Goal: Task Accomplishment & Management: Complete application form

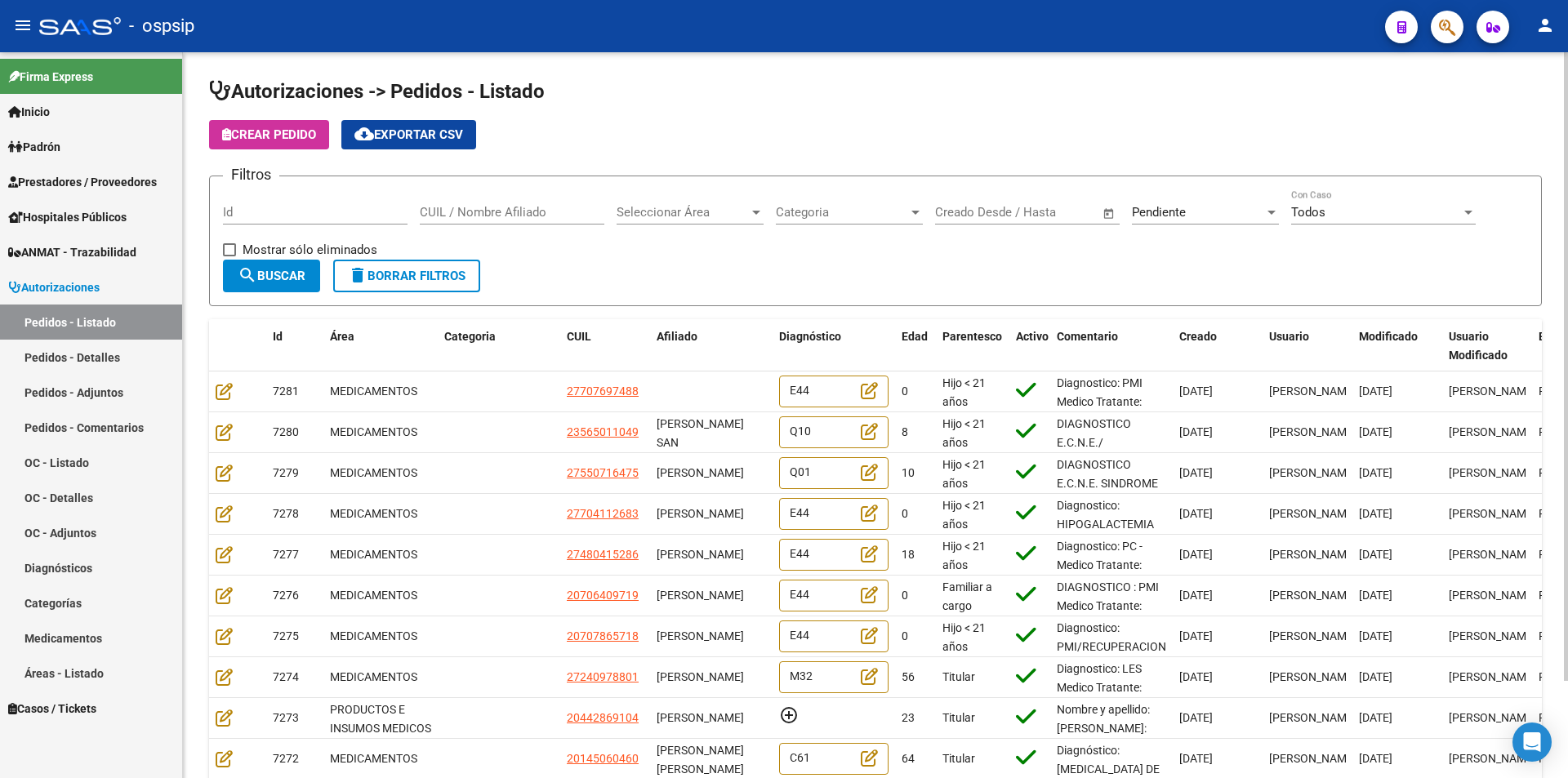
click at [699, 214] on span "Seleccionar Área" at bounding box center [683, 212] width 133 height 15
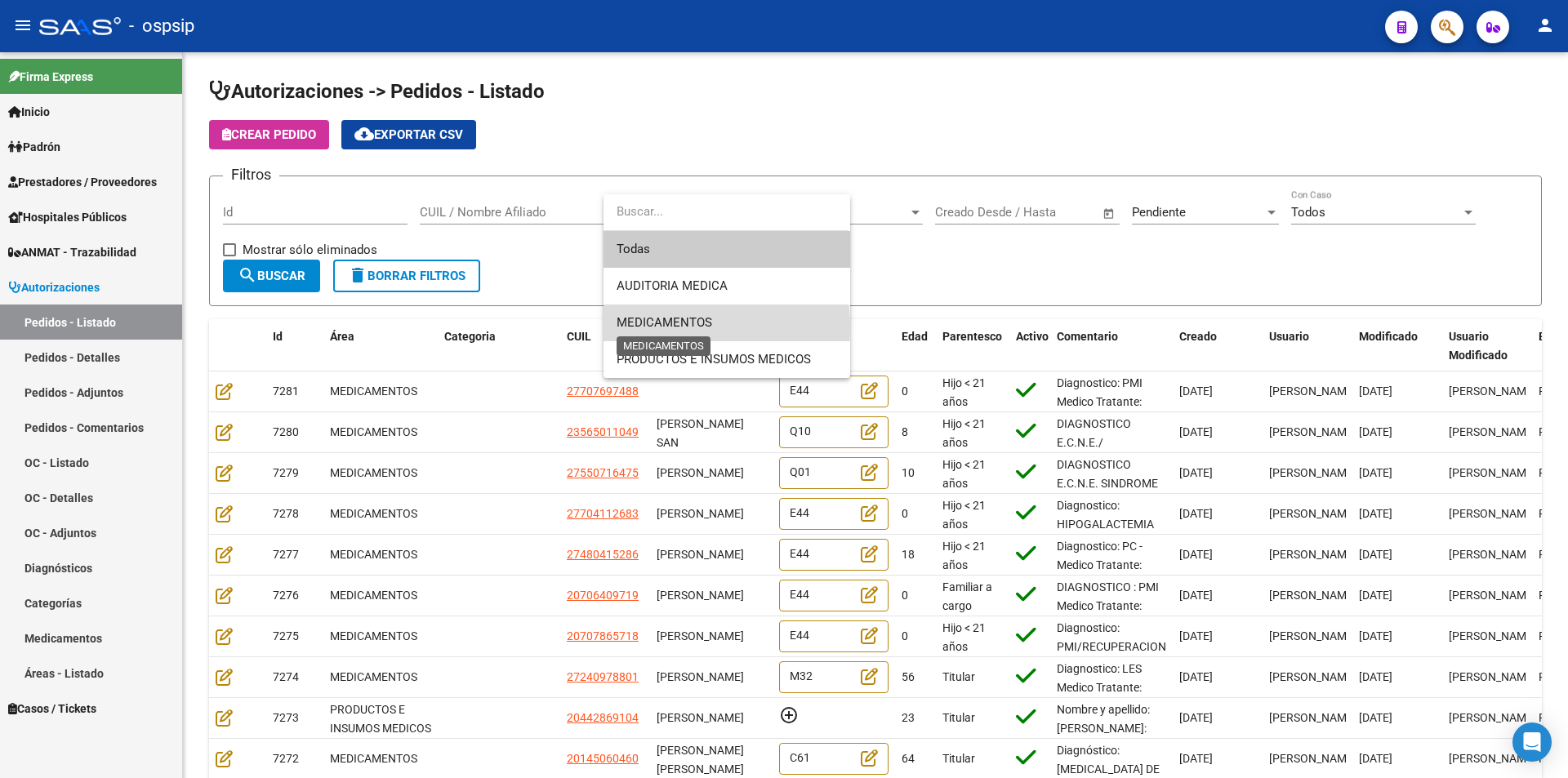
click at [669, 327] on span "MEDICAMENTOS" at bounding box center [665, 323] width 95 height 15
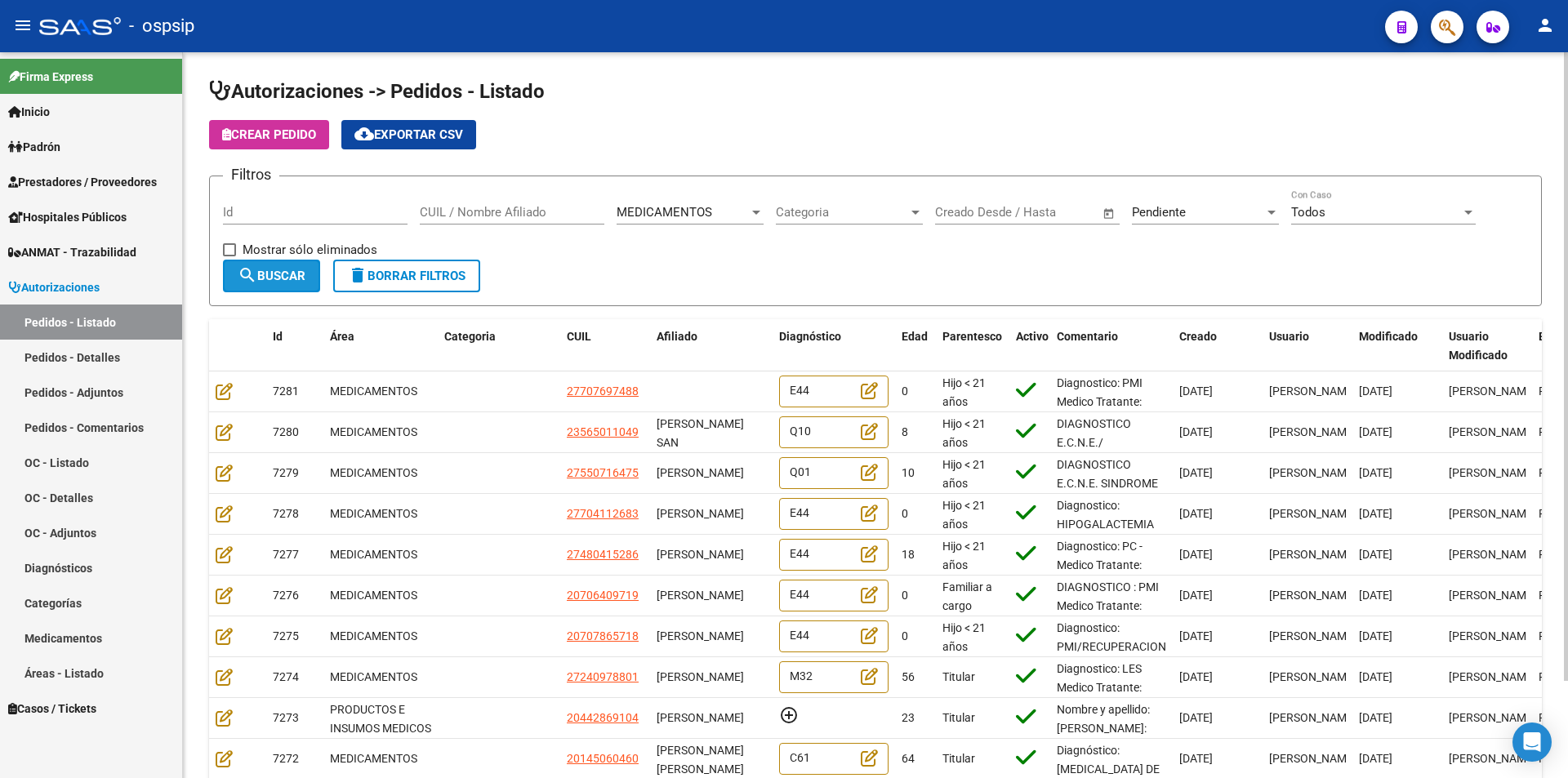
click at [300, 284] on button "search Buscar" at bounding box center [271, 276] width 97 height 33
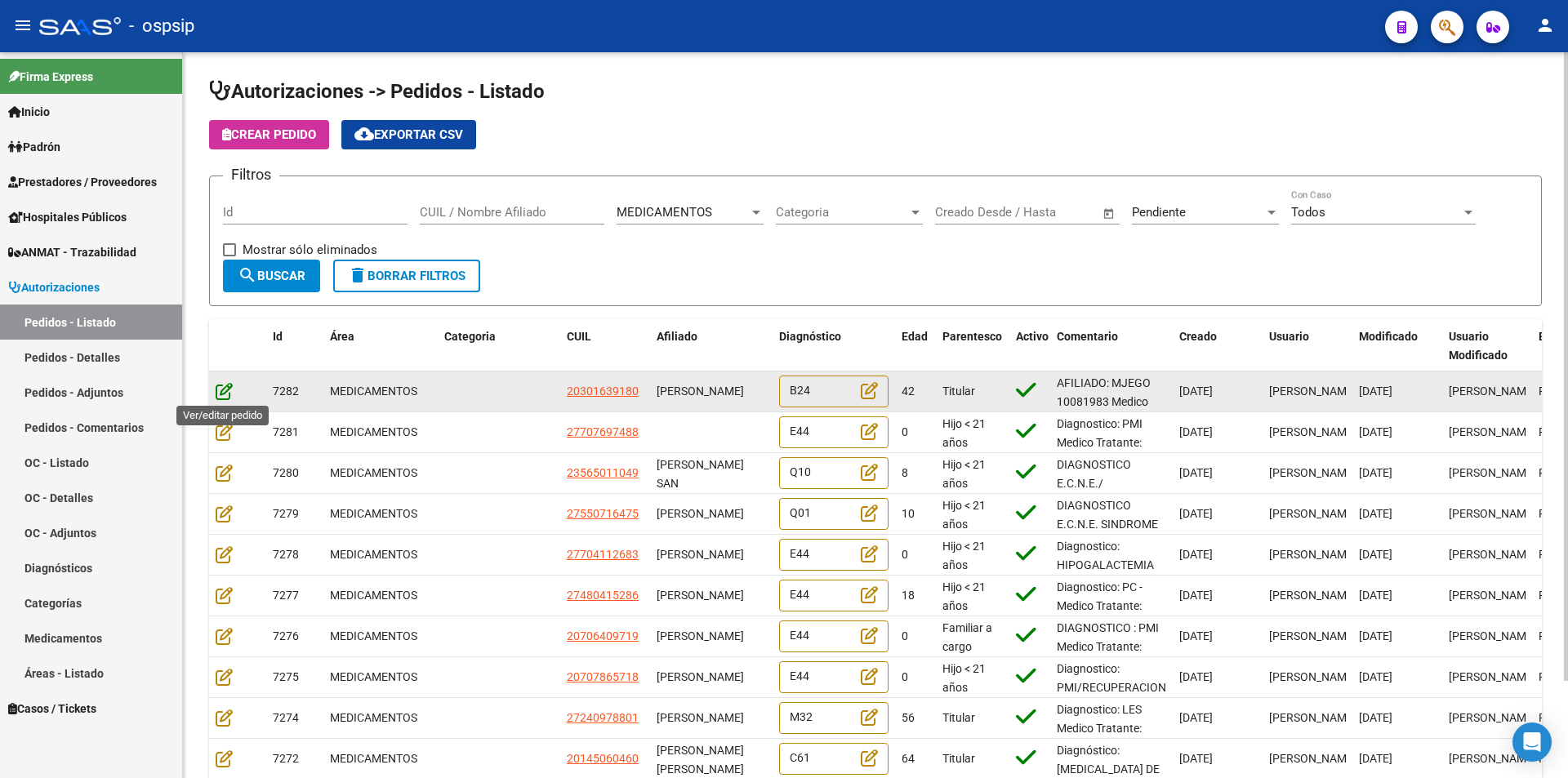
click at [228, 392] on icon at bounding box center [224, 391] width 17 height 18
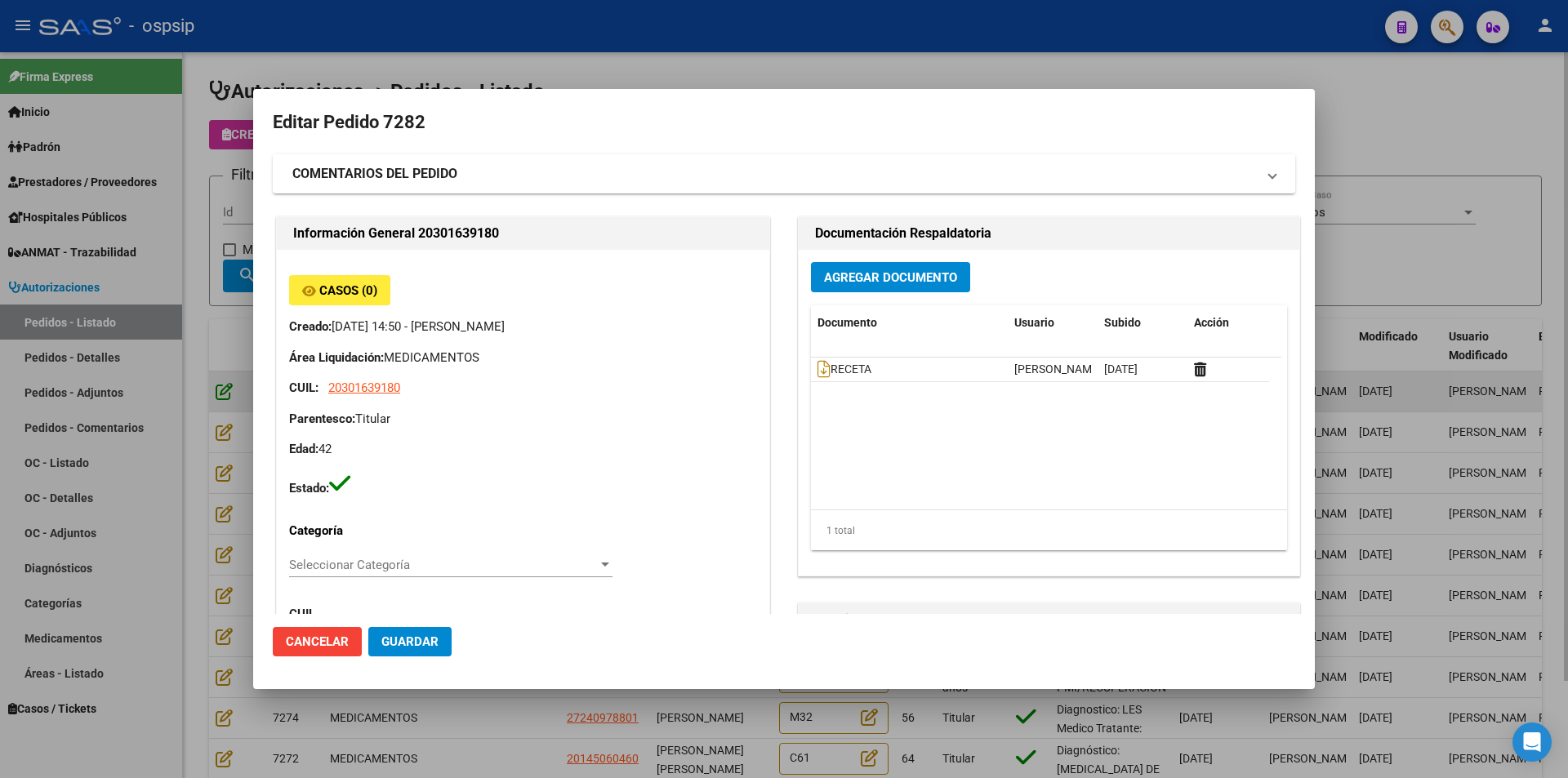
type input "[PERSON_NAME]"
type input "[GEOGRAPHIC_DATA], [STREET_ADDRESS][PERSON_NAME]"
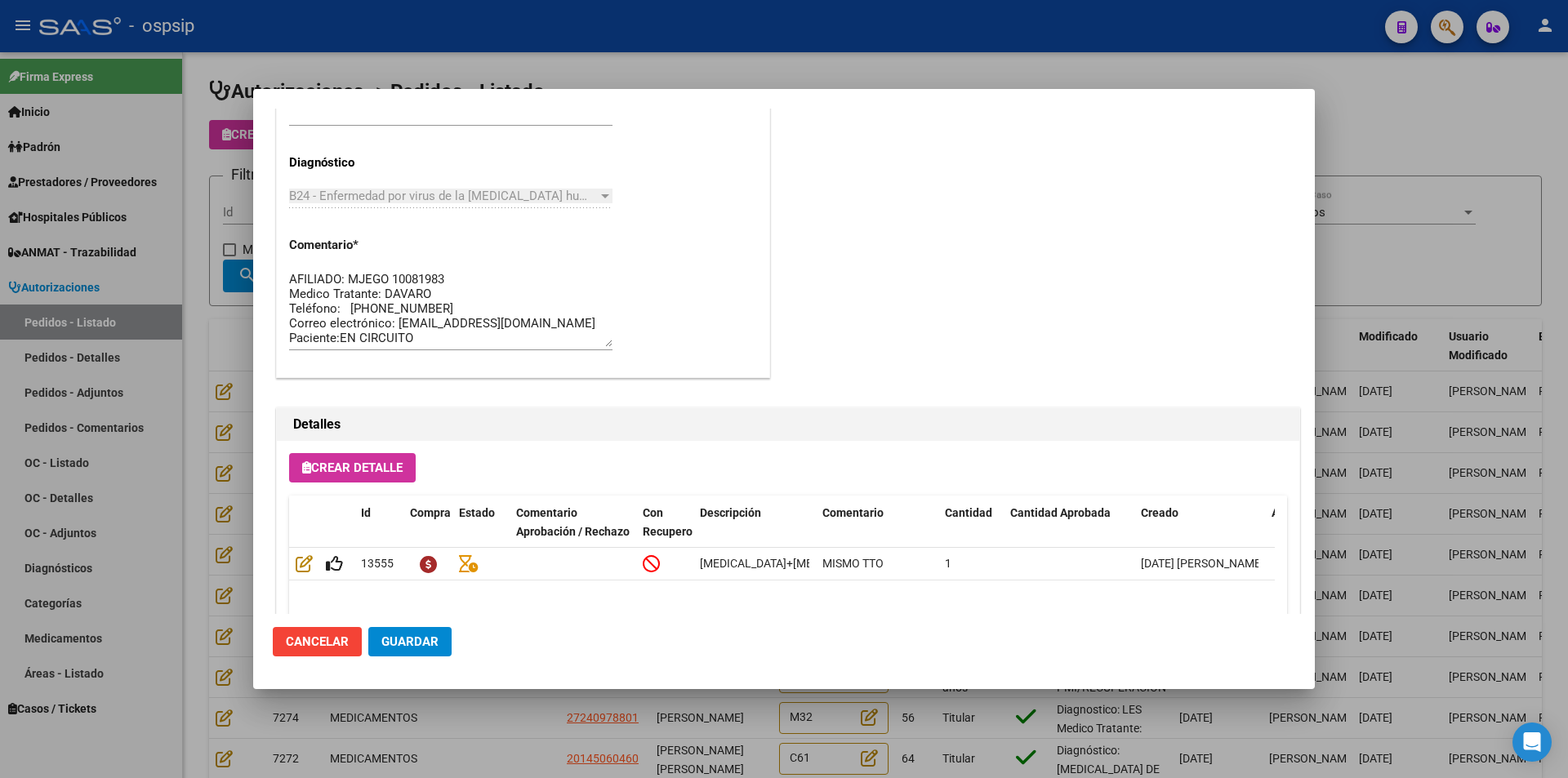
scroll to position [1044, 0]
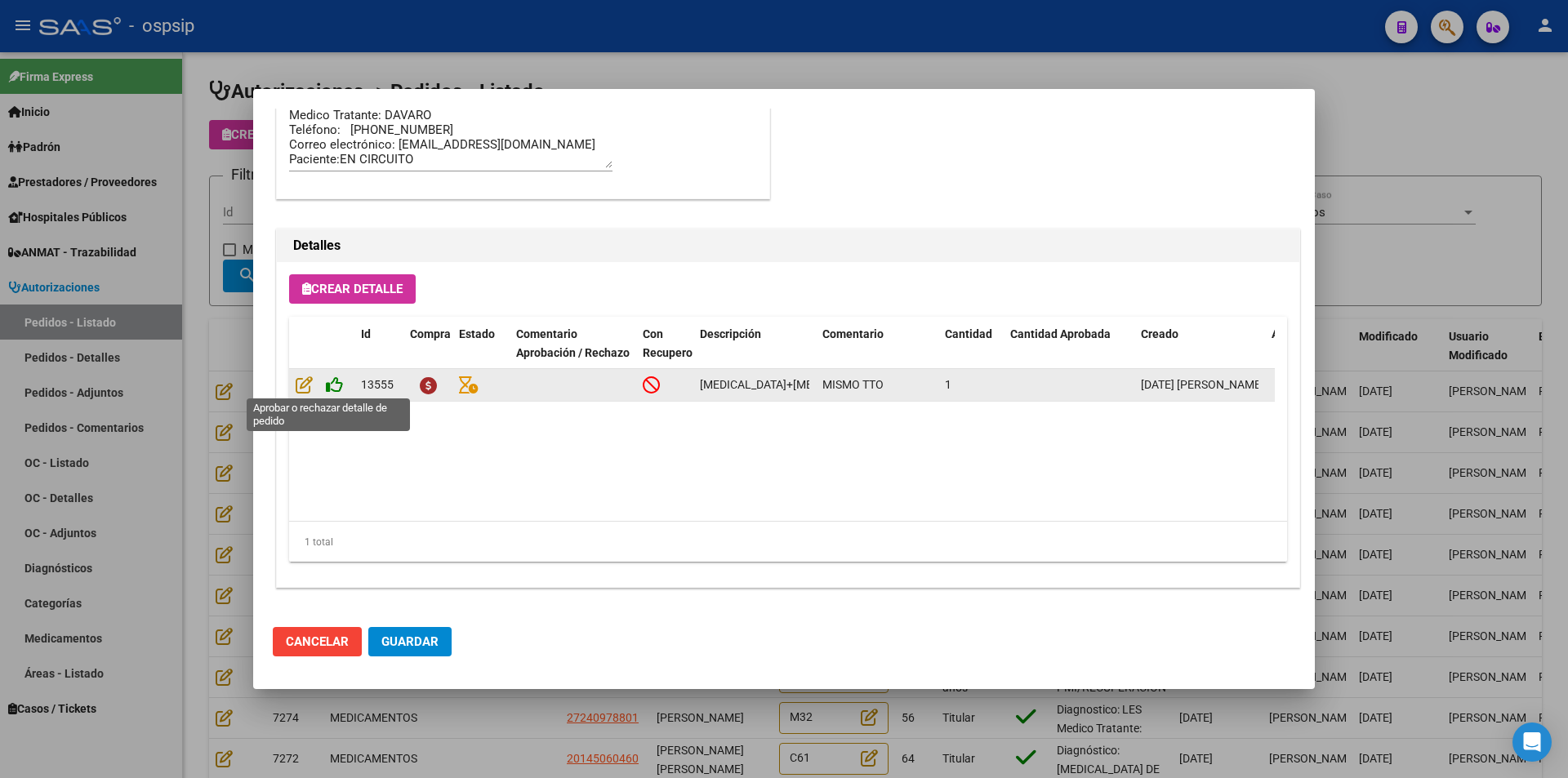
click at [338, 387] on icon at bounding box center [335, 384] width 17 height 18
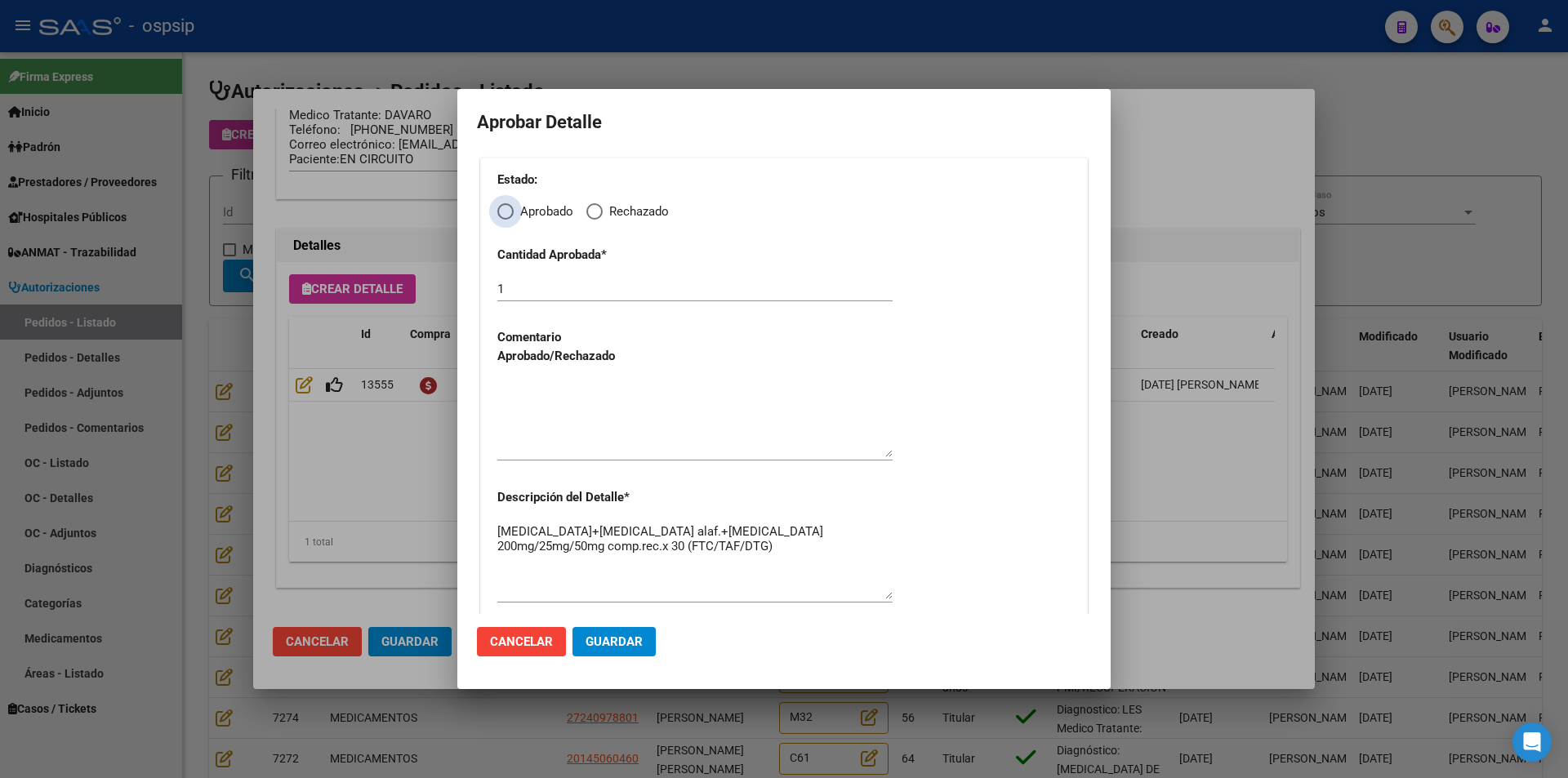
drag, startPoint x: 500, startPoint y: 216, endPoint x: 506, endPoint y: 232, distance: 17.1
click at [500, 216] on span "Elija una opción" at bounding box center [505, 211] width 16 height 16
click at [500, 216] on input "Aprobado" at bounding box center [505, 211] width 16 height 16
radio input "true"
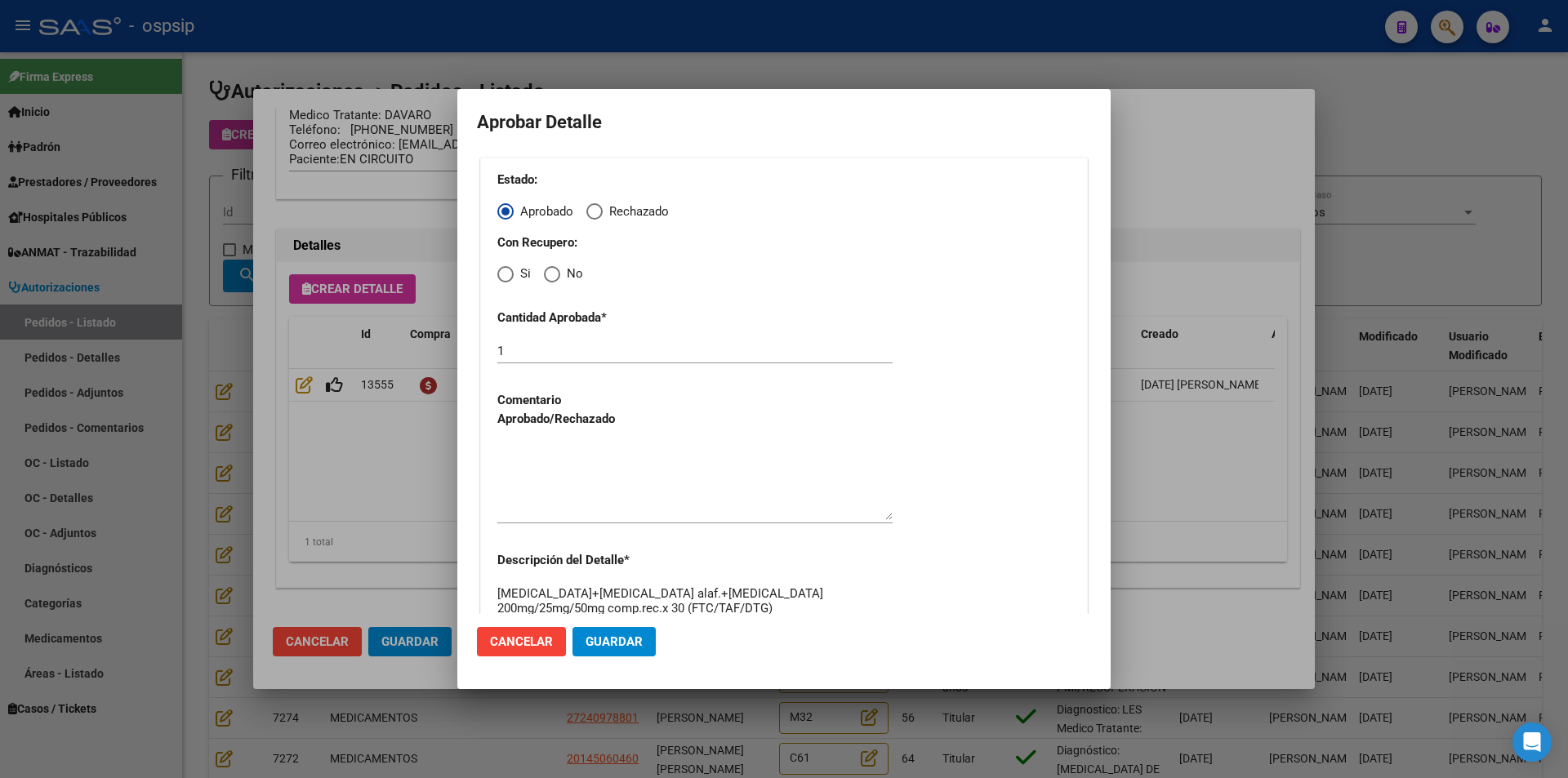
drag, startPoint x: 508, startPoint y: 269, endPoint x: 508, endPoint y: 281, distance: 12.0
click at [508, 271] on span "Elija una opción" at bounding box center [505, 274] width 16 height 16
click at [508, 271] on input "Si" at bounding box center [505, 274] width 16 height 16
radio input "true"
drag, startPoint x: 552, startPoint y: 450, endPoint x: 553, endPoint y: 458, distance: 8.1
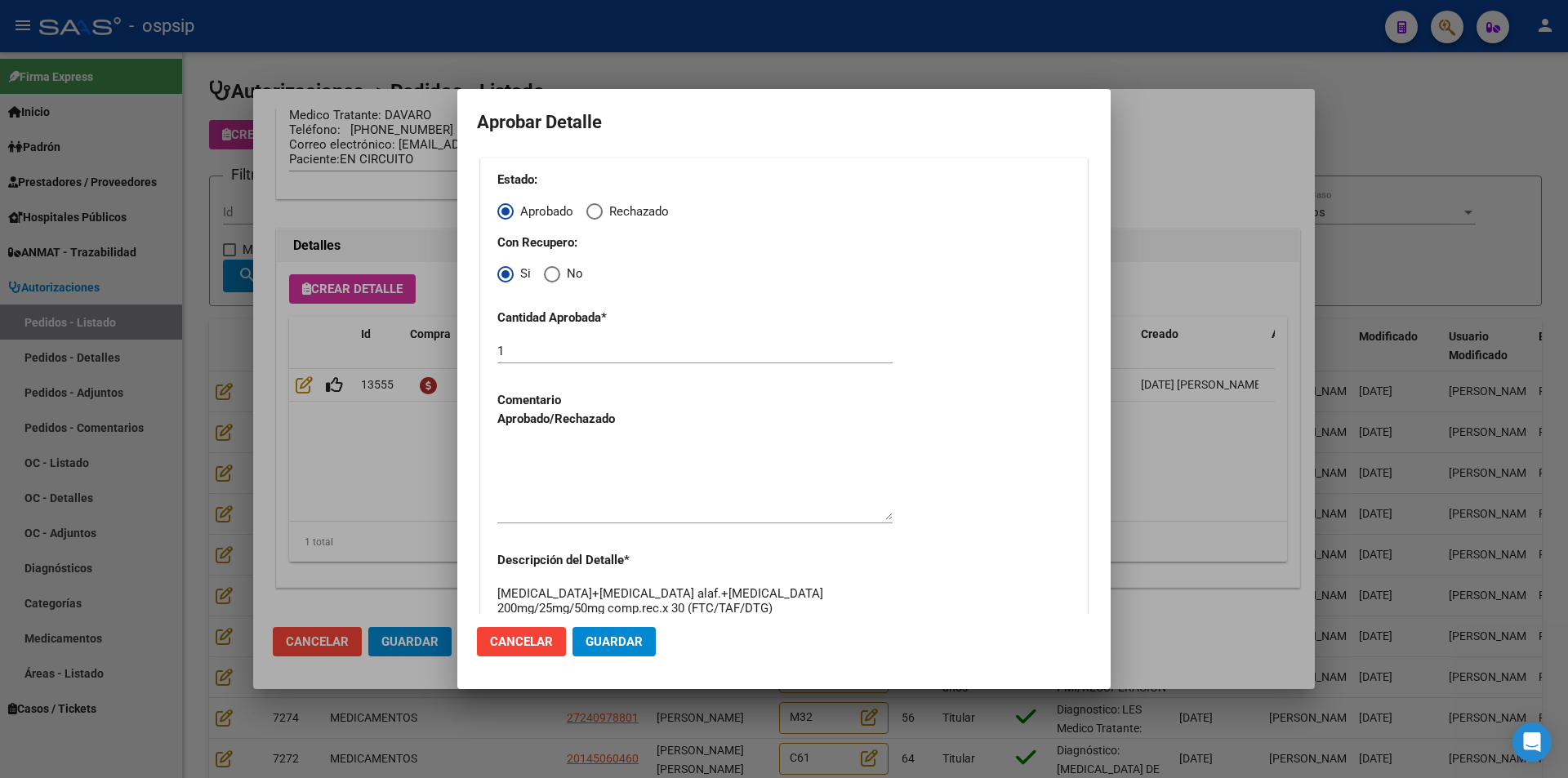
click at [553, 455] on textarea at bounding box center [695, 482] width 396 height 77
click at [621, 645] on span "Guardar" at bounding box center [613, 642] width 57 height 15
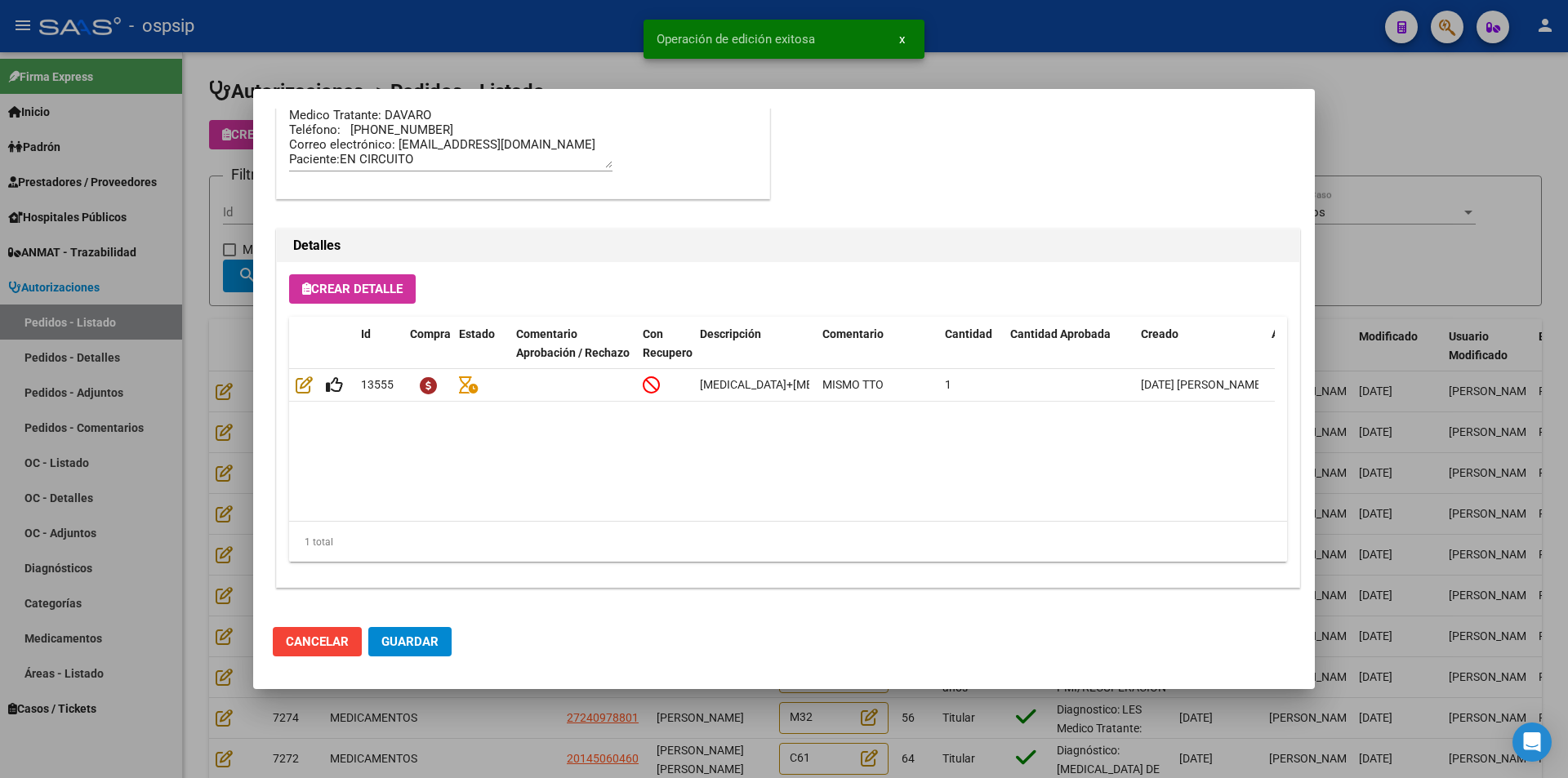
type input "[PERSON_NAME]"
type input "[GEOGRAPHIC_DATA], MERCEDES, 39 971"
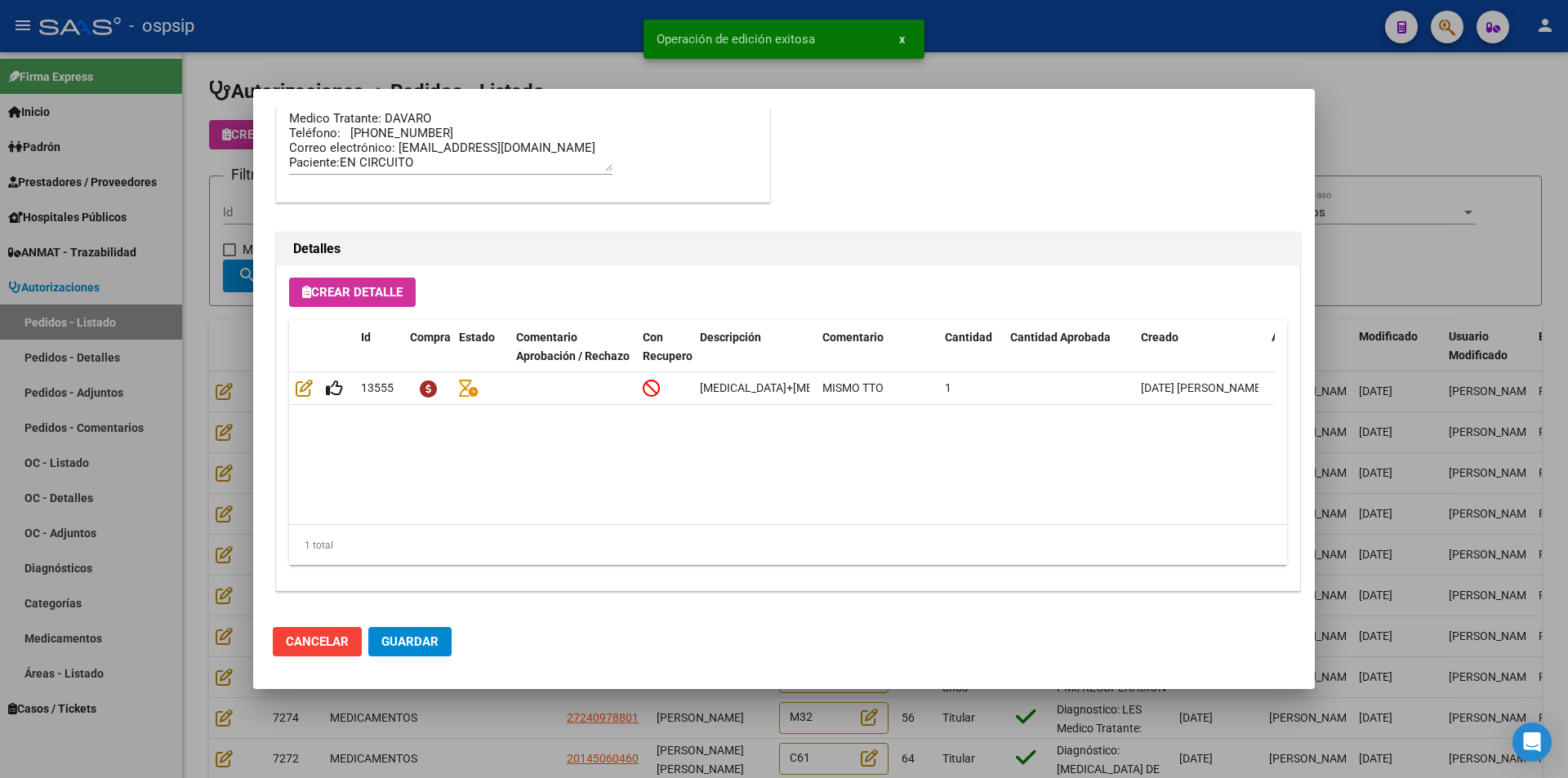
click at [417, 644] on span "Guardar" at bounding box center [410, 642] width 57 height 15
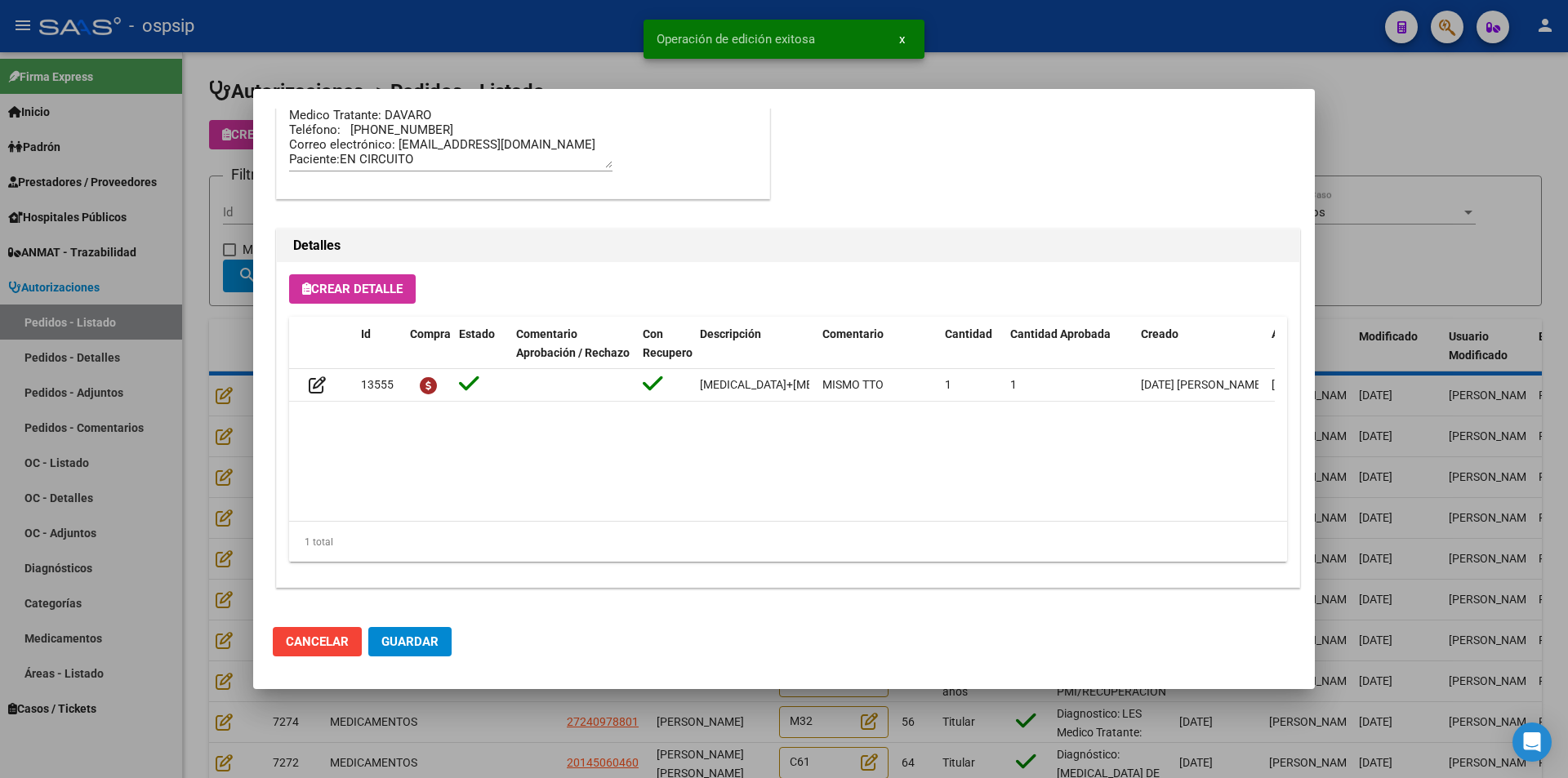
click at [501, 736] on div at bounding box center [784, 389] width 1568 height 778
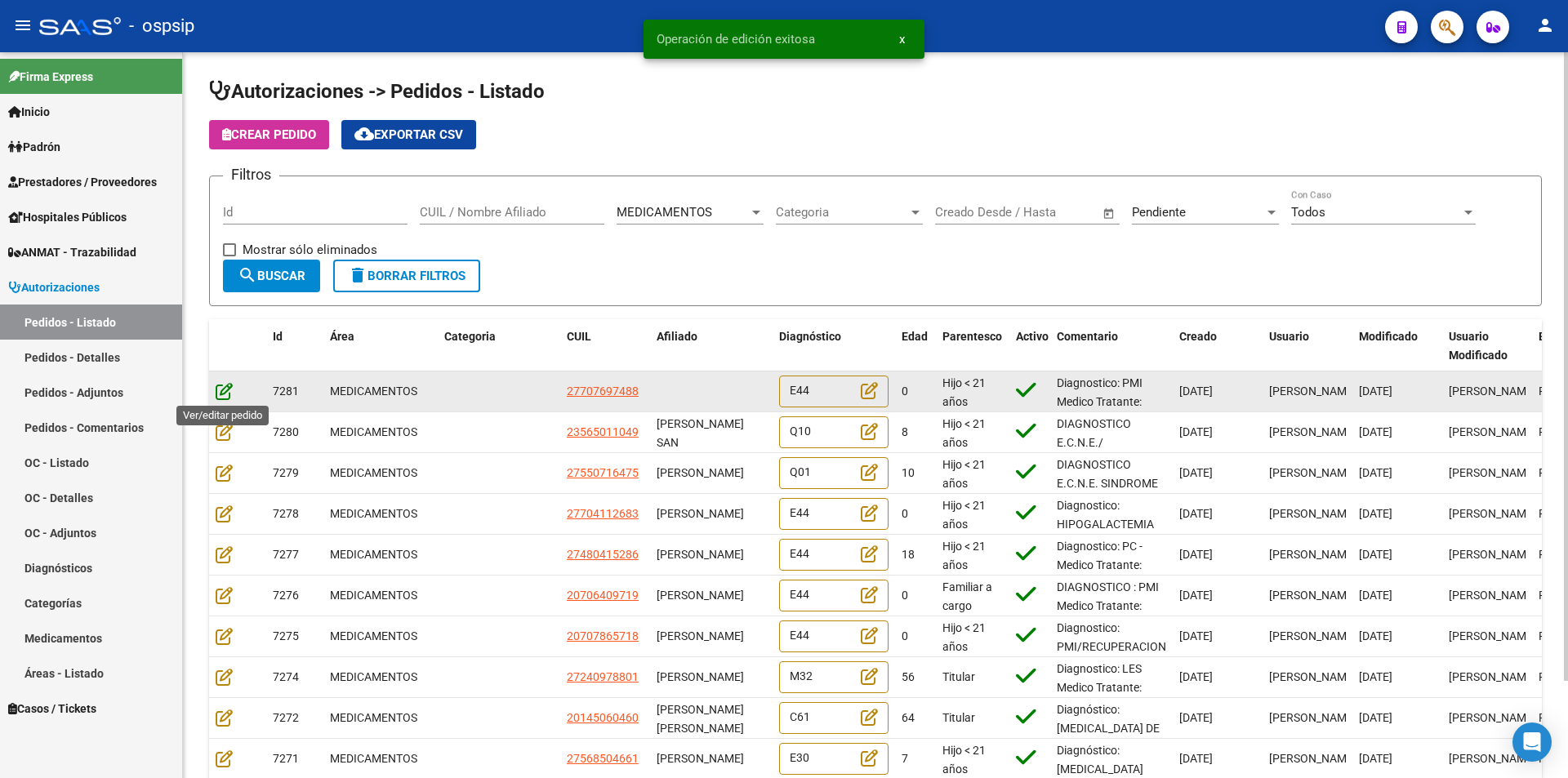
click at [223, 391] on icon at bounding box center [224, 391] width 17 height 18
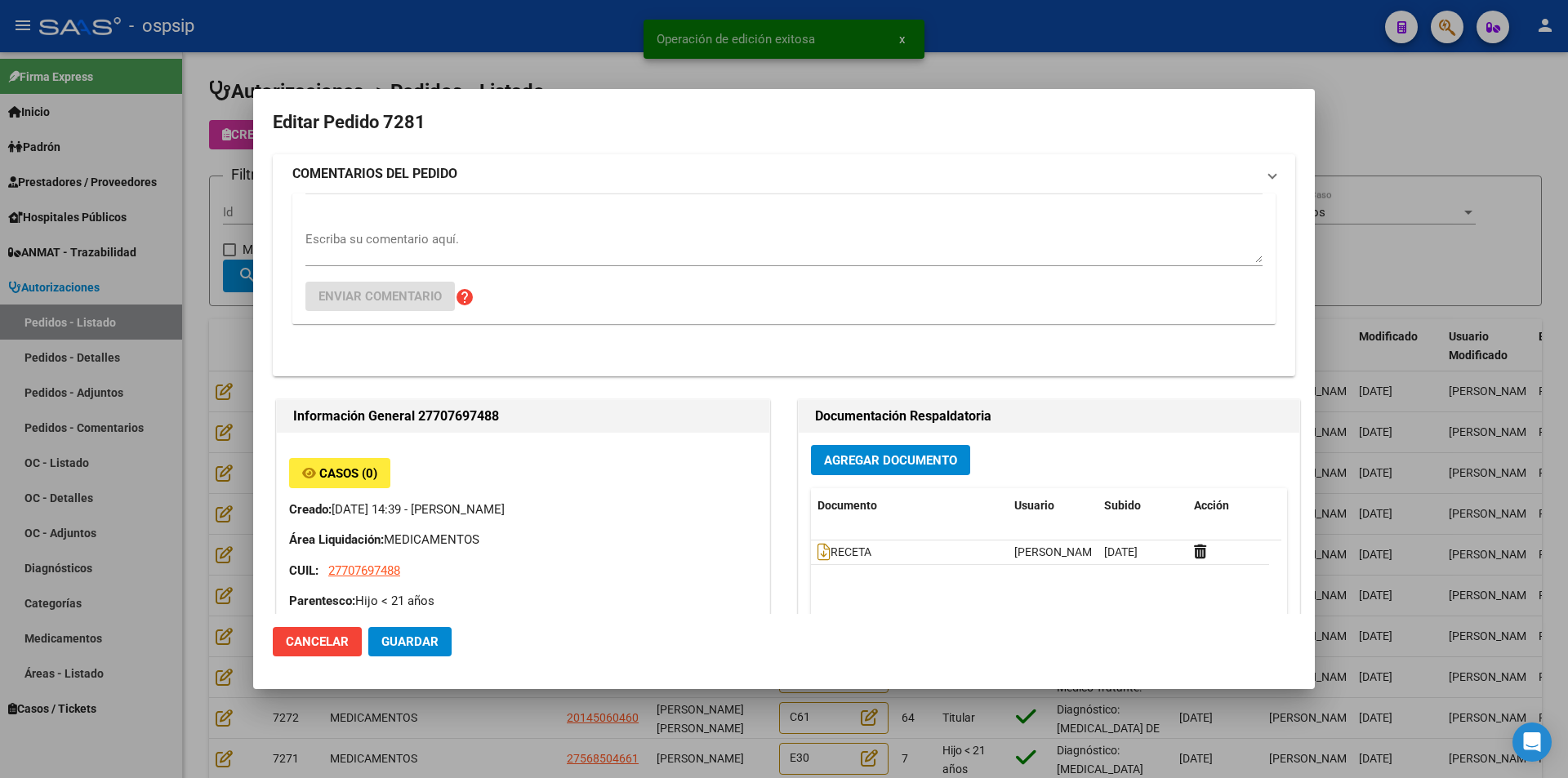
type input "[PERSON_NAME]"
type input "[GEOGRAPHIC_DATA], [PERSON_NAME], [GEOGRAPHIC_DATA] 145"
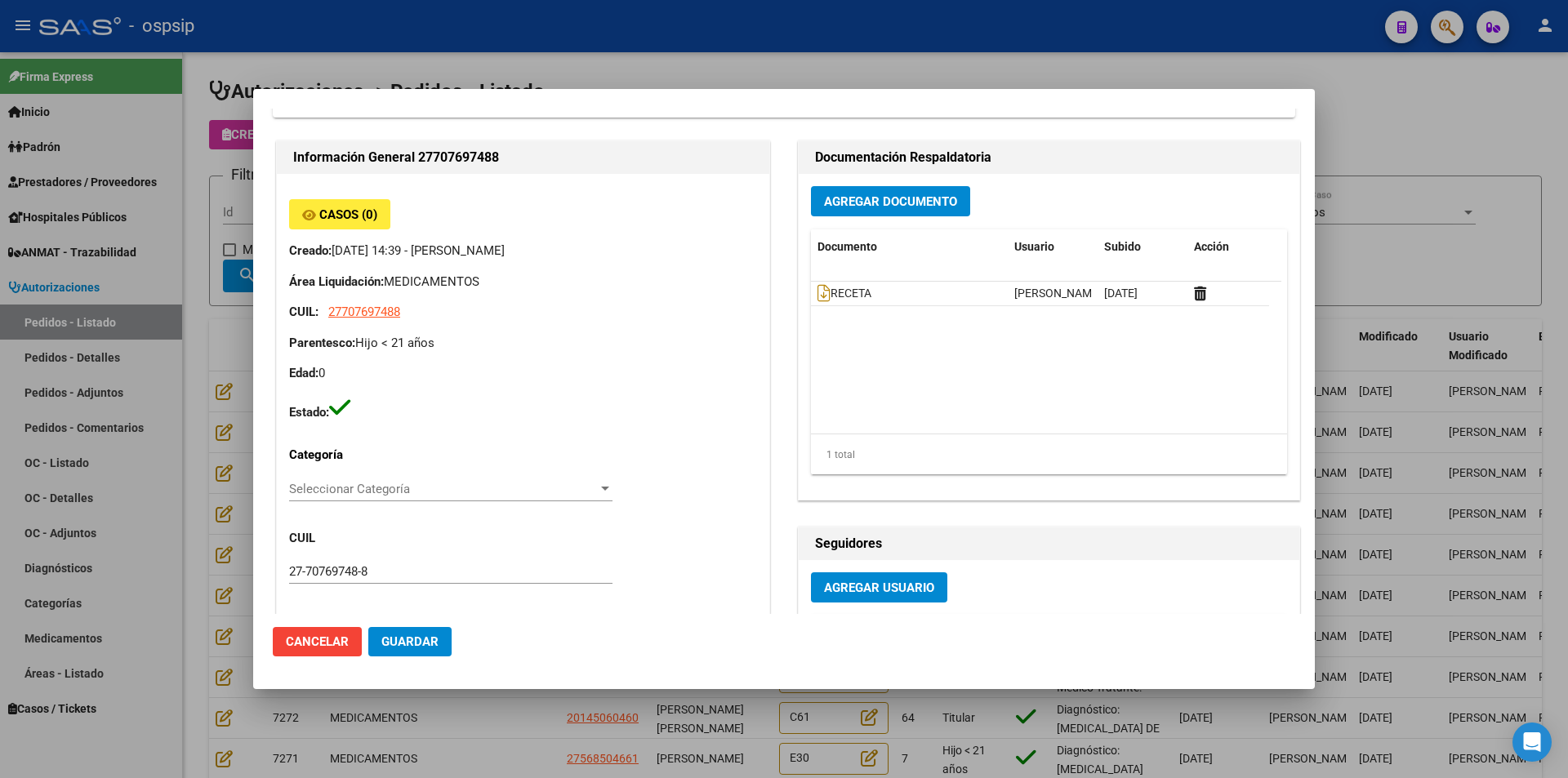
scroll to position [0, 0]
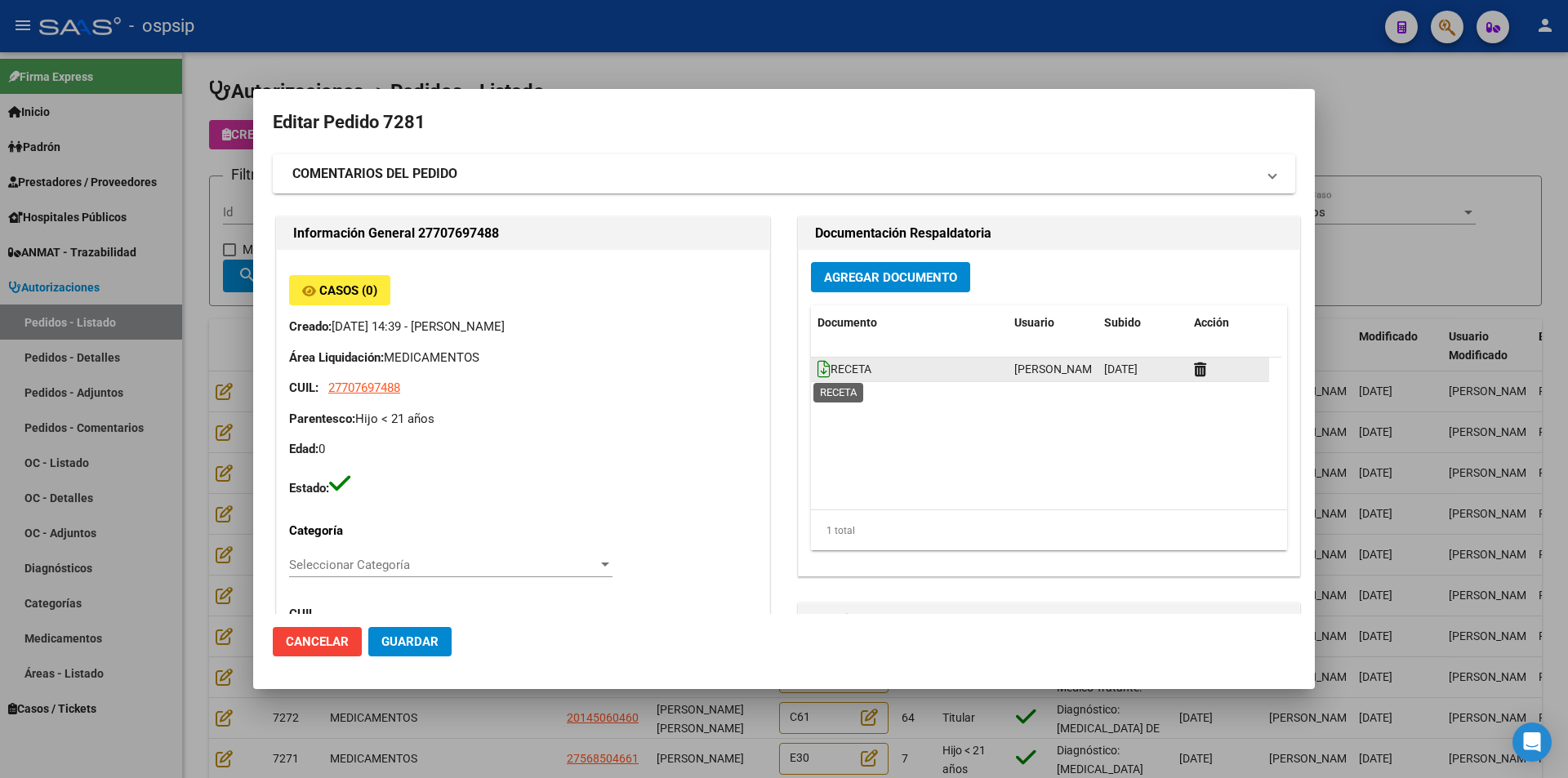
click at [817, 370] on icon at bounding box center [824, 368] width 13 height 18
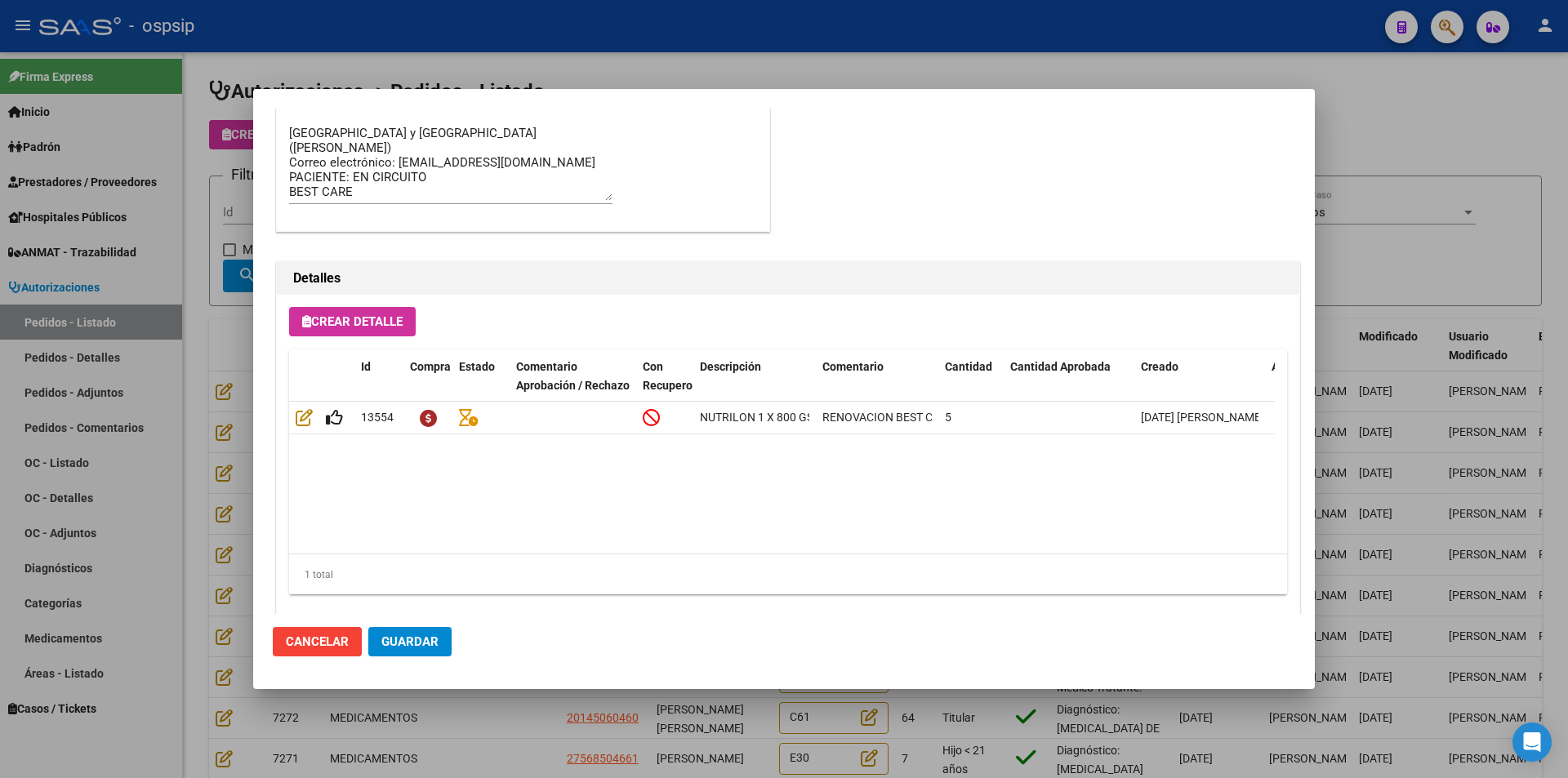
scroll to position [1044, 0]
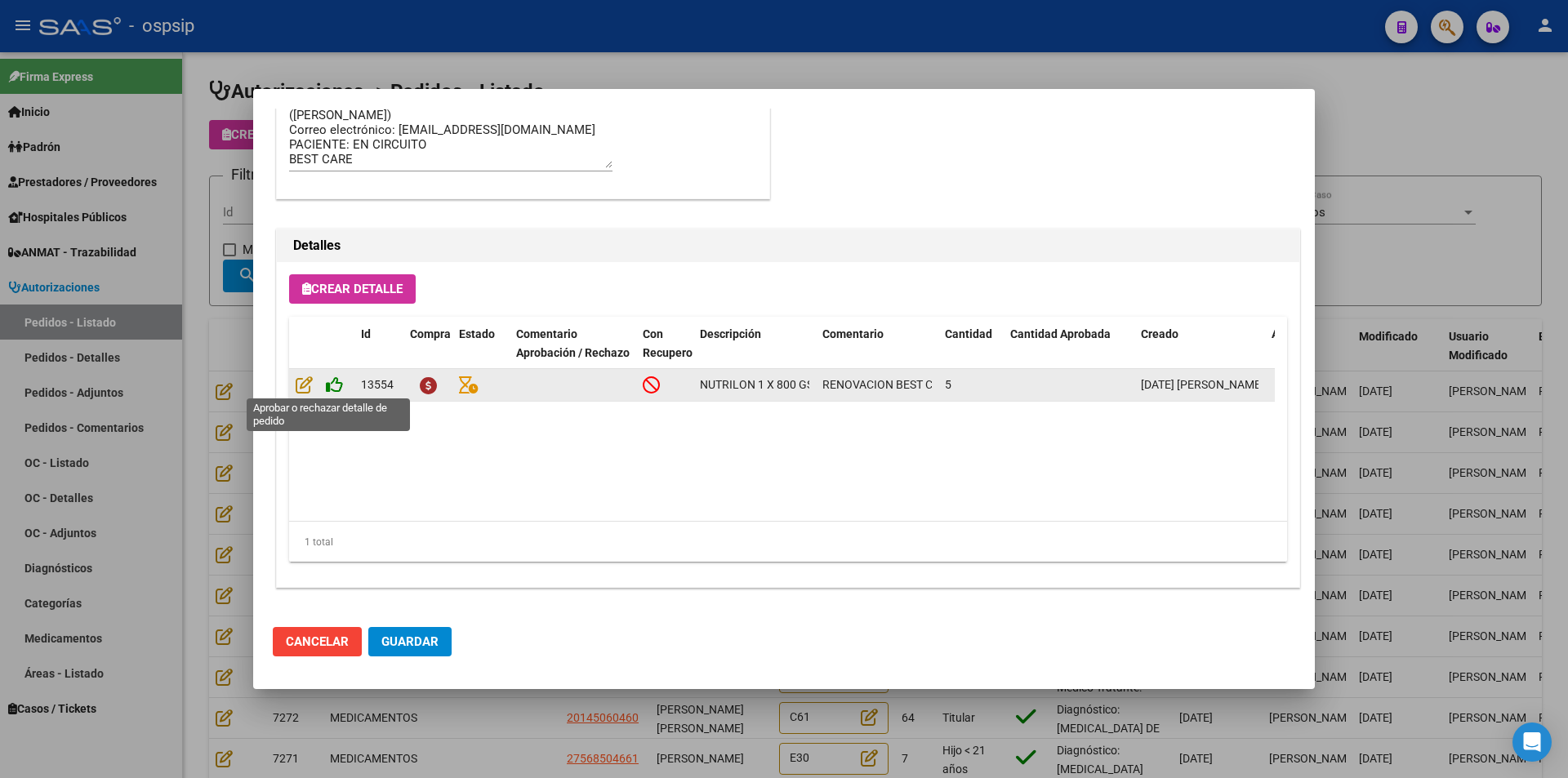
click at [330, 391] on icon at bounding box center [335, 384] width 17 height 18
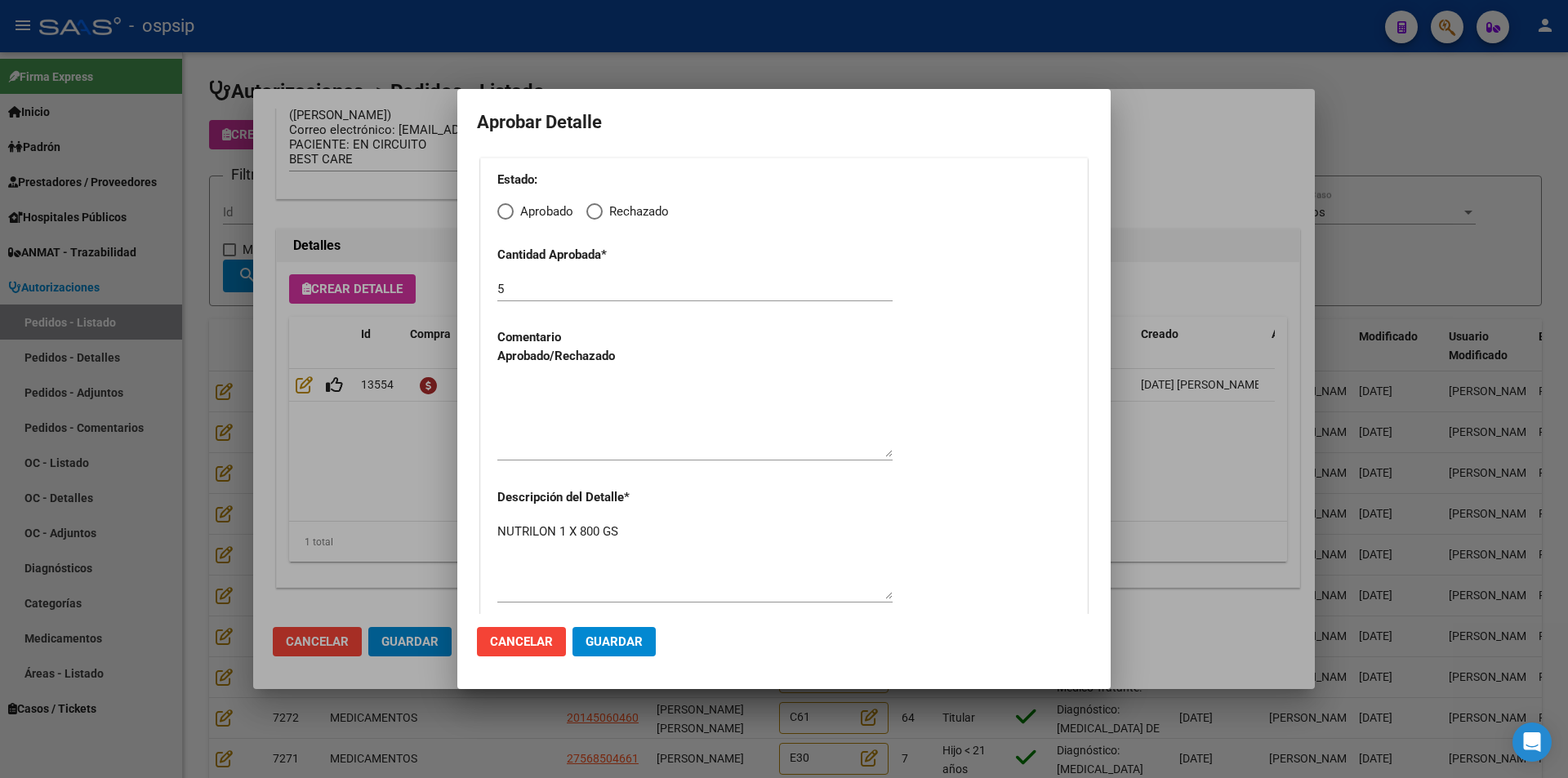
click at [506, 207] on span "Elija una opción" at bounding box center [505, 211] width 16 height 16
click at [506, 207] on input "Aprobado" at bounding box center [505, 211] width 16 height 16
radio input "true"
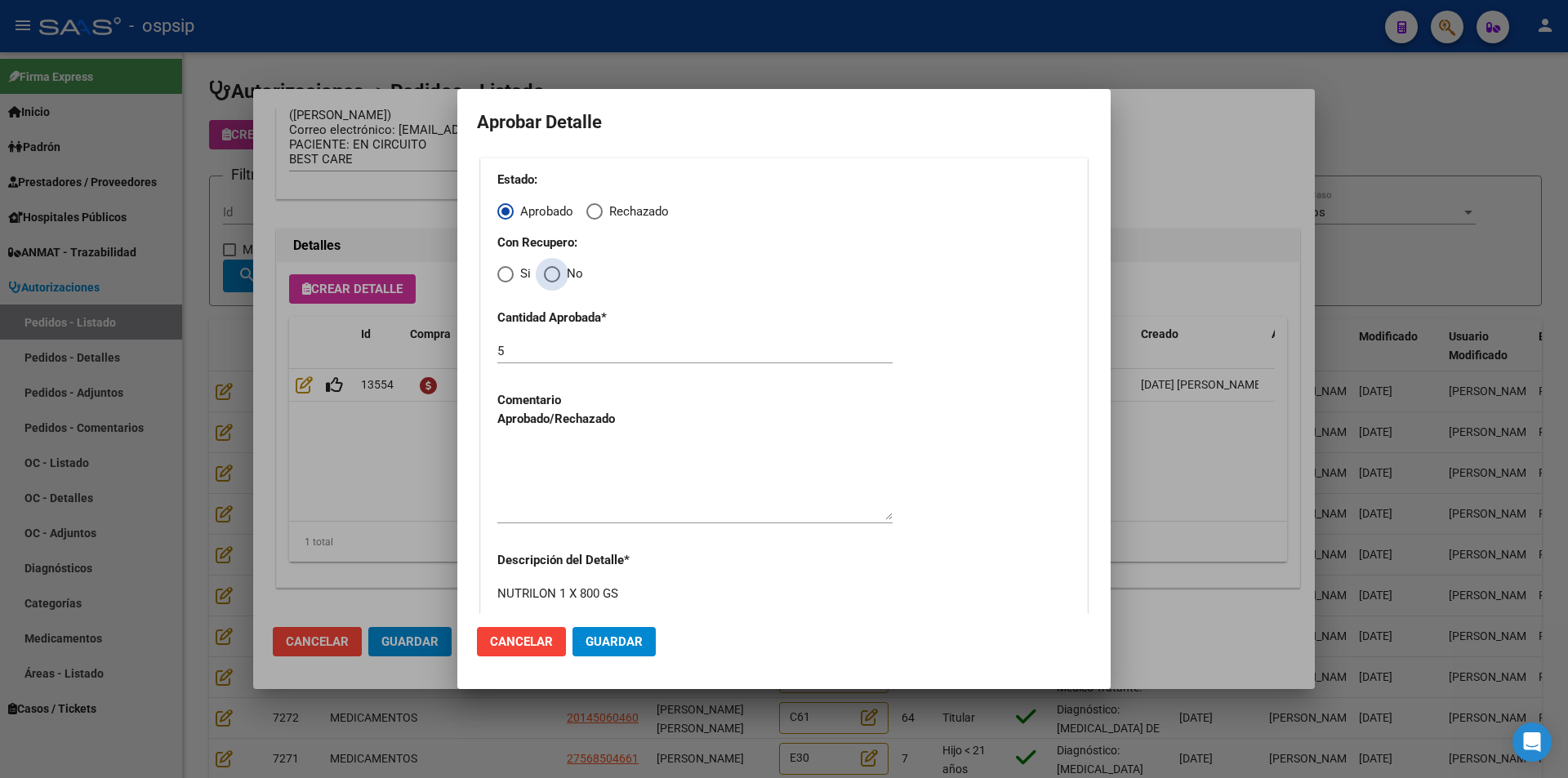
drag, startPoint x: 553, startPoint y: 273, endPoint x: 546, endPoint y: 357, distance: 84.3
click at [553, 277] on span "Elija una opción" at bounding box center [552, 274] width 16 height 16
click at [553, 277] on input "No" at bounding box center [552, 274] width 16 height 16
radio input "true"
click at [557, 483] on textarea at bounding box center [695, 482] width 396 height 77
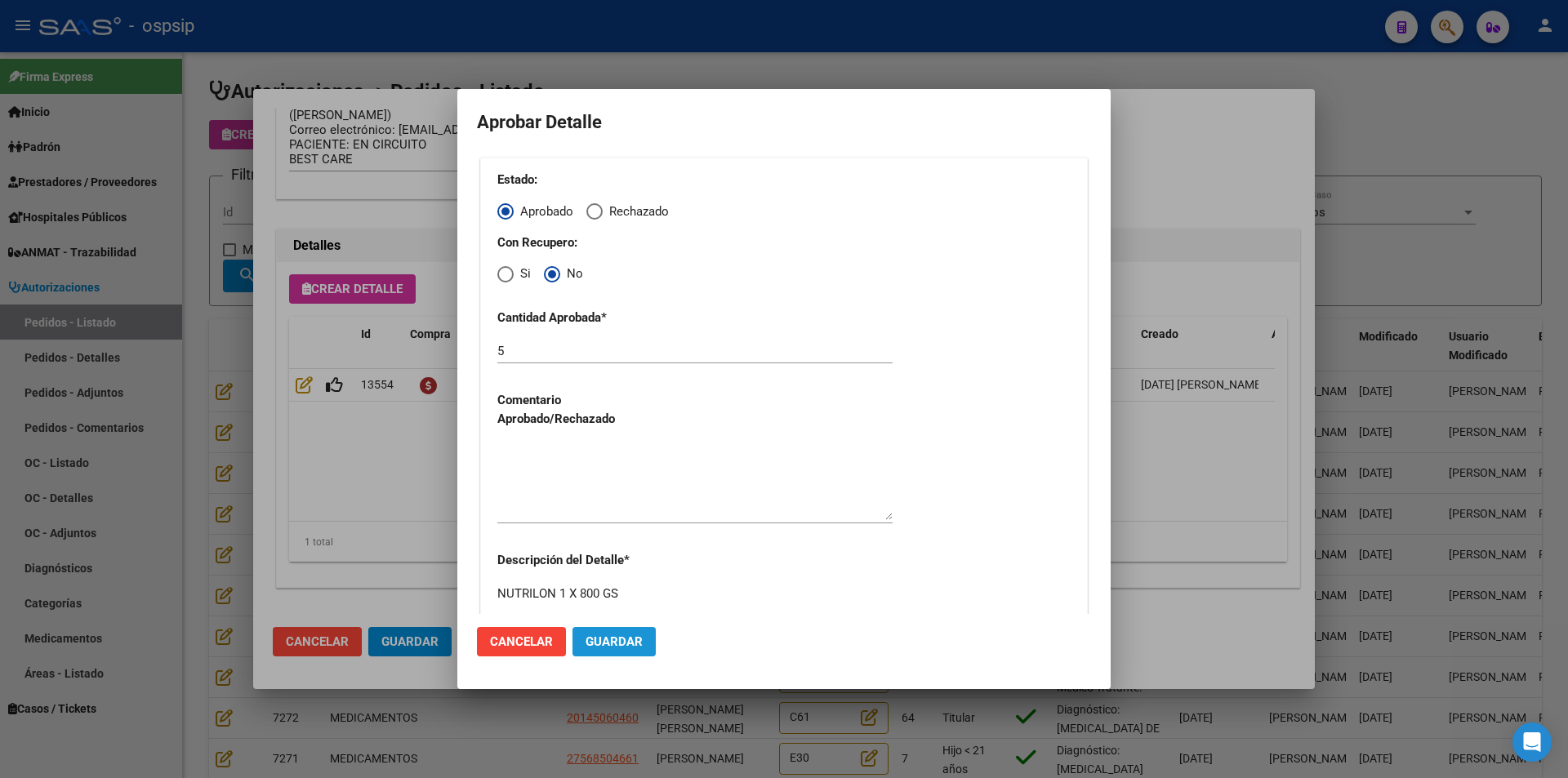
click at [610, 643] on span "Guardar" at bounding box center [613, 642] width 57 height 15
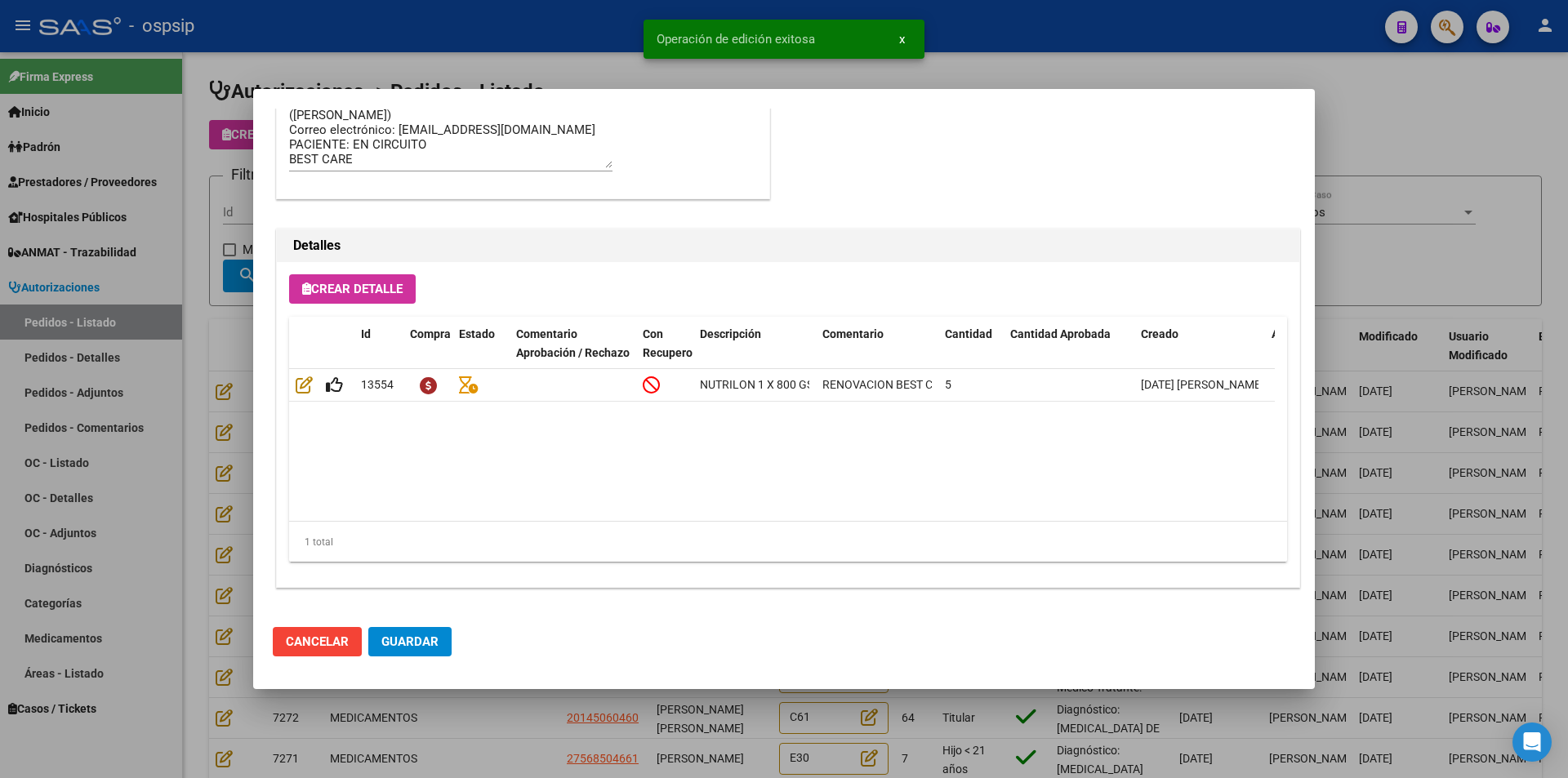
type input "undefined, undefined, undefined undefined"
click at [392, 642] on span "Guardar" at bounding box center [410, 642] width 57 height 15
click at [501, 733] on div at bounding box center [784, 389] width 1568 height 778
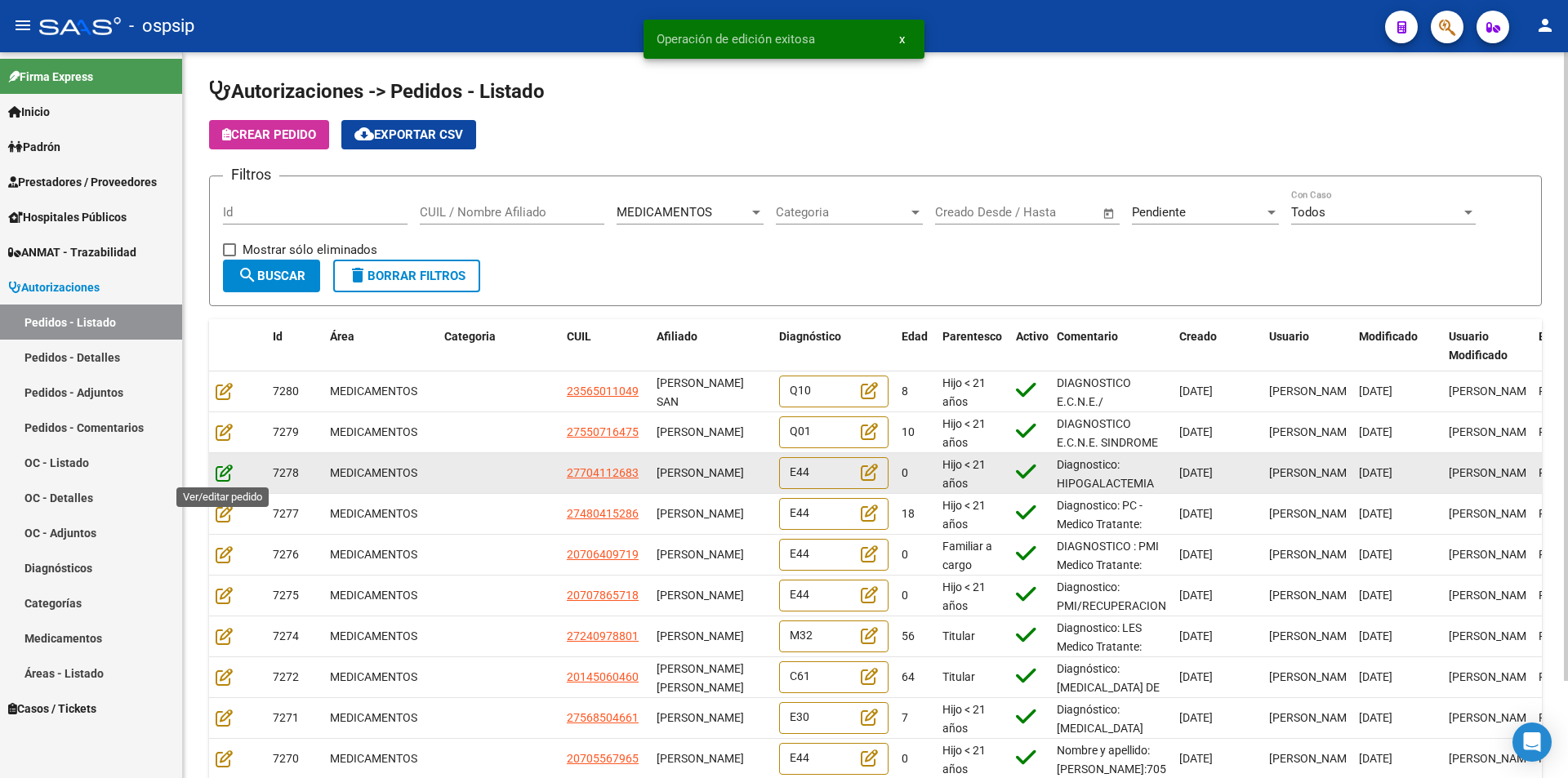
click at [217, 471] on icon at bounding box center [224, 472] width 17 height 18
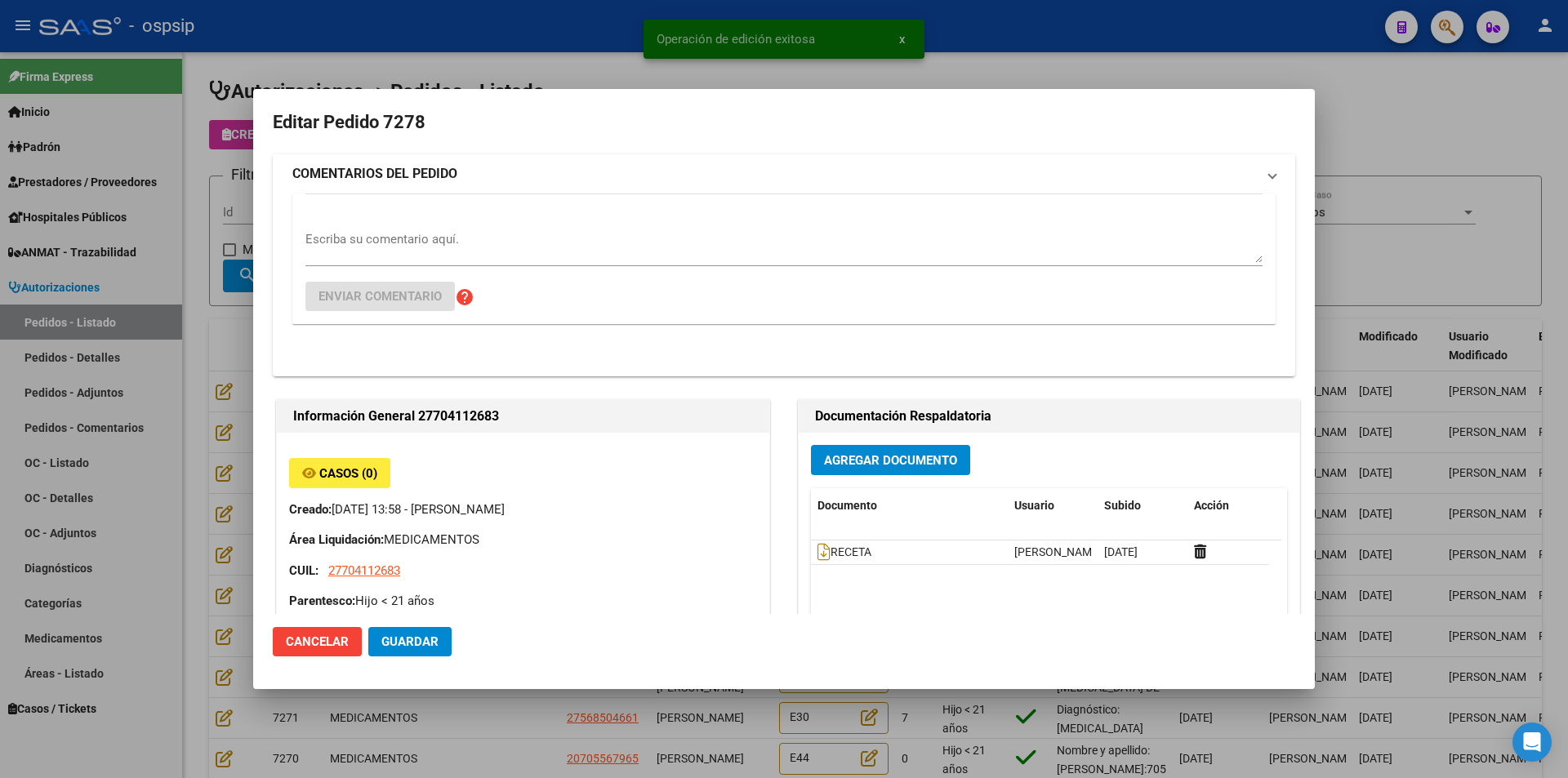
type input "[GEOGRAPHIC_DATA], BALCARCE, [STREET_ADDRESS]"
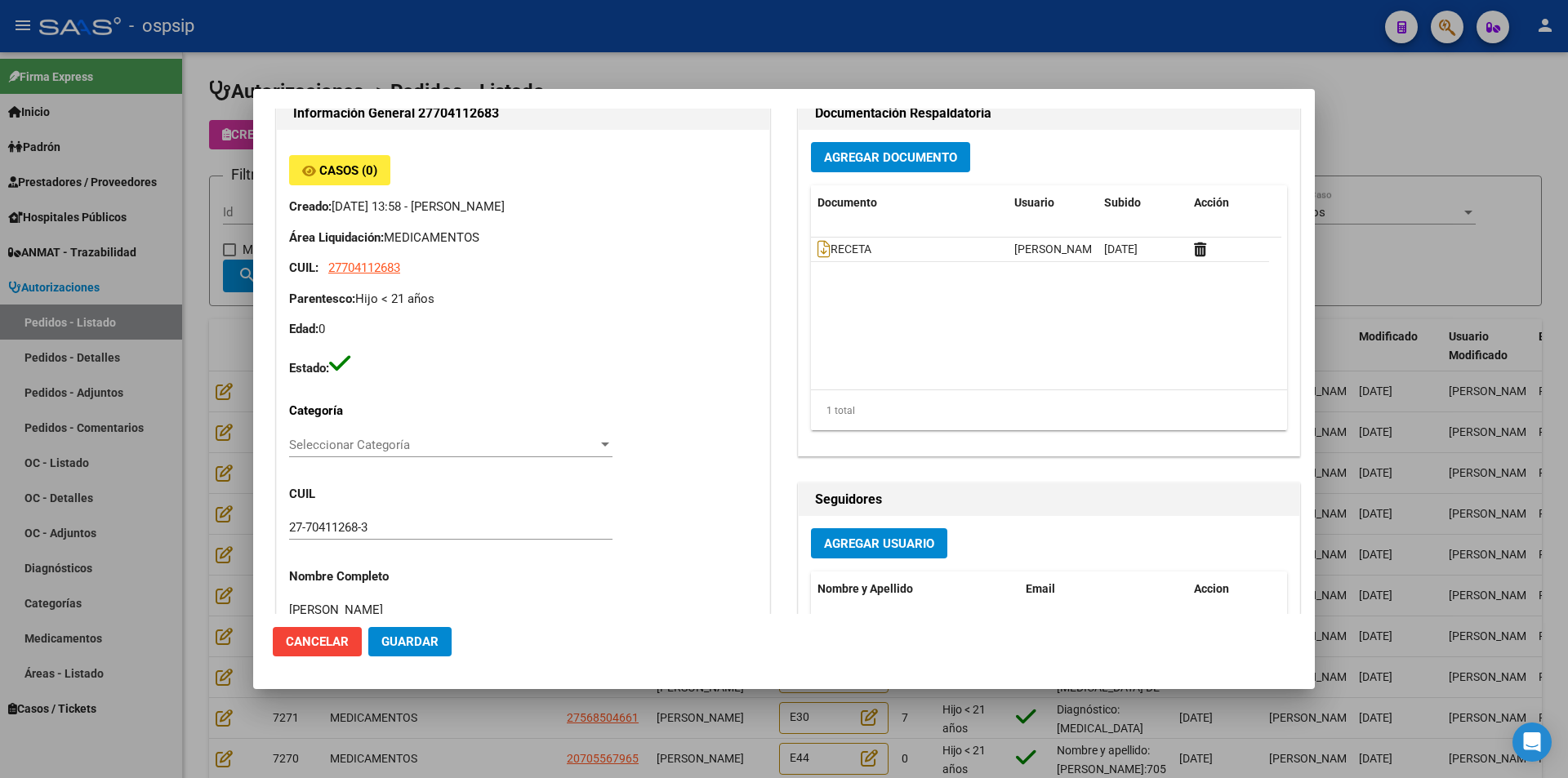
scroll to position [0, 0]
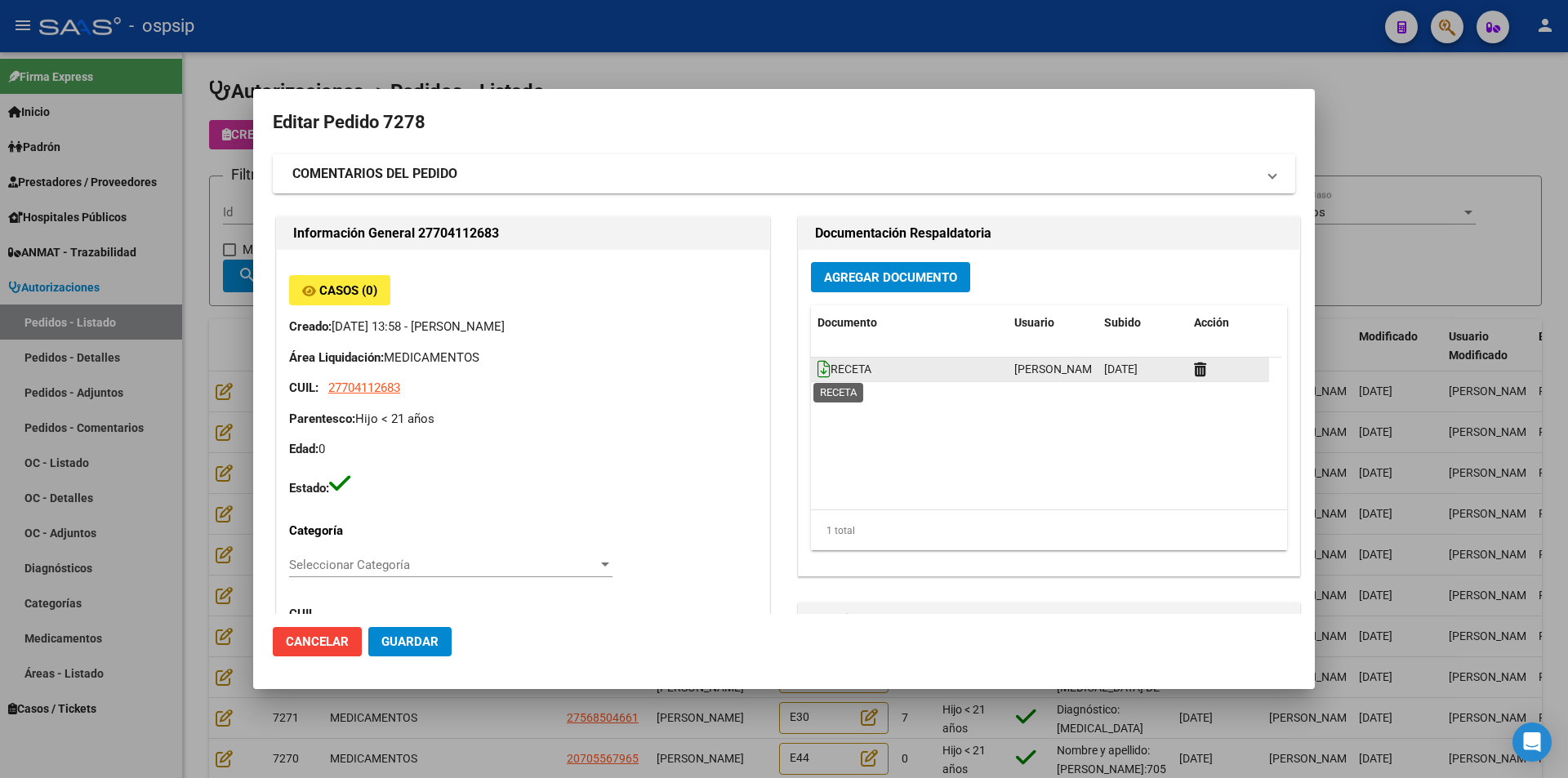
click at [820, 367] on icon at bounding box center [824, 368] width 13 height 18
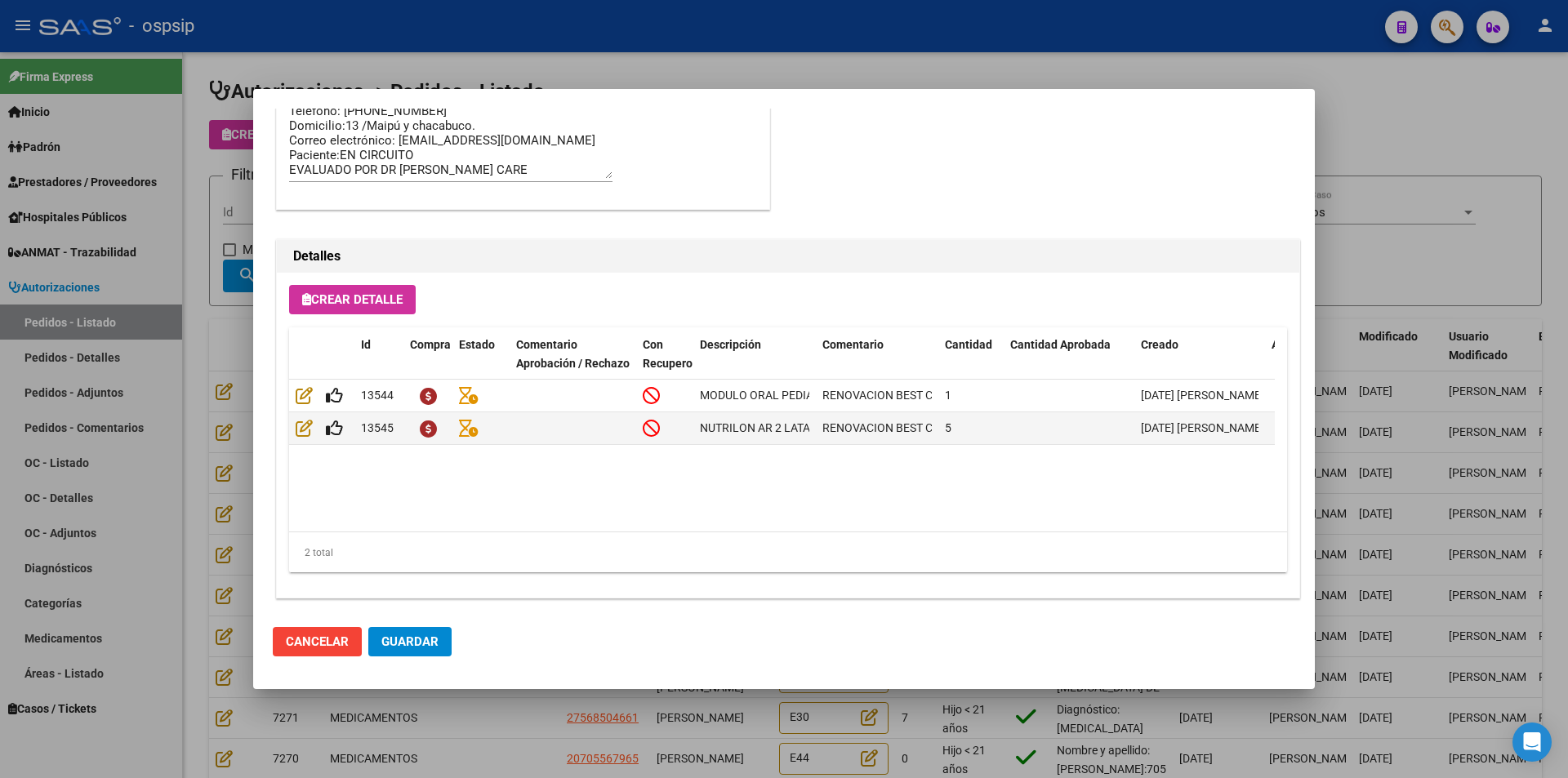
scroll to position [1044, 0]
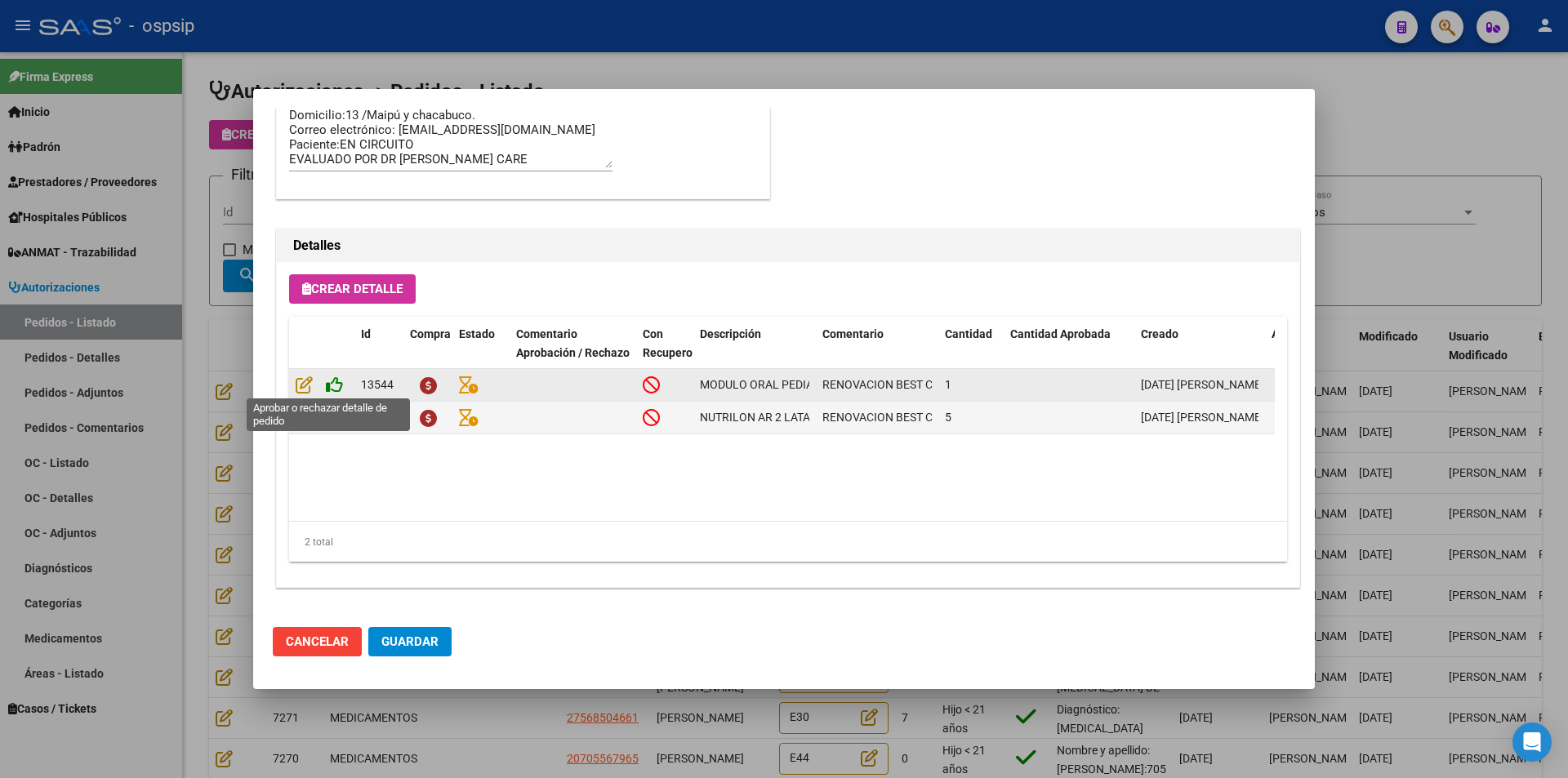
click at [335, 387] on icon at bounding box center [335, 384] width 17 height 18
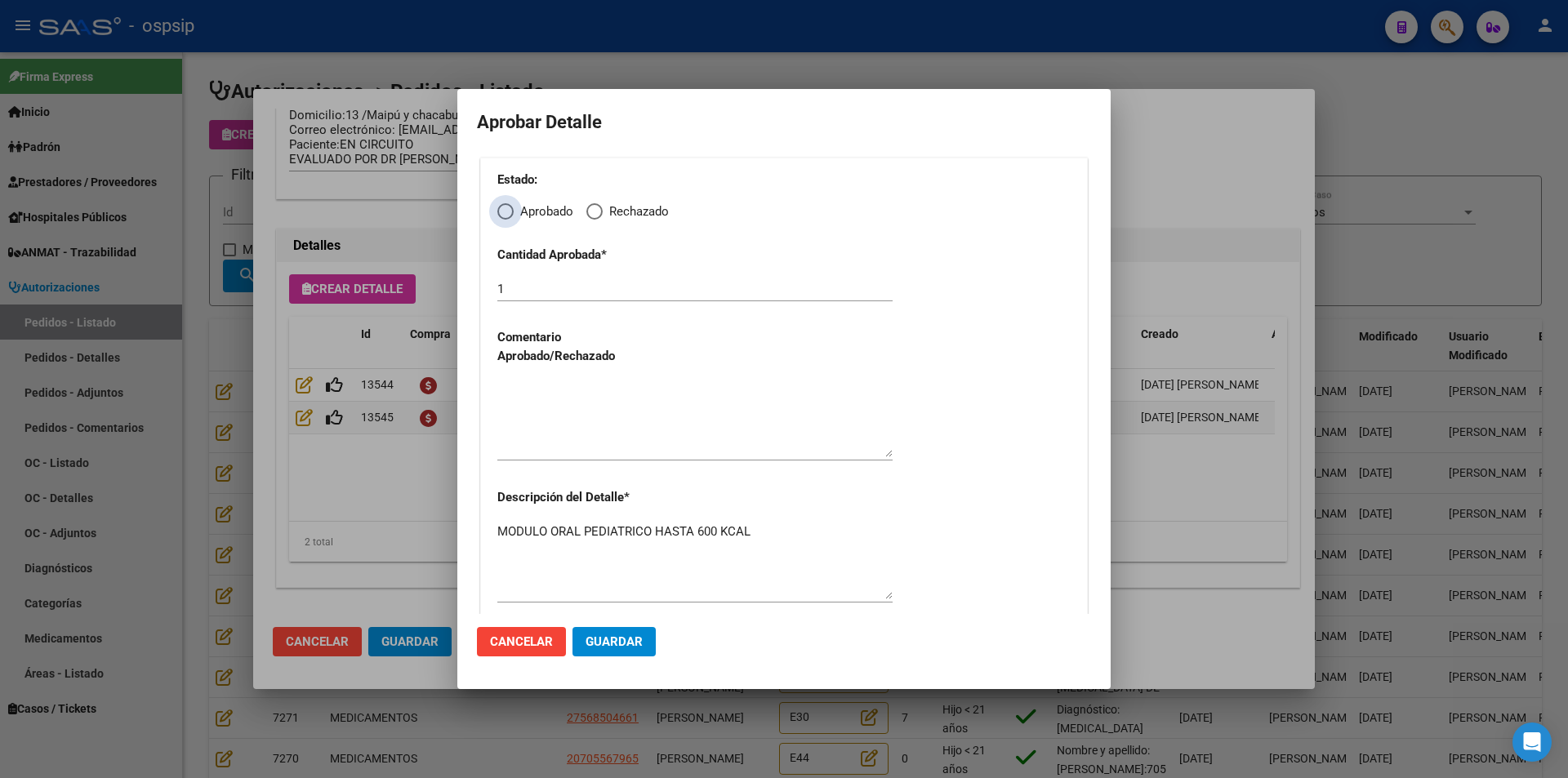
click at [500, 216] on span "Elija una opción" at bounding box center [505, 211] width 16 height 16
click at [500, 216] on input "Aprobado" at bounding box center [505, 211] width 16 height 16
radio input "true"
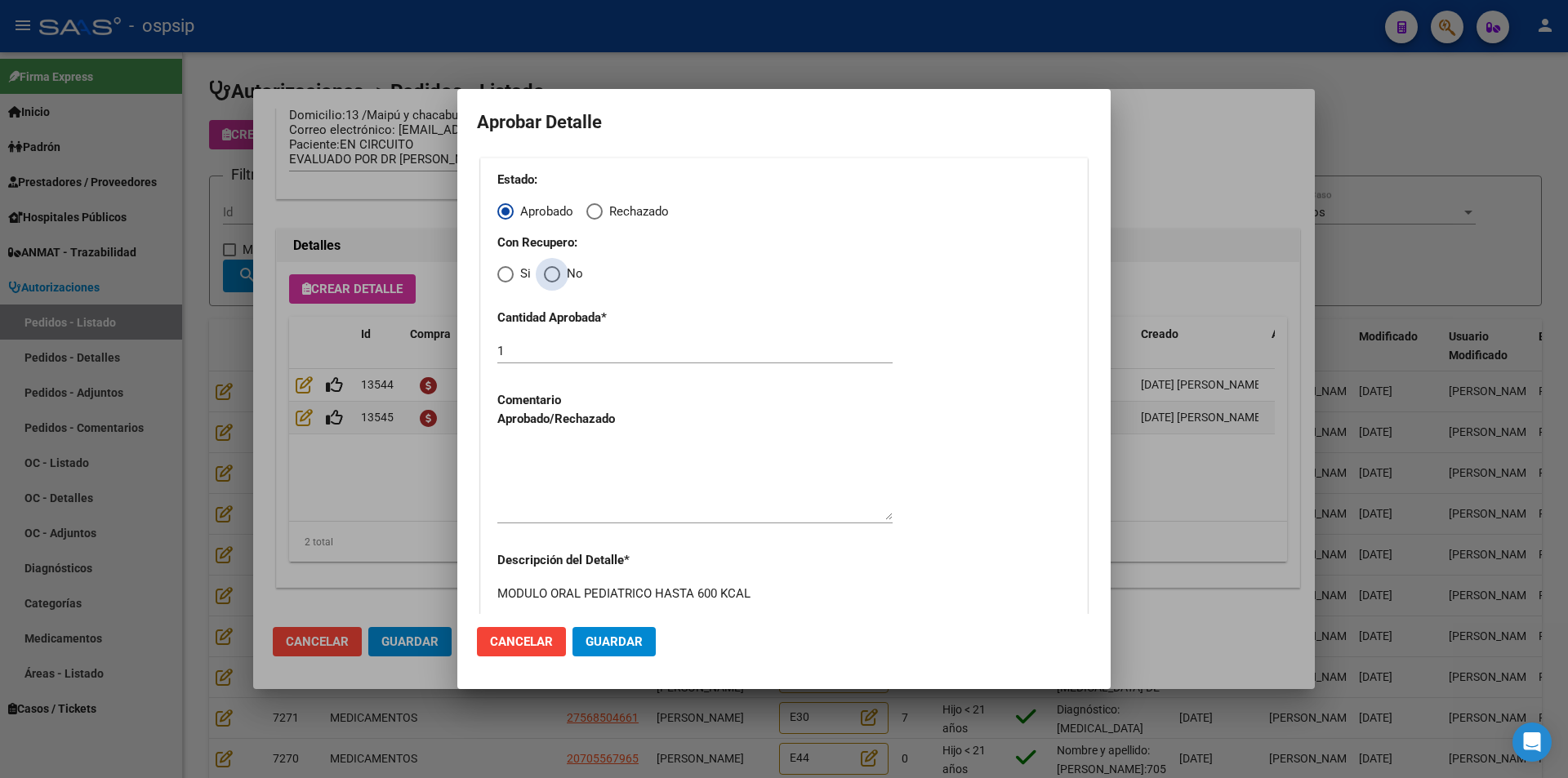
drag, startPoint x: 547, startPoint y: 275, endPoint x: 601, endPoint y: 394, distance: 130.7
click at [549, 279] on span "Elija una opción" at bounding box center [552, 274] width 16 height 16
click at [549, 279] on input "No" at bounding box center [552, 274] width 16 height 16
radio input "true"
click at [597, 502] on textarea at bounding box center [695, 482] width 396 height 77
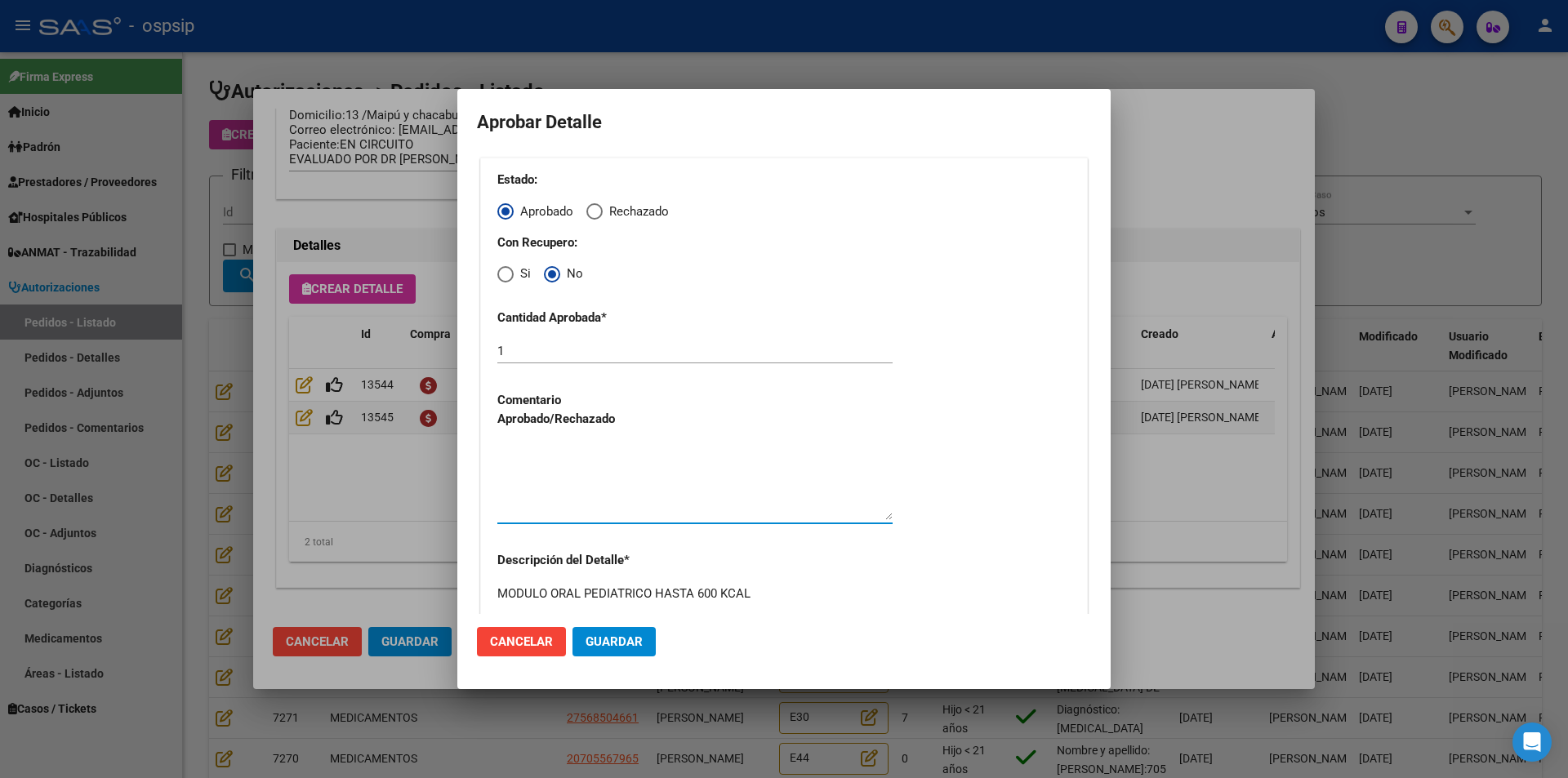
click at [622, 636] on span "Guardar" at bounding box center [613, 642] width 57 height 15
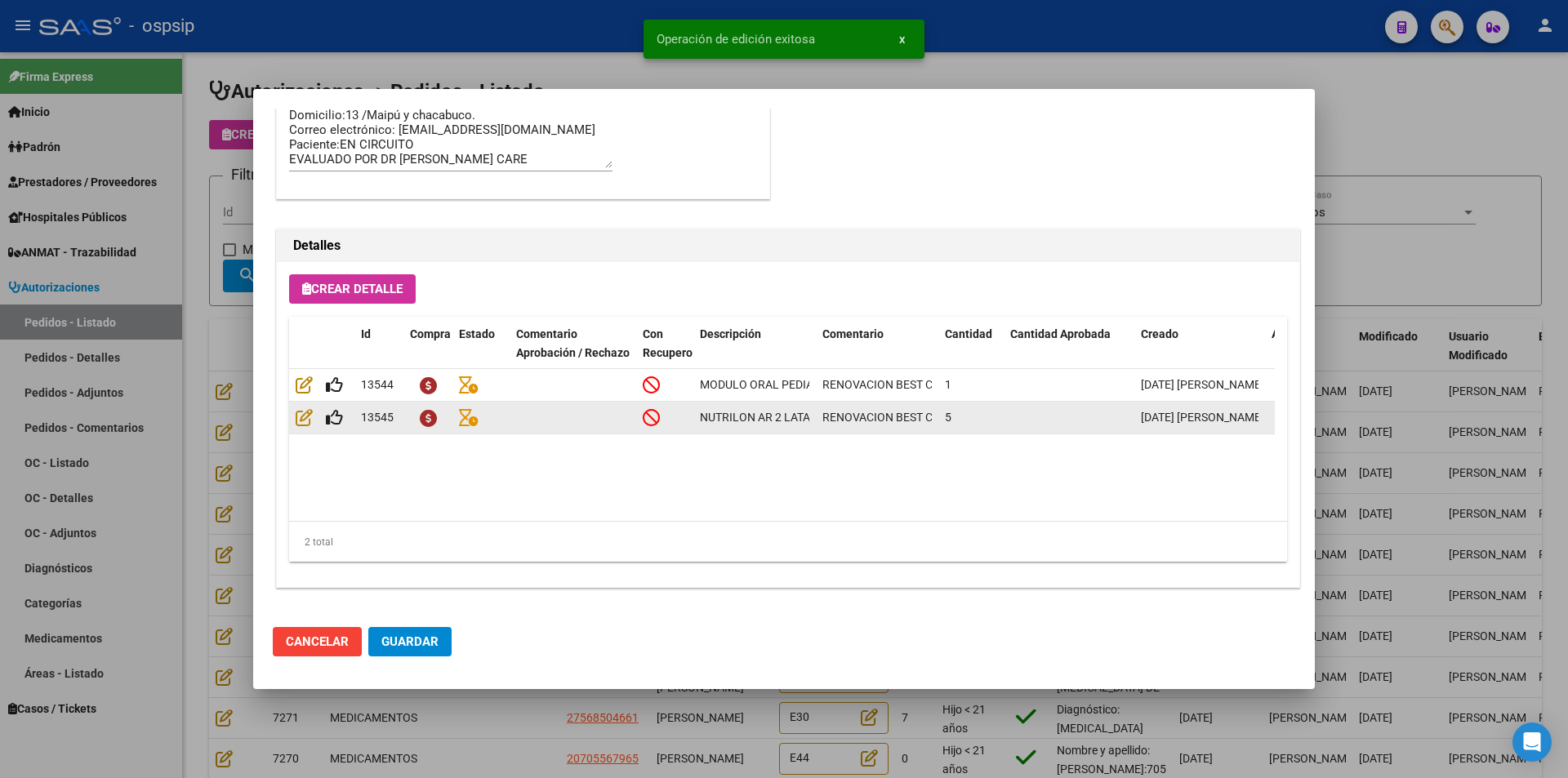
type input "[GEOGRAPHIC_DATA], [GEOGRAPHIC_DATA], [STREET_ADDRESS]"
click at [338, 420] on icon at bounding box center [335, 417] width 17 height 18
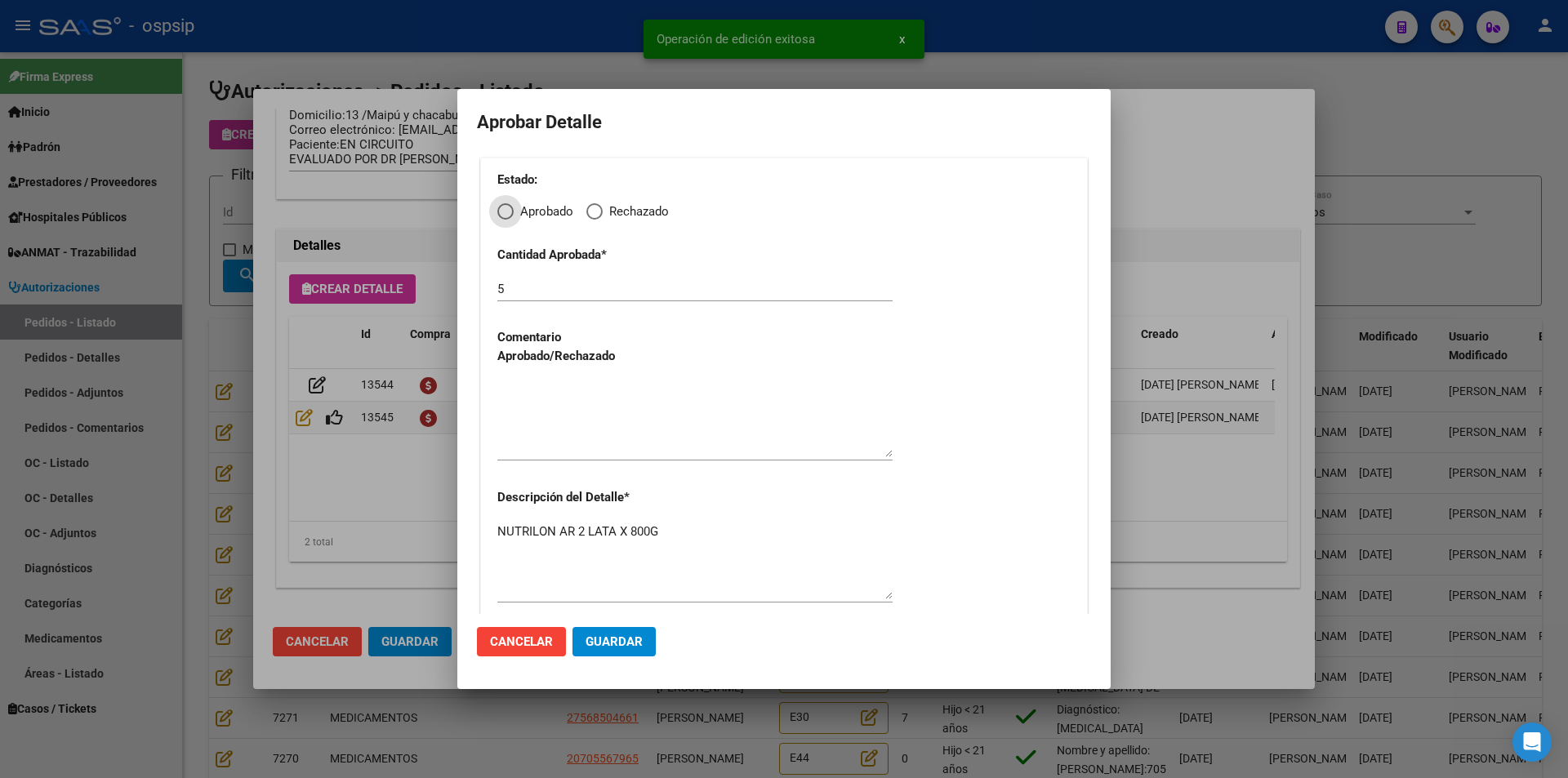
click at [507, 200] on div "Estado: Aprobado Rechazado" at bounding box center [784, 195] width 573 height 50
click at [509, 219] on span "Elija una opción" at bounding box center [505, 211] width 16 height 16
click at [509, 219] on input "Aprobado" at bounding box center [505, 211] width 16 height 16
radio input "true"
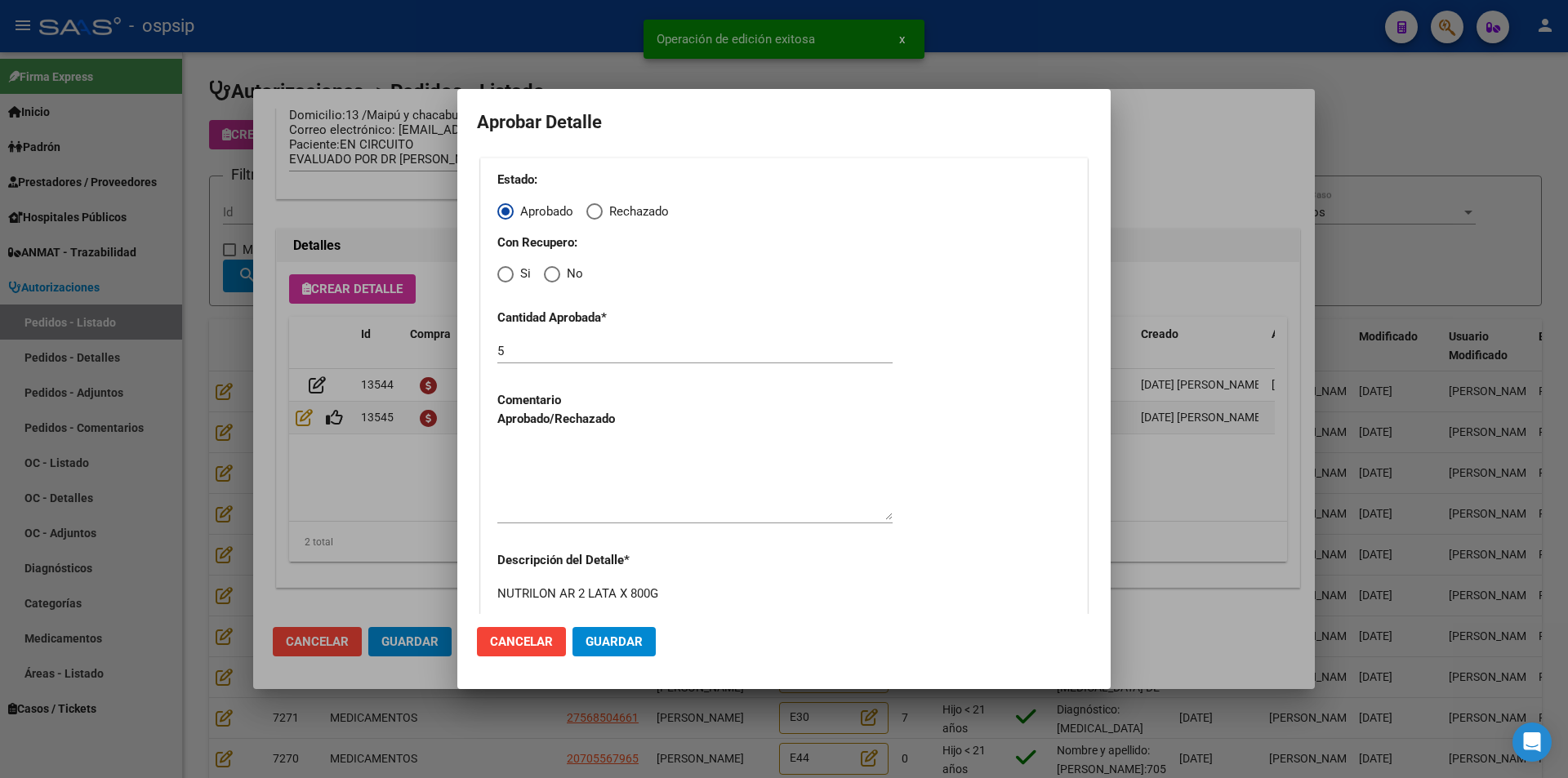
click at [555, 281] on span "Elija una opción" at bounding box center [552, 274] width 16 height 16
click at [555, 281] on input "No" at bounding box center [552, 274] width 16 height 16
radio input "true"
click at [554, 476] on textarea at bounding box center [695, 482] width 396 height 77
click at [608, 646] on span "Guardar" at bounding box center [613, 642] width 57 height 15
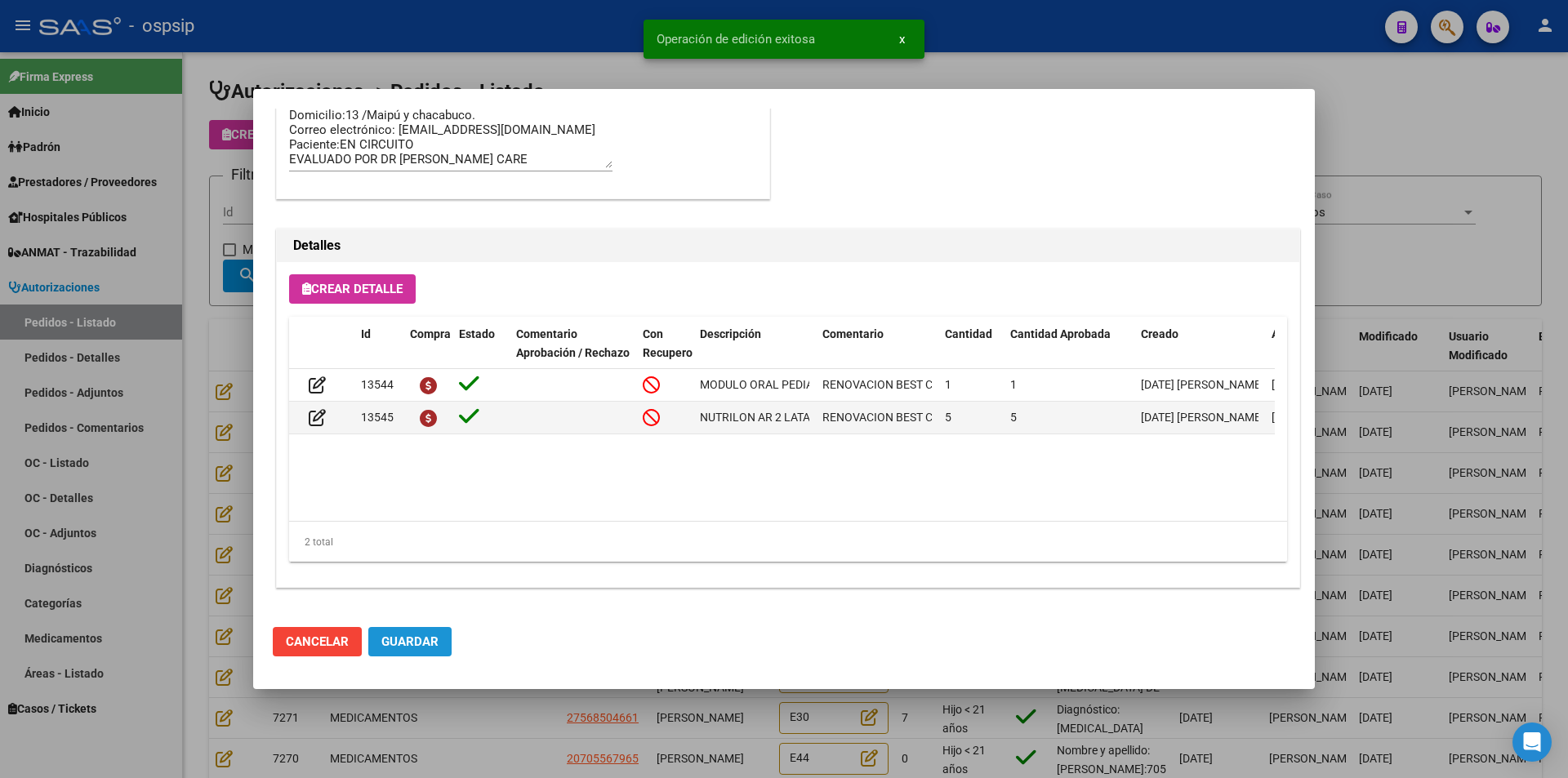
drag, startPoint x: 405, startPoint y: 641, endPoint x: 423, endPoint y: 671, distance: 35.0
click at [407, 641] on span "Guardar" at bounding box center [410, 642] width 57 height 15
click at [482, 728] on div at bounding box center [784, 389] width 1568 height 778
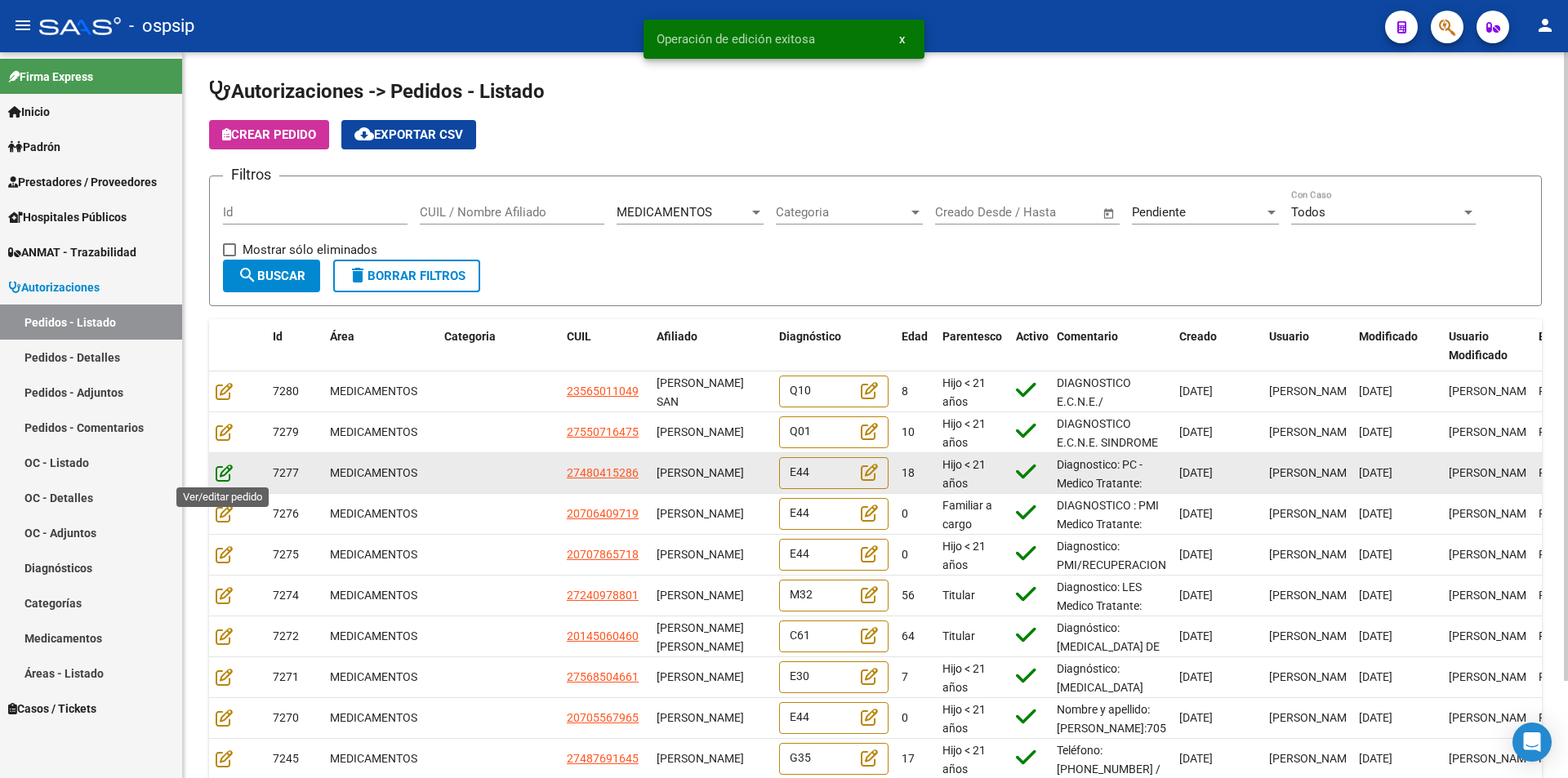
click at [223, 470] on icon at bounding box center [224, 472] width 17 height 18
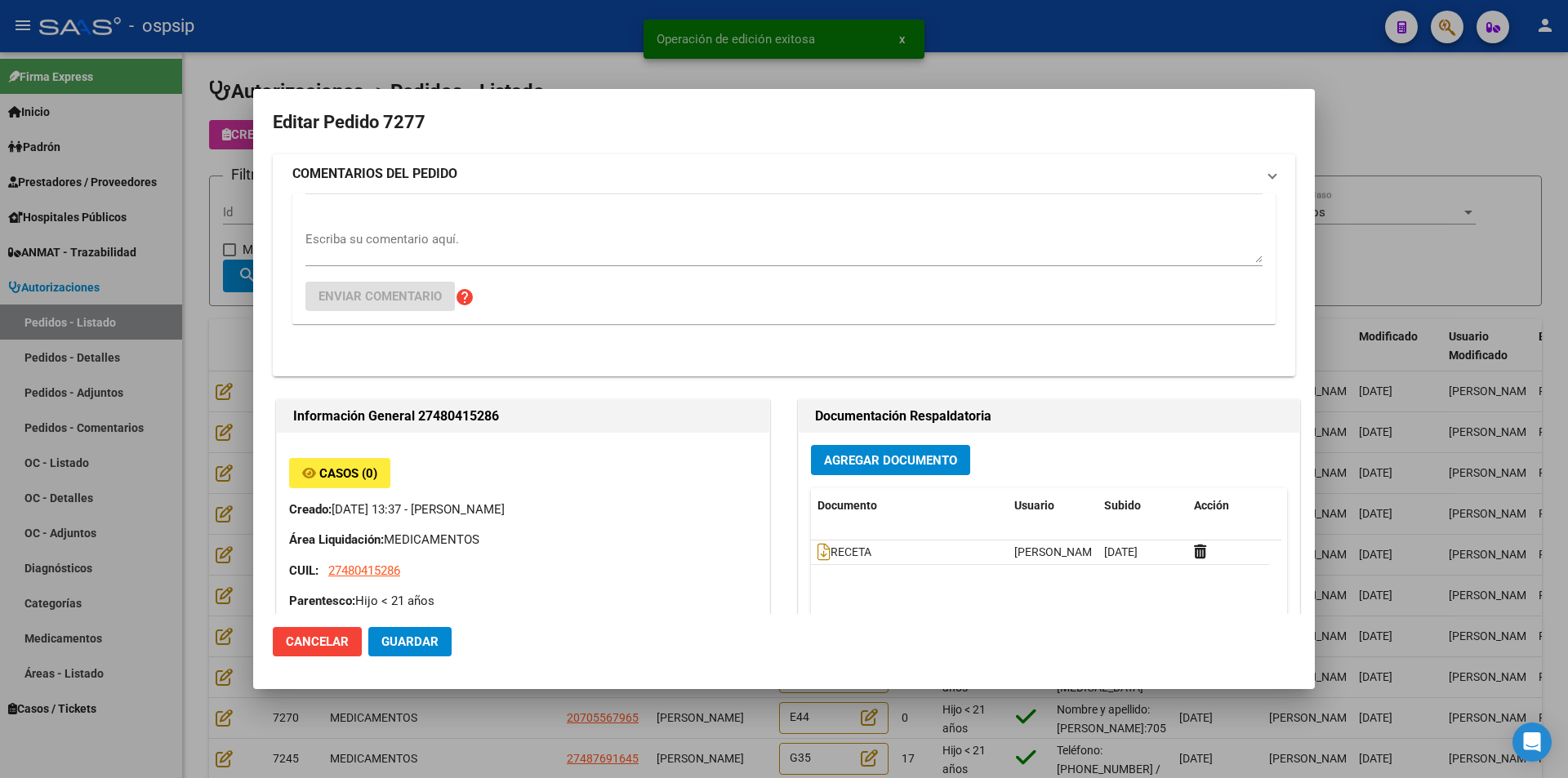
type input "Capital Federal, CABA, [STREET_ADDRESS]"
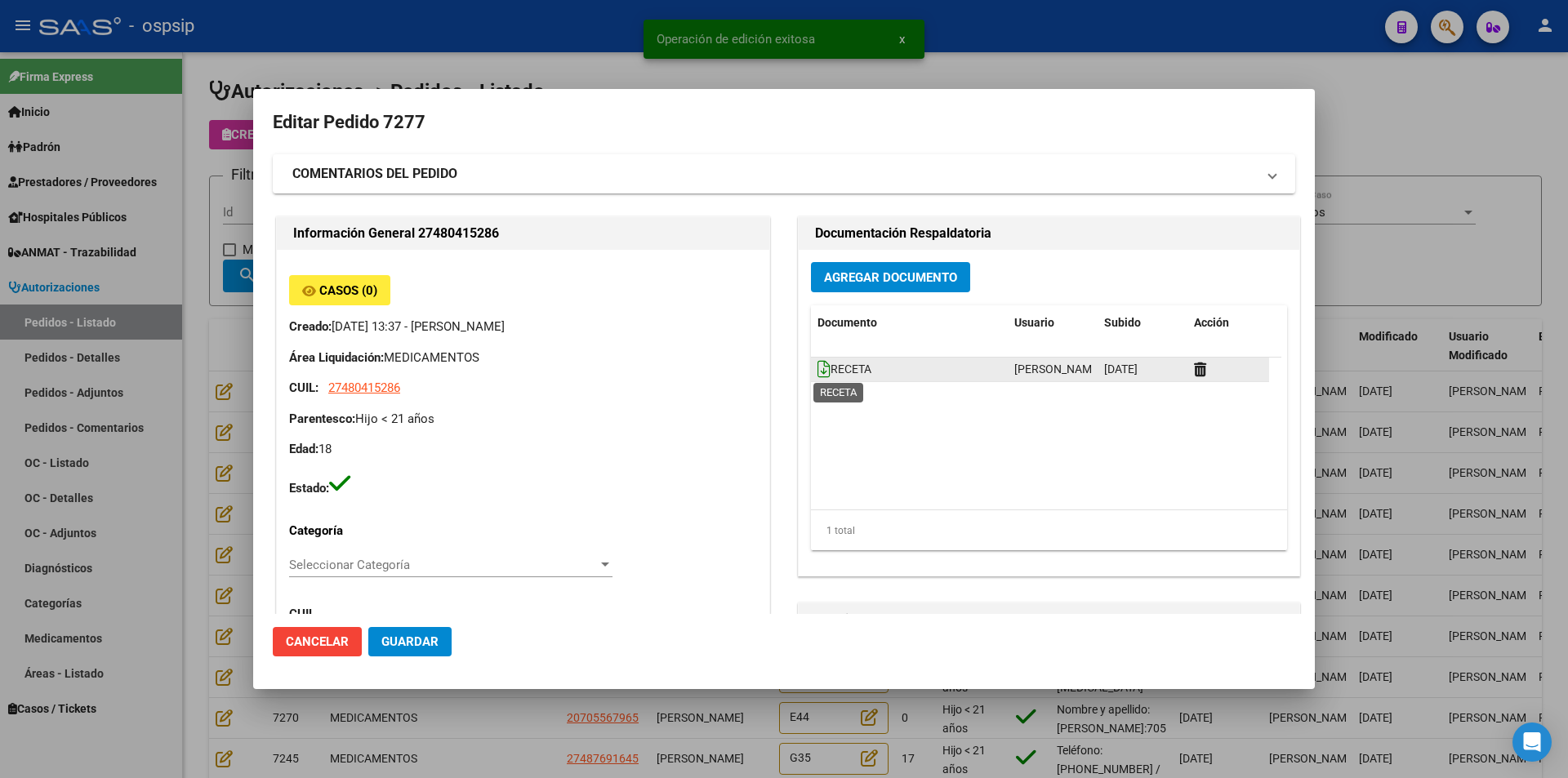
click at [817, 371] on icon at bounding box center [824, 368] width 13 height 18
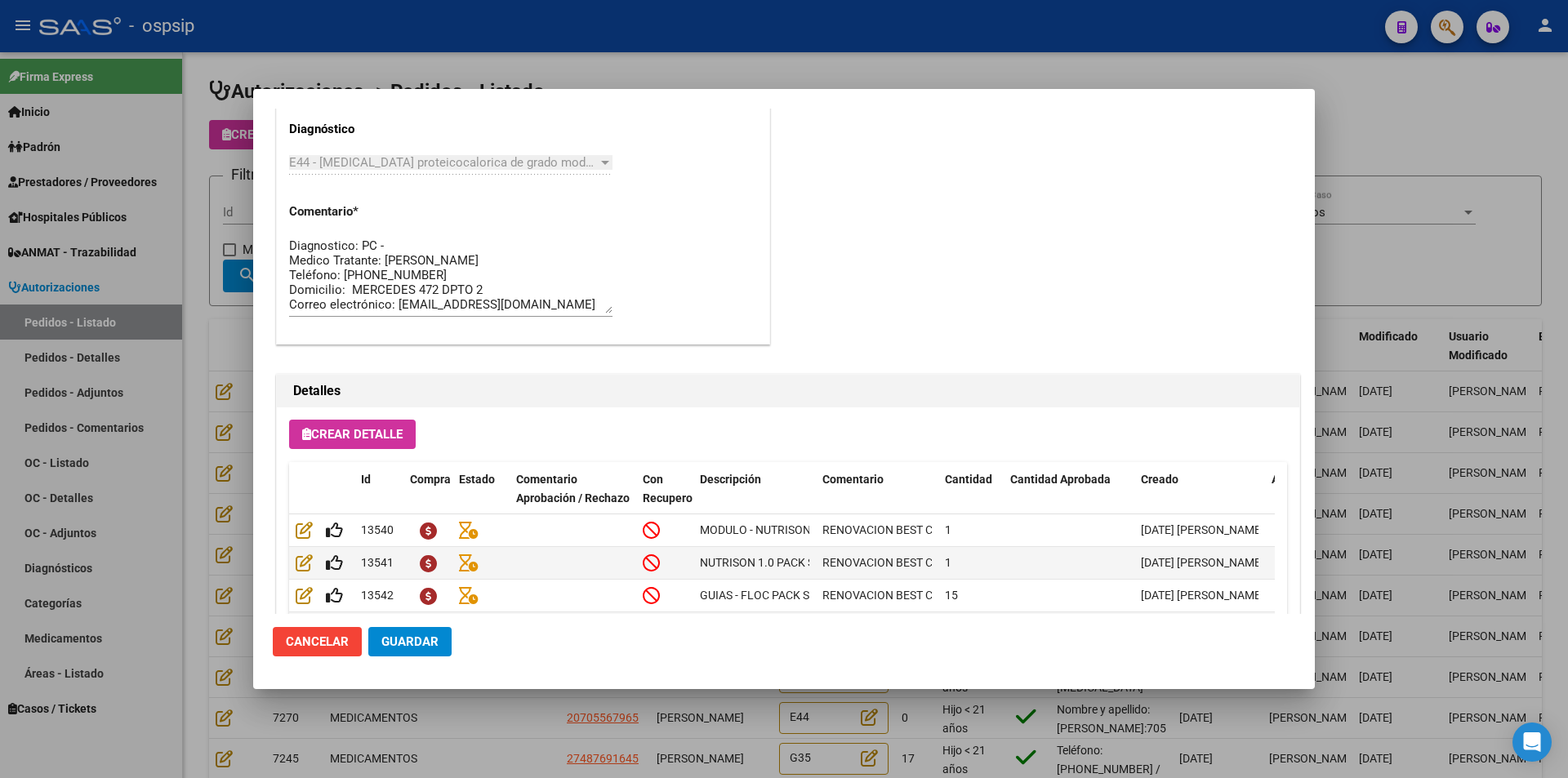
scroll to position [962, 0]
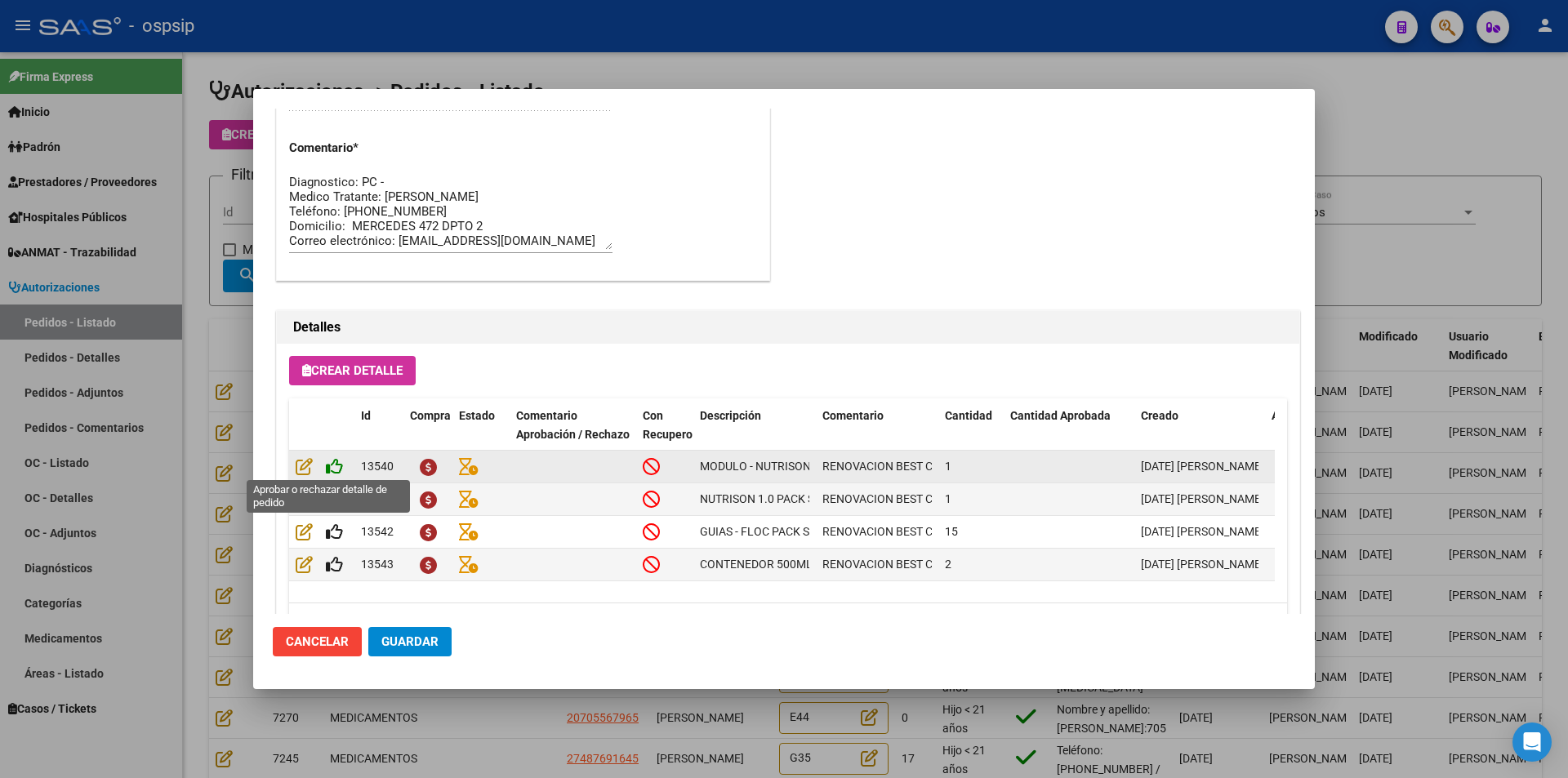
click at [333, 468] on icon at bounding box center [335, 466] width 17 height 18
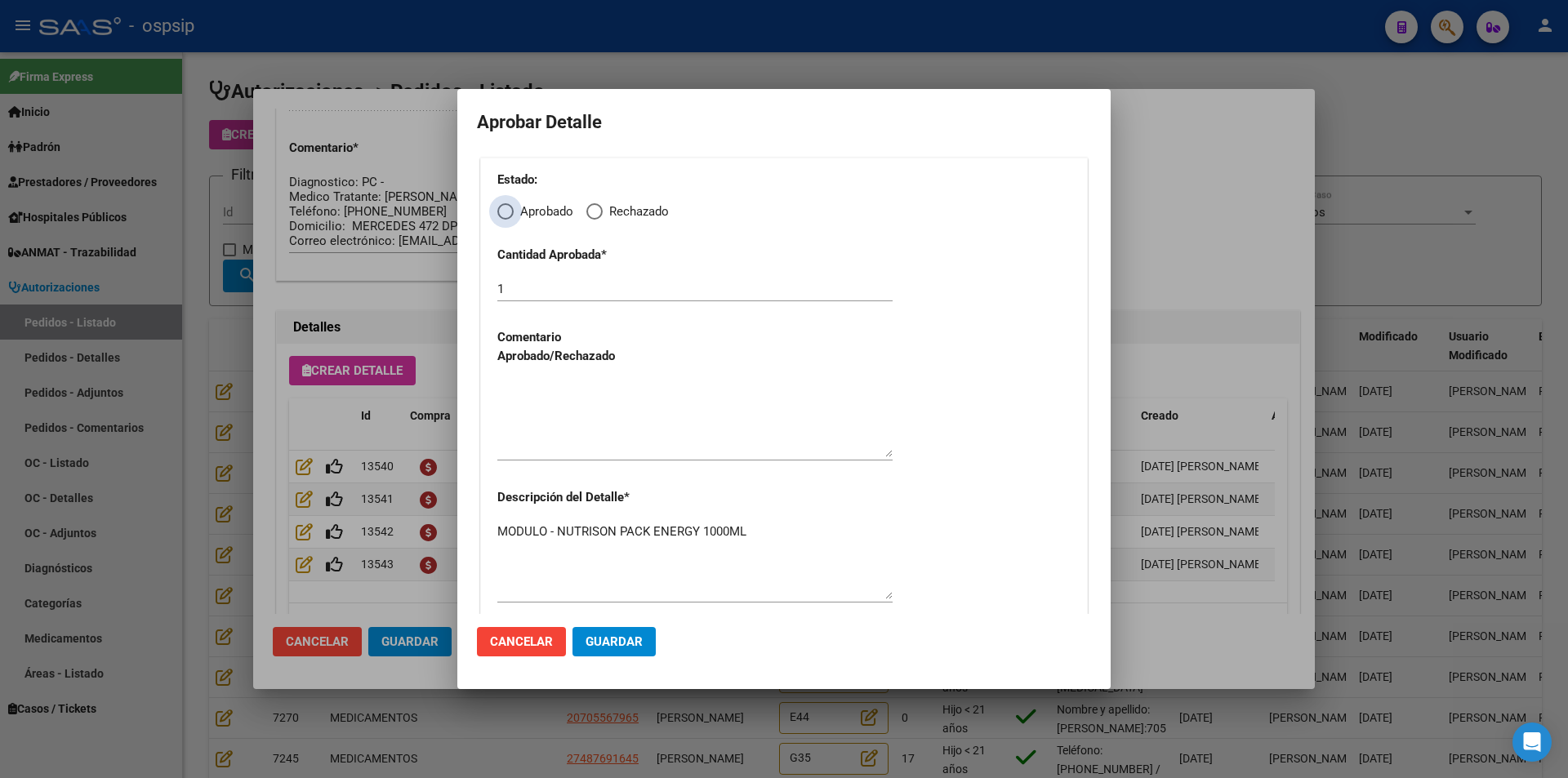
click at [507, 209] on span "Elija una opción" at bounding box center [505, 211] width 16 height 16
click at [507, 209] on input "Aprobado" at bounding box center [505, 211] width 16 height 16
radio input "true"
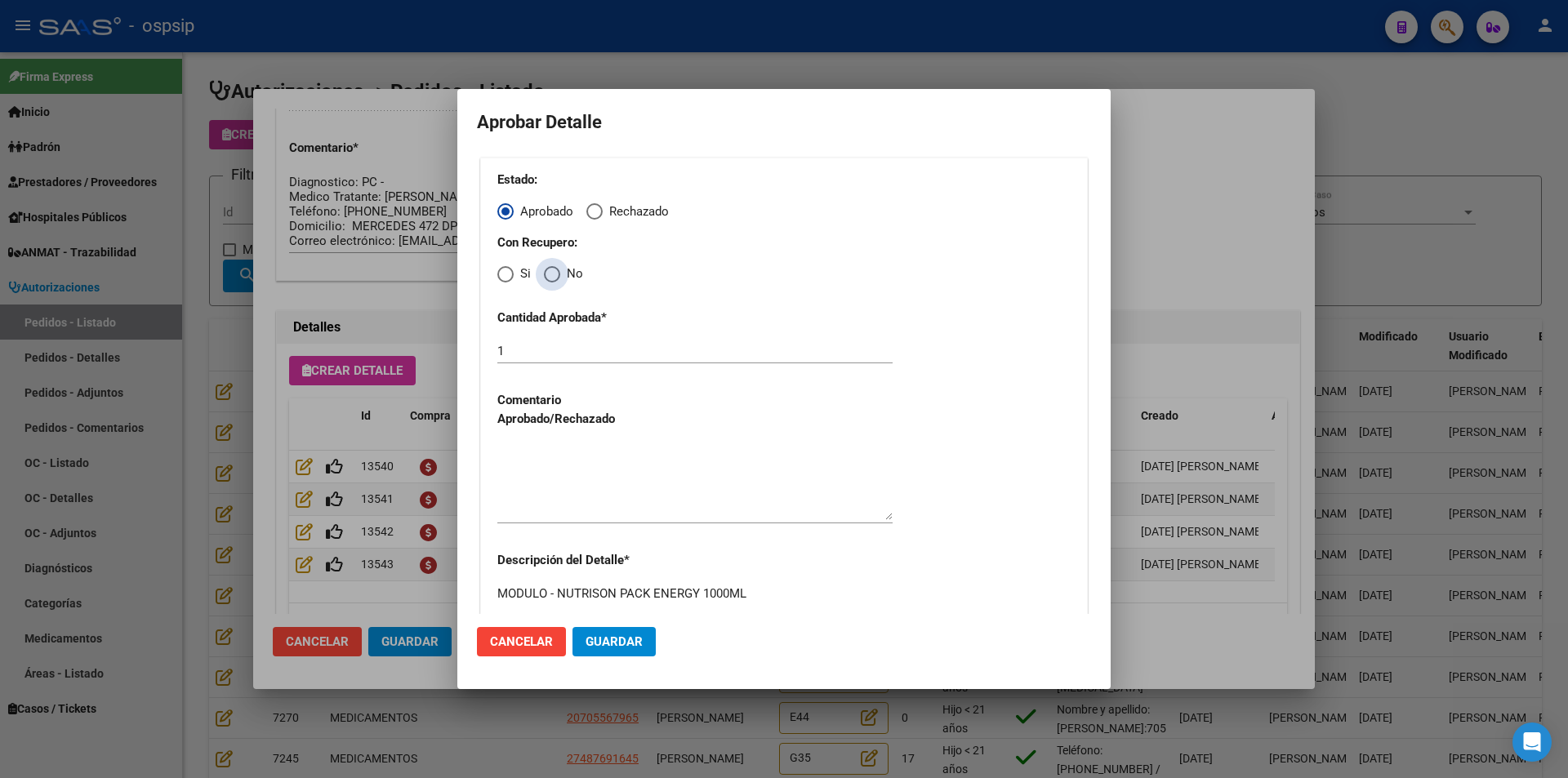
click at [549, 278] on span "Elija una opción" at bounding box center [552, 274] width 16 height 16
click at [549, 278] on input "No" at bounding box center [552, 274] width 16 height 16
radio input "true"
click at [583, 477] on textarea at bounding box center [695, 482] width 396 height 77
click at [642, 646] on button "Guardar" at bounding box center [613, 641] width 83 height 29
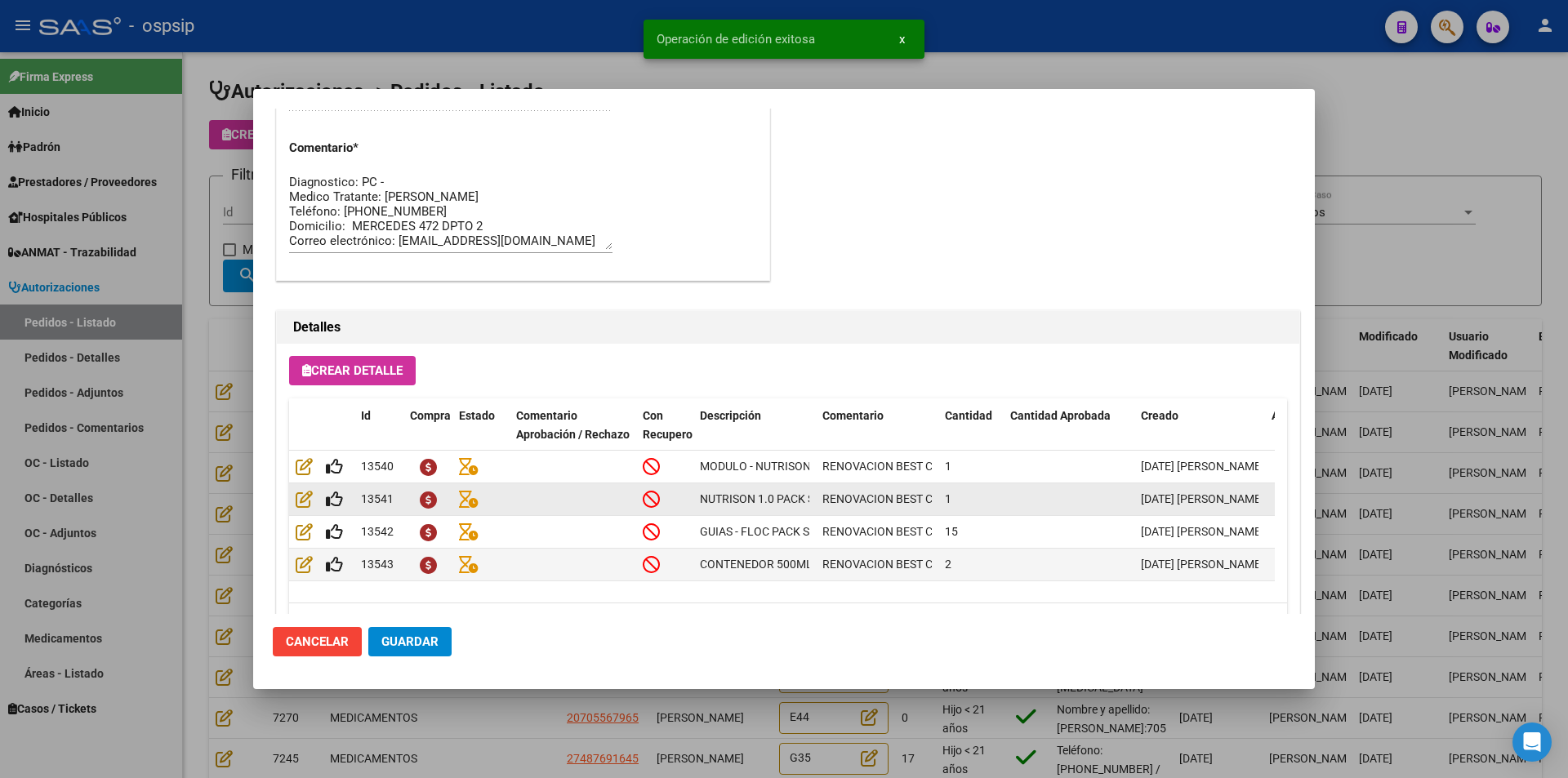
type input "[GEOGRAPHIC_DATA], [GEOGRAPHIC_DATA][PERSON_NAME] 472"
click at [335, 501] on icon at bounding box center [335, 498] width 17 height 18
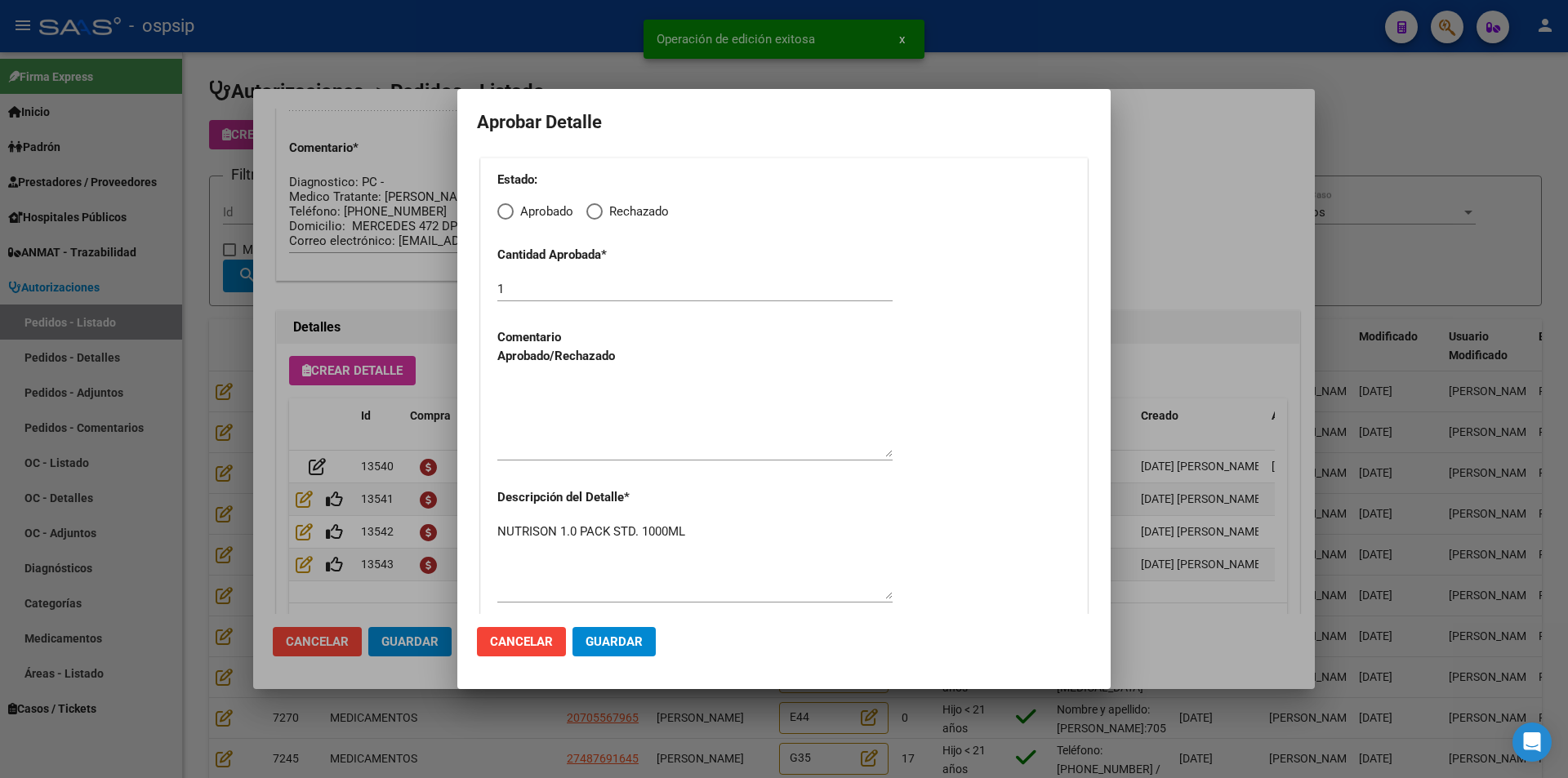
click at [500, 211] on span "Elija una opción" at bounding box center [505, 211] width 16 height 16
click at [500, 211] on input "Aprobado" at bounding box center [505, 211] width 16 height 16
radio input "true"
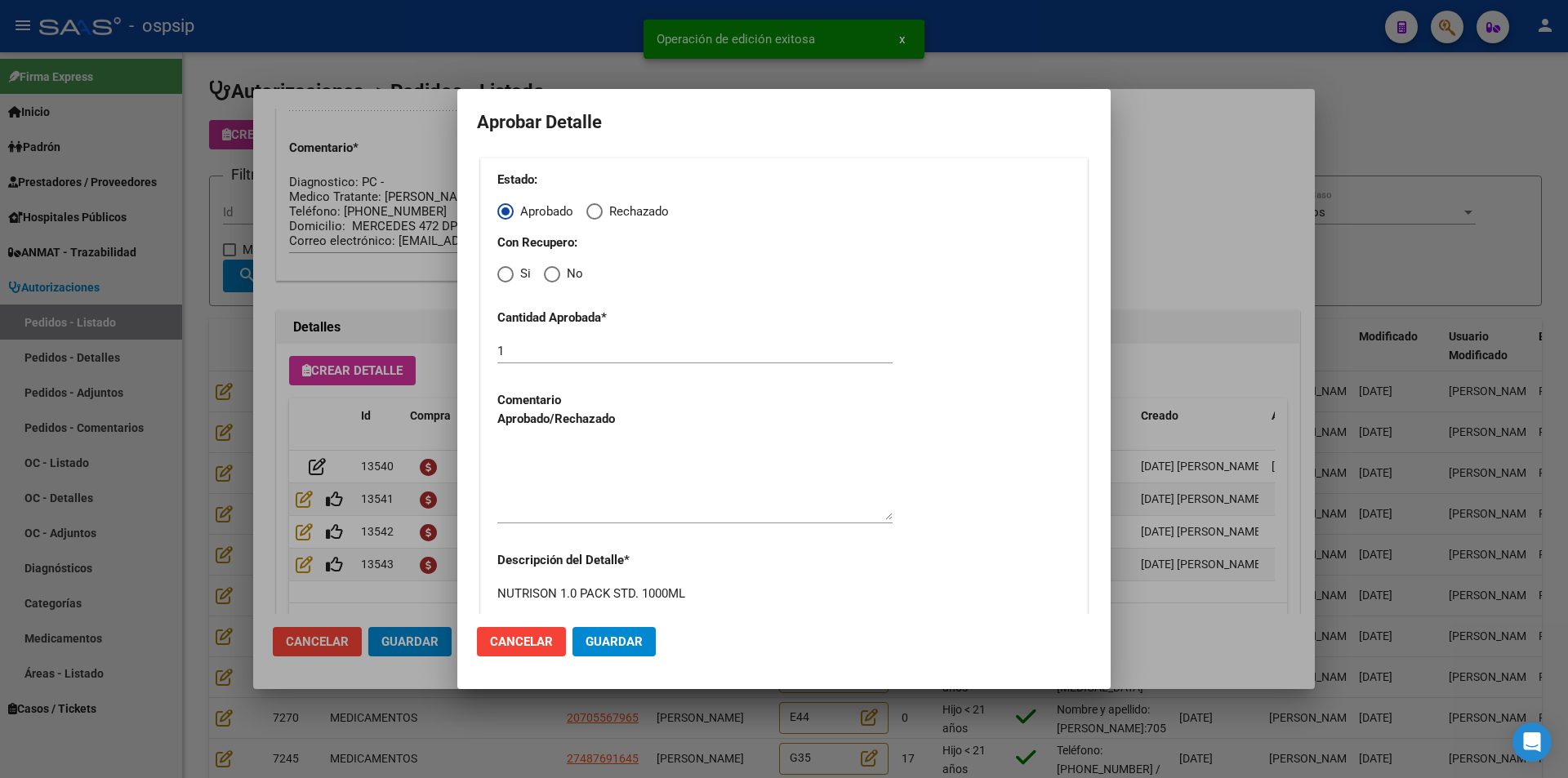
click at [546, 277] on span "Elija una opción" at bounding box center [552, 274] width 16 height 16
click at [546, 277] on input "No" at bounding box center [552, 274] width 16 height 16
radio input "true"
click at [587, 487] on textarea at bounding box center [695, 482] width 396 height 77
click at [624, 644] on span "Guardar" at bounding box center [613, 642] width 57 height 15
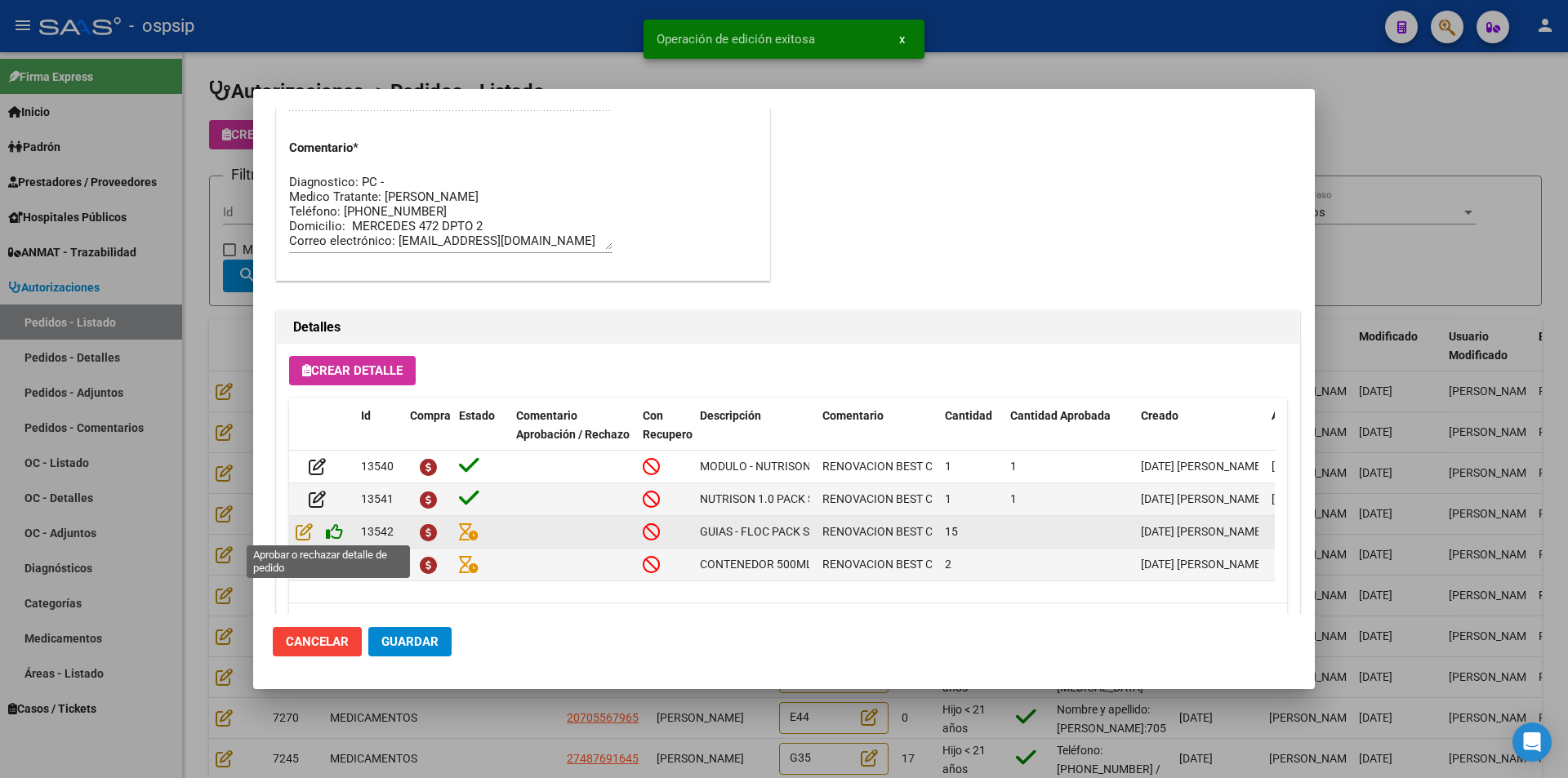
click at [333, 533] on icon at bounding box center [335, 531] width 17 height 18
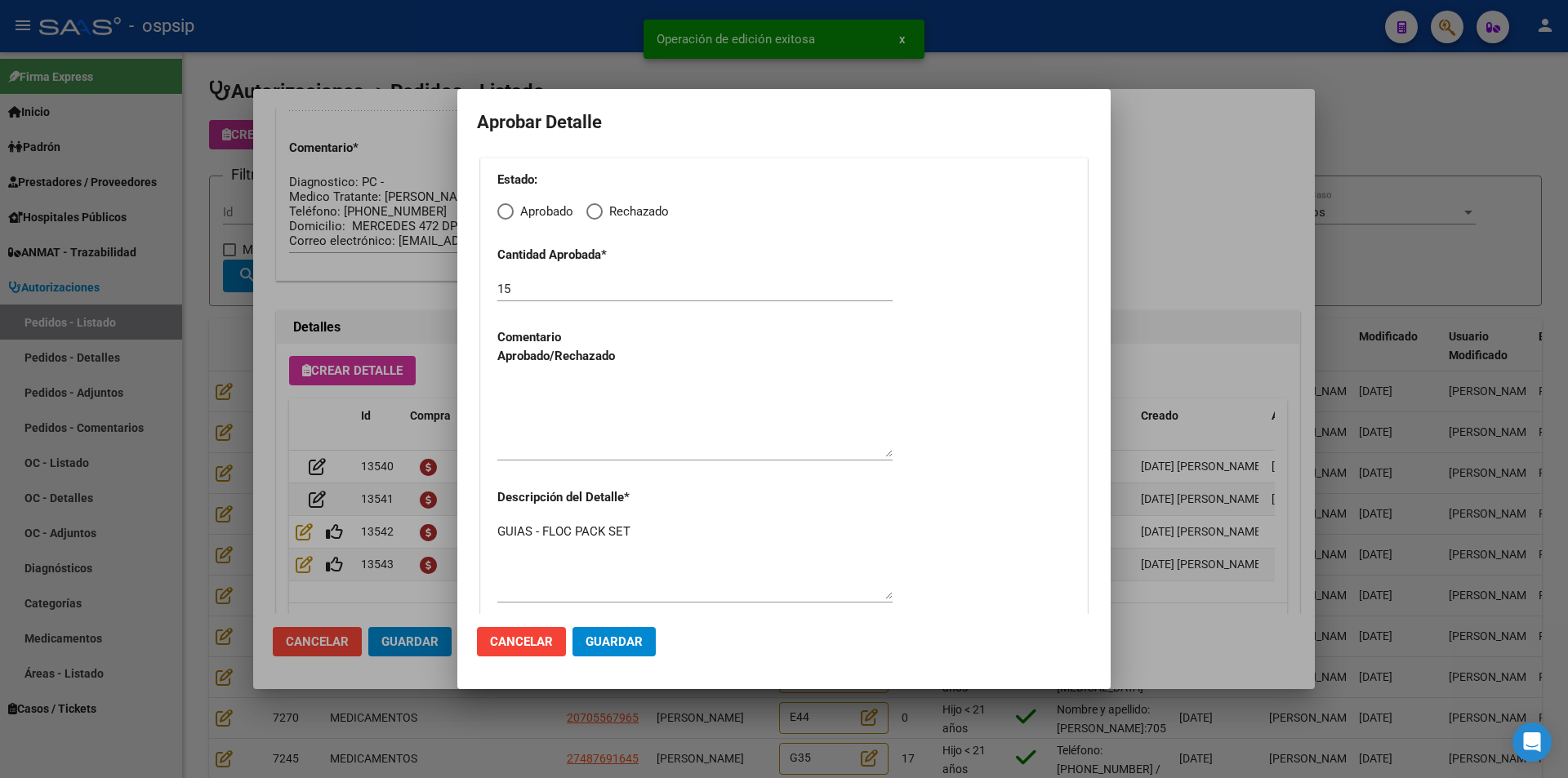
click at [503, 216] on span "Elija una opción" at bounding box center [505, 211] width 16 height 16
click at [503, 216] on input "Aprobado" at bounding box center [505, 211] width 16 height 16
radio input "true"
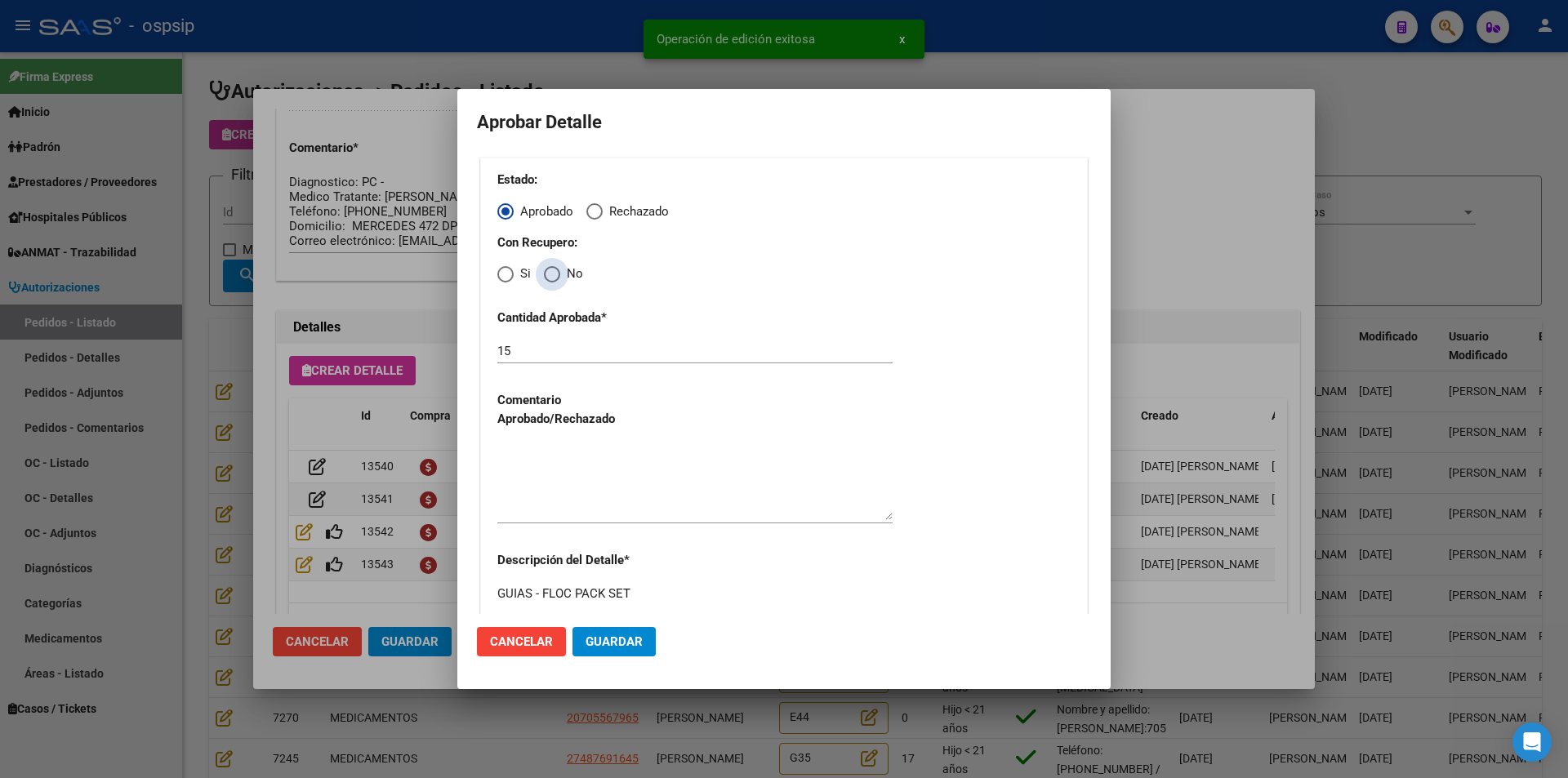
drag, startPoint x: 553, startPoint y: 274, endPoint x: 546, endPoint y: 384, distance: 110.2
click at [553, 275] on span "Elija una opción" at bounding box center [553, 275] width 0 height 0
click at [553, 275] on input "No" at bounding box center [552, 274] width 16 height 16
radio input "true"
click at [562, 488] on textarea at bounding box center [695, 482] width 396 height 77
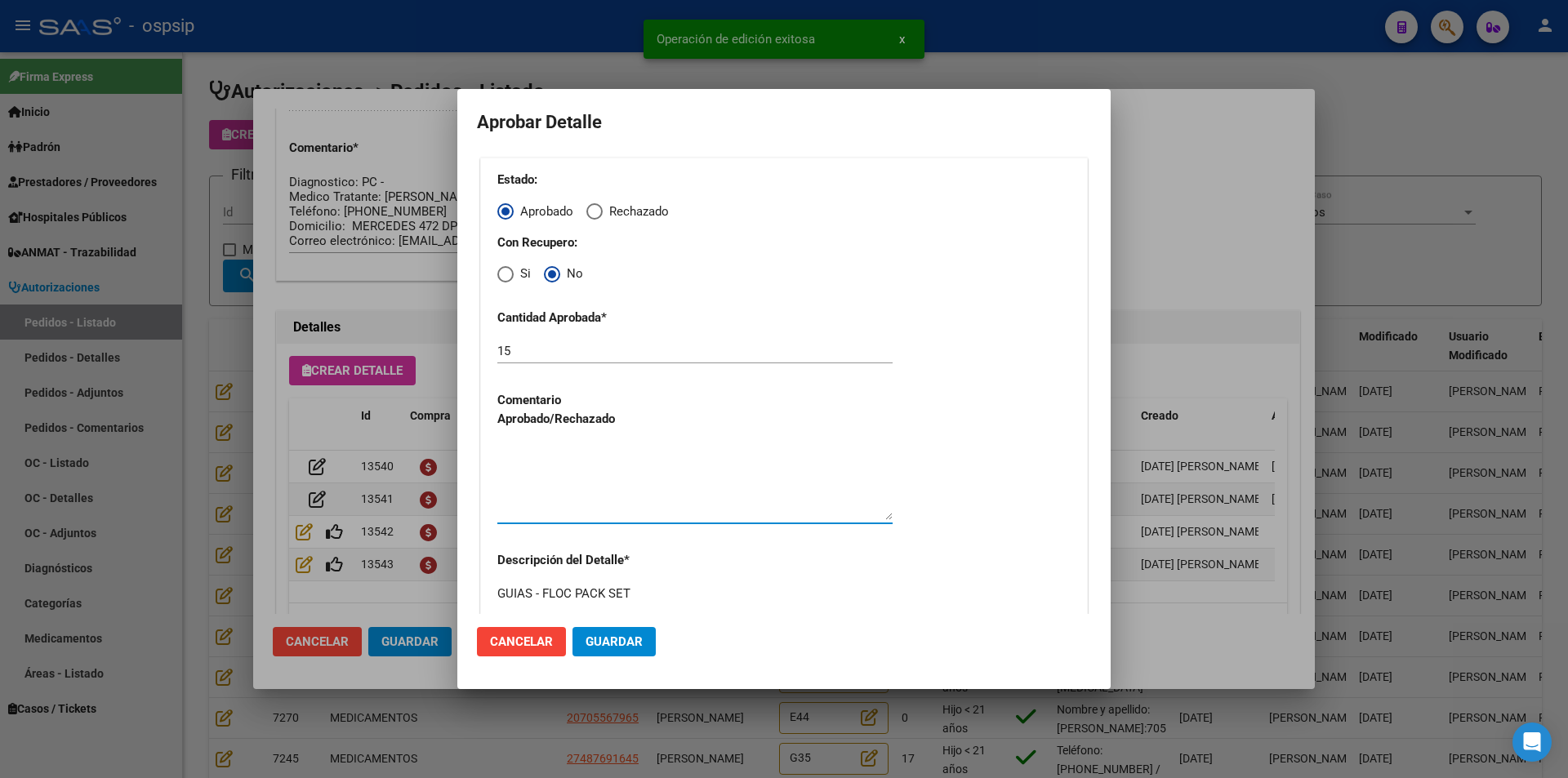
click at [612, 650] on button "Guardar" at bounding box center [613, 641] width 83 height 29
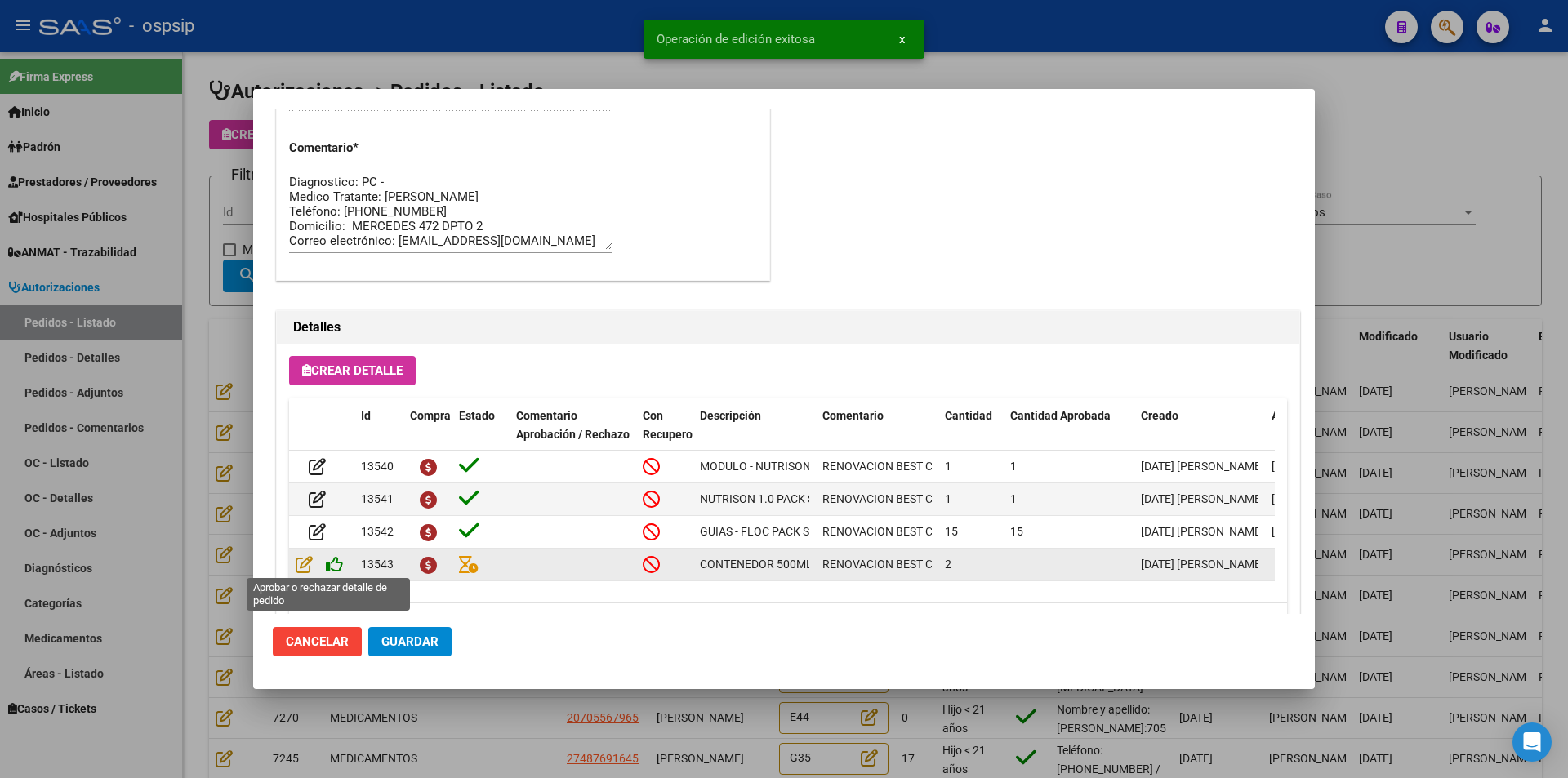
click at [337, 564] on icon at bounding box center [335, 564] width 17 height 18
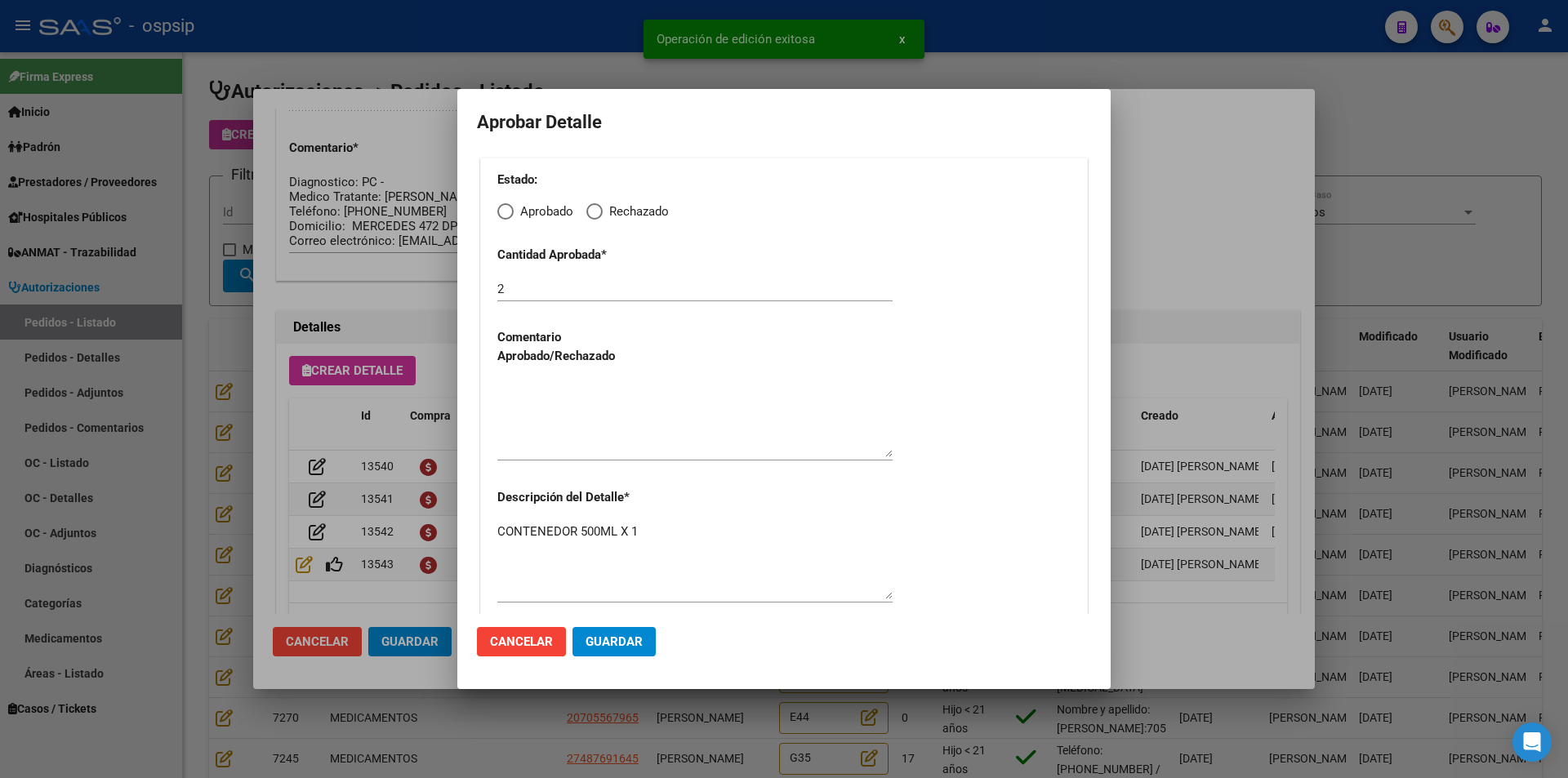
click at [507, 215] on span "Elija una opción" at bounding box center [505, 211] width 16 height 16
click at [507, 215] on input "Aprobado" at bounding box center [505, 211] width 16 height 16
radio input "true"
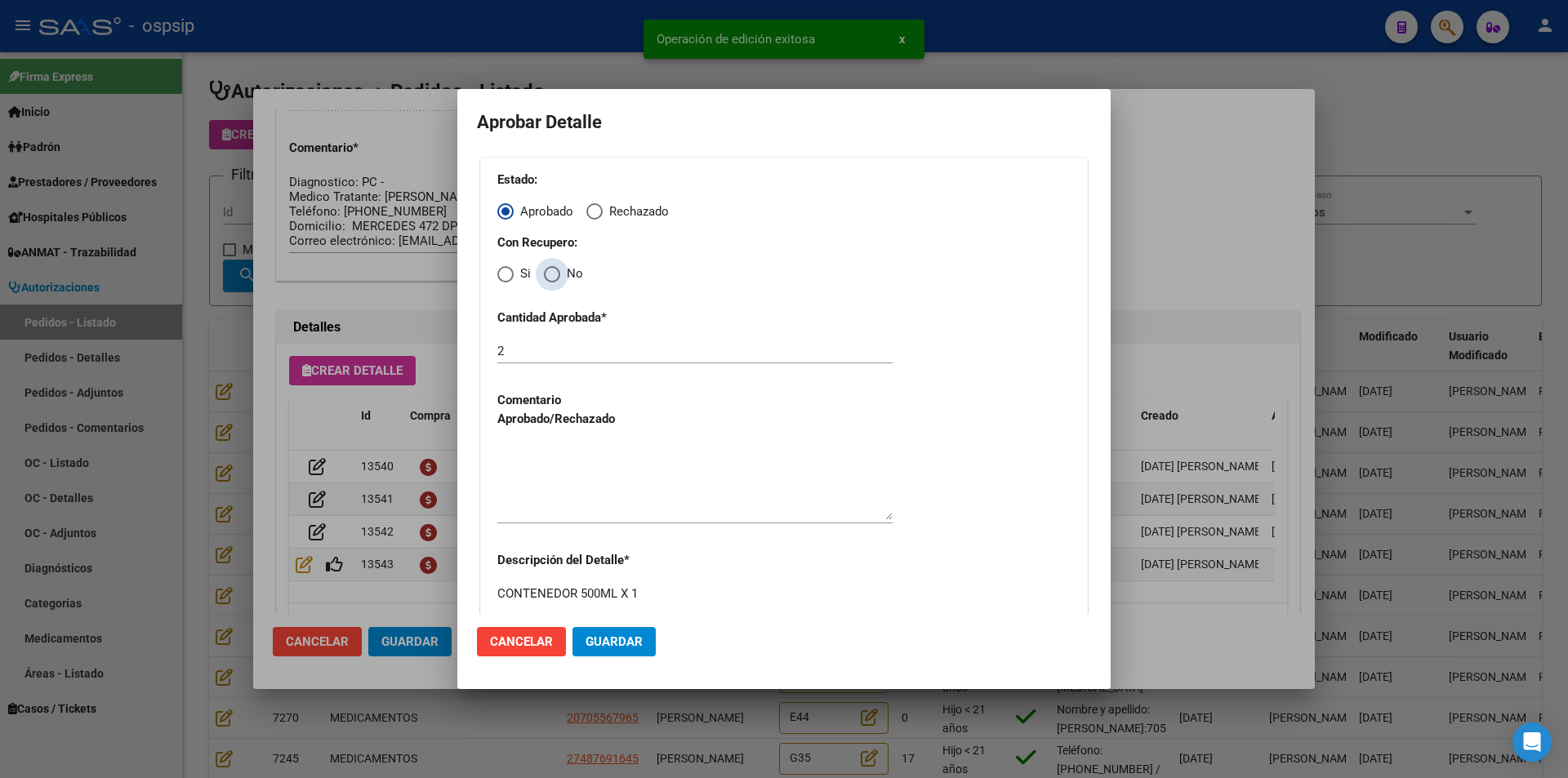
click at [556, 283] on div "Estado: Aprobado Rechazado Con Recupero: Si No Cantidad Aprobada * 2 Comentario…" at bounding box center [784, 420] width 608 height 524
click at [553, 273] on span "Elija una opción" at bounding box center [552, 274] width 16 height 16
click at [553, 273] on input "No" at bounding box center [552, 274] width 16 height 16
radio input "true"
click at [575, 468] on textarea at bounding box center [695, 482] width 396 height 77
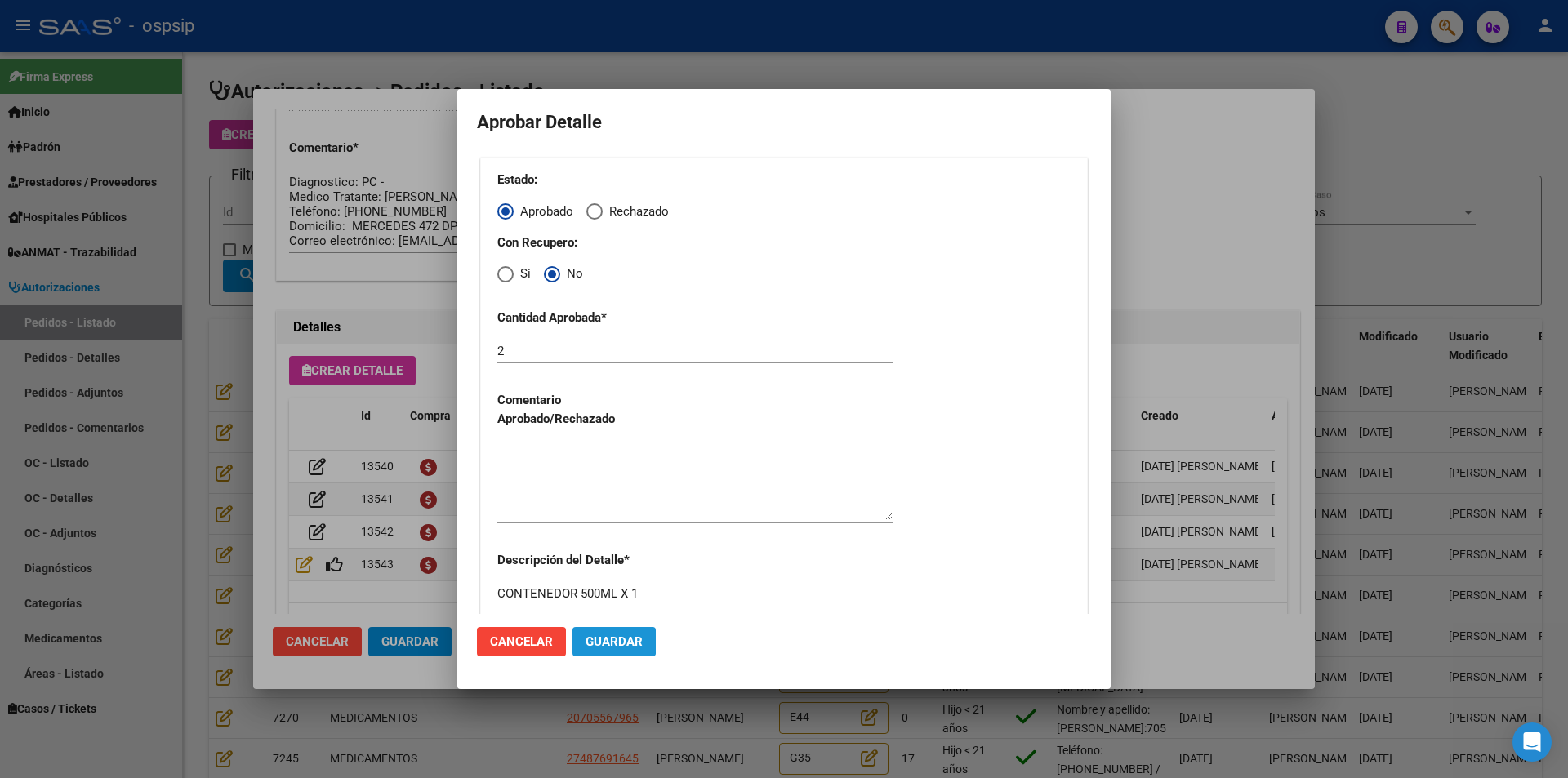
click at [608, 641] on span "Guardar" at bounding box center [613, 642] width 57 height 15
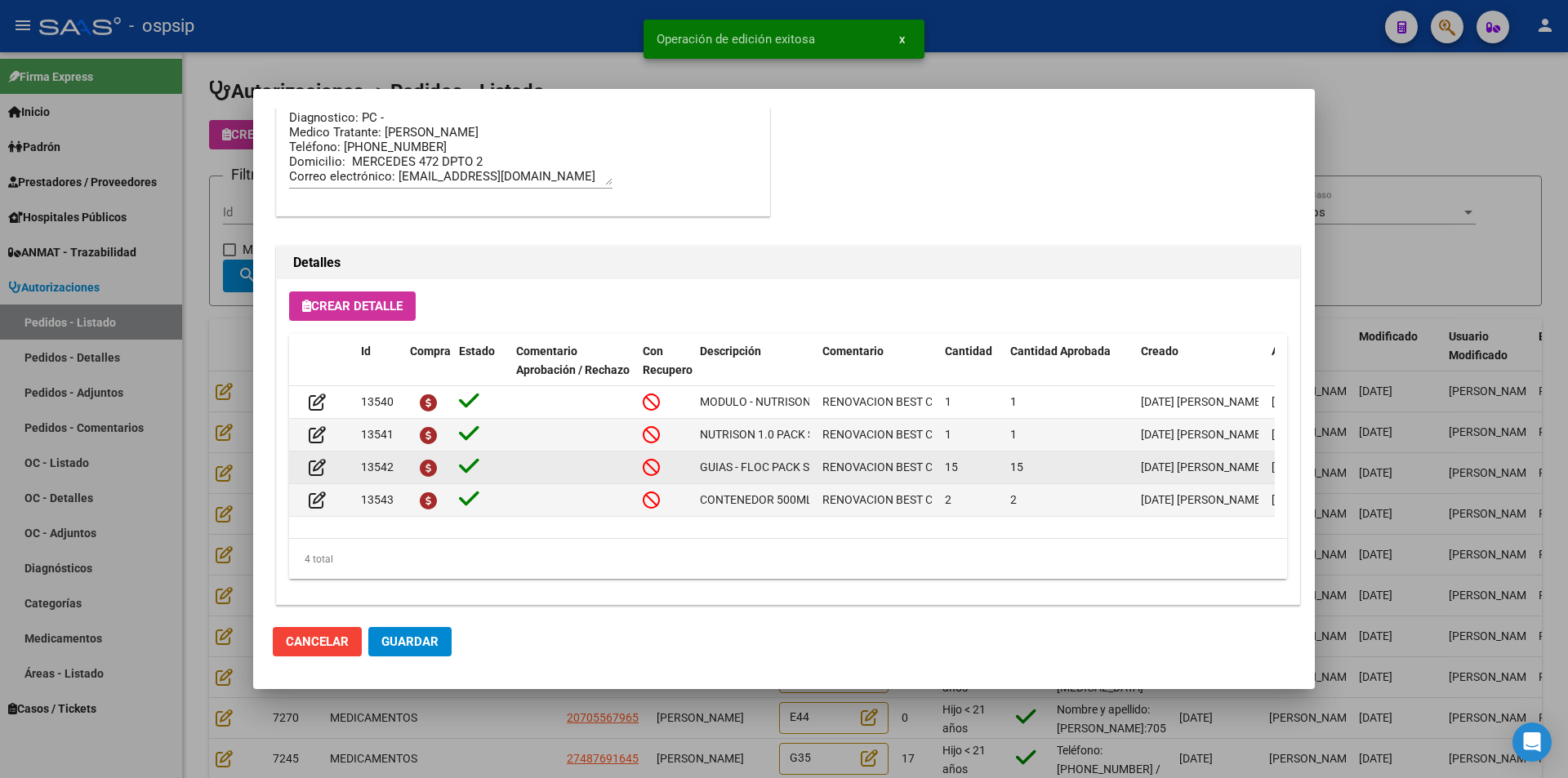
scroll to position [1044, 0]
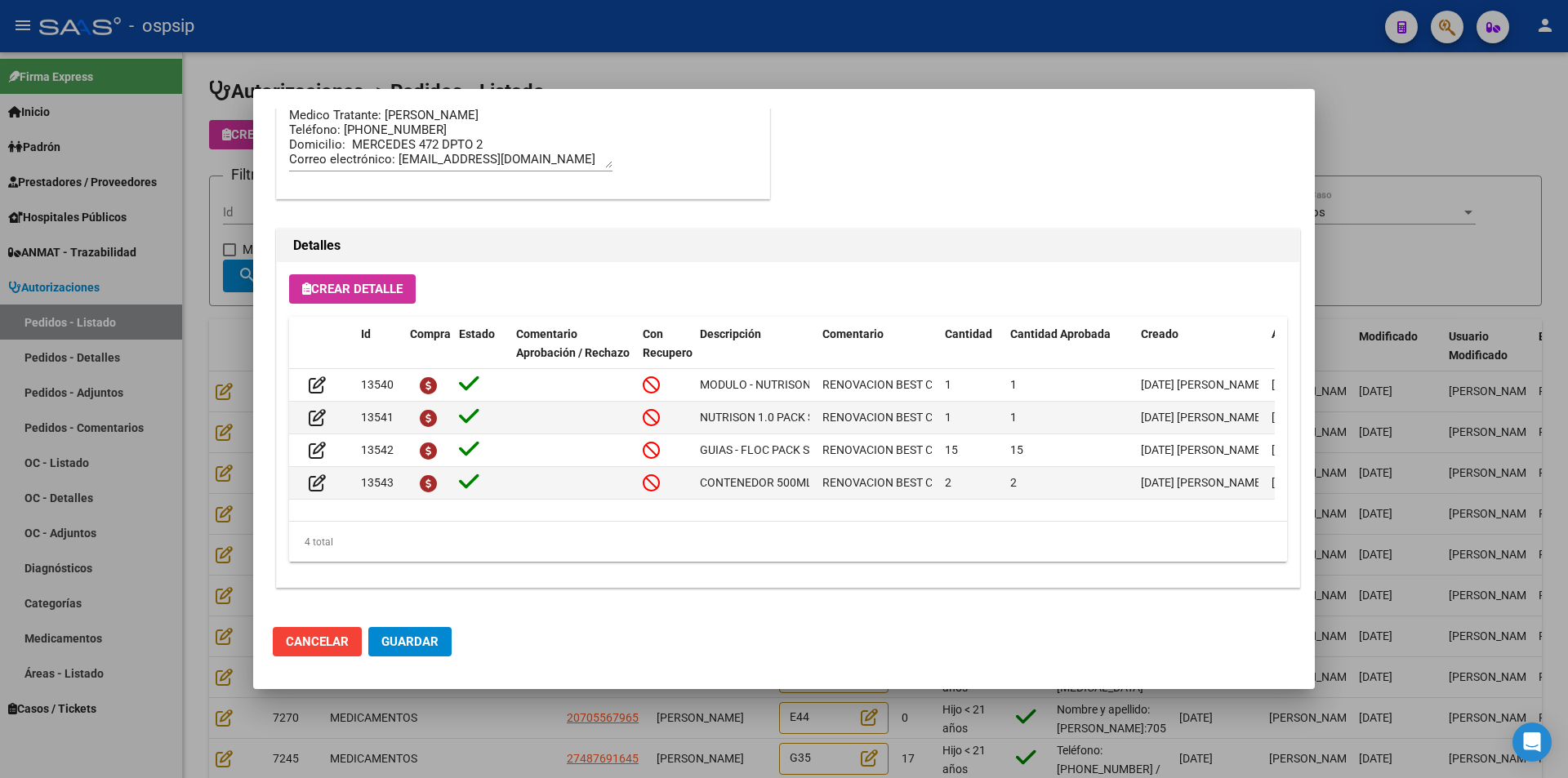
click at [428, 643] on span "Guardar" at bounding box center [410, 642] width 57 height 15
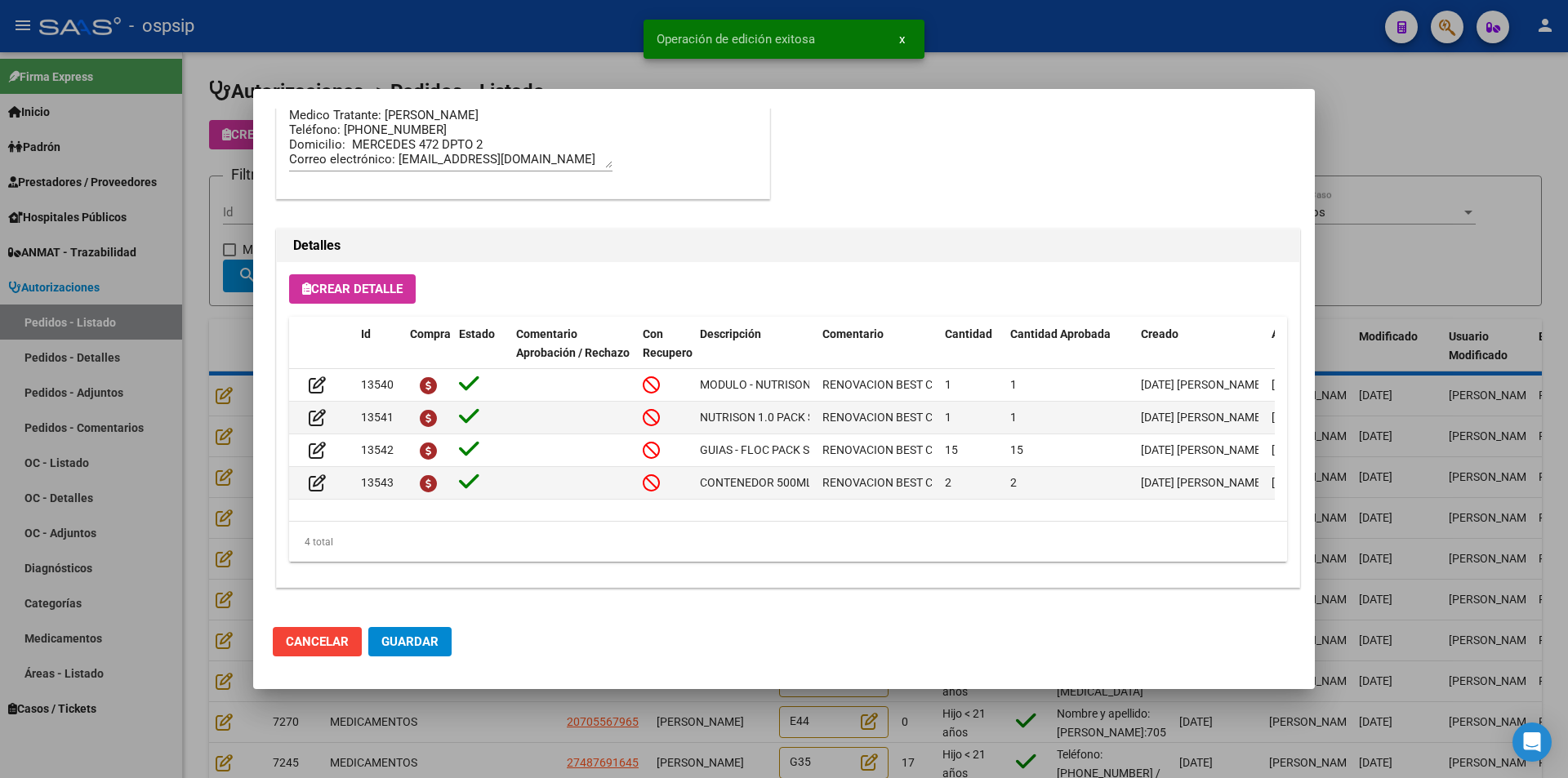
click at [490, 737] on div at bounding box center [784, 389] width 1568 height 778
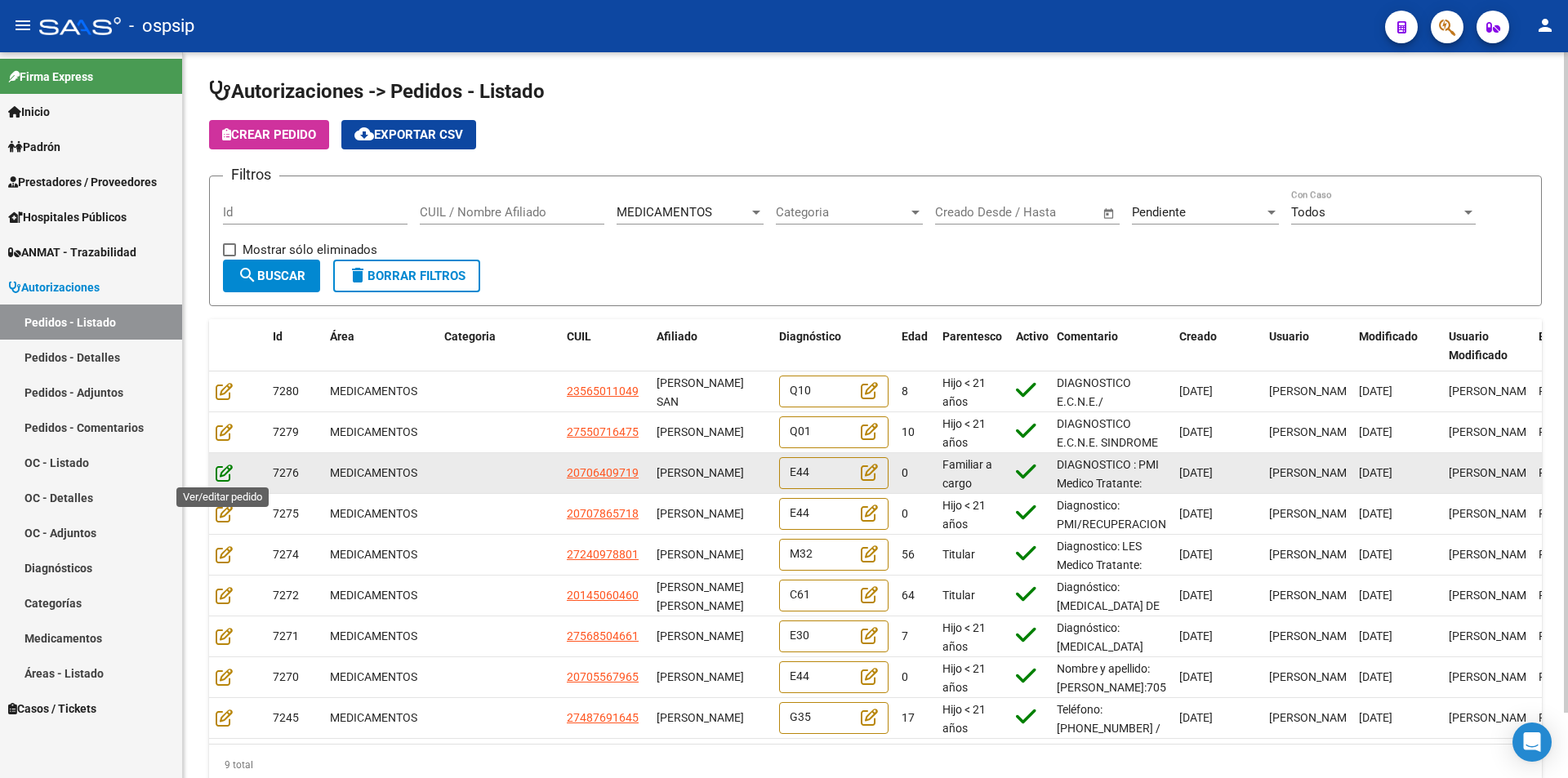
click at [226, 471] on icon at bounding box center [224, 472] width 17 height 18
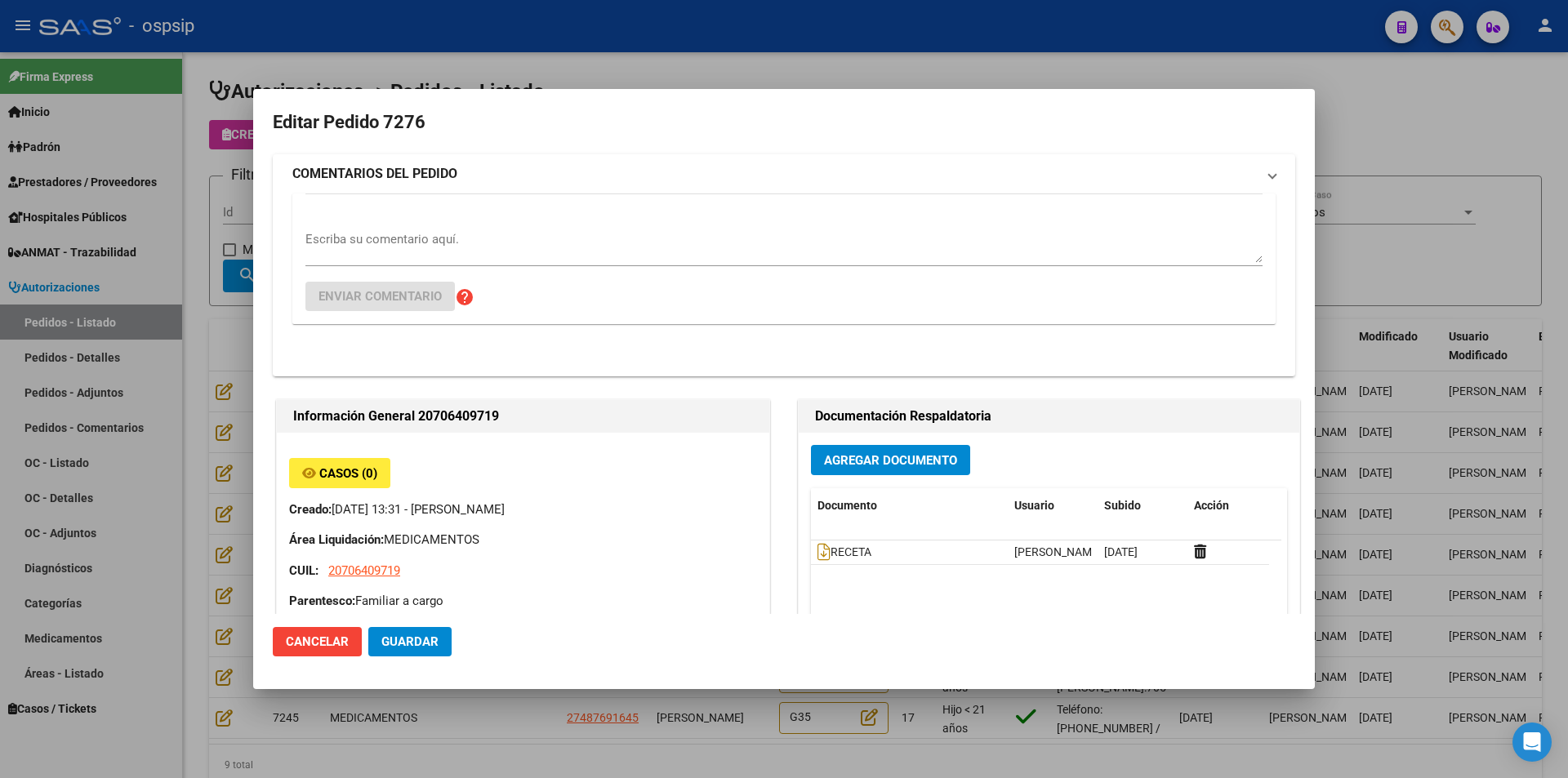
type input "[GEOGRAPHIC_DATA], LOS POLVORINES, [GEOGRAPHIC_DATA] 1147"
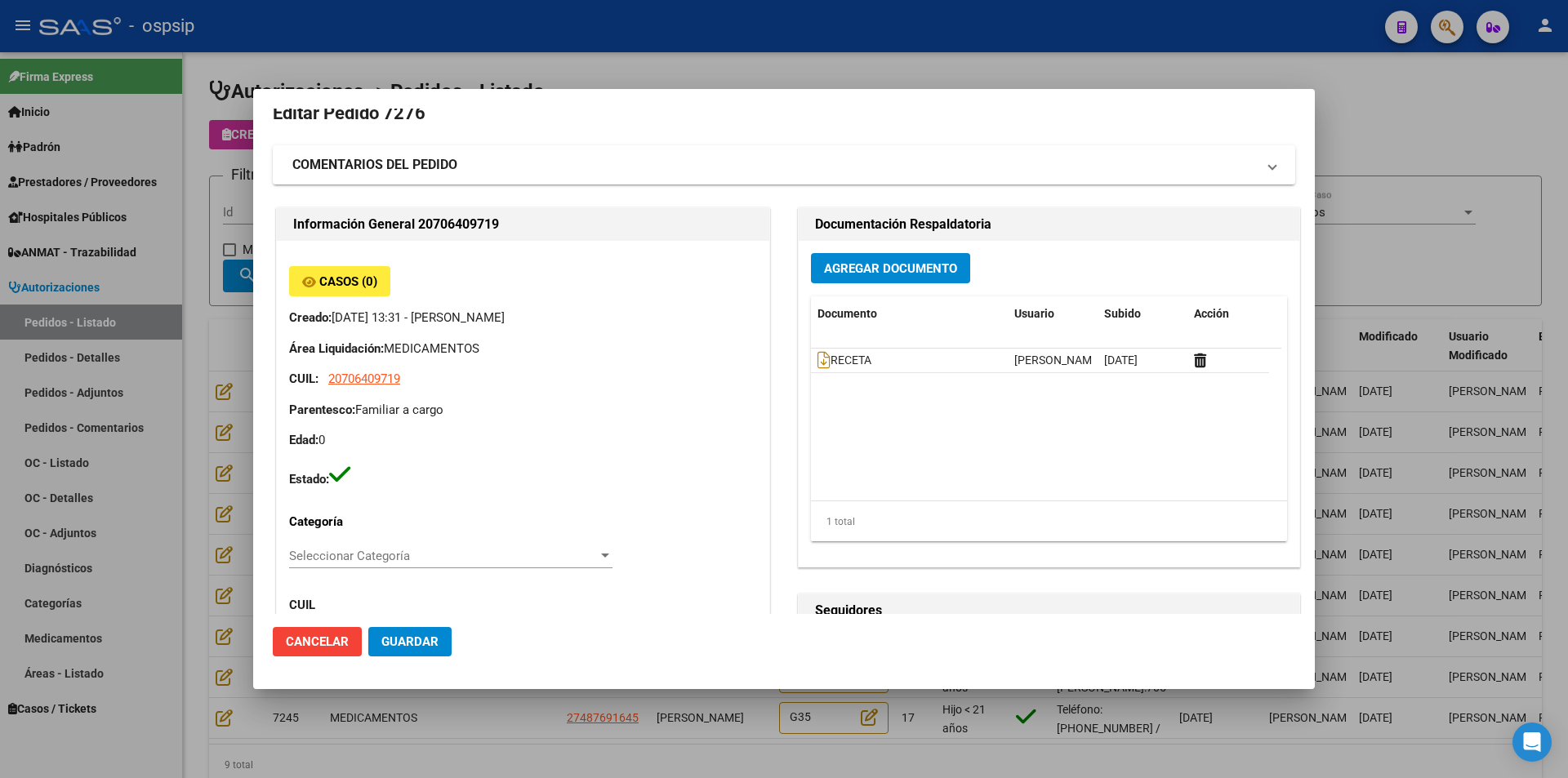
scroll to position [0, 0]
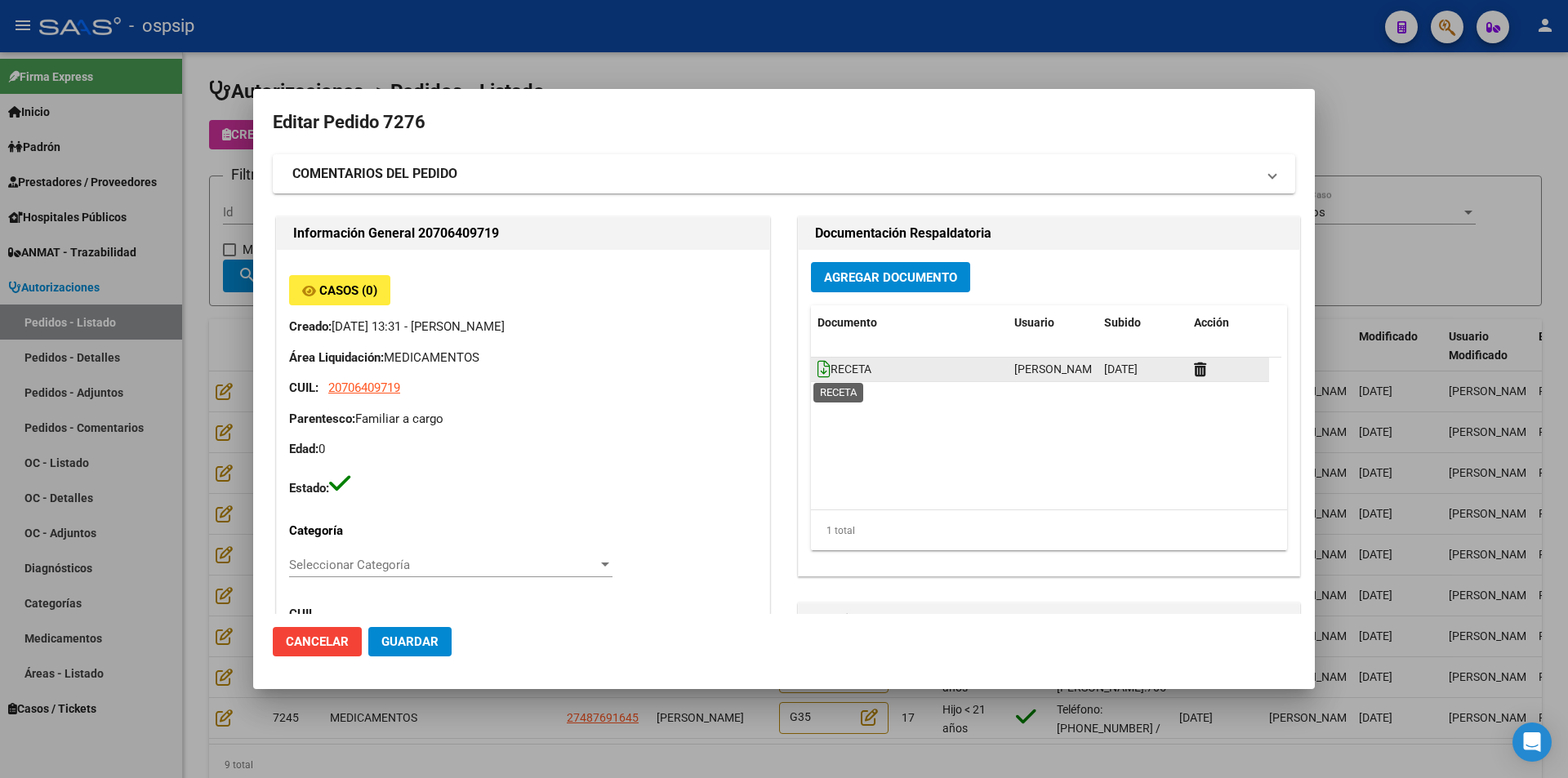
click at [817, 367] on icon at bounding box center [824, 368] width 13 height 18
click at [817, 370] on icon at bounding box center [824, 368] width 13 height 18
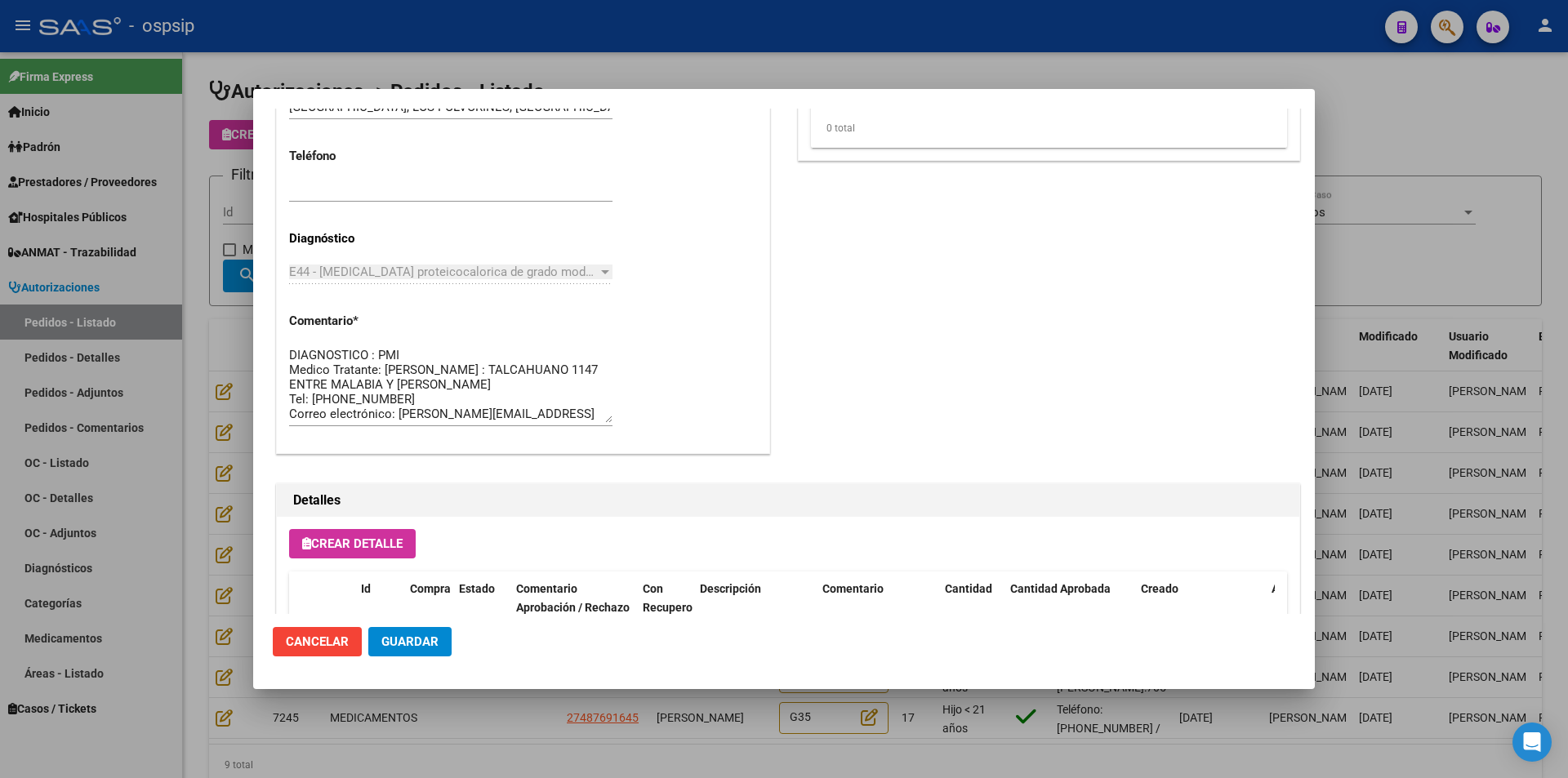
scroll to position [980, 0]
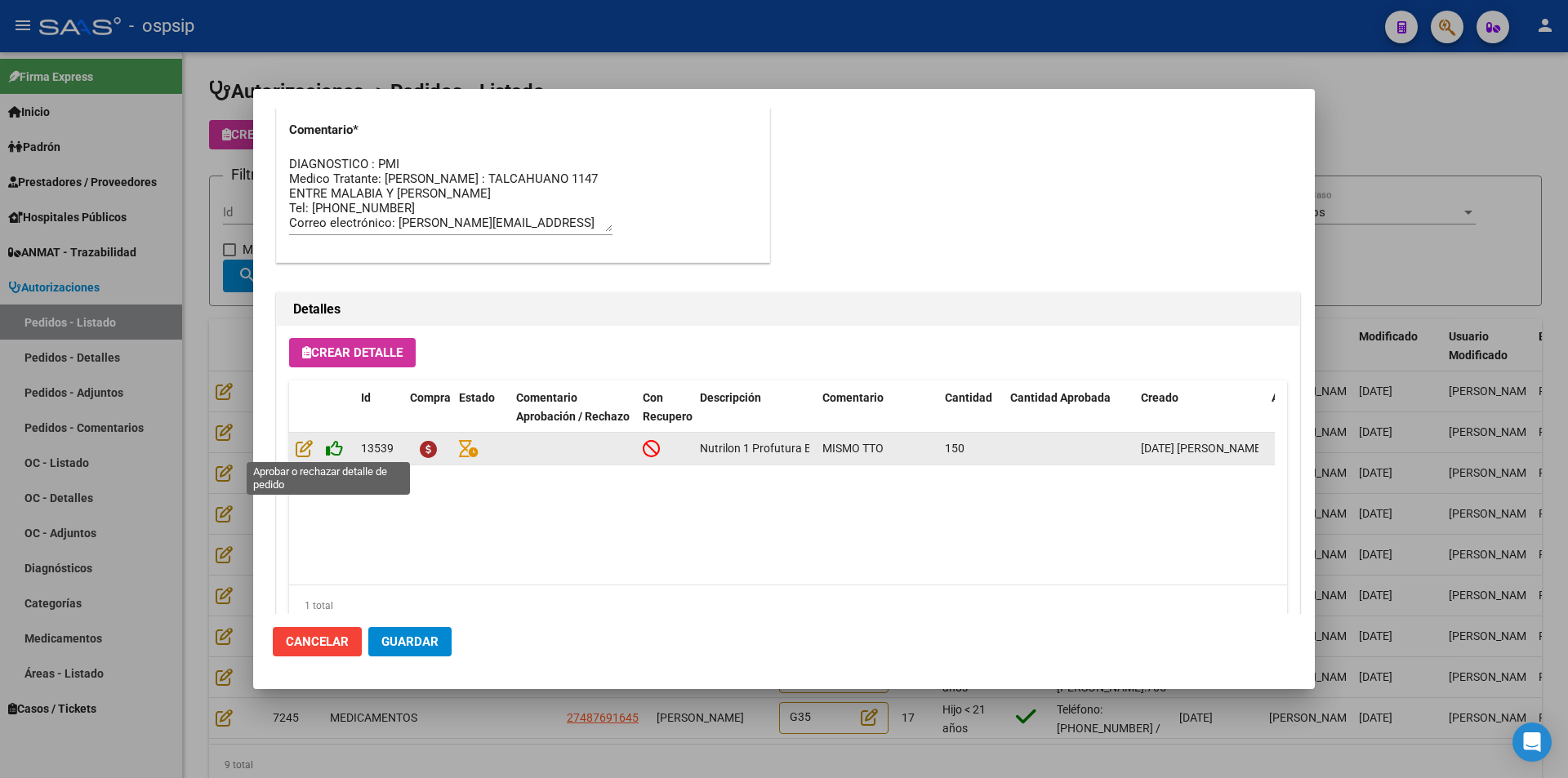
click at [334, 451] on icon at bounding box center [335, 448] width 17 height 18
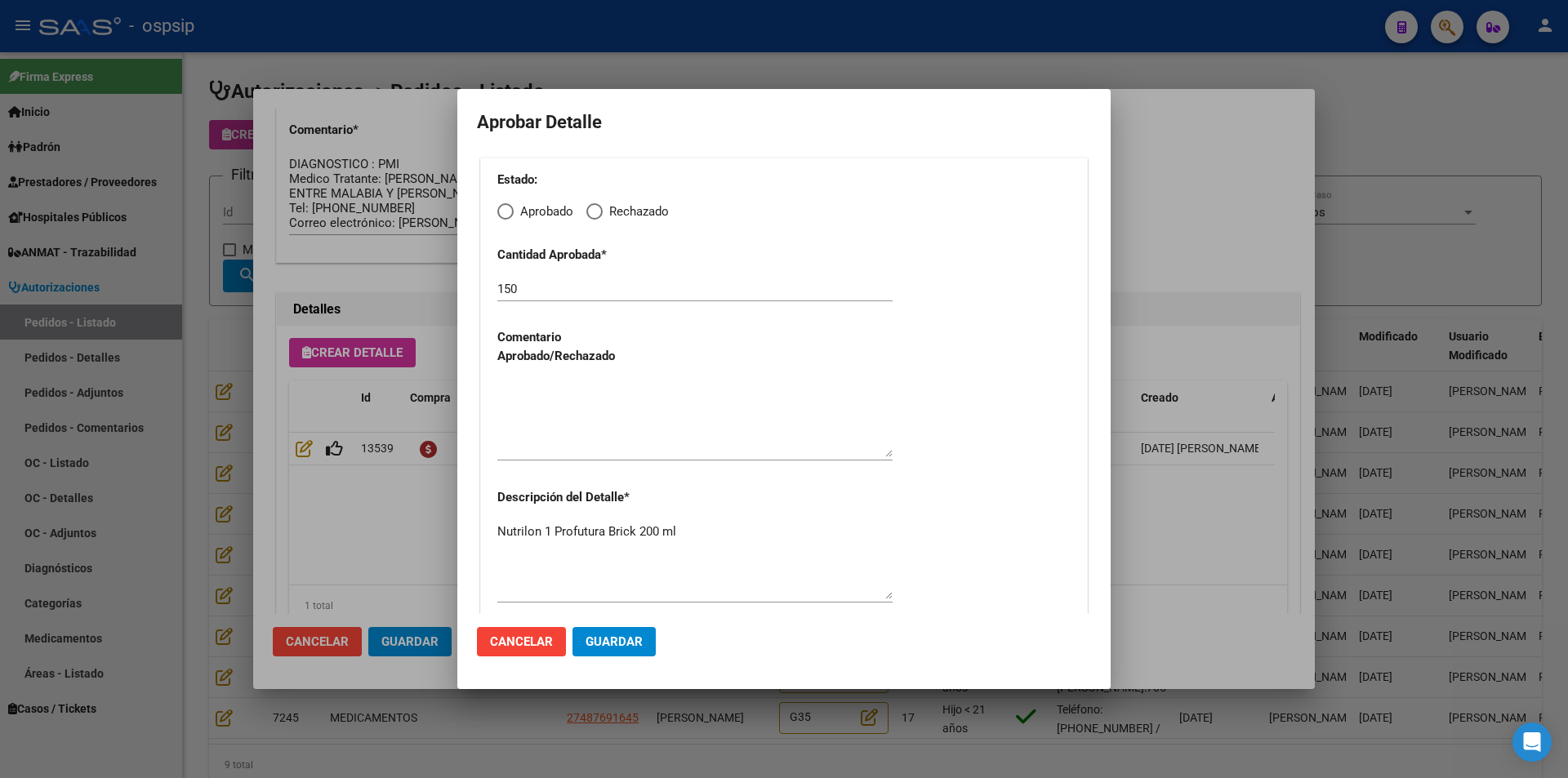
click at [500, 210] on span "Elija una opción" at bounding box center [505, 211] width 16 height 16
click at [500, 210] on input "Aprobado" at bounding box center [505, 211] width 16 height 16
radio input "true"
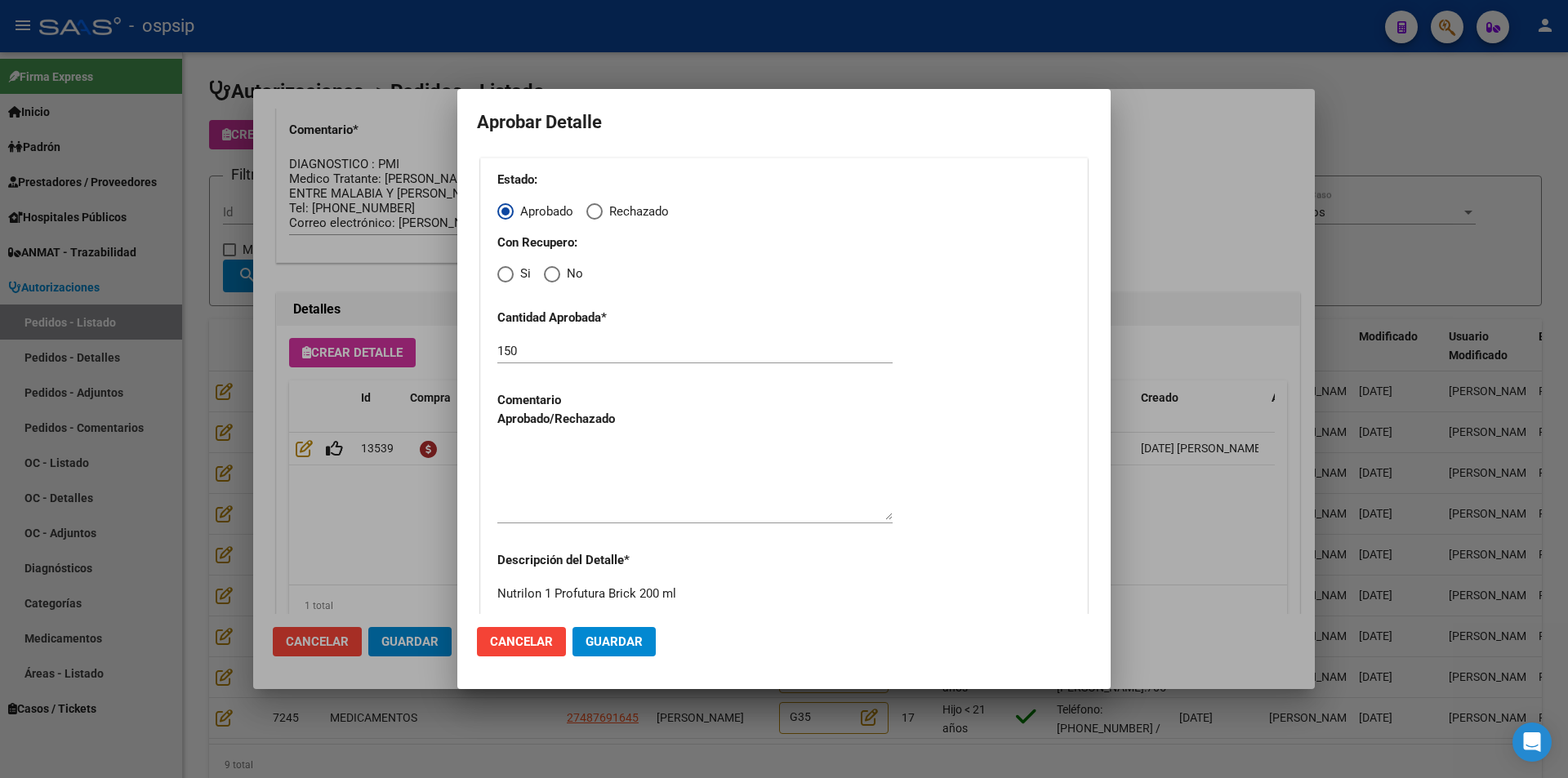
click at [554, 277] on span "Elija una opción" at bounding box center [552, 274] width 16 height 16
click at [554, 277] on input "No" at bounding box center [552, 274] width 16 height 16
radio input "true"
click at [588, 489] on textarea at bounding box center [695, 482] width 396 height 77
click at [609, 641] on span "Guardar" at bounding box center [613, 642] width 57 height 15
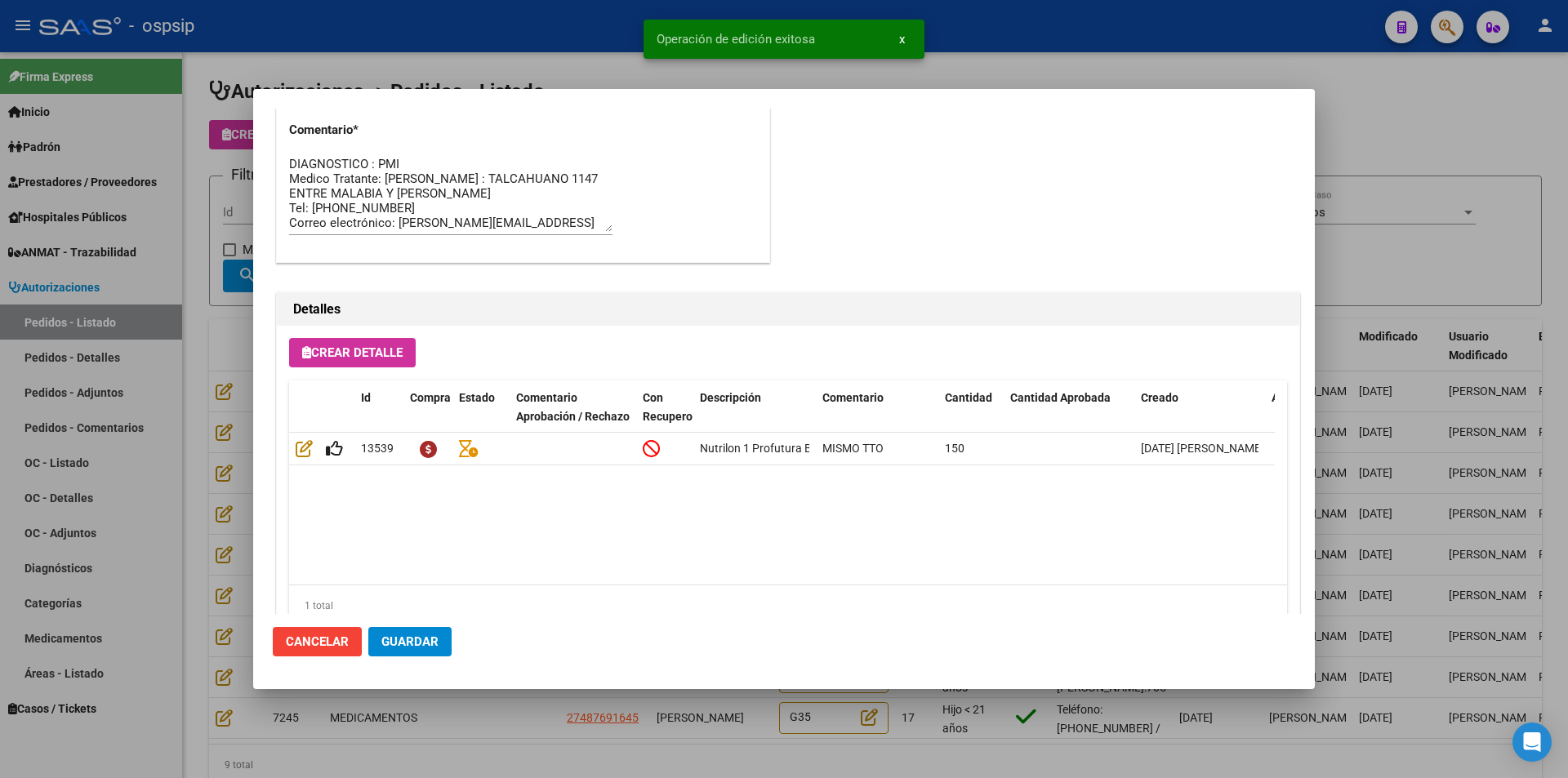
type input "[GEOGRAPHIC_DATA], LOS POLVORINES, [GEOGRAPHIC_DATA] 1147"
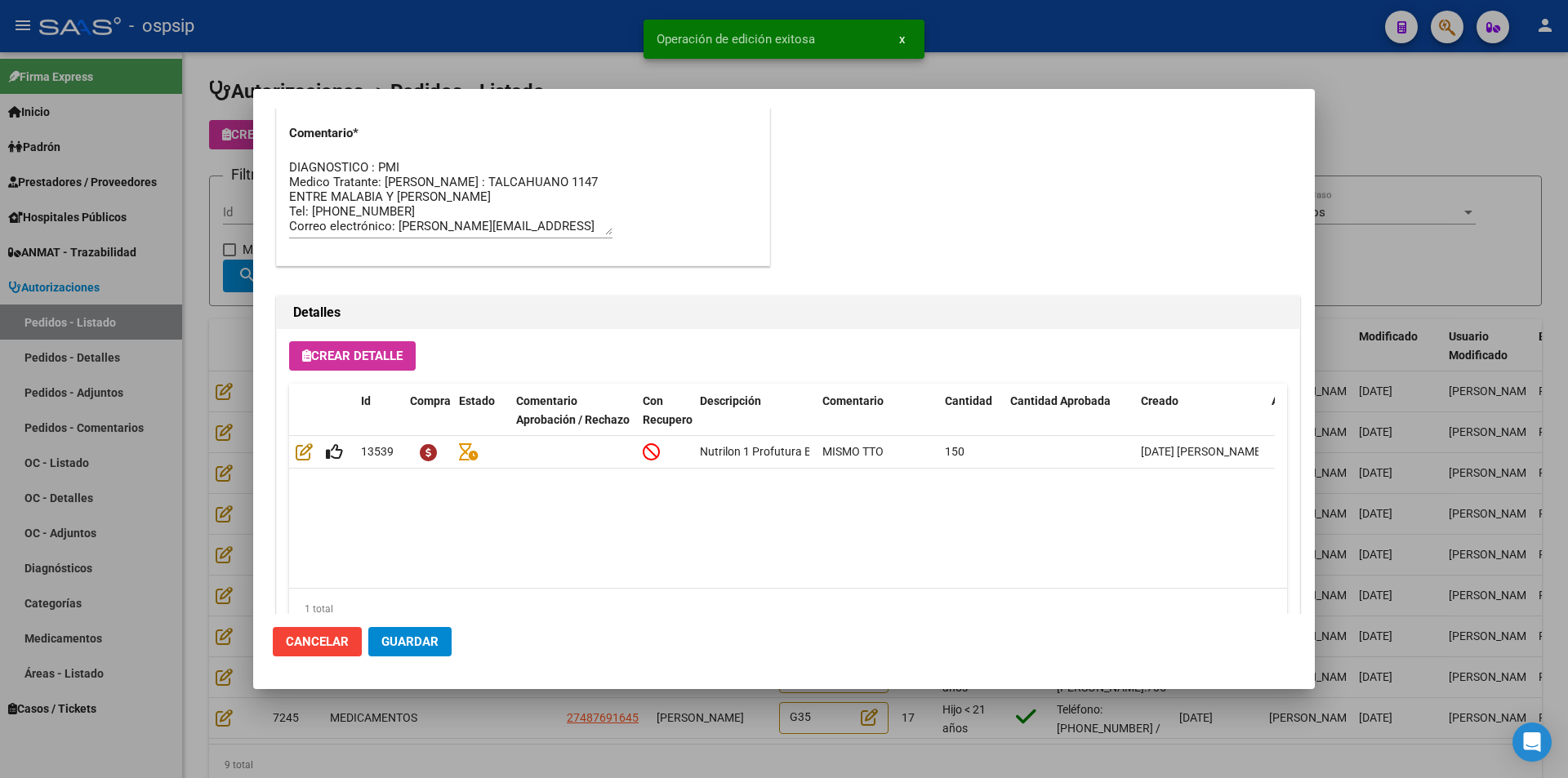
click at [418, 637] on span "Guardar" at bounding box center [410, 642] width 57 height 15
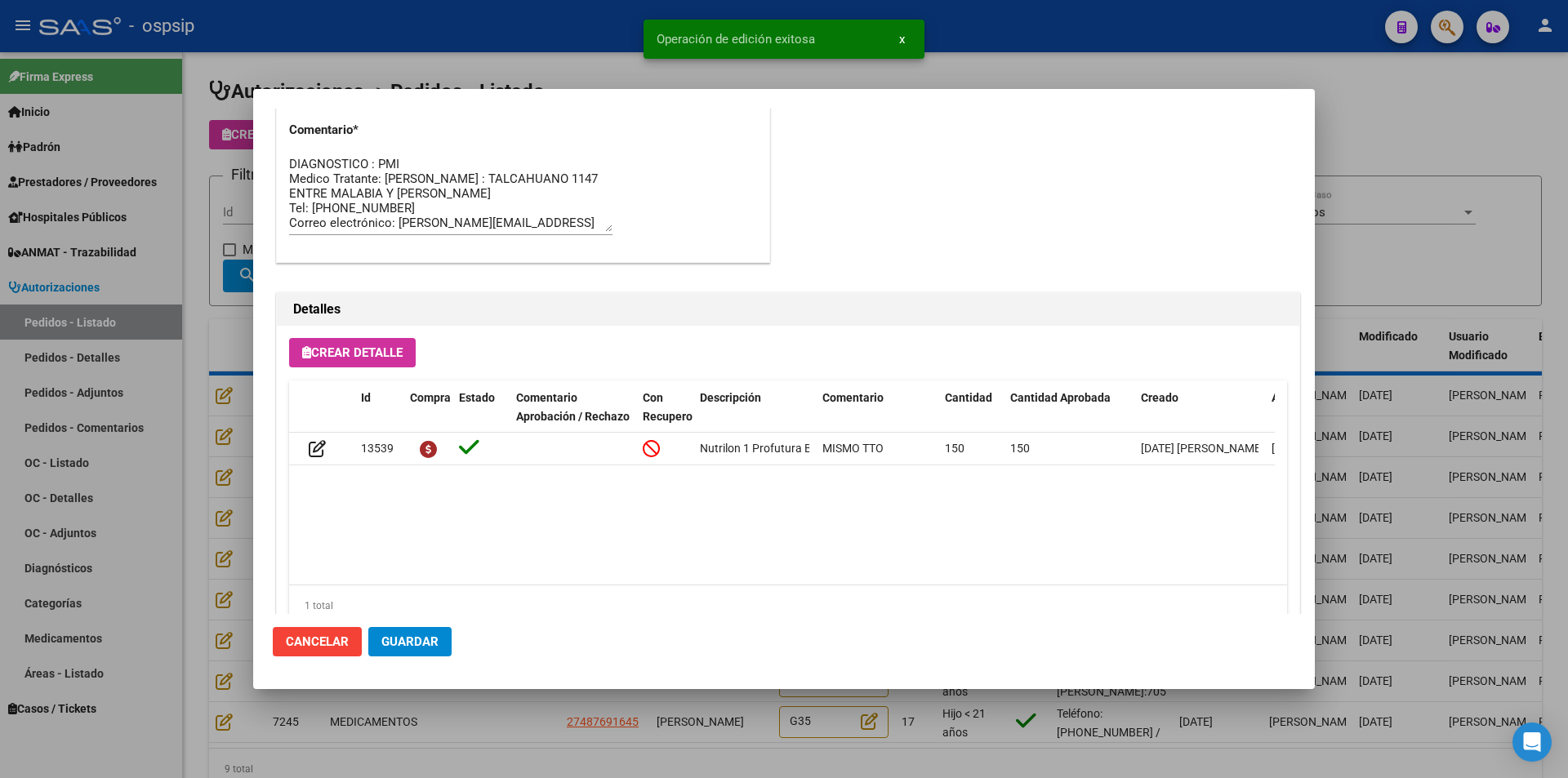
click at [489, 701] on div at bounding box center [784, 389] width 1568 height 778
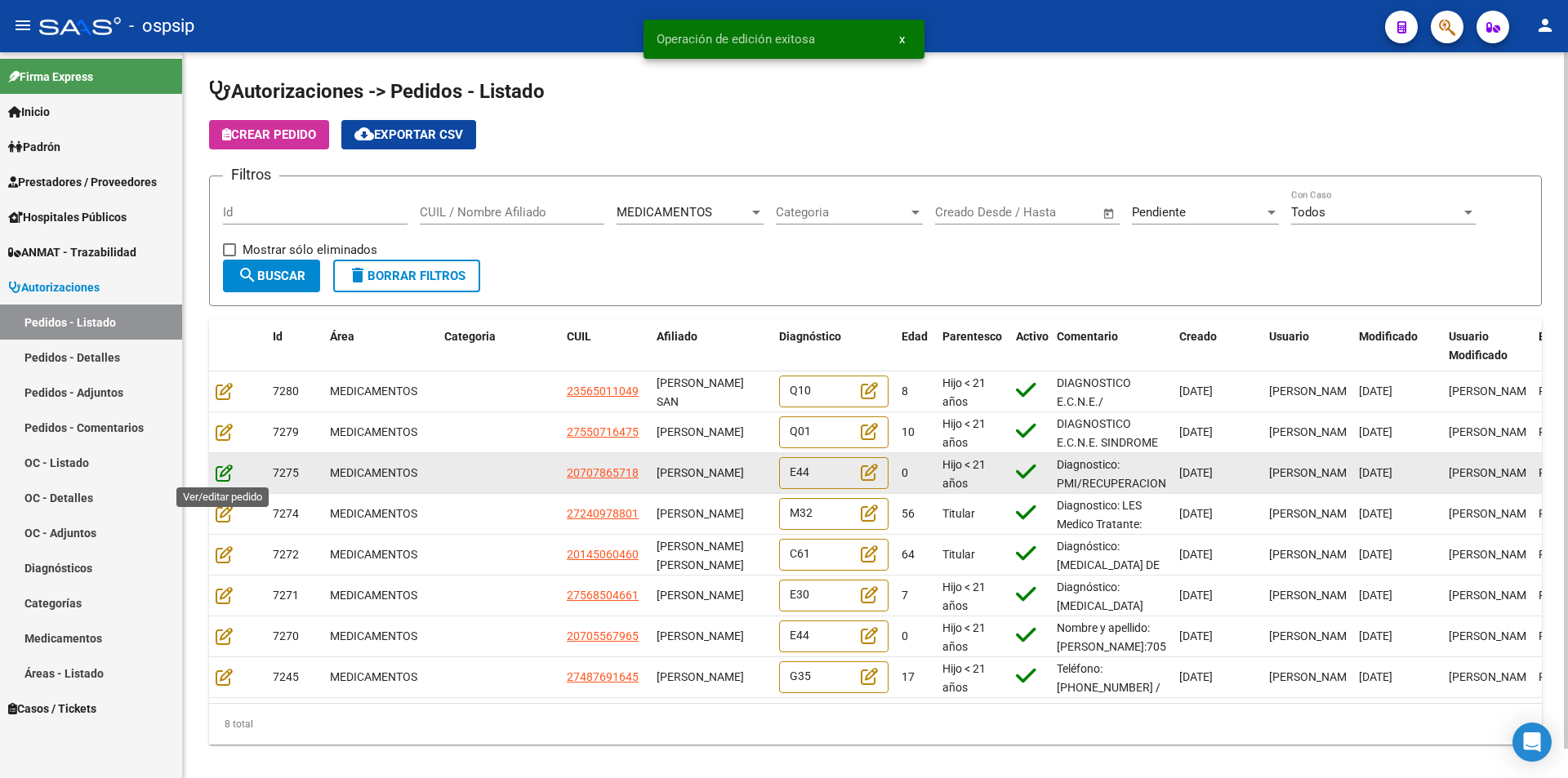
click at [223, 473] on icon at bounding box center [224, 472] width 17 height 18
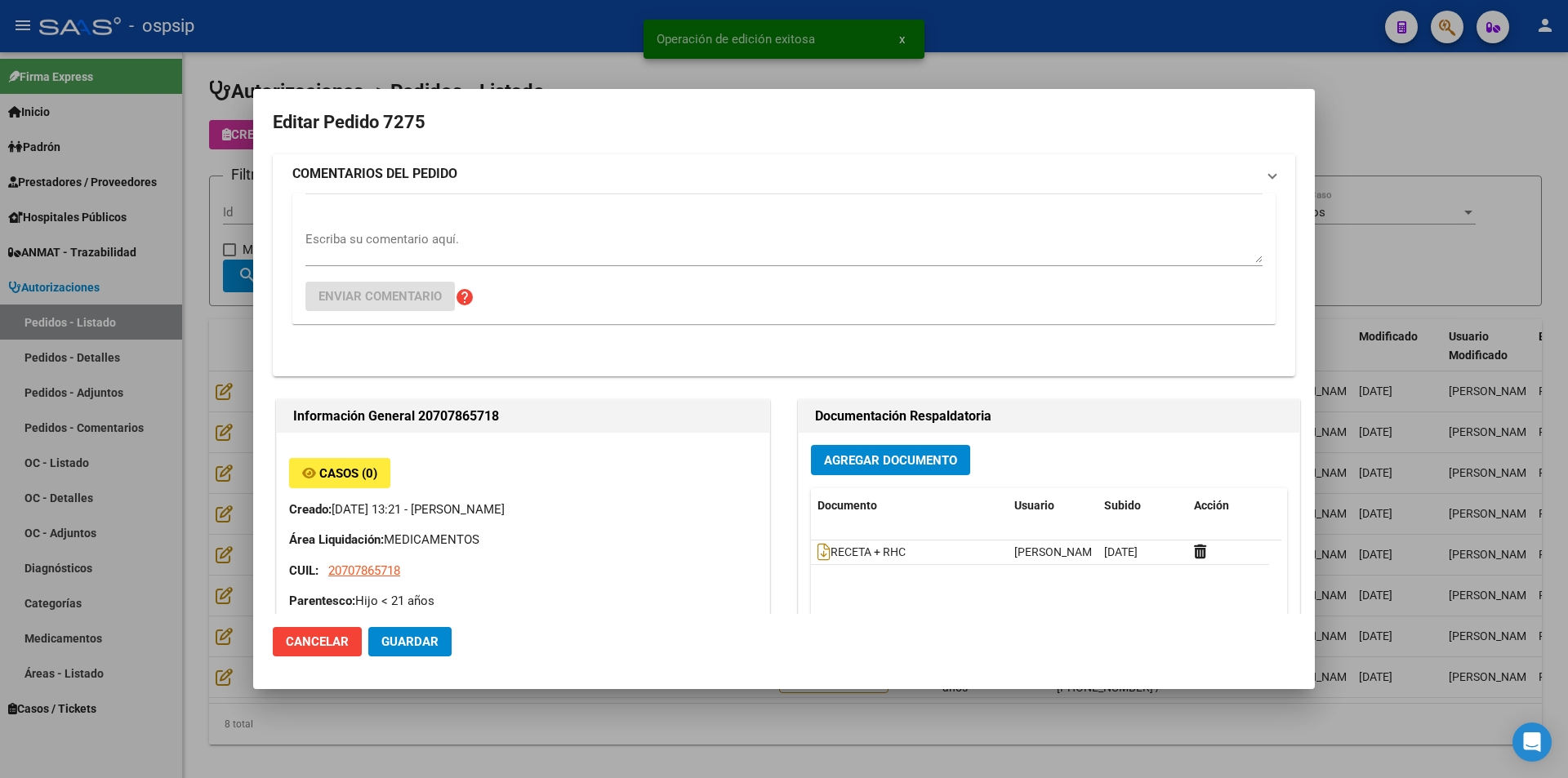
type input "LIANES [PERSON_NAME]"
type input "[GEOGRAPHIC_DATA], [GEOGRAPHIC_DATA], [STREET_ADDRESS][PERSON_NAME]"
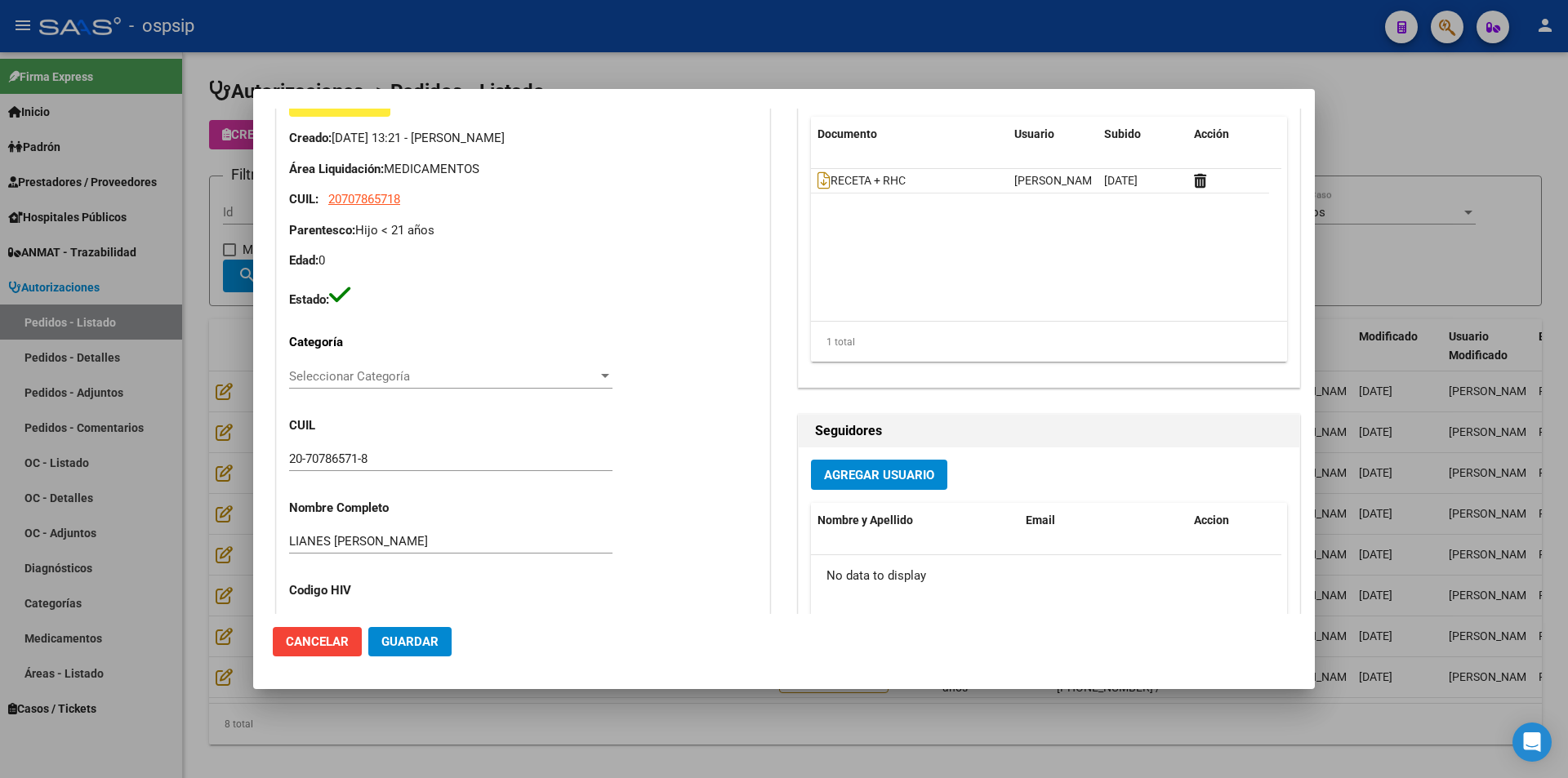
scroll to position [145, 0]
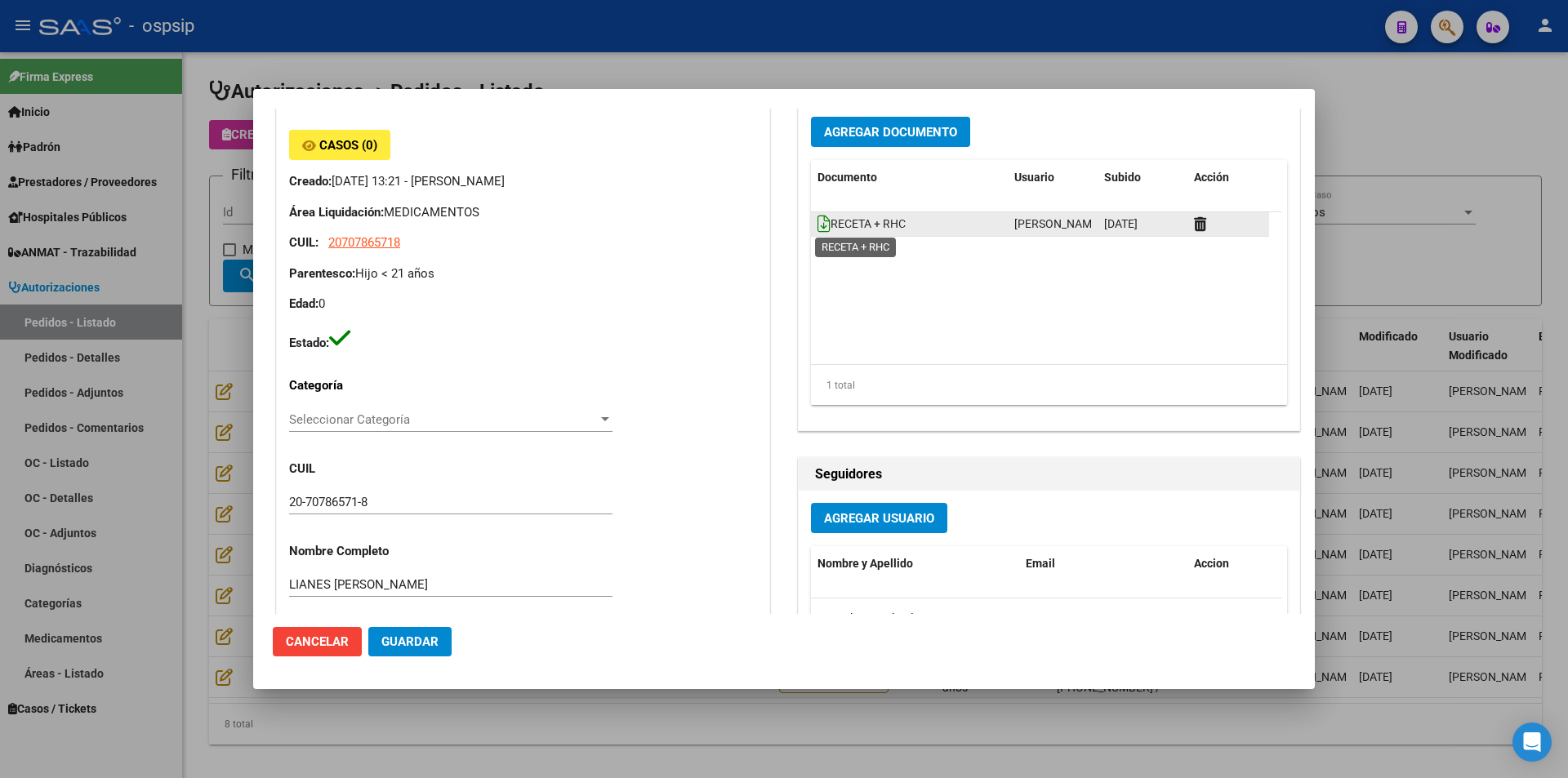
click at [820, 225] on icon at bounding box center [824, 223] width 13 height 18
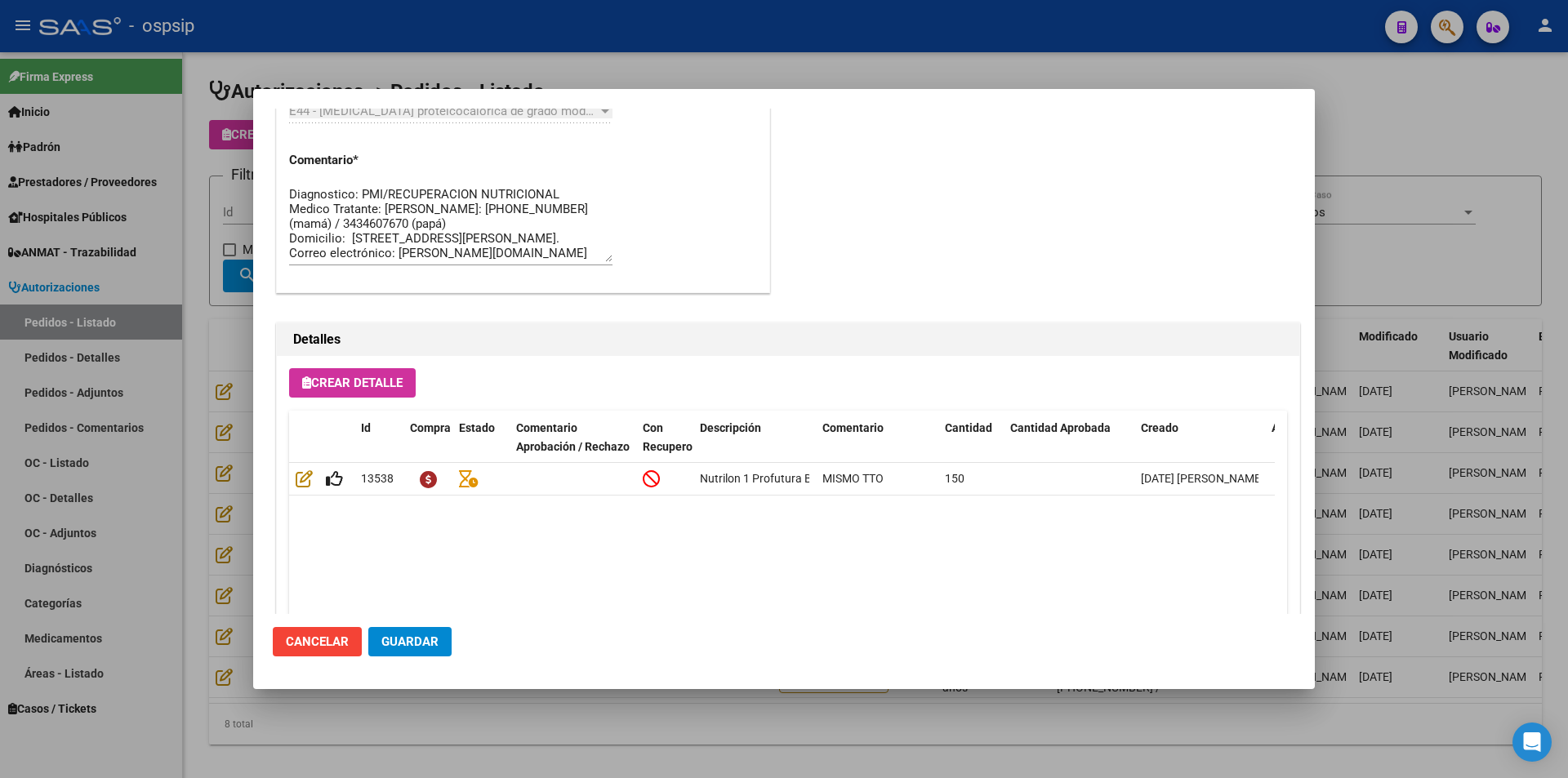
scroll to position [1044, 0]
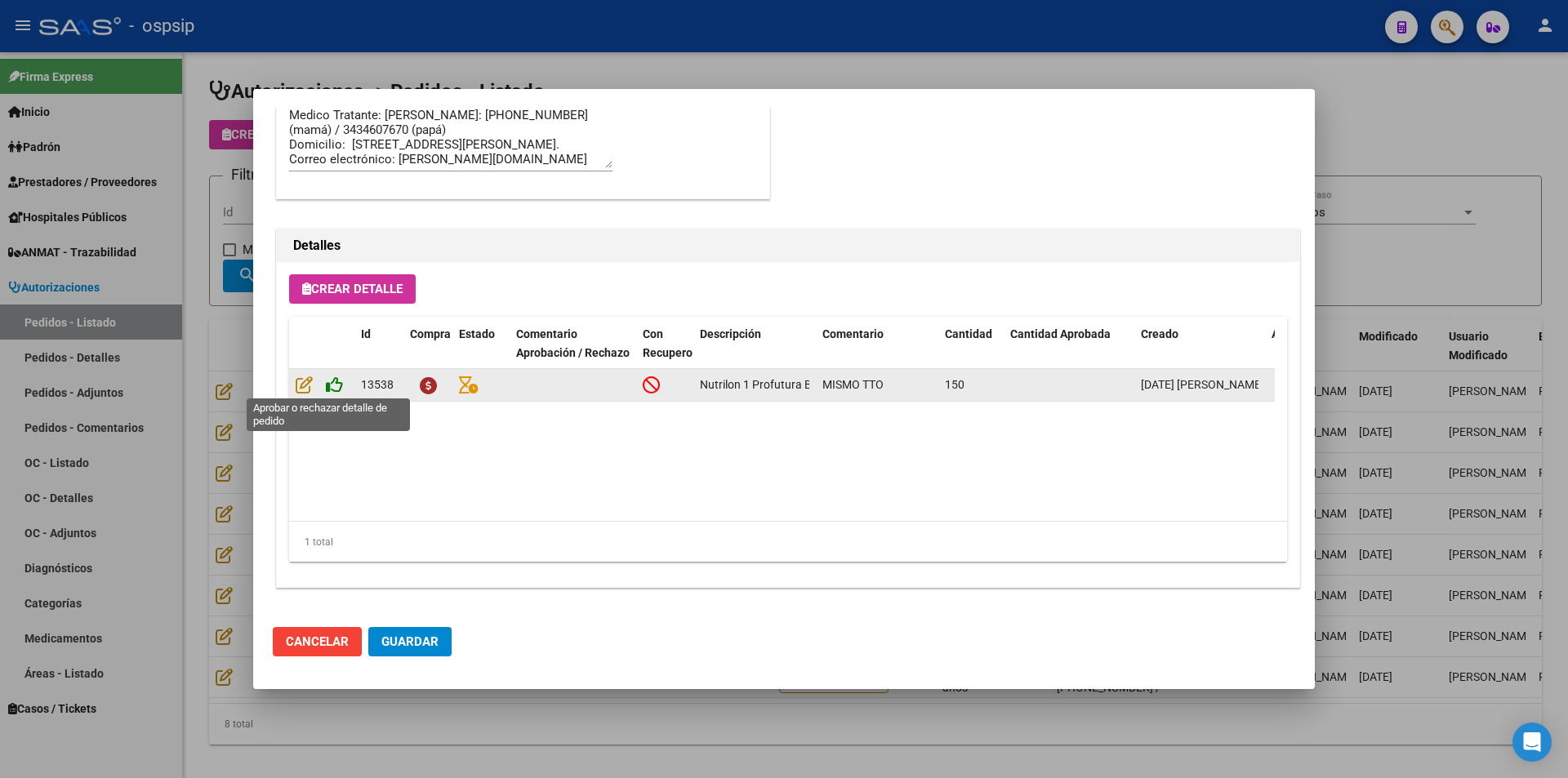
click at [335, 392] on icon at bounding box center [335, 384] width 17 height 18
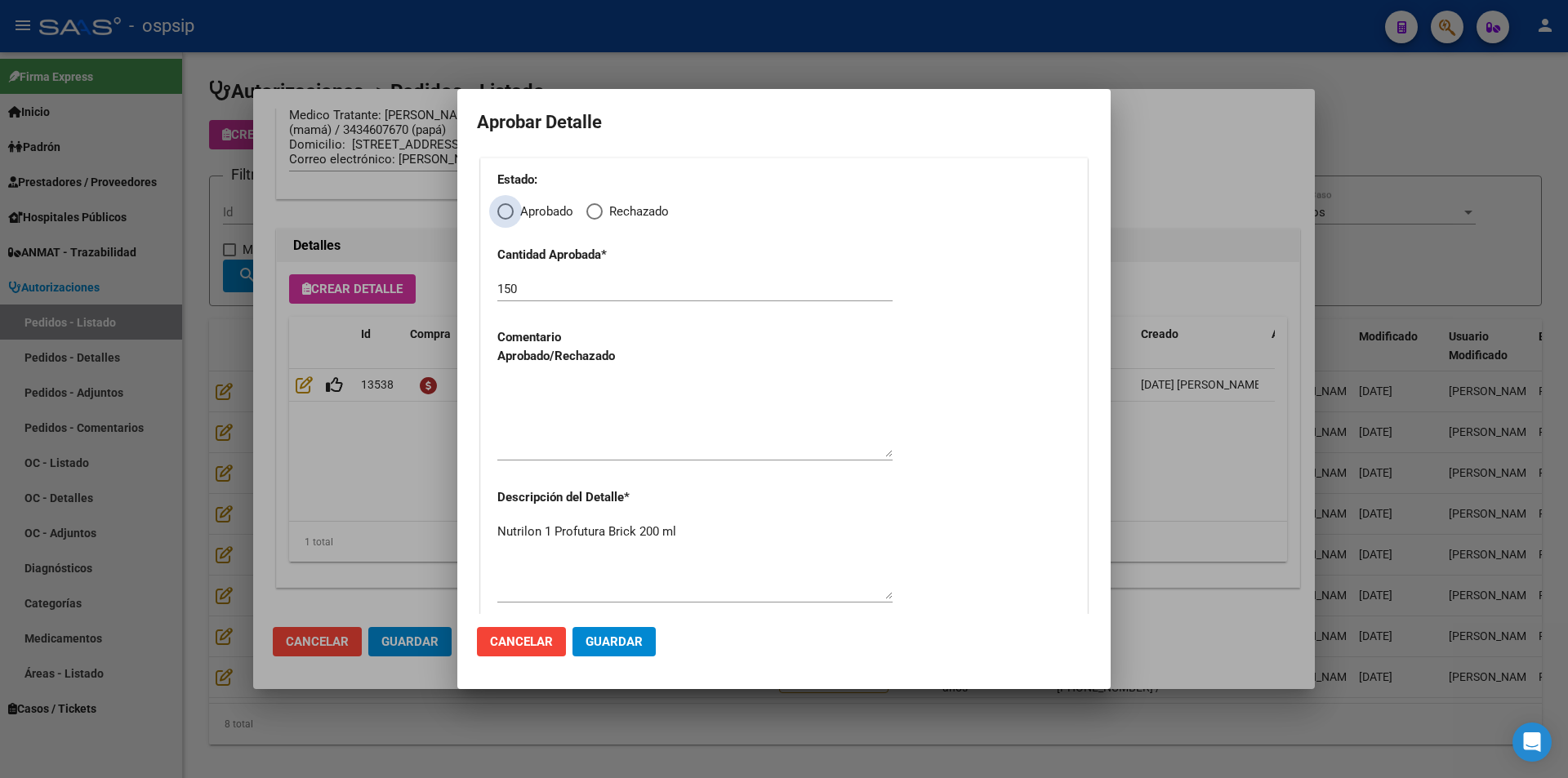
click at [500, 215] on span "Elija una opción" at bounding box center [505, 211] width 16 height 16
click at [500, 215] on input "Aprobado" at bounding box center [505, 211] width 16 height 16
radio input "true"
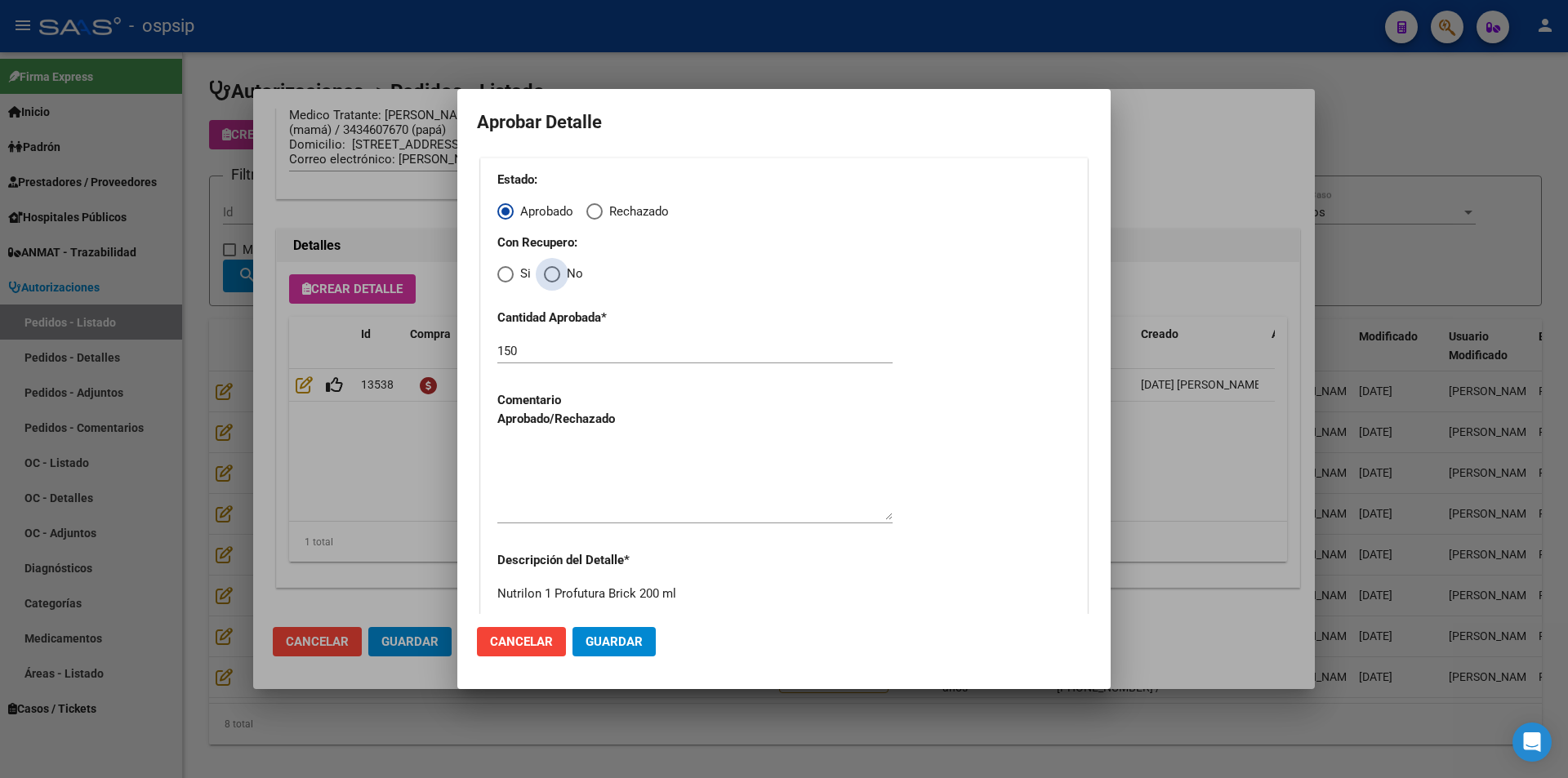
click at [544, 274] on span "Elija una opción" at bounding box center [552, 274] width 16 height 16
click at [544, 274] on input "No" at bounding box center [552, 274] width 16 height 16
radio input "true"
click at [579, 477] on textarea at bounding box center [695, 482] width 396 height 77
drag, startPoint x: 615, startPoint y: 640, endPoint x: 412, endPoint y: 642, distance: 203.0
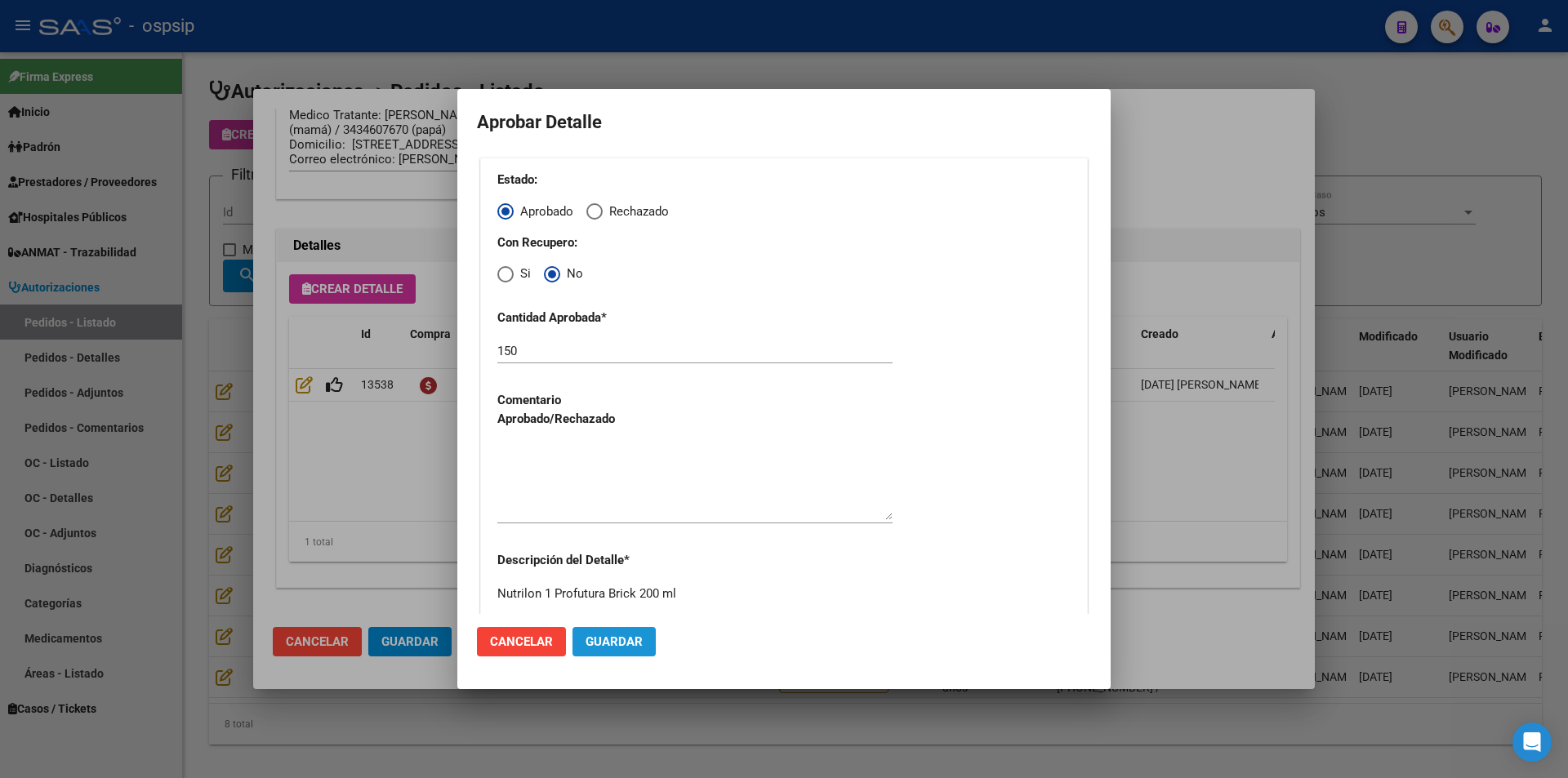
click at [614, 641] on span "Guardar" at bounding box center [613, 642] width 57 height 15
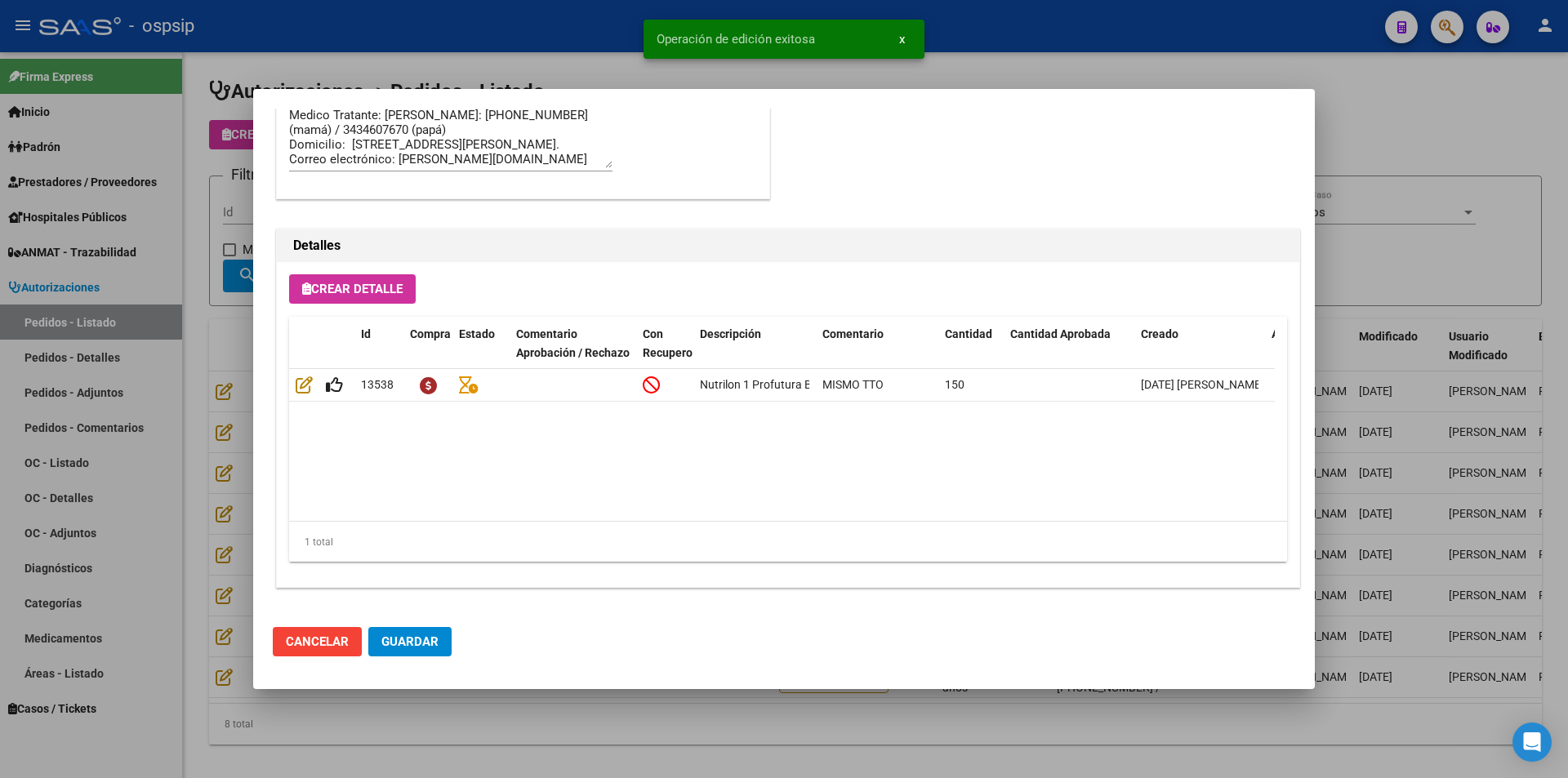
type input "[PERSON_NAME]"
type input "[GEOGRAPHIC_DATA], [GEOGRAPHIC_DATA], AV [PERSON_NAME] 2668"
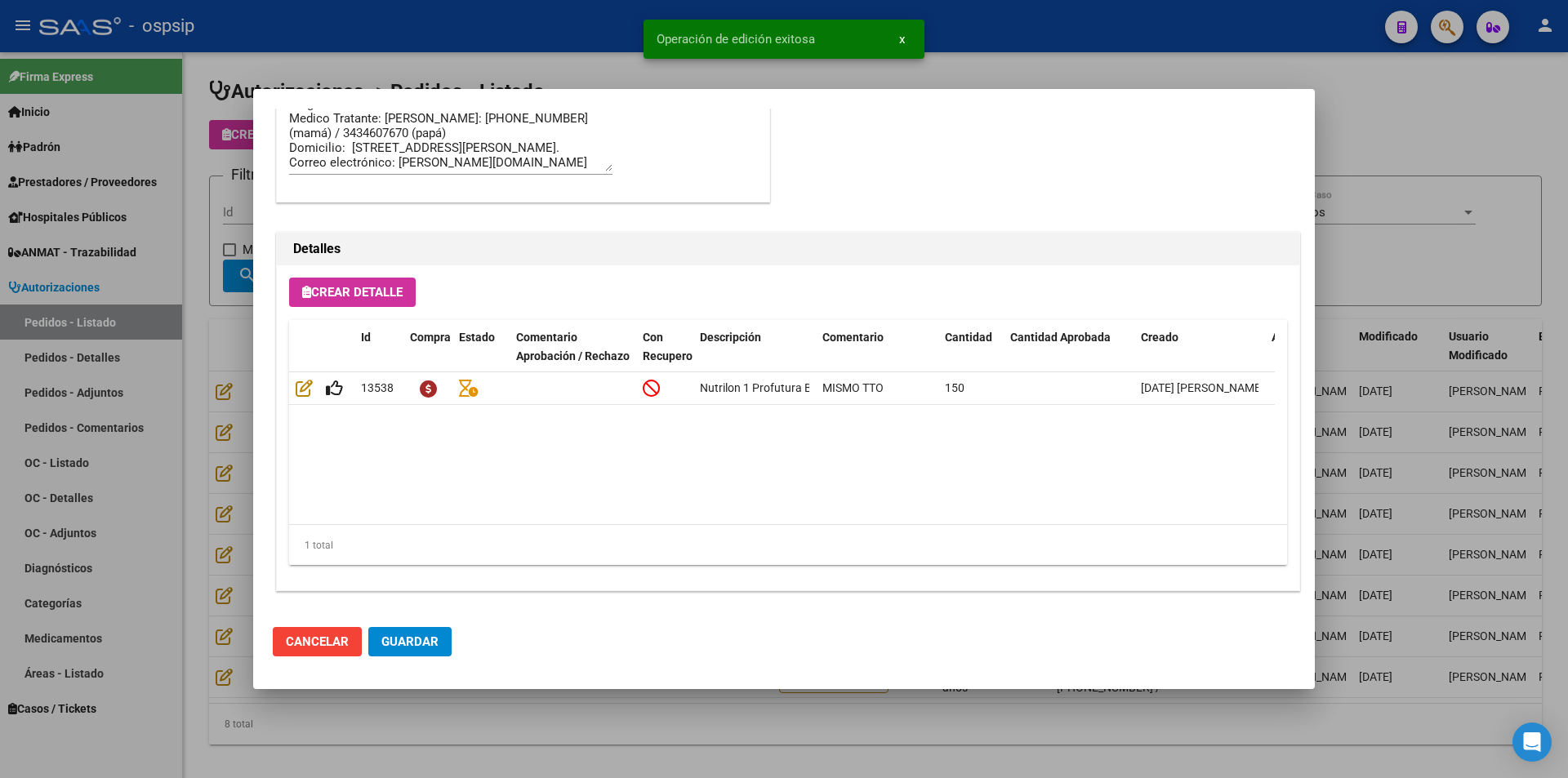
click at [410, 643] on span "Guardar" at bounding box center [410, 642] width 57 height 15
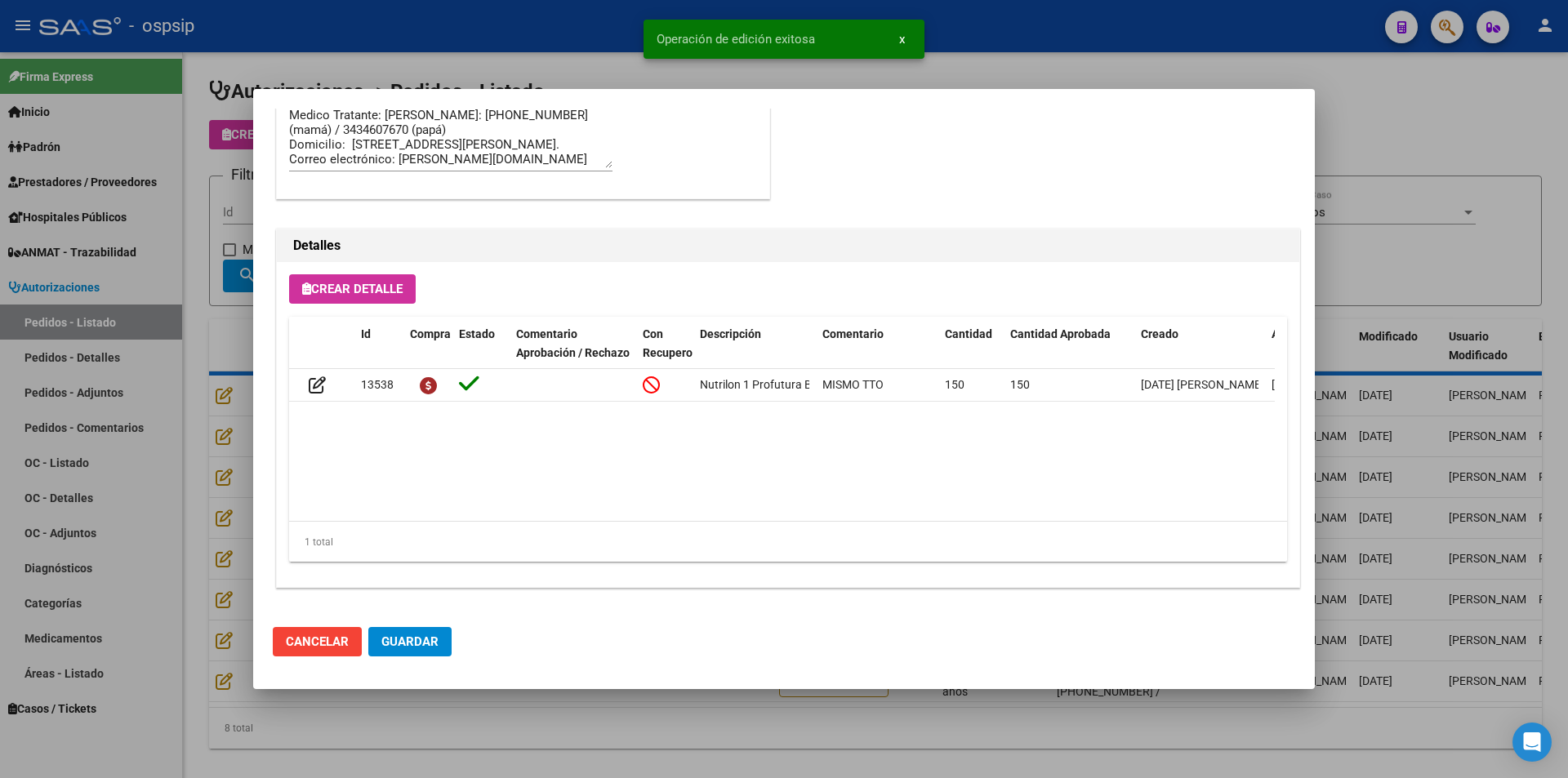
click at [521, 774] on div at bounding box center [784, 389] width 1568 height 778
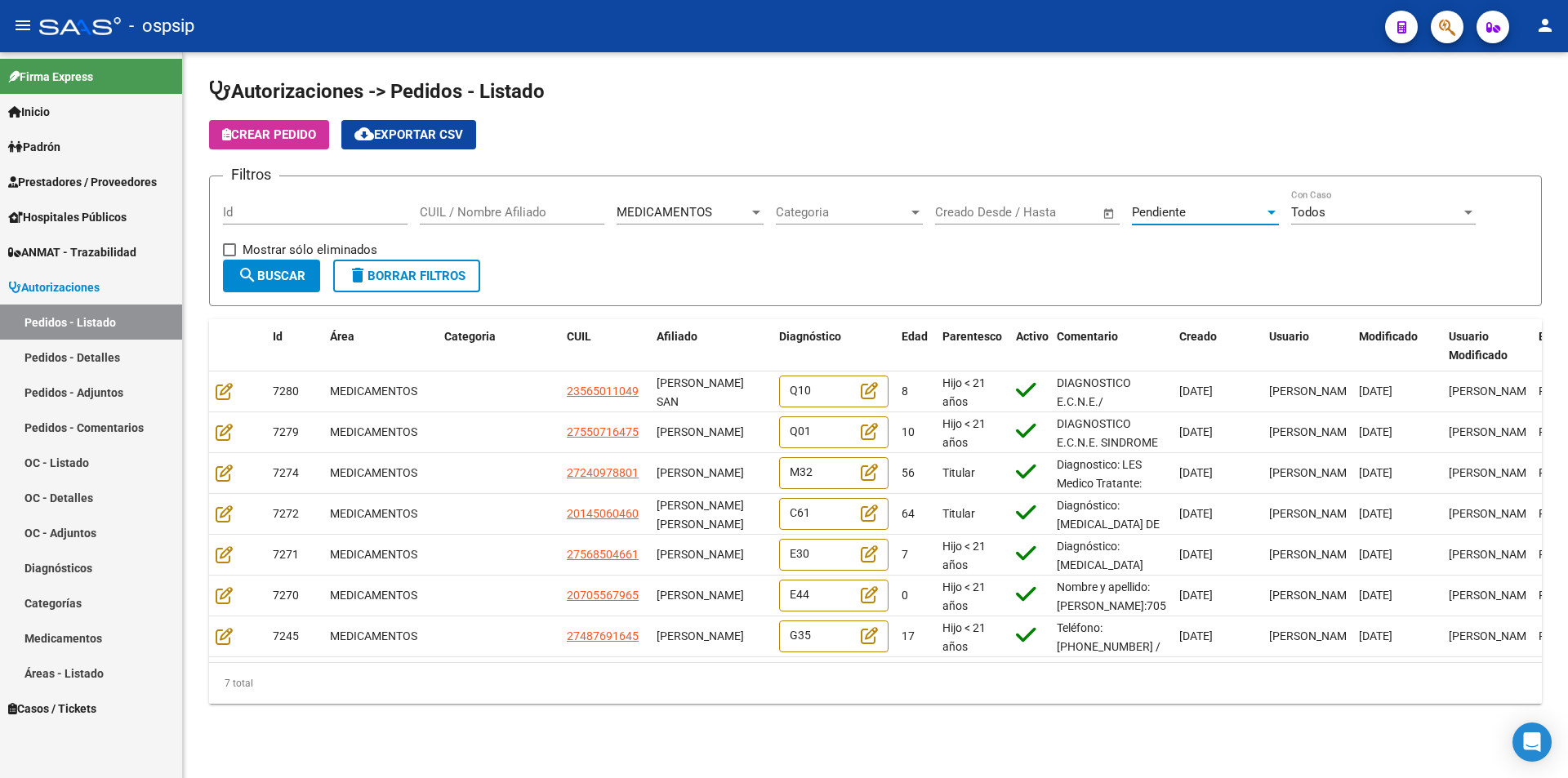
click at [1275, 216] on div at bounding box center [1272, 212] width 15 height 13
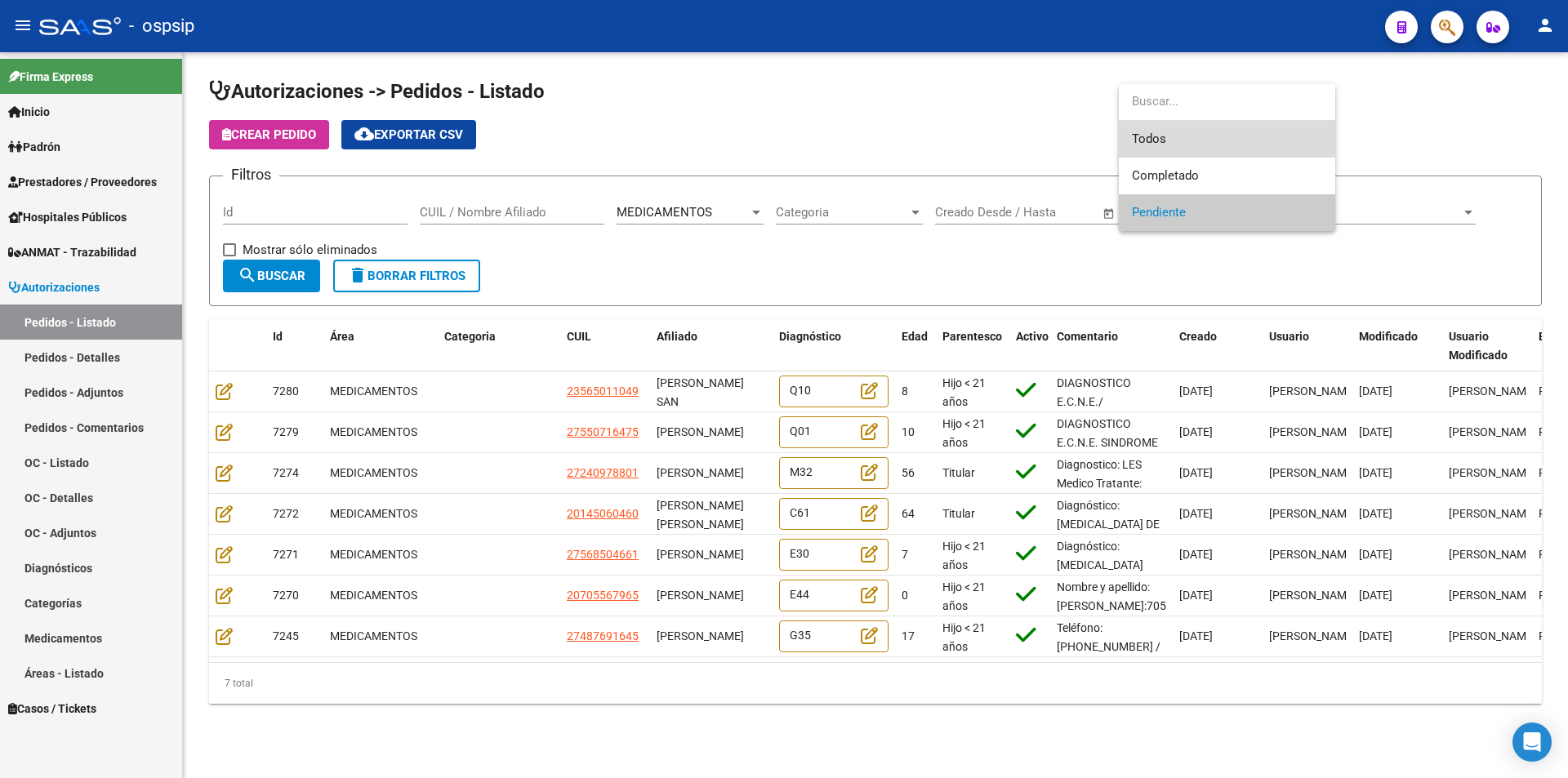
click at [1212, 139] on span "Todos" at bounding box center [1228, 138] width 191 height 36
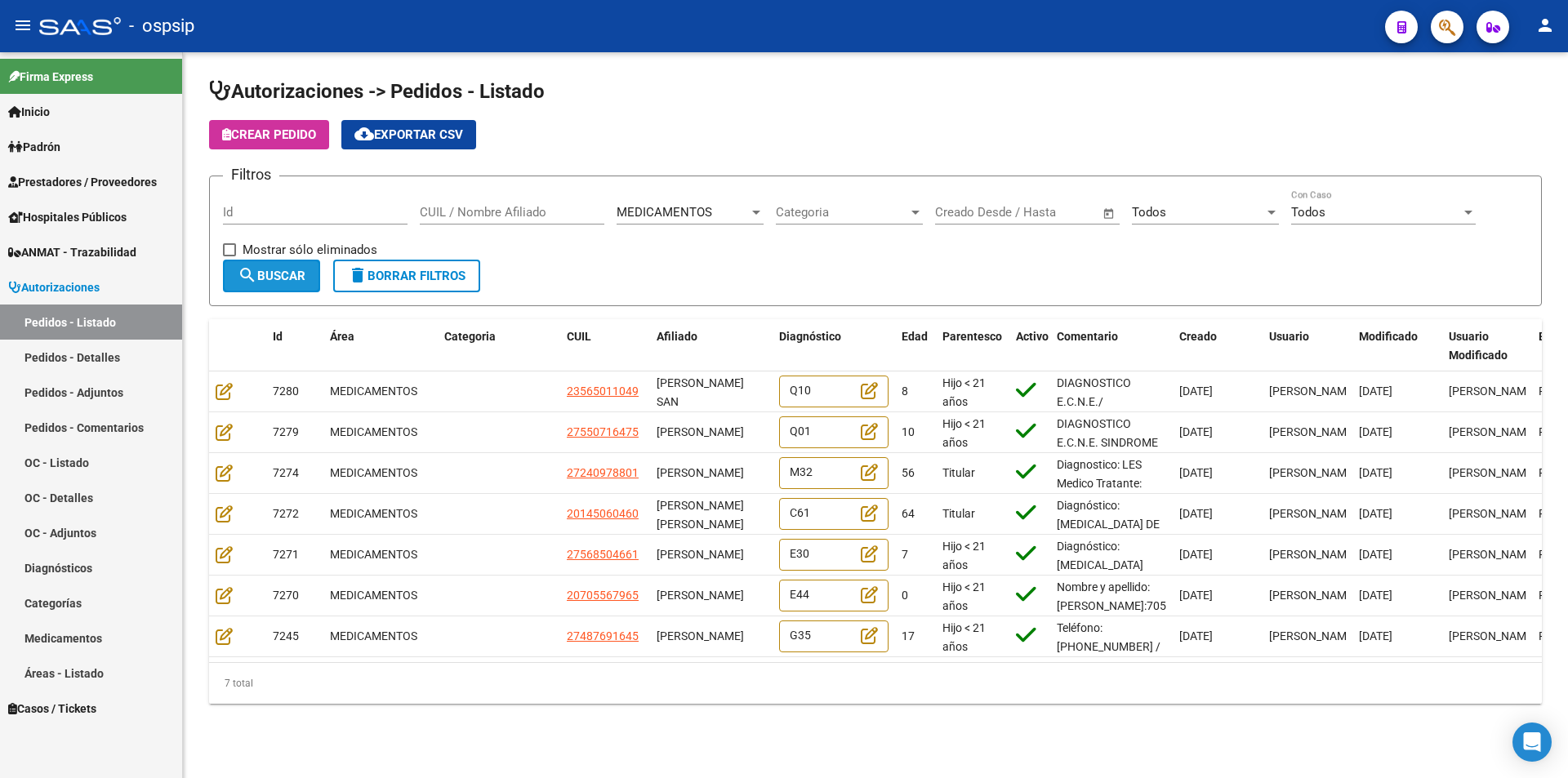
click at [294, 281] on span "search Buscar" at bounding box center [271, 276] width 68 height 15
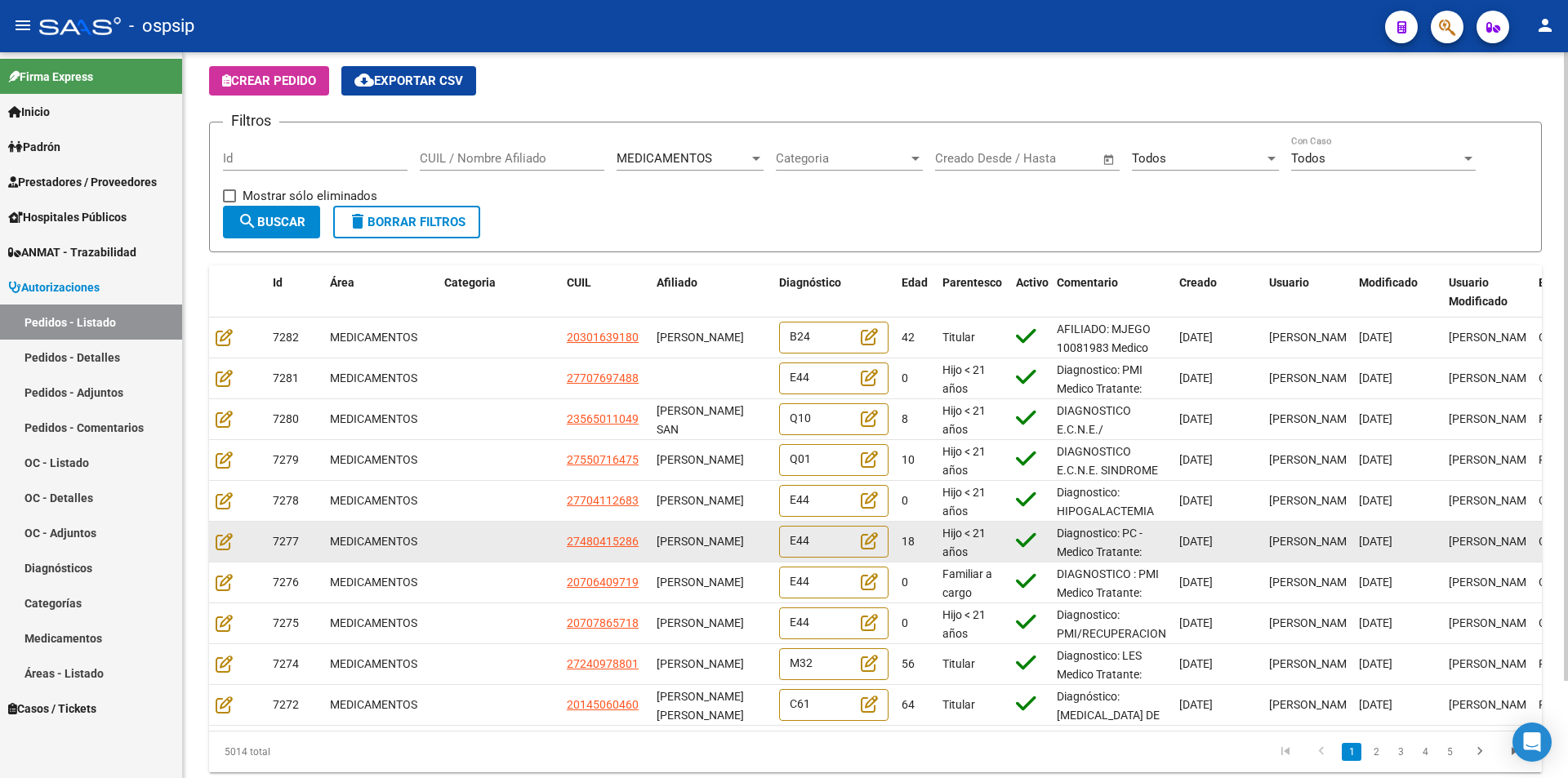
scroll to position [113, 0]
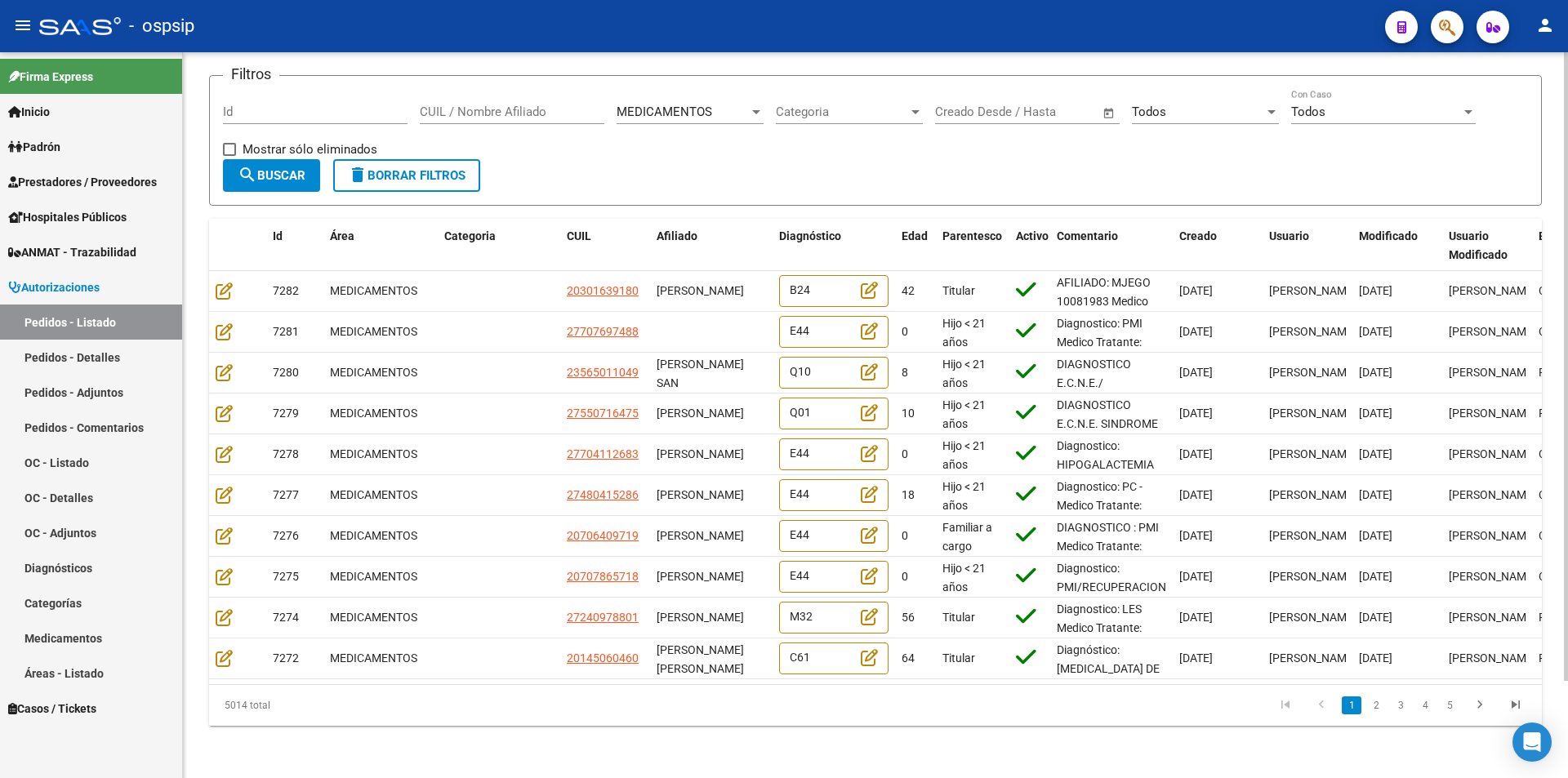
click at [1375, 702] on link "2" at bounding box center [1375, 705] width 20 height 18
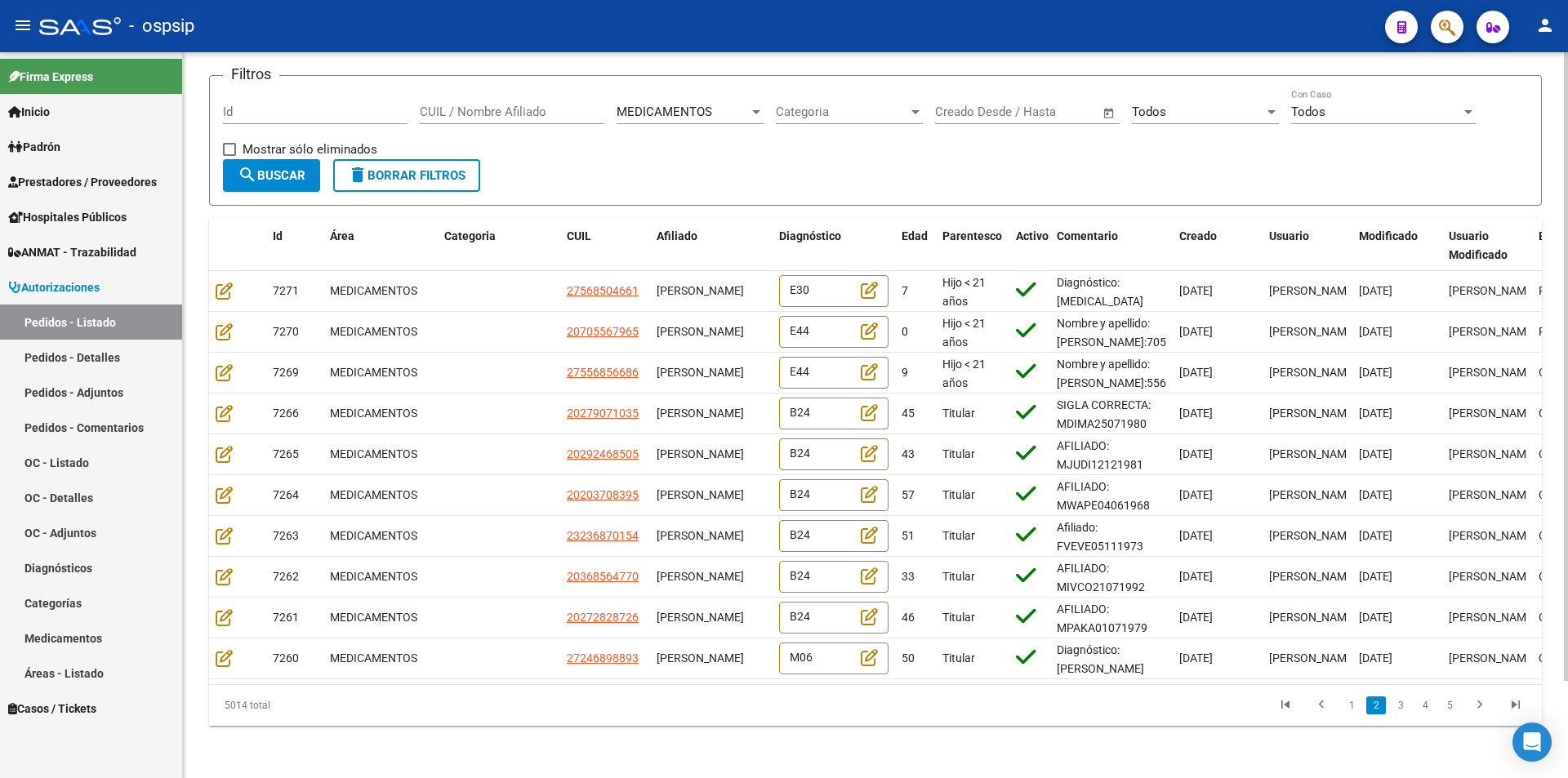
click at [1403, 708] on link "3" at bounding box center [1401, 705] width 20 height 18
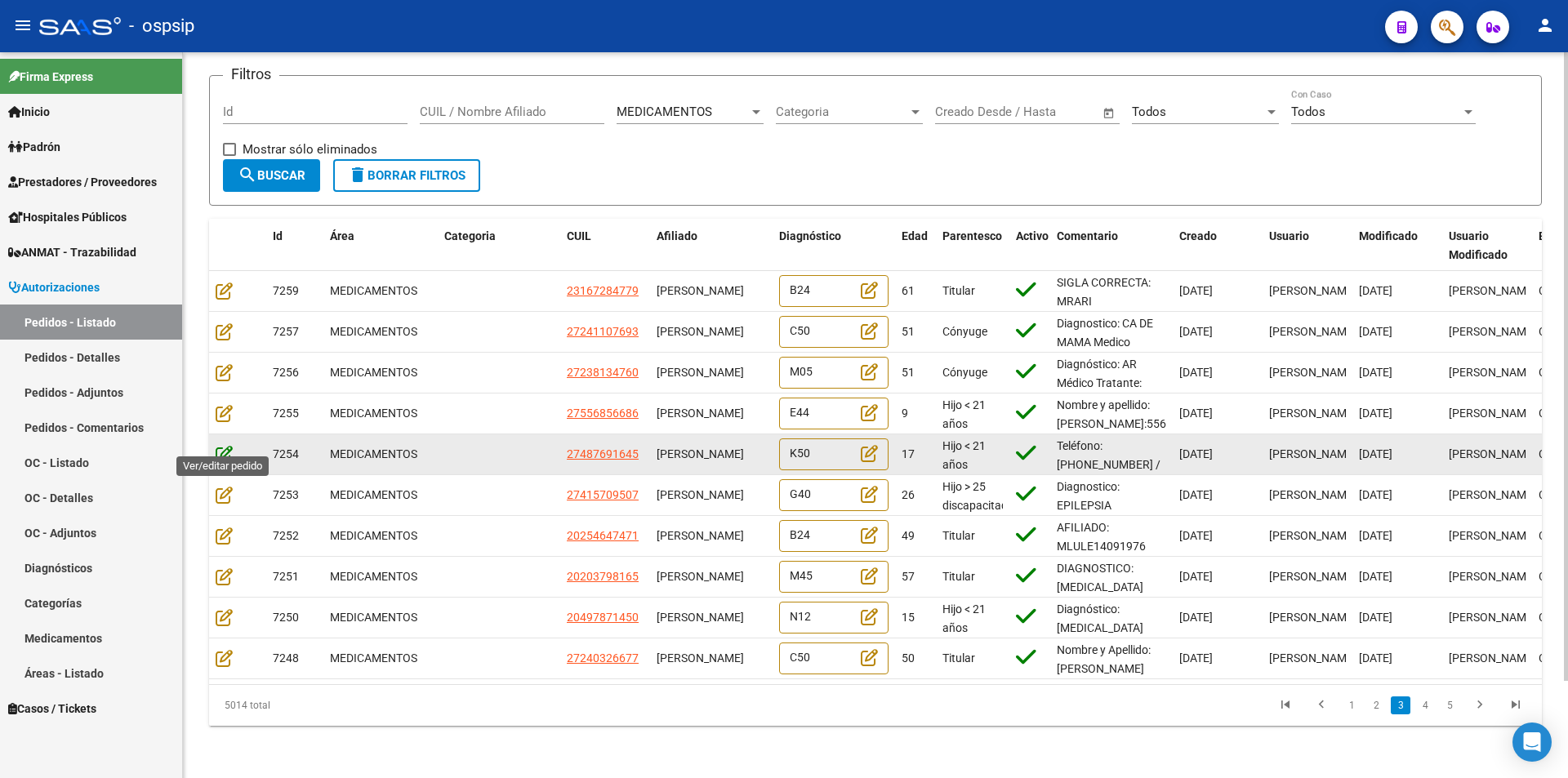
click at [221, 445] on icon at bounding box center [224, 454] width 17 height 18
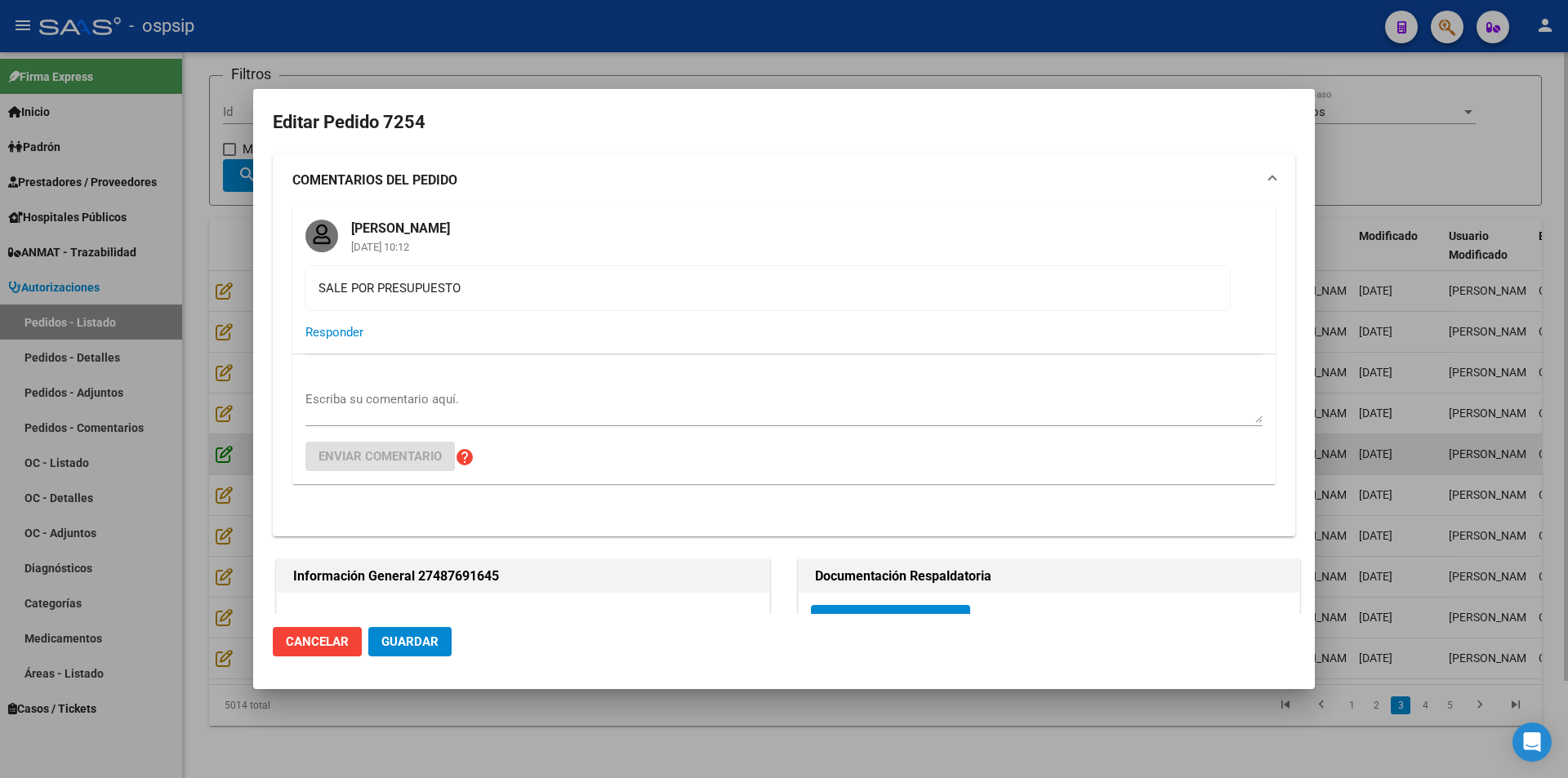
type input "[GEOGRAPHIC_DATA], [PERSON_NAME] 2858"
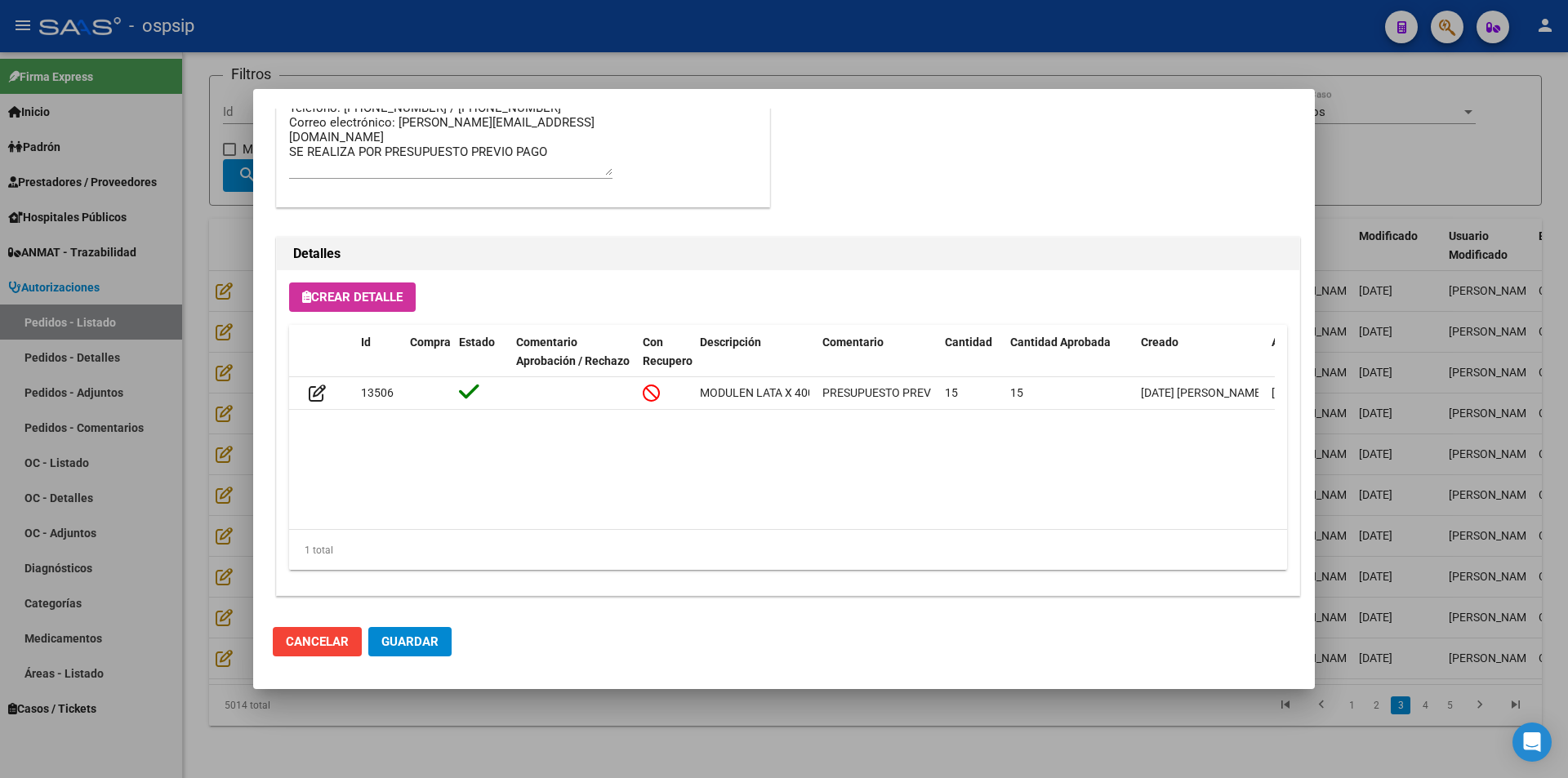
scroll to position [1387, 0]
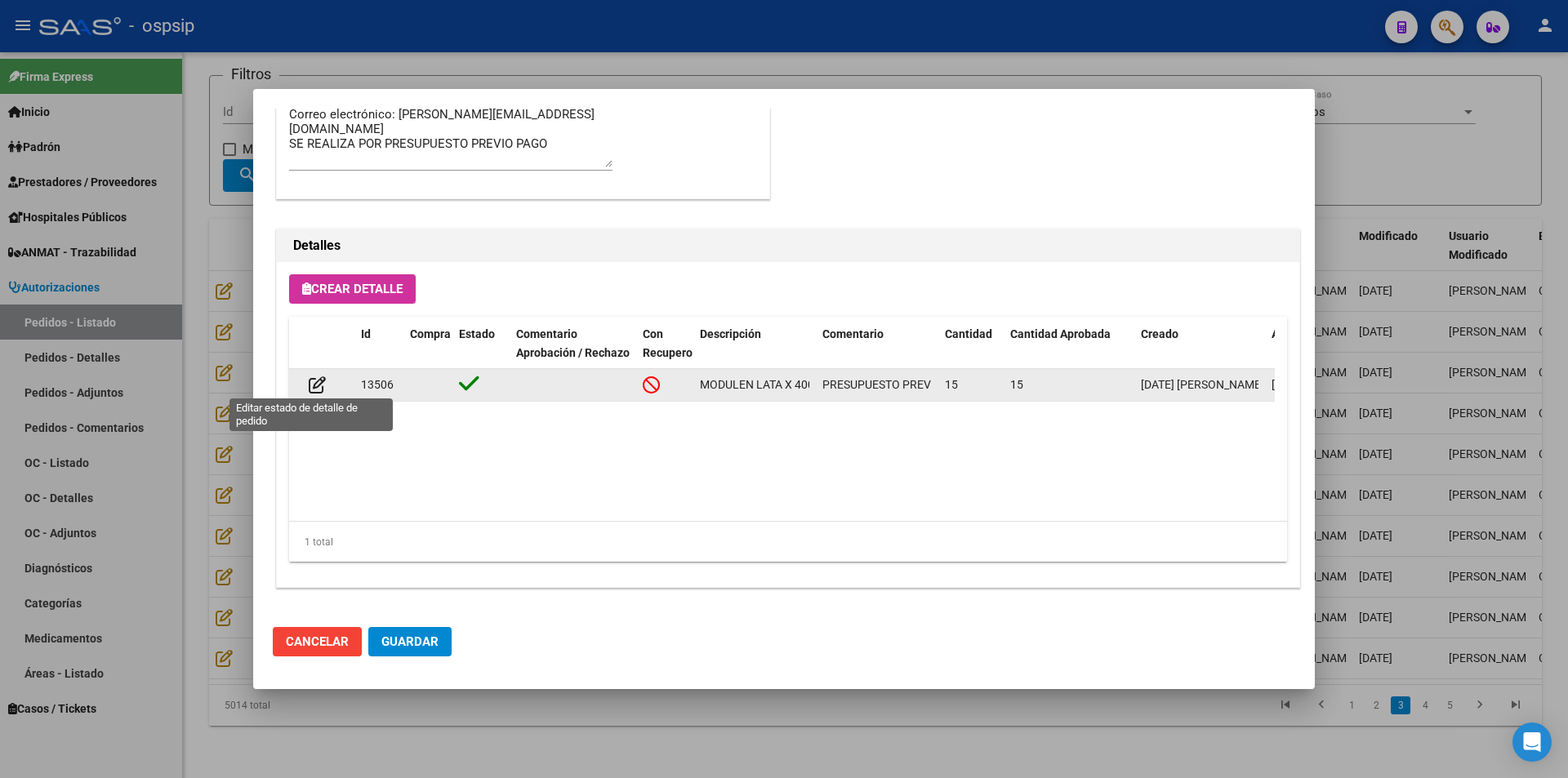
click at [307, 385] on span at bounding box center [310, 384] width 30 height 13
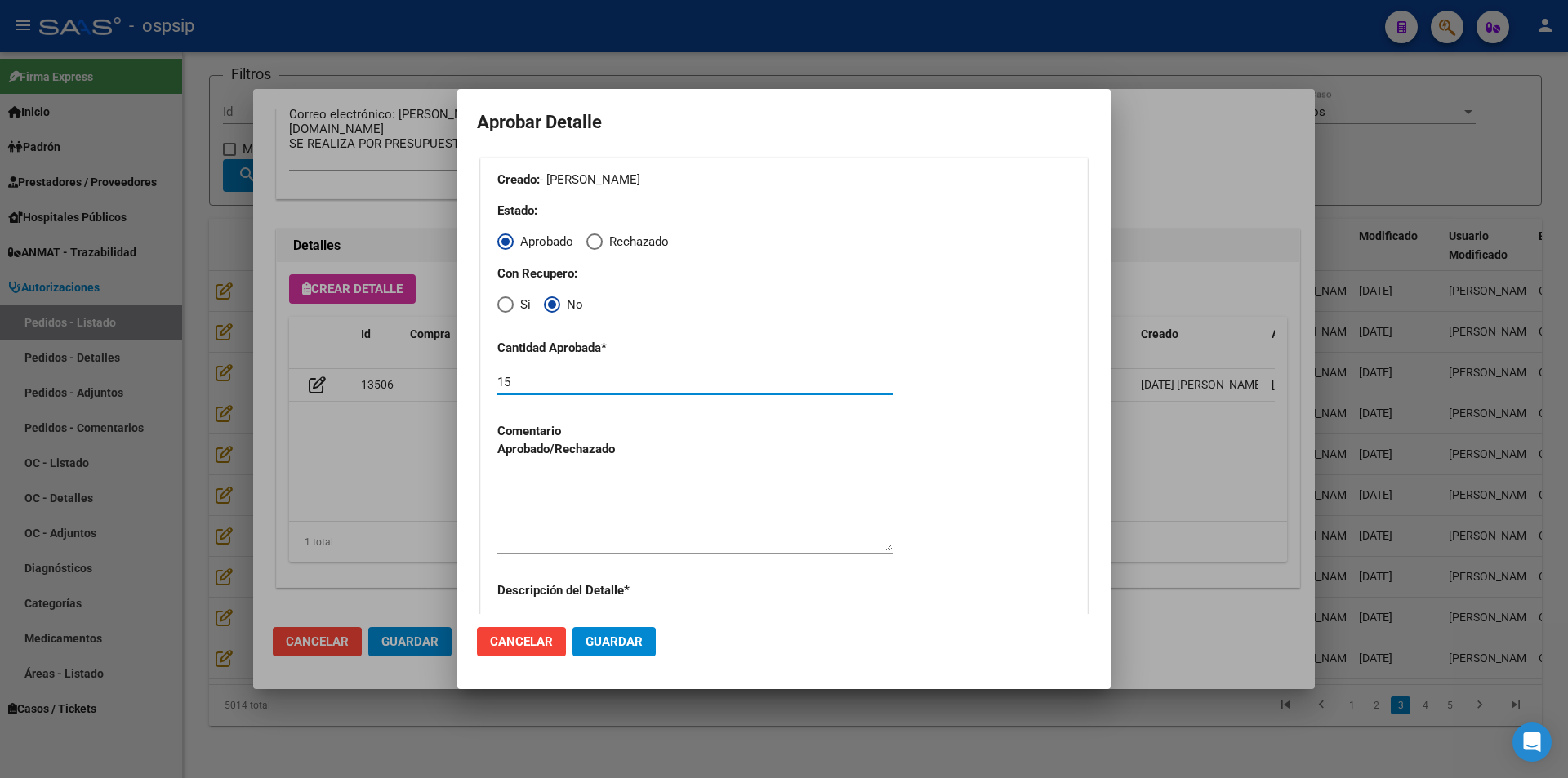
click at [526, 381] on input "15" at bounding box center [695, 382] width 396 height 15
drag, startPoint x: 526, startPoint y: 381, endPoint x: 507, endPoint y: 381, distance: 19.0
click at [507, 381] on input "15" at bounding box center [695, 382] width 396 height 15
type input "14"
click at [625, 640] on span "Guardar" at bounding box center [613, 642] width 57 height 15
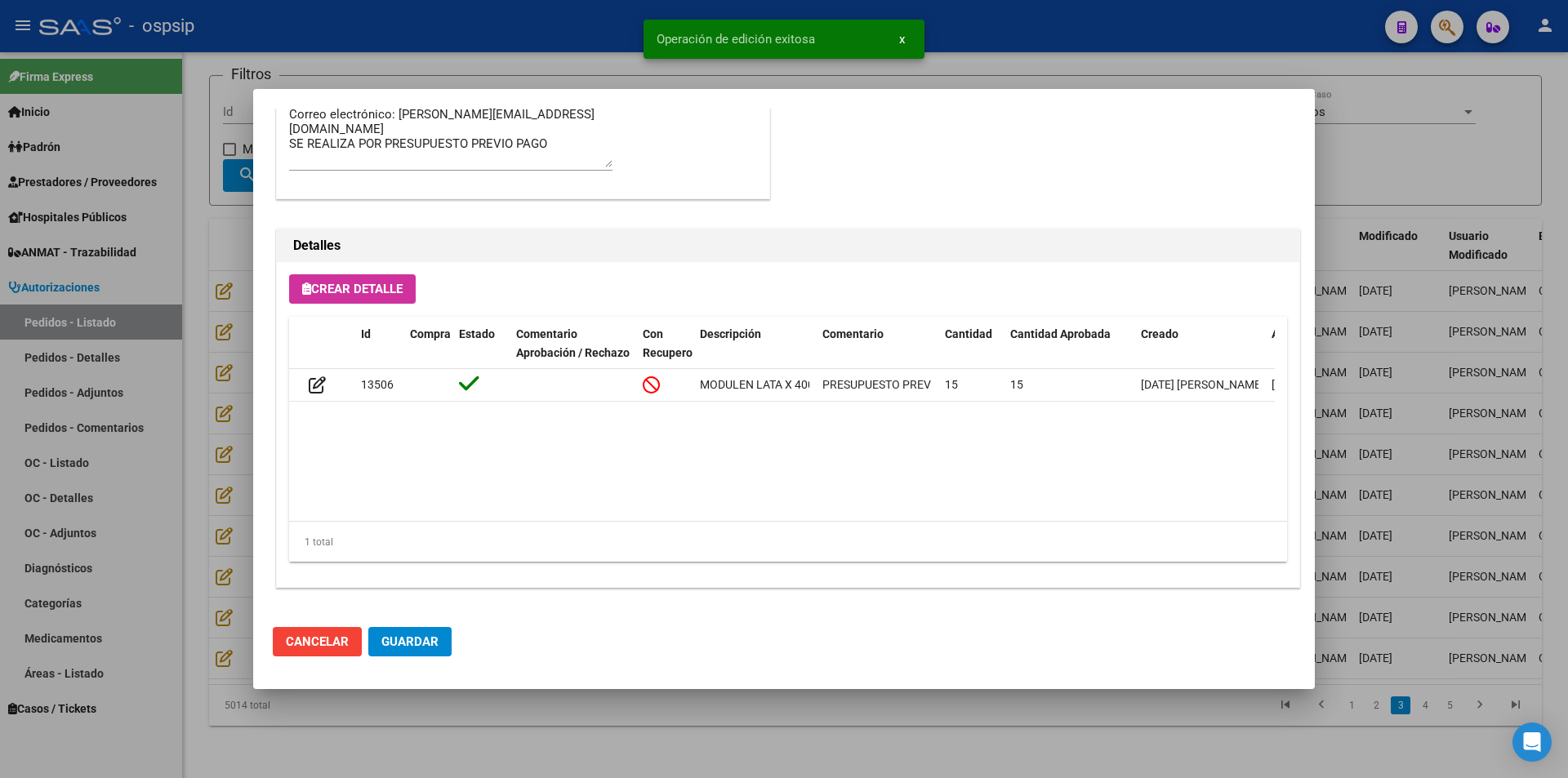
type input "[GEOGRAPHIC_DATA], [PERSON_NAME] 2858"
click at [410, 641] on span "Guardar" at bounding box center [410, 642] width 57 height 15
click at [452, 708] on div at bounding box center [784, 389] width 1568 height 778
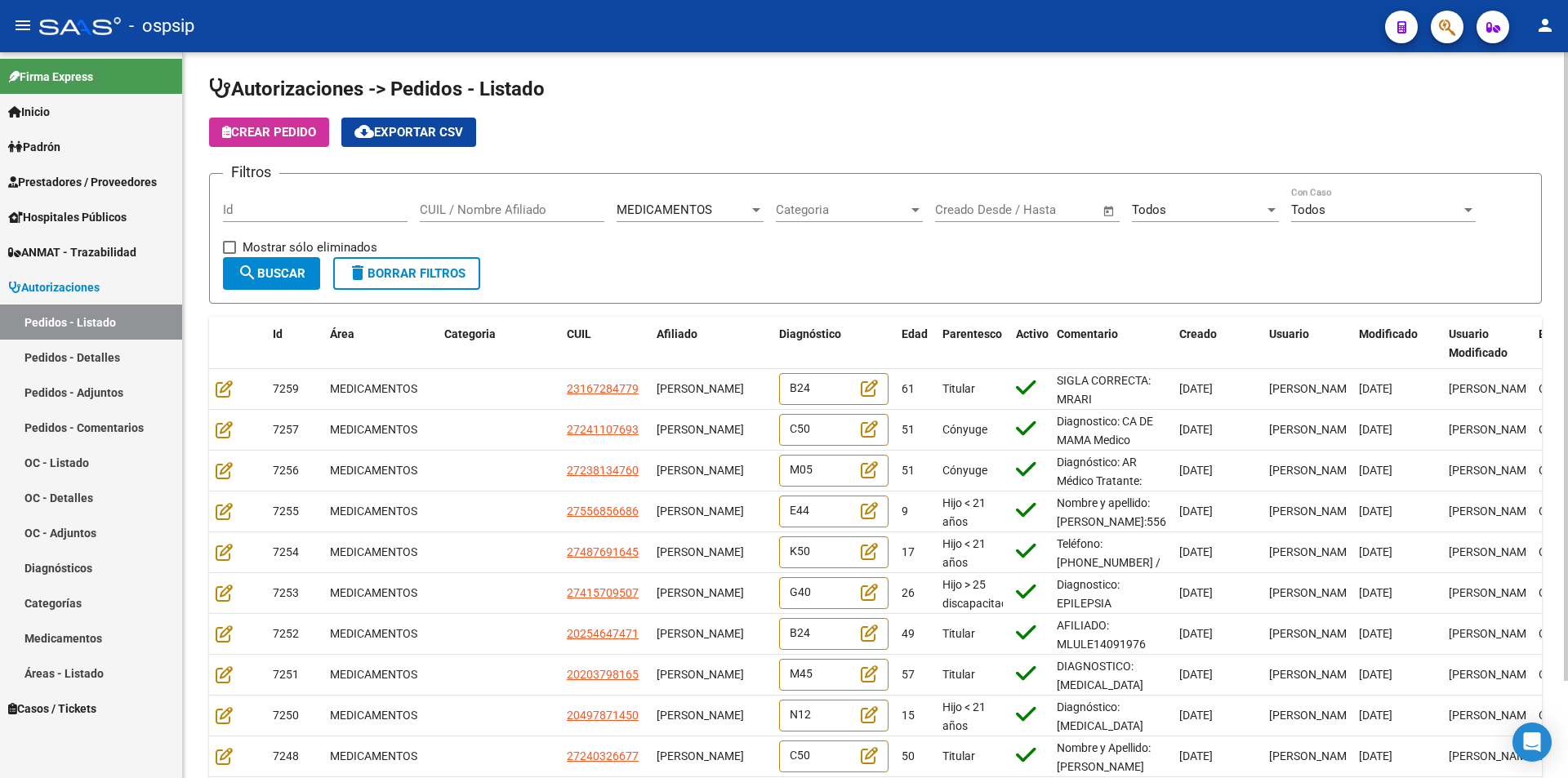
scroll to position [0, 0]
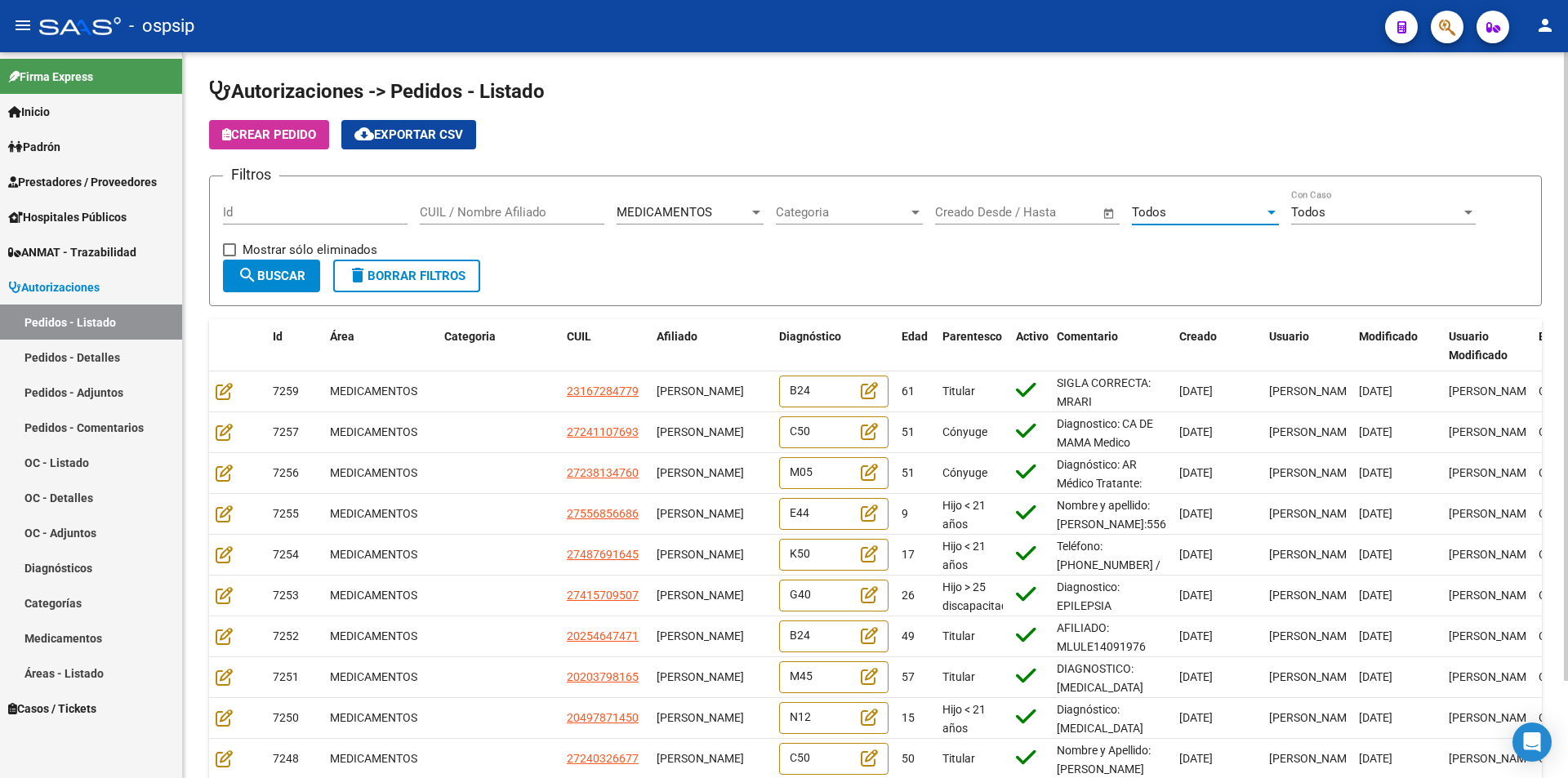
click at [1258, 218] on div "Todos" at bounding box center [1199, 212] width 133 height 15
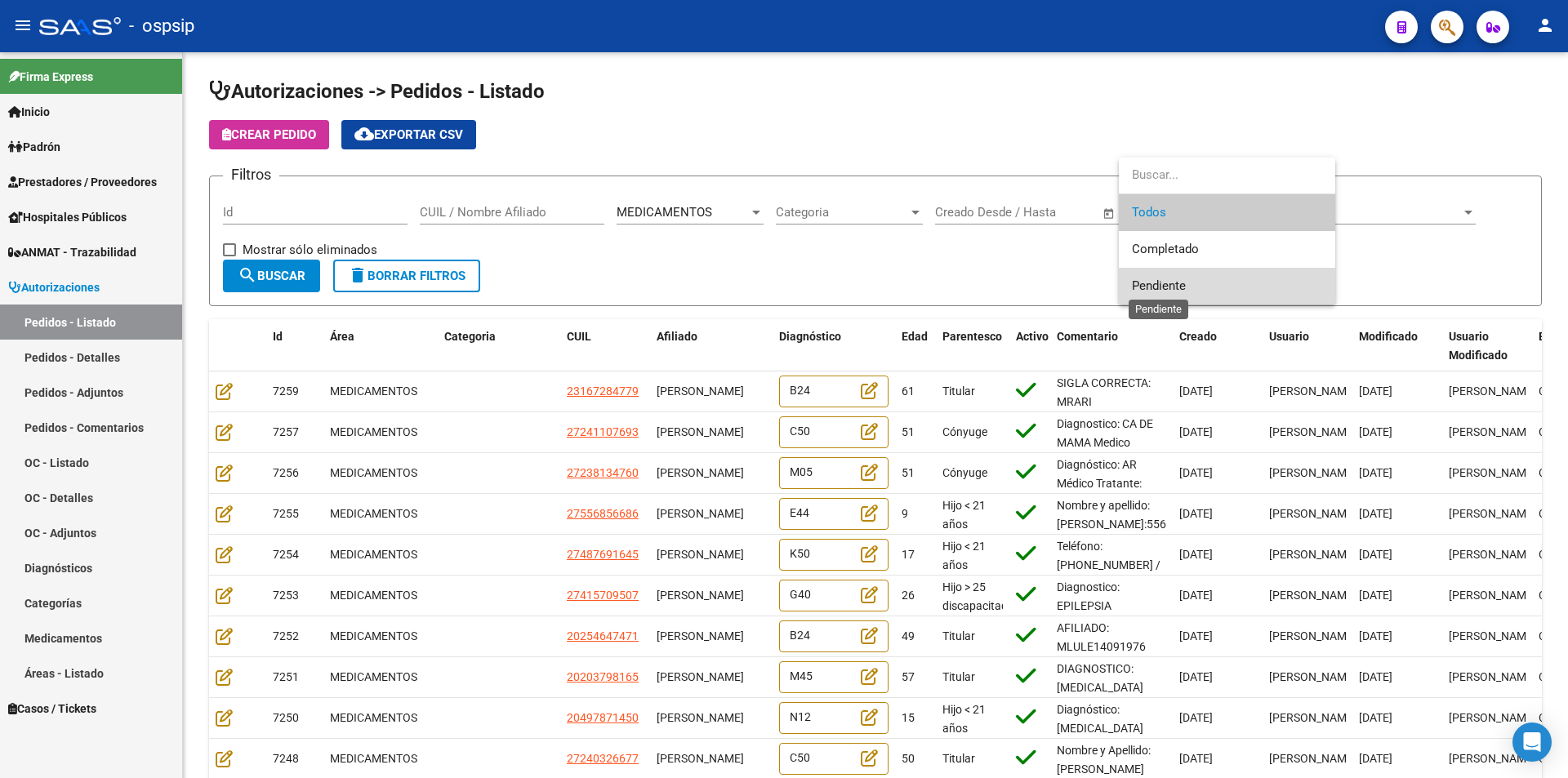
click at [1180, 291] on span "Pendiente" at bounding box center [1159, 286] width 54 height 15
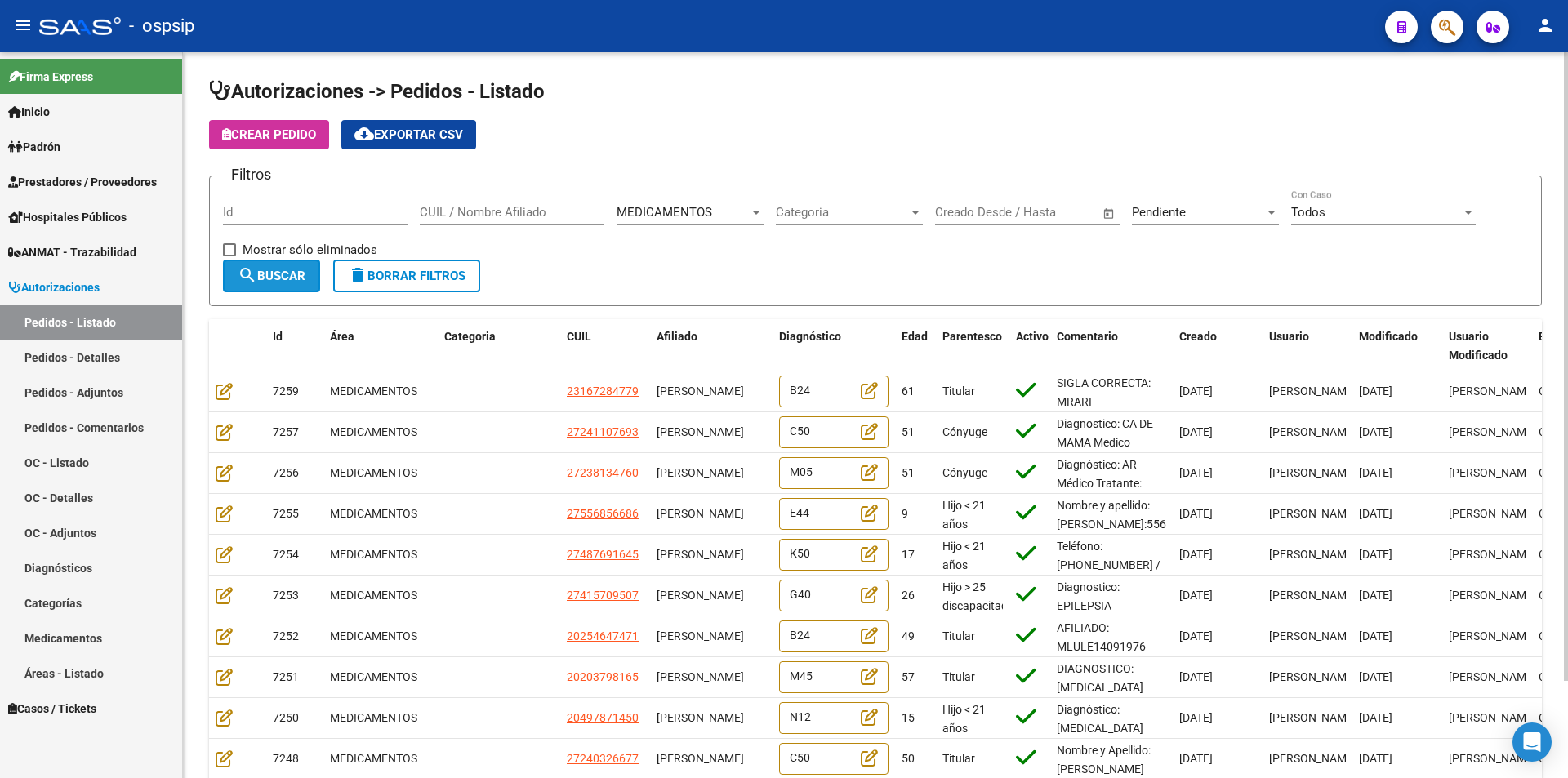
click at [274, 284] on button "search Buscar" at bounding box center [271, 276] width 97 height 33
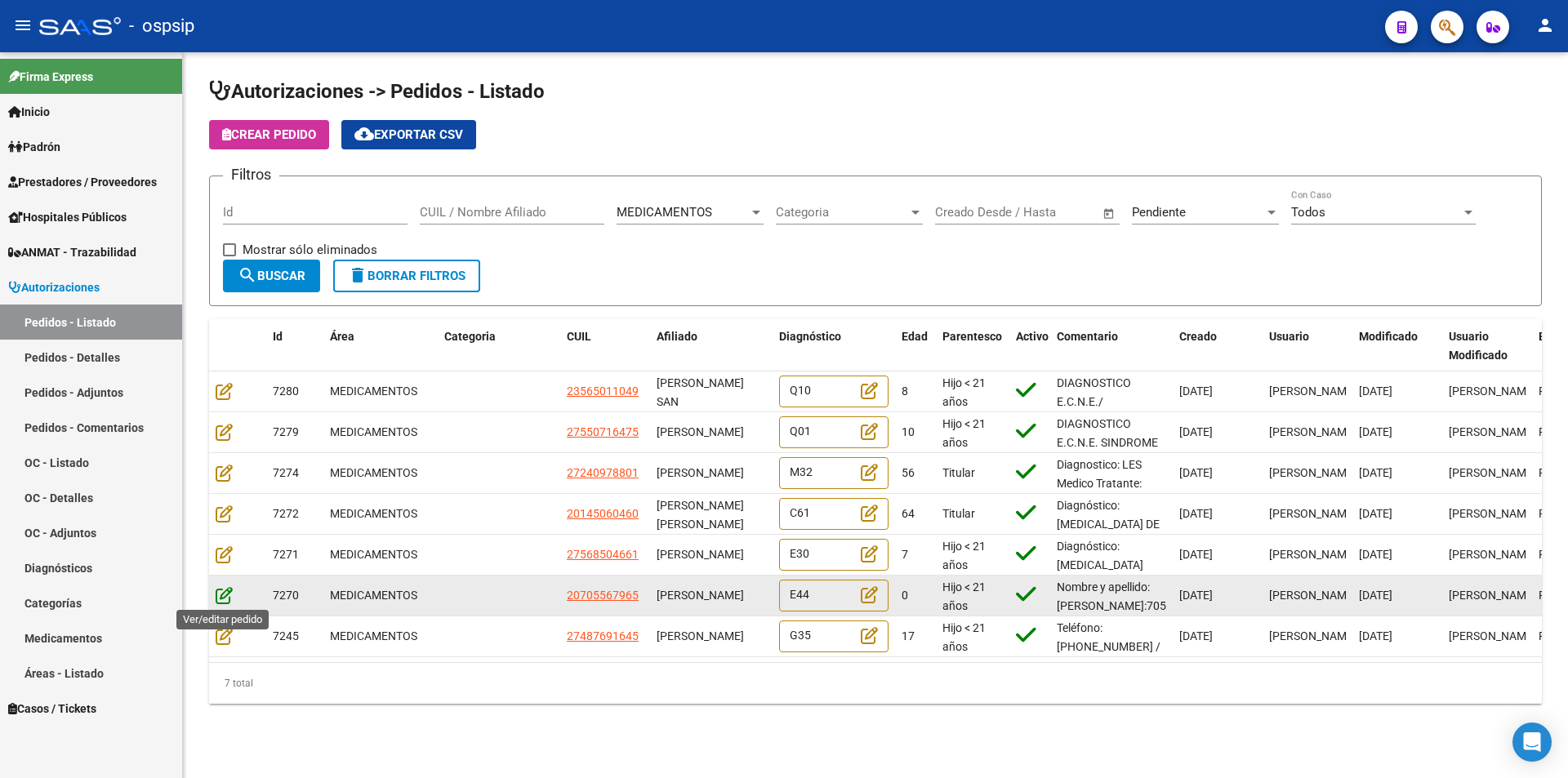
click at [223, 597] on icon at bounding box center [224, 595] width 17 height 18
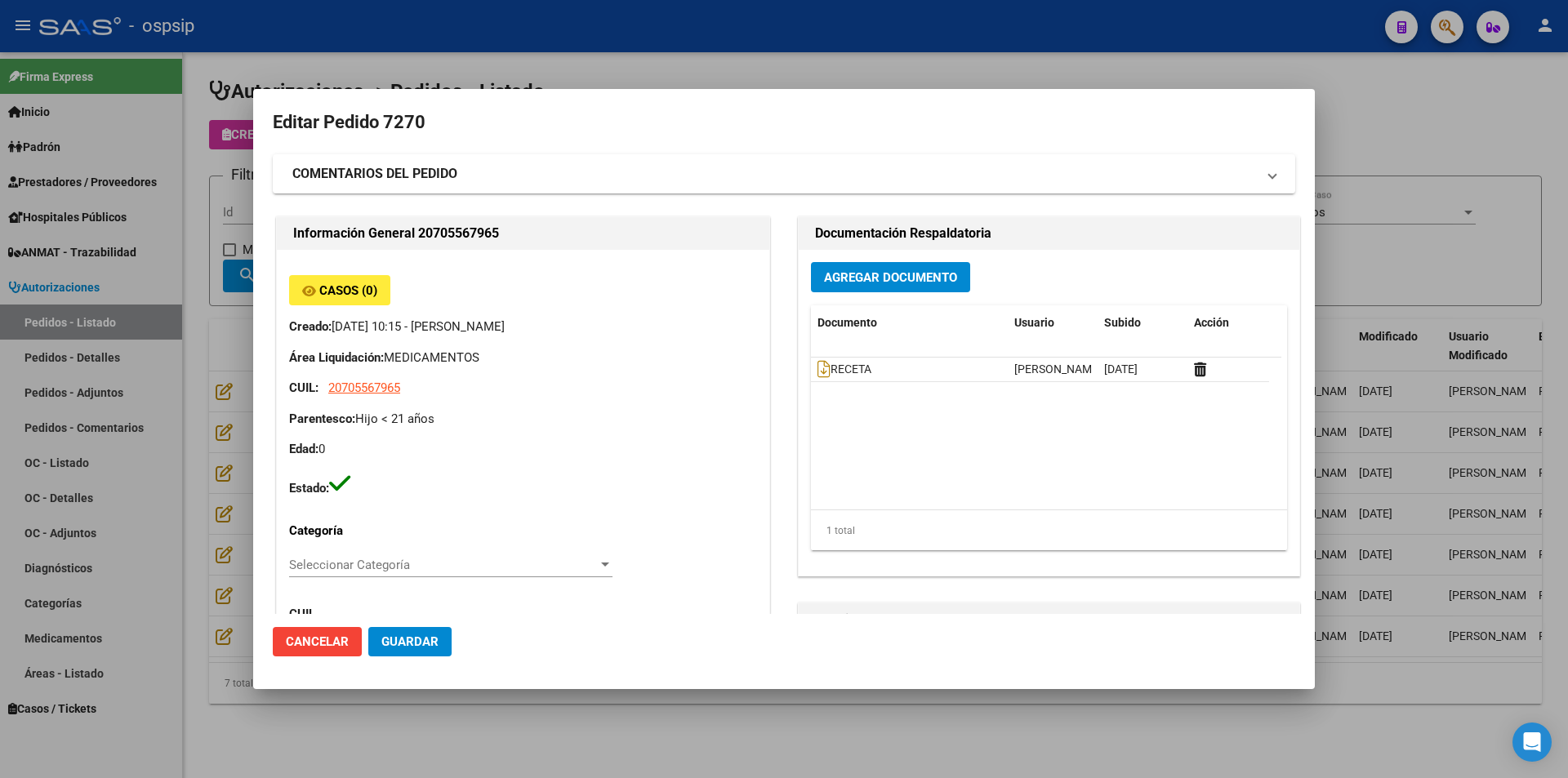
type input "[GEOGRAPHIC_DATA], TEMPERLEY, QUILMES 2634"
click at [822, 375] on icon at bounding box center [824, 368] width 13 height 18
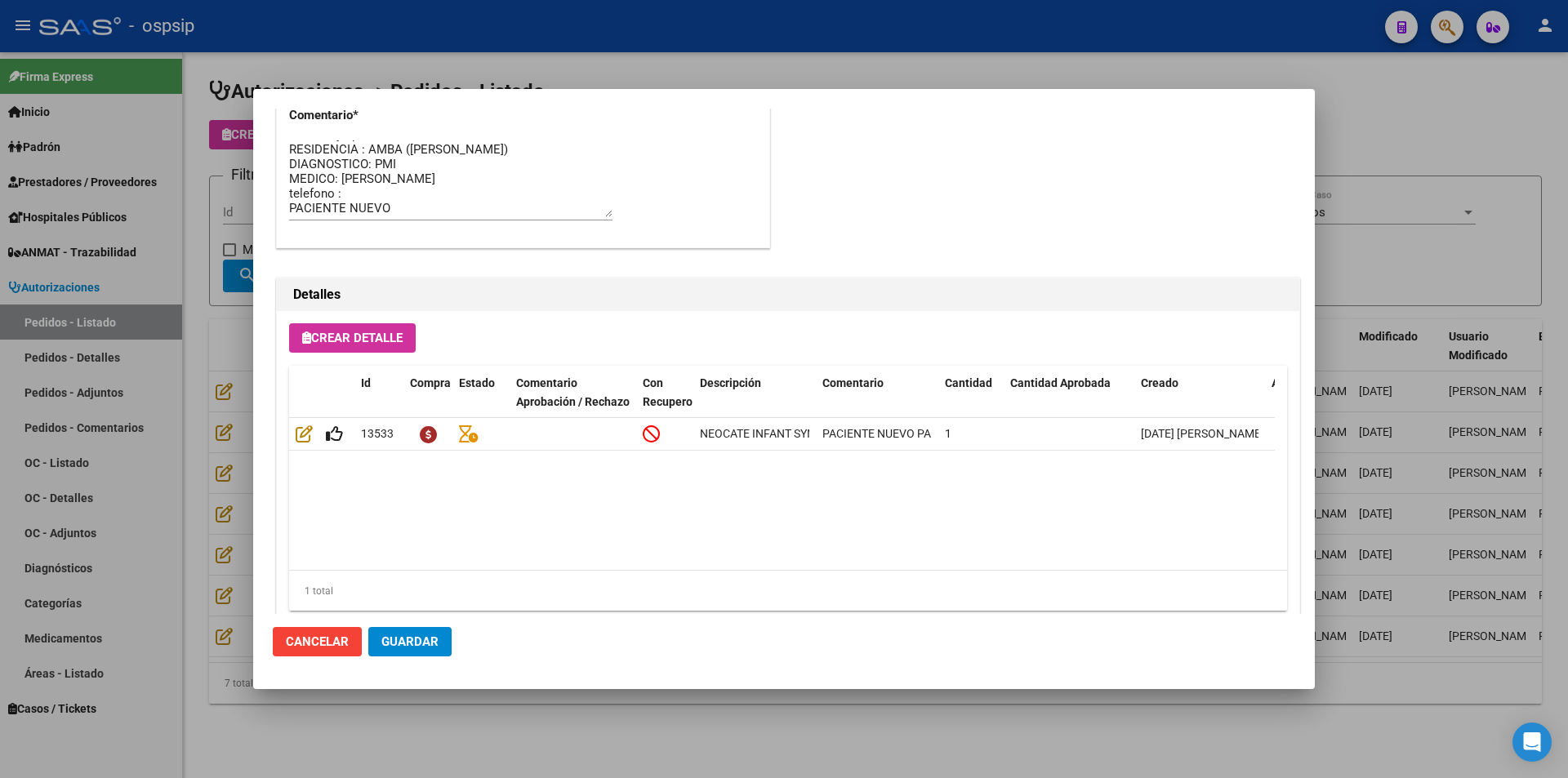
scroll to position [1044, 0]
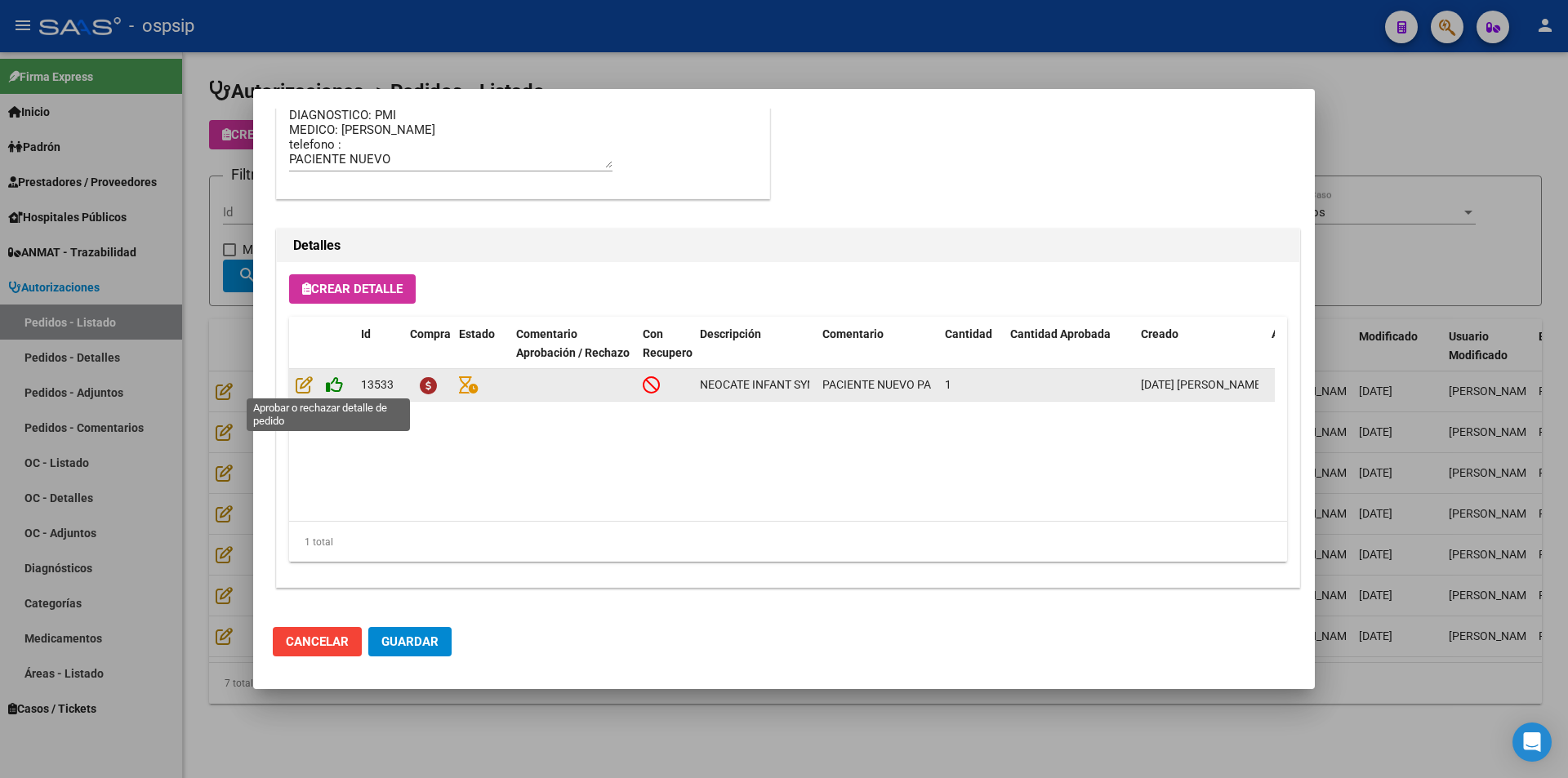
click at [335, 382] on icon at bounding box center [335, 384] width 17 height 18
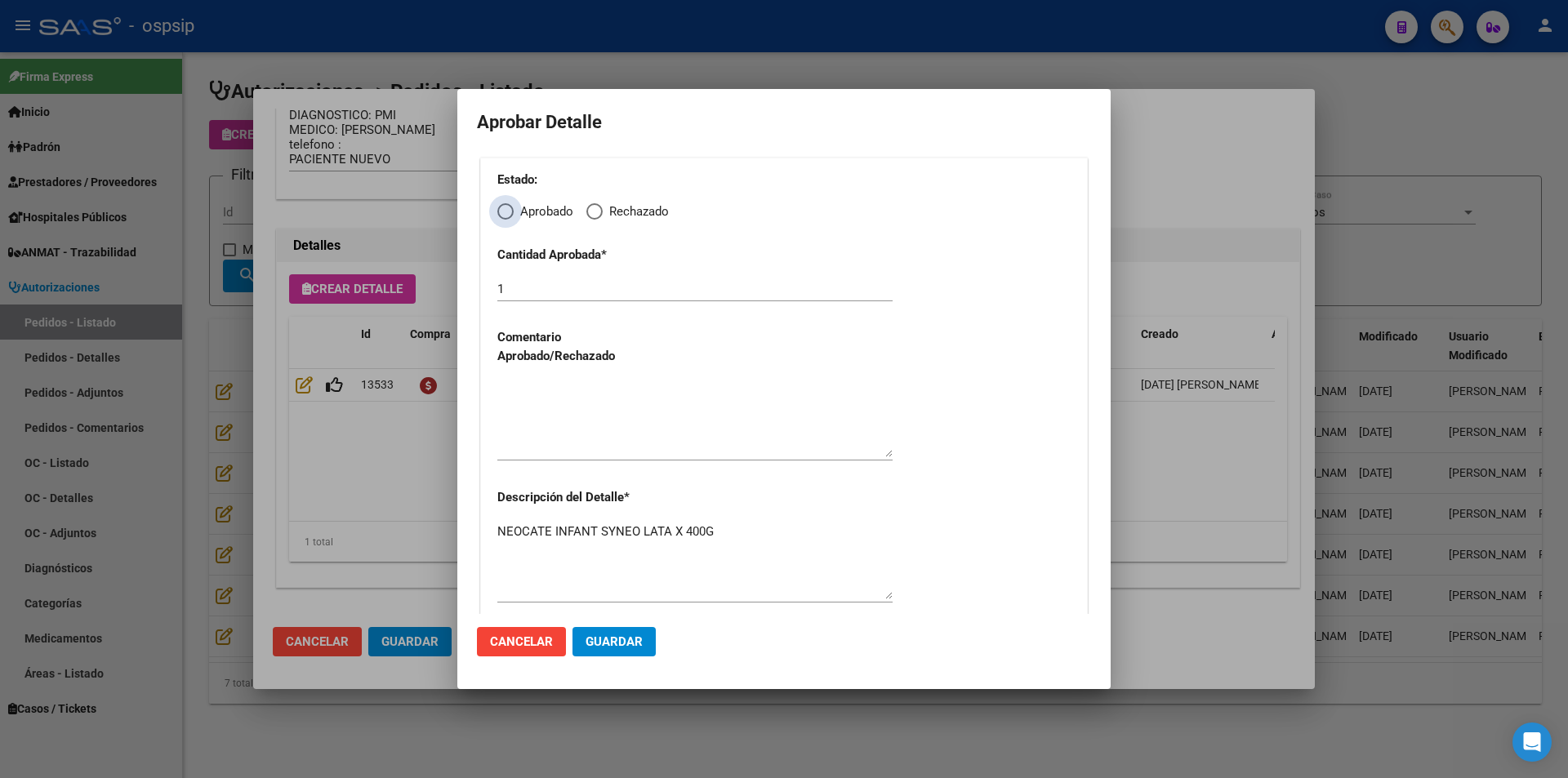
click at [507, 204] on span "Elija una opción" at bounding box center [505, 211] width 16 height 16
click at [507, 204] on input "Aprobado" at bounding box center [505, 211] width 16 height 16
radio input "true"
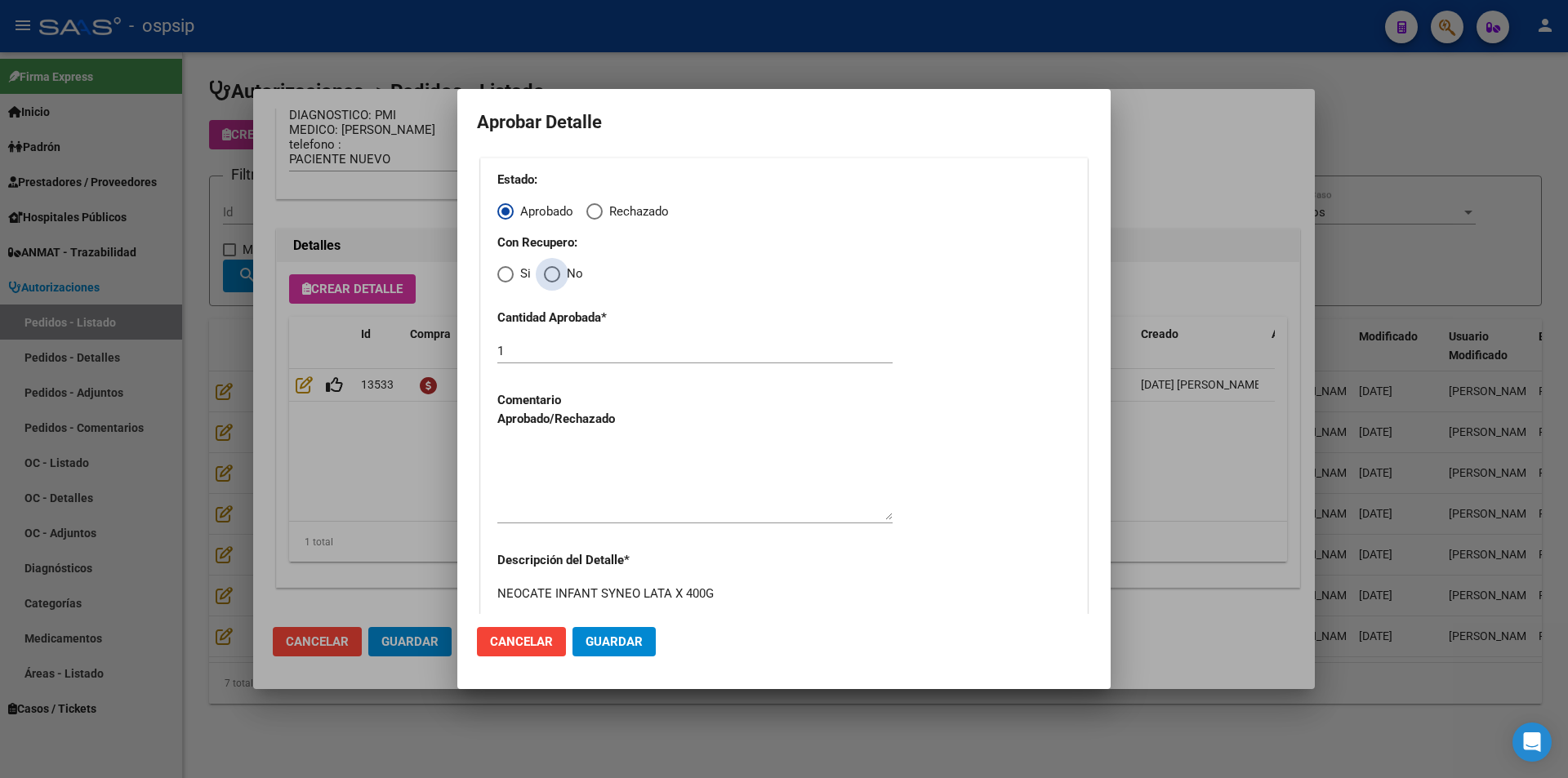
drag, startPoint x: 550, startPoint y: 272, endPoint x: 555, endPoint y: 324, distance: 52.2
click at [551, 272] on span "Elija una opción" at bounding box center [552, 274] width 16 height 16
click at [551, 272] on input "No" at bounding box center [552, 274] width 16 height 16
radio input "true"
click at [597, 483] on textarea at bounding box center [695, 482] width 396 height 77
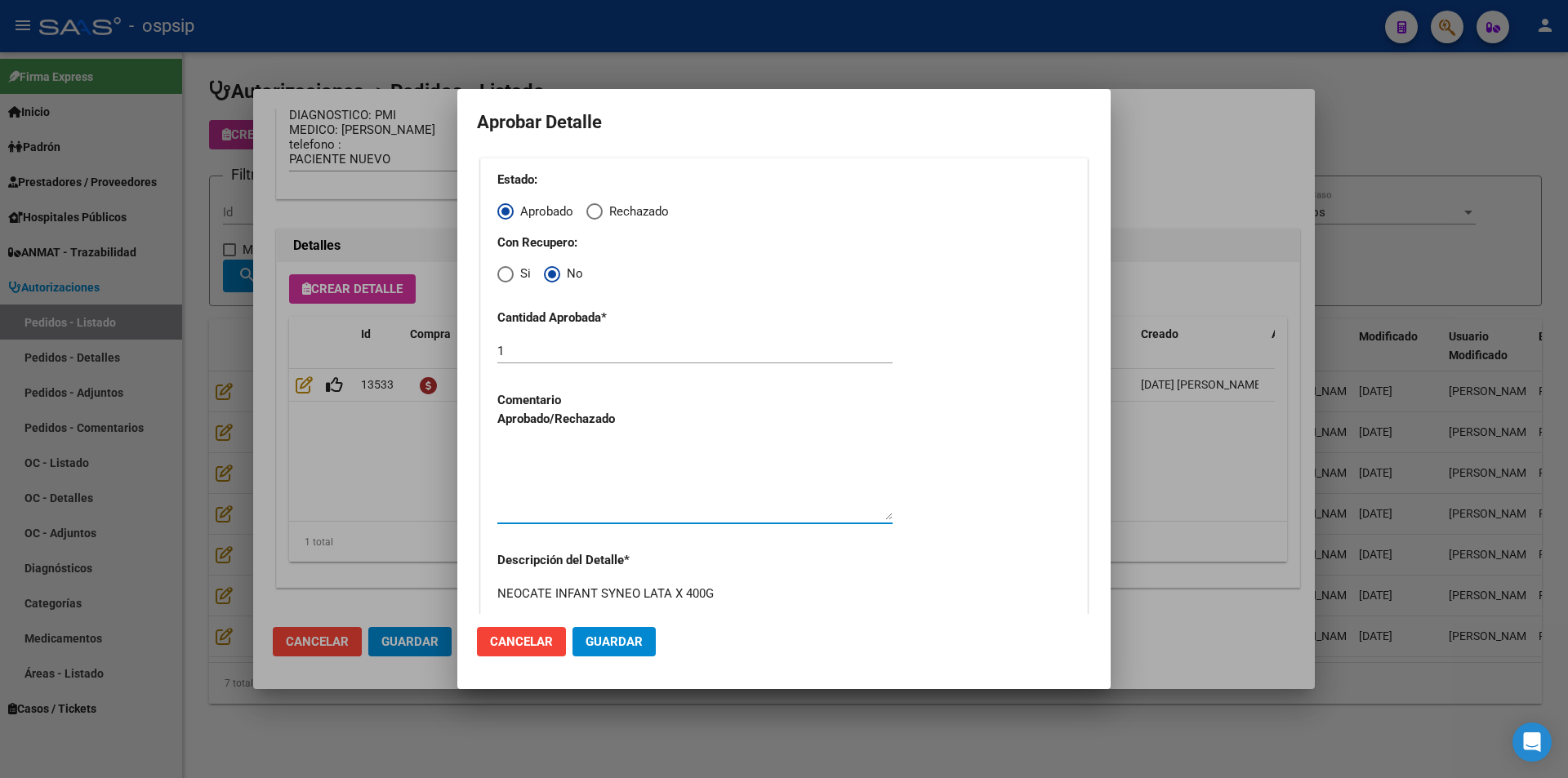
click at [633, 641] on span "Guardar" at bounding box center [613, 642] width 57 height 15
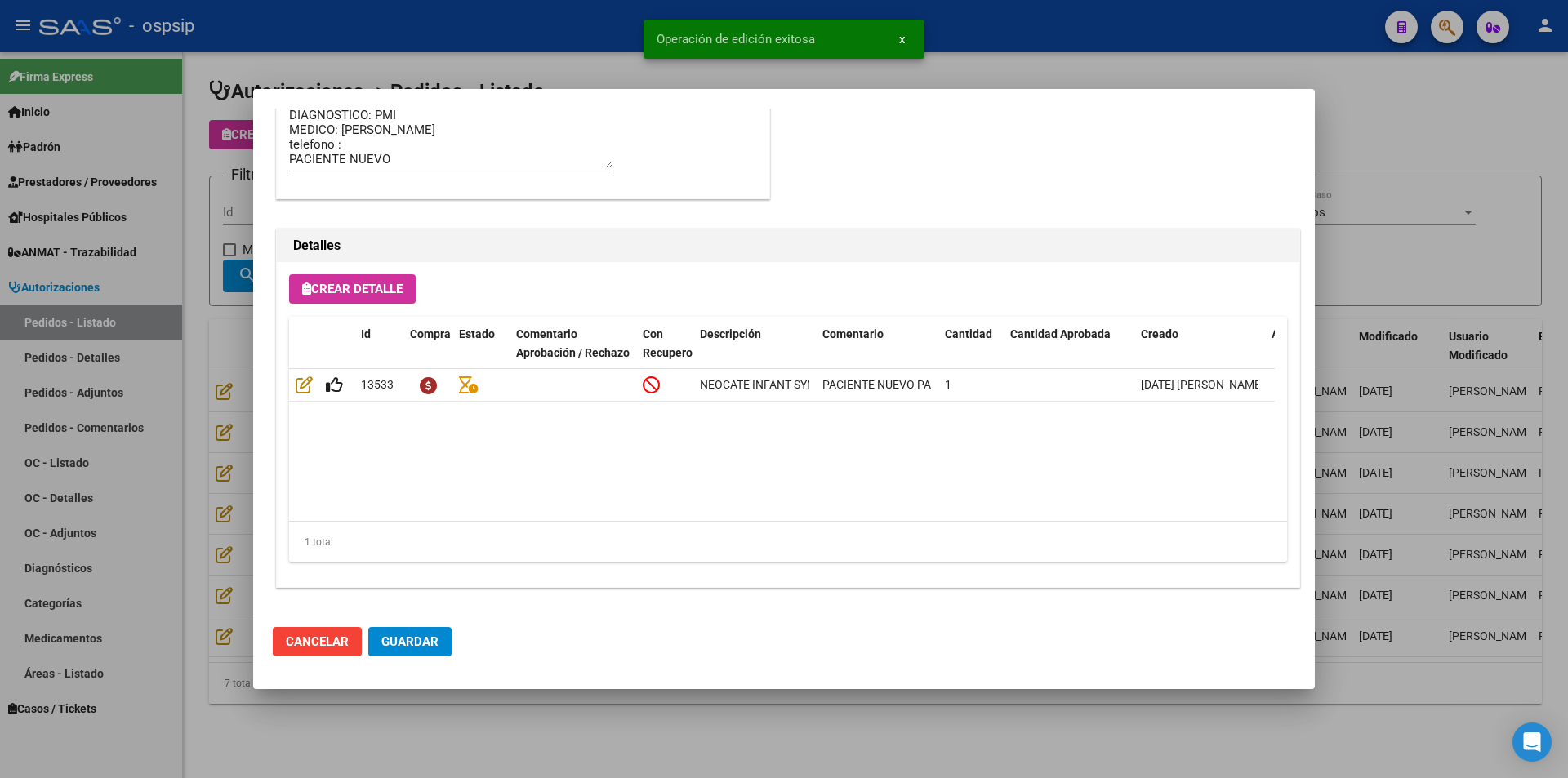
type input "[GEOGRAPHIC_DATA], [PERSON_NAME], QUILMES 2634"
click at [410, 636] on span "Guardar" at bounding box center [410, 642] width 57 height 15
click at [469, 721] on div at bounding box center [784, 389] width 1568 height 778
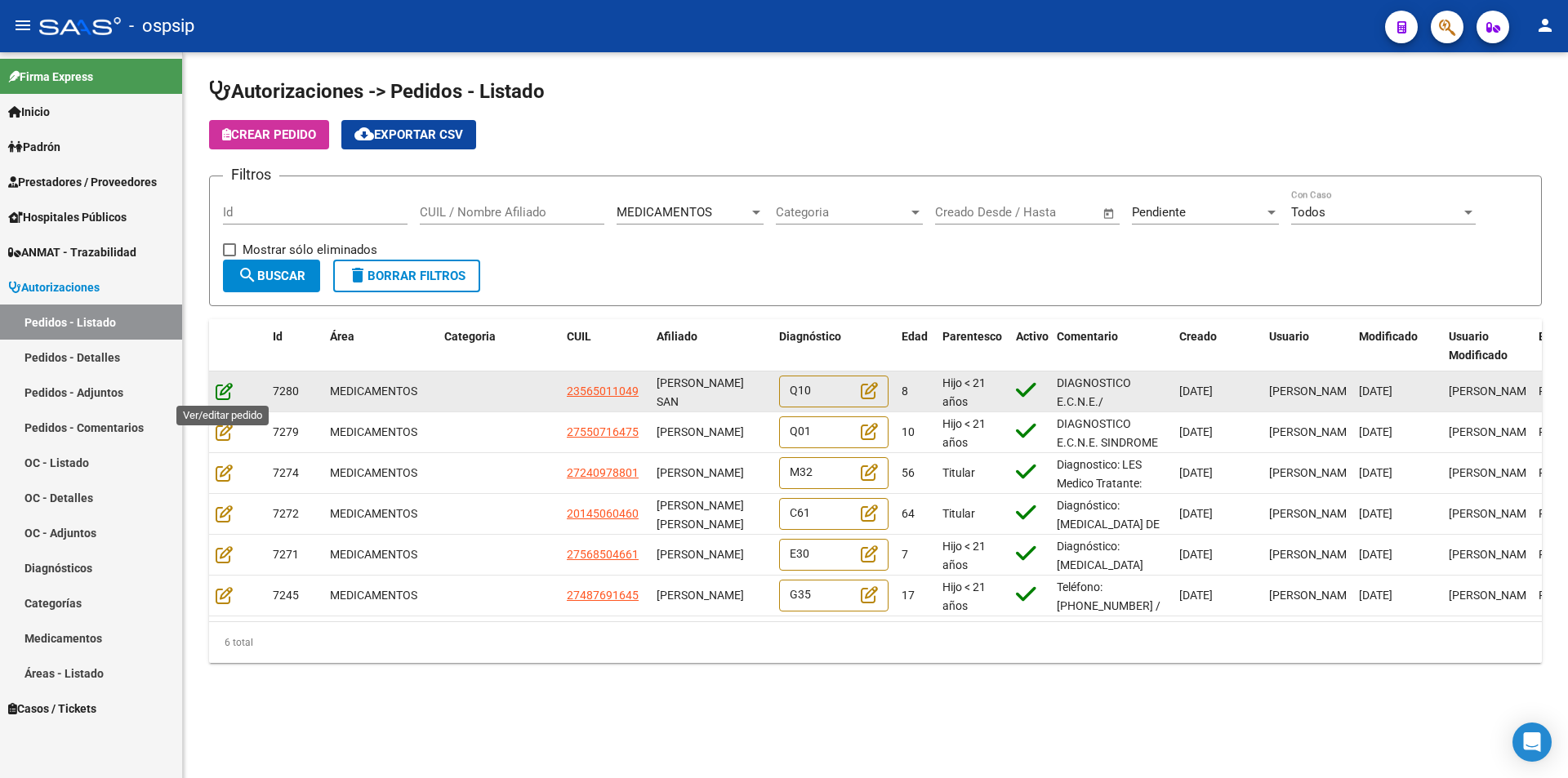
click at [223, 391] on icon at bounding box center [224, 391] width 17 height 18
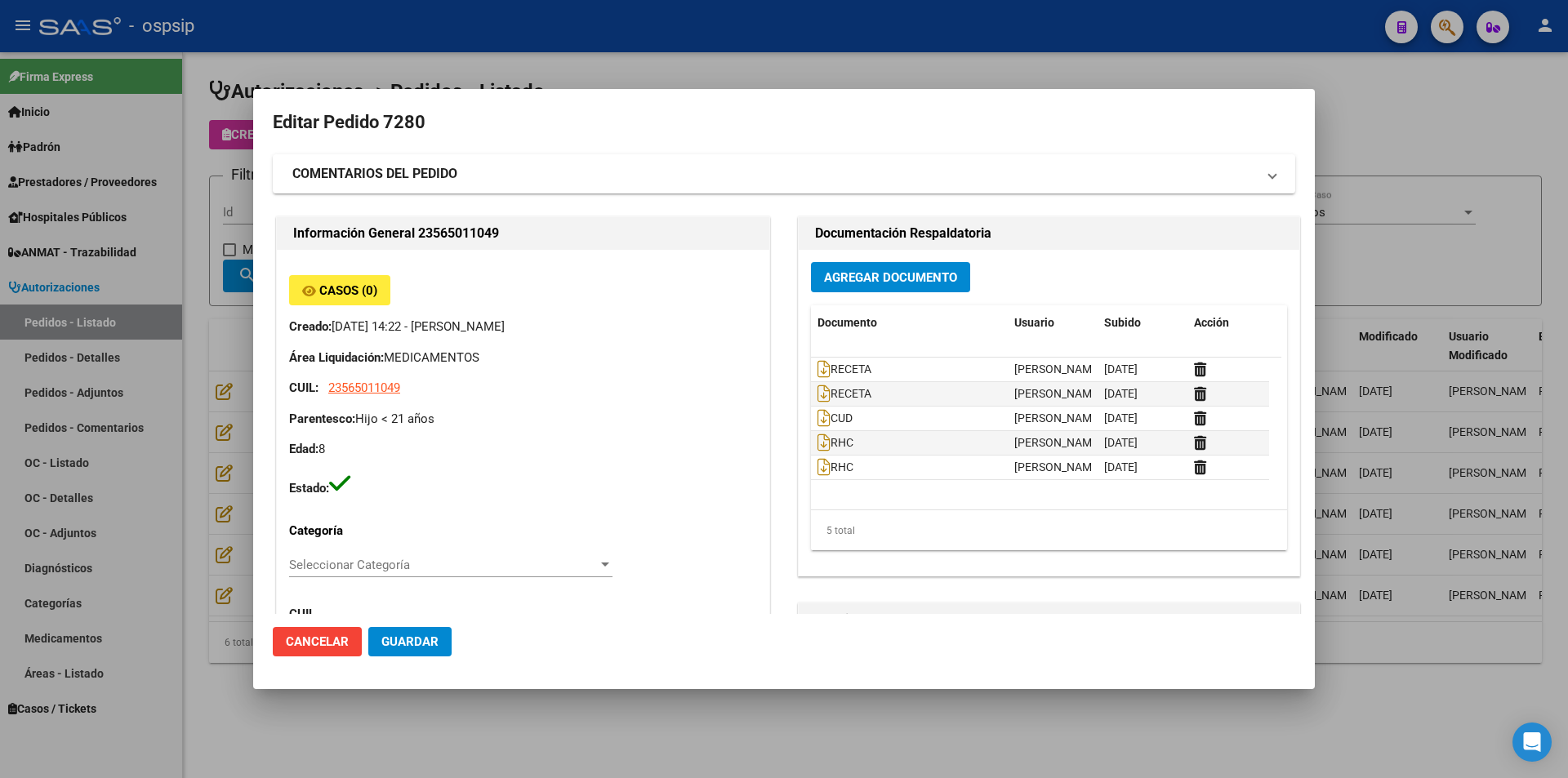
type input "[GEOGRAPHIC_DATA], [PERSON_NAME], REP. [PERSON_NAME] 1695"
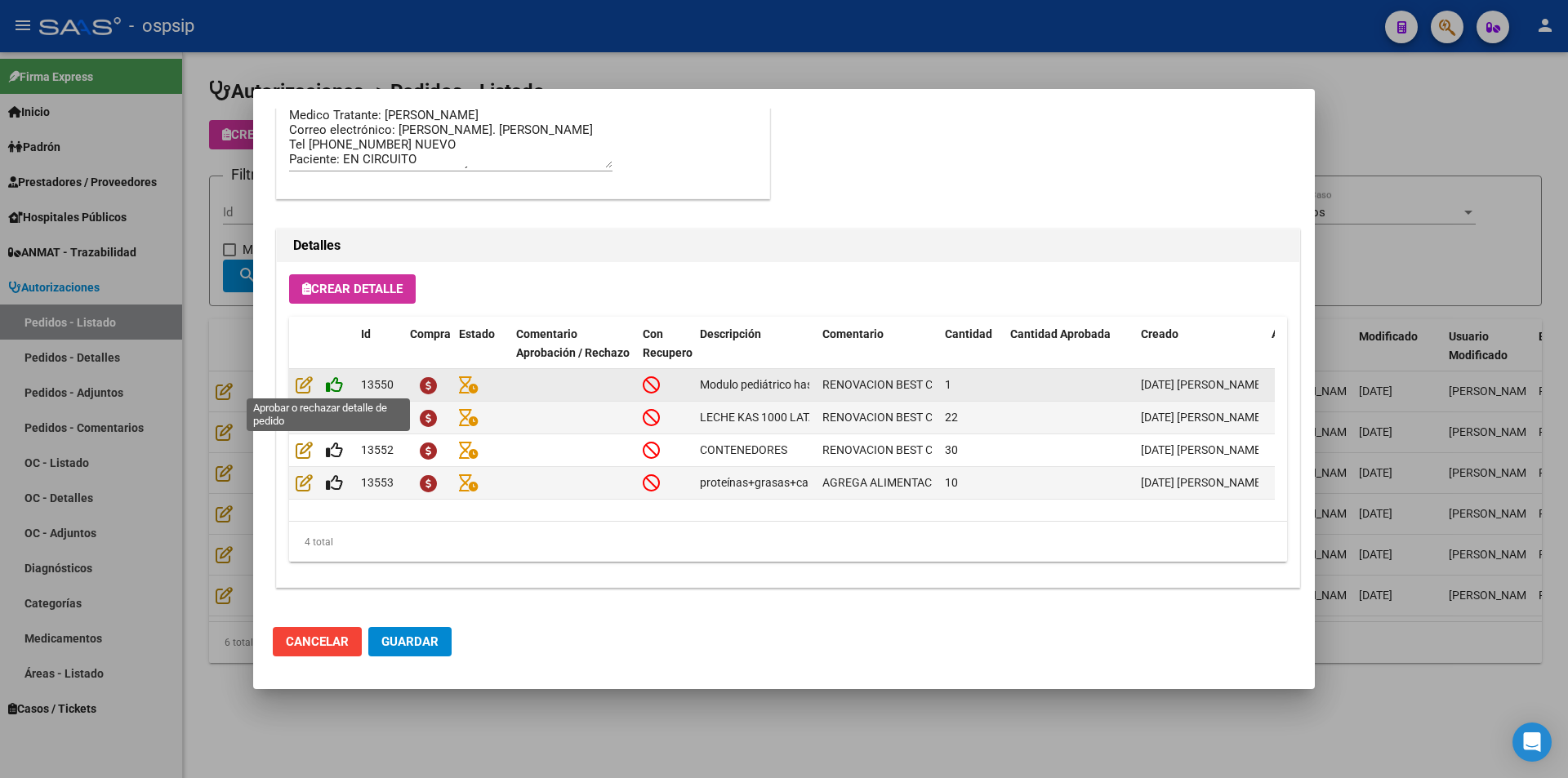
click at [336, 388] on icon at bounding box center [335, 384] width 17 height 18
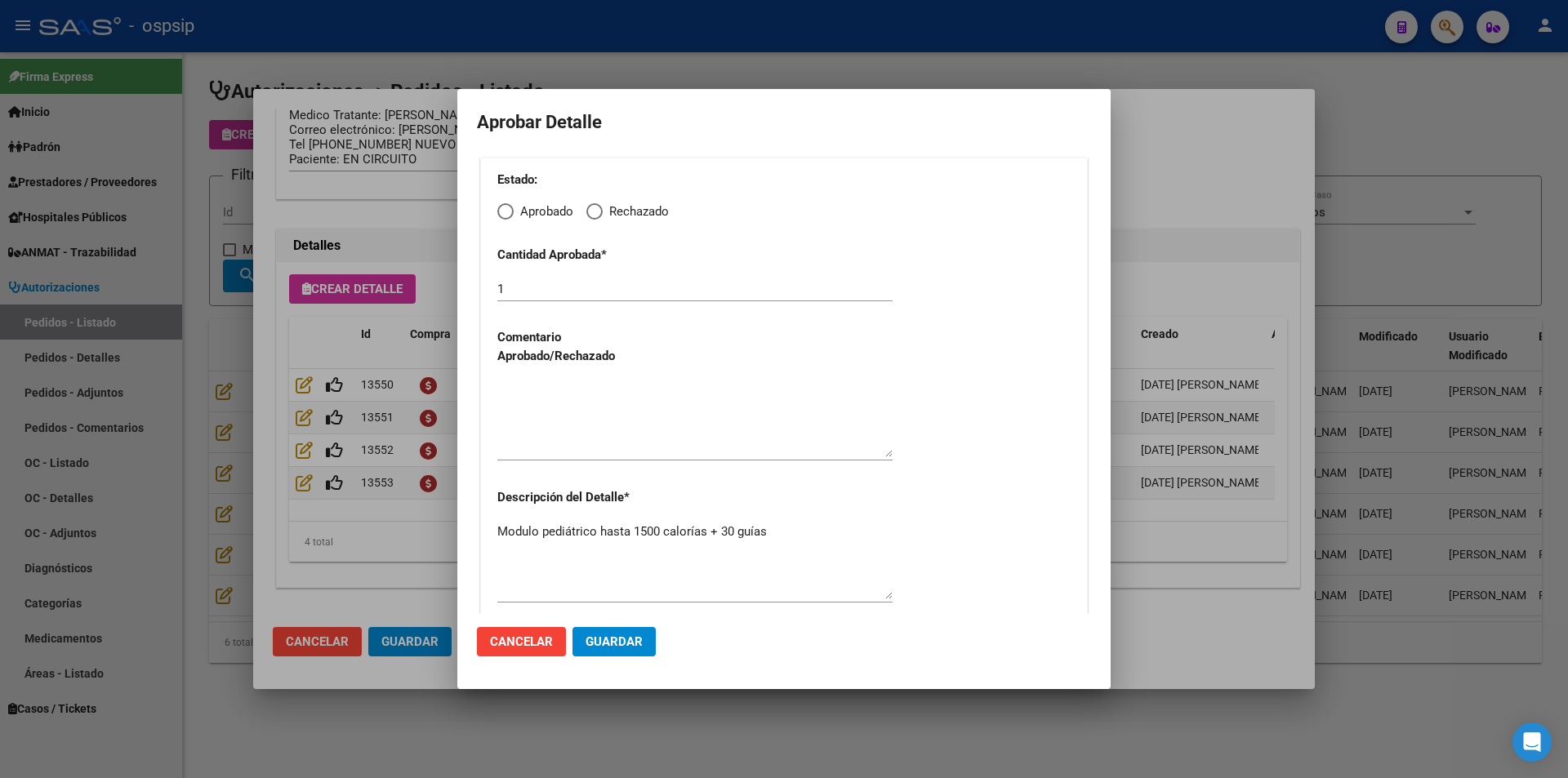
click at [505, 212] on span "Elija una opción" at bounding box center [505, 211] width 16 height 16
click at [505, 212] on input "Aprobado" at bounding box center [505, 211] width 16 height 16
radio input "true"
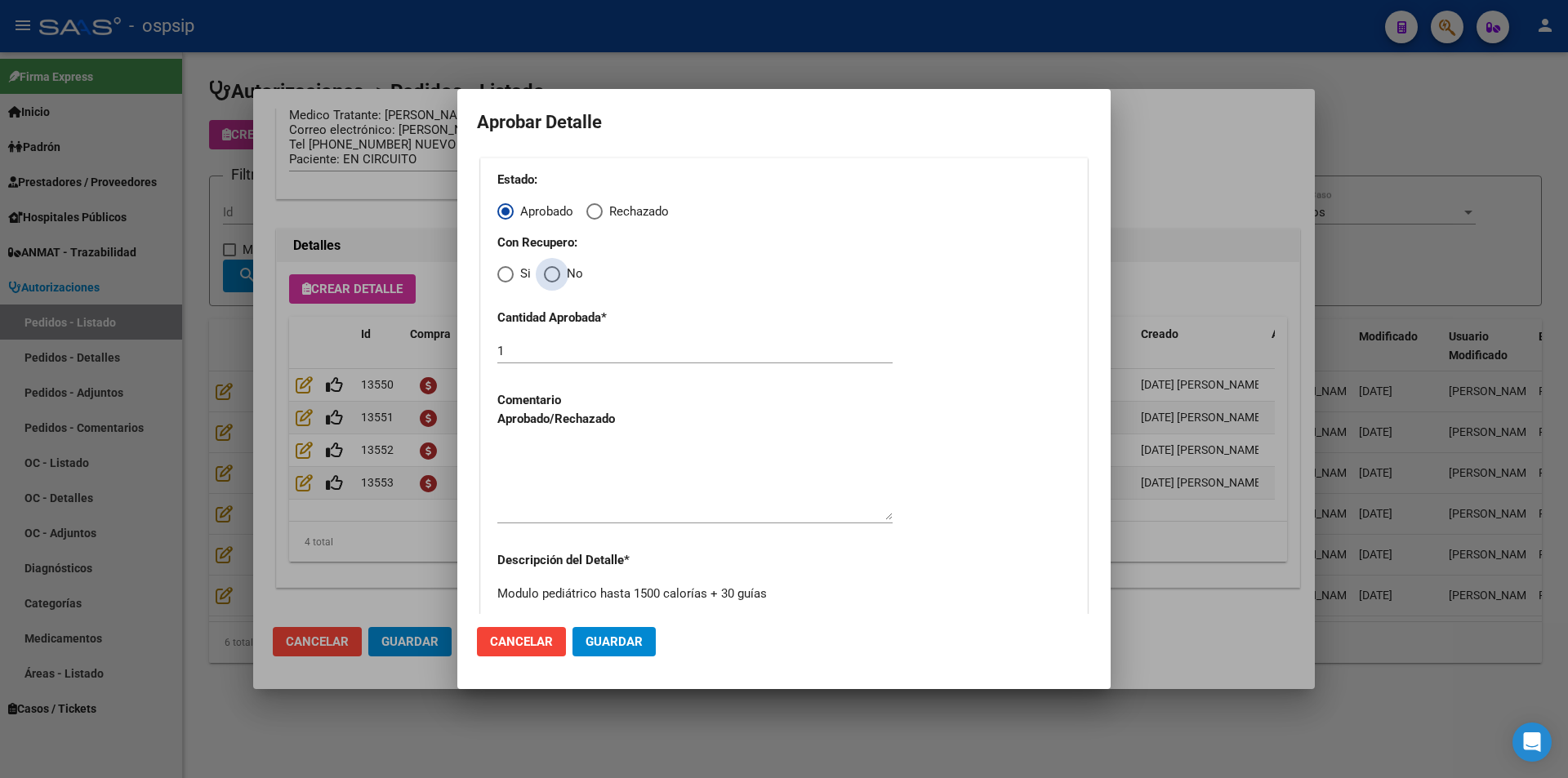
click at [554, 274] on span "Elija una opción" at bounding box center [552, 274] width 16 height 16
click at [554, 274] on input "No" at bounding box center [552, 274] width 16 height 16
radio input "true"
drag, startPoint x: 609, startPoint y: 478, endPoint x: 611, endPoint y: 533, distance: 55.0
click at [609, 480] on textarea at bounding box center [695, 482] width 396 height 77
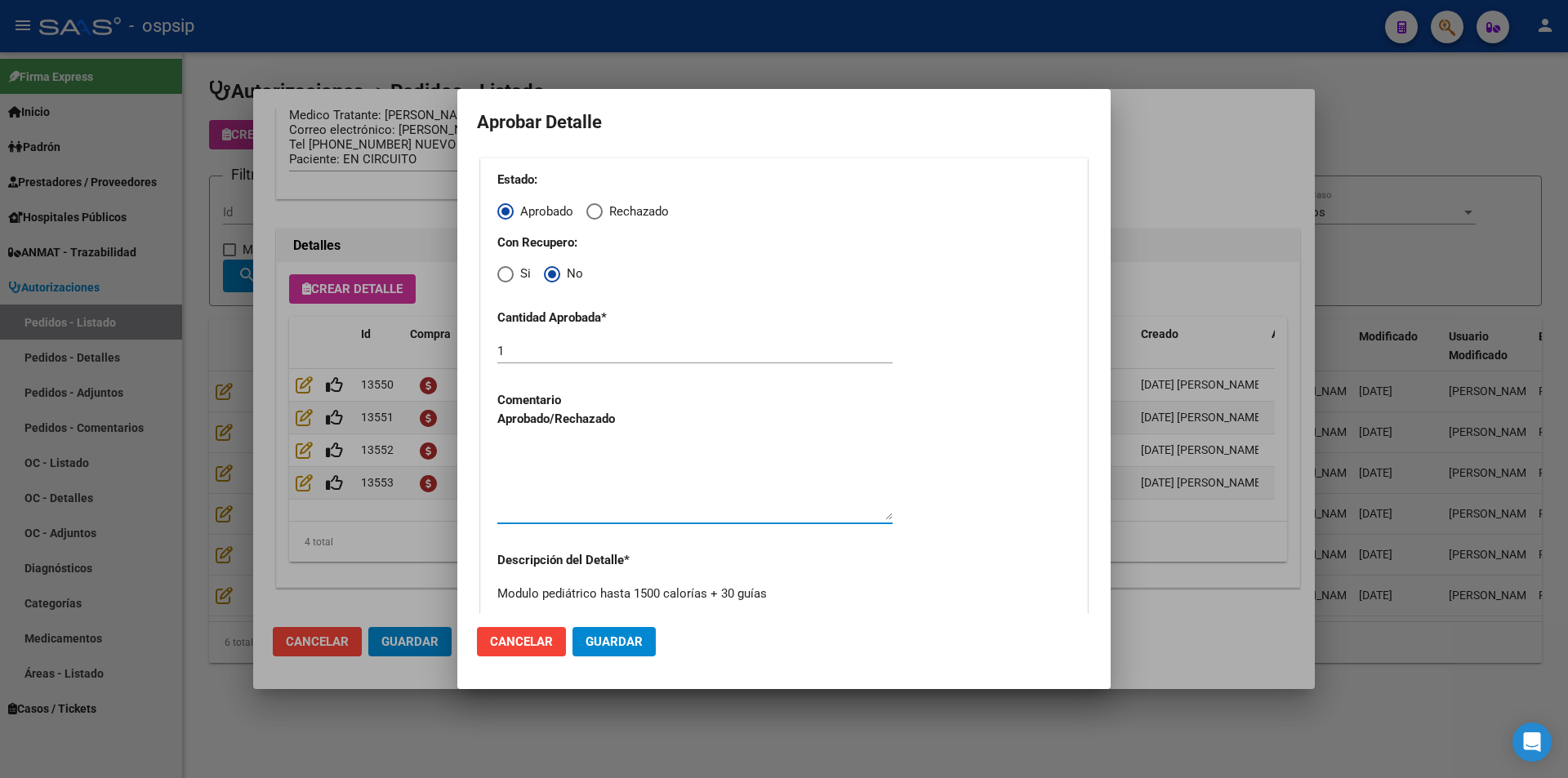
click at [600, 644] on span "Guardar" at bounding box center [613, 642] width 57 height 15
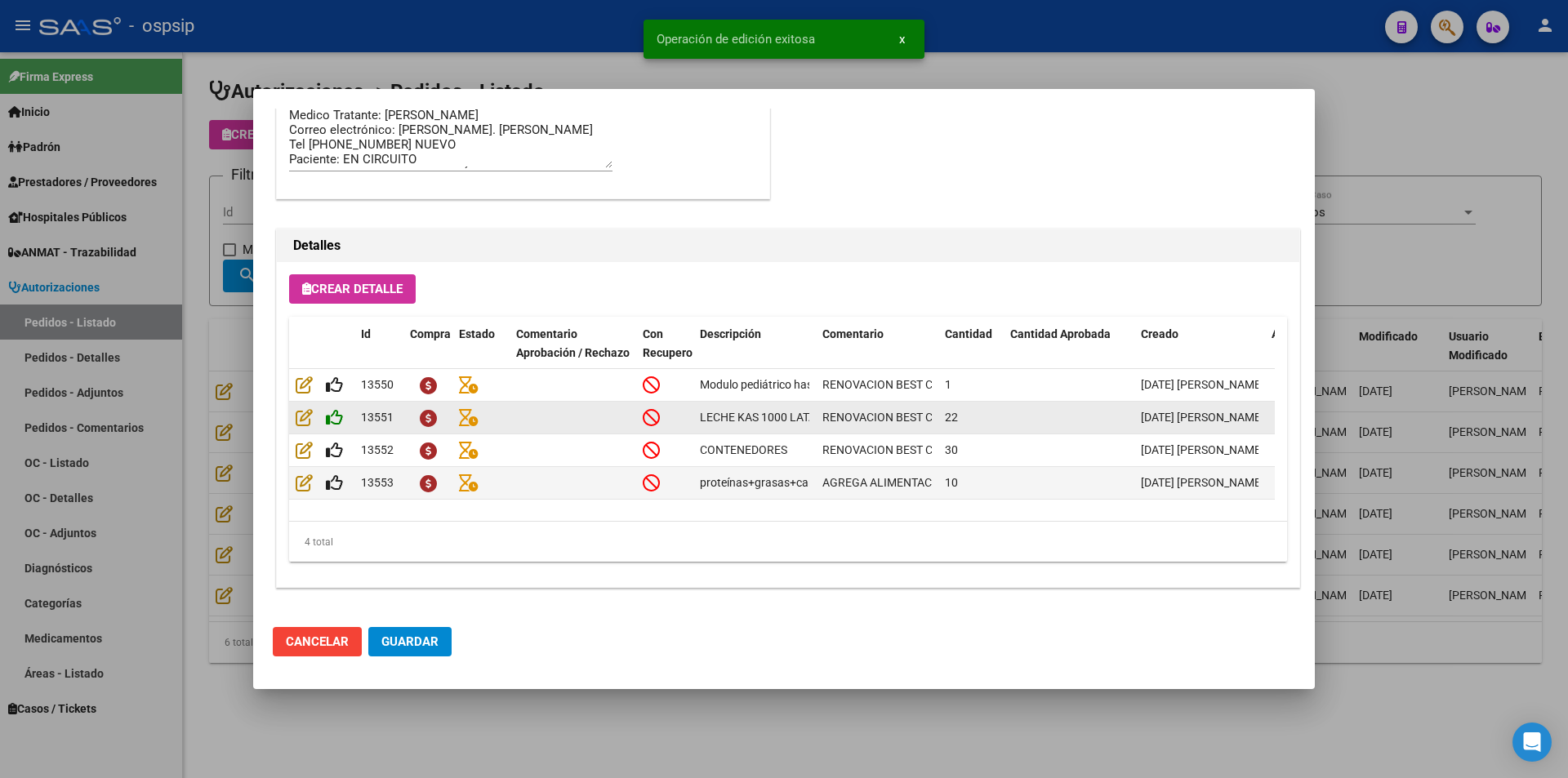
type input "[GEOGRAPHIC_DATA], [PERSON_NAME], [PERSON_NAME] 1414"
click at [336, 420] on icon at bounding box center [335, 417] width 17 height 18
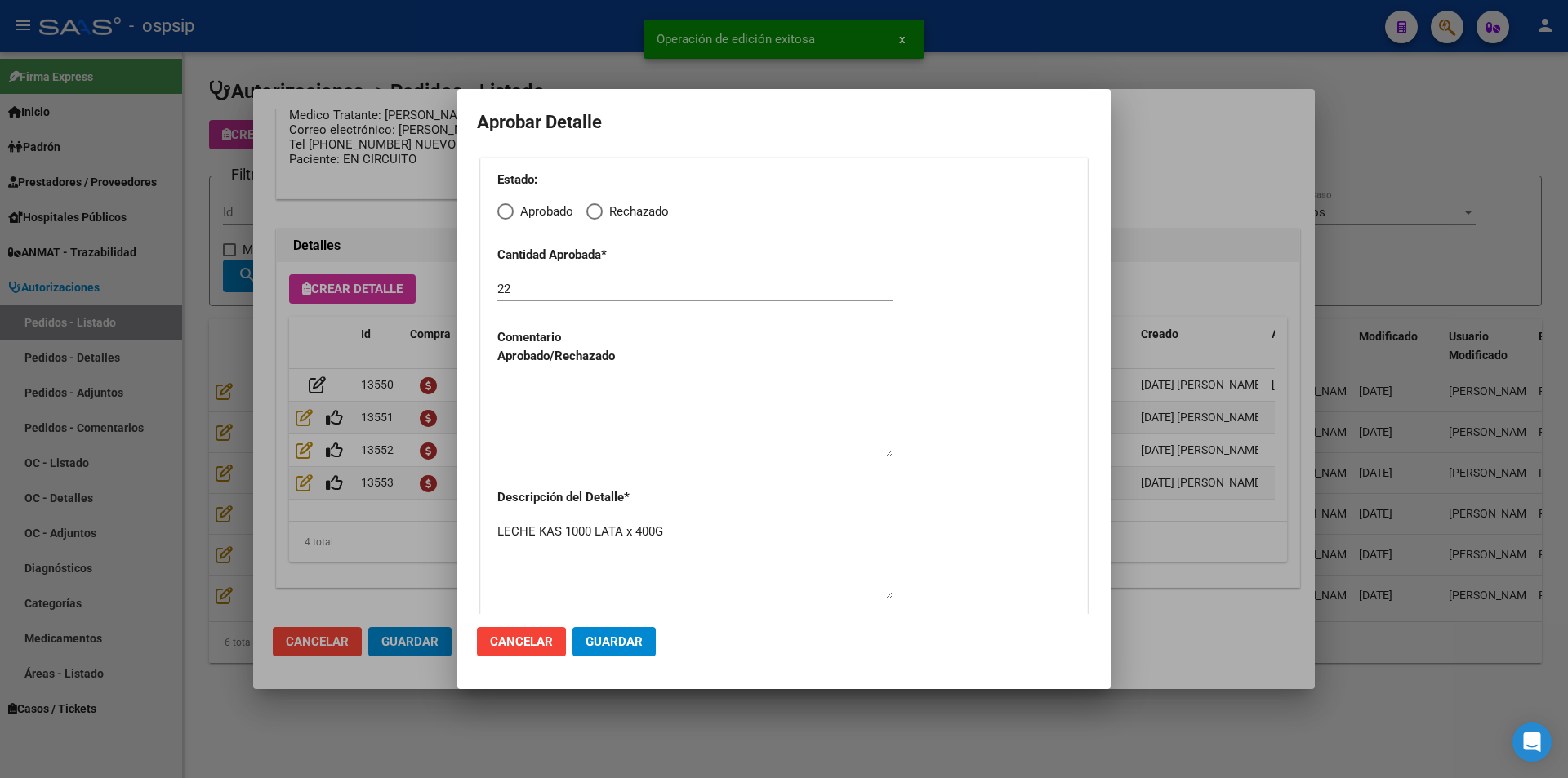
click at [502, 209] on span "Elija una opción" at bounding box center [505, 211] width 16 height 16
click at [502, 209] on input "Aprobado" at bounding box center [505, 211] width 16 height 16
radio input "true"
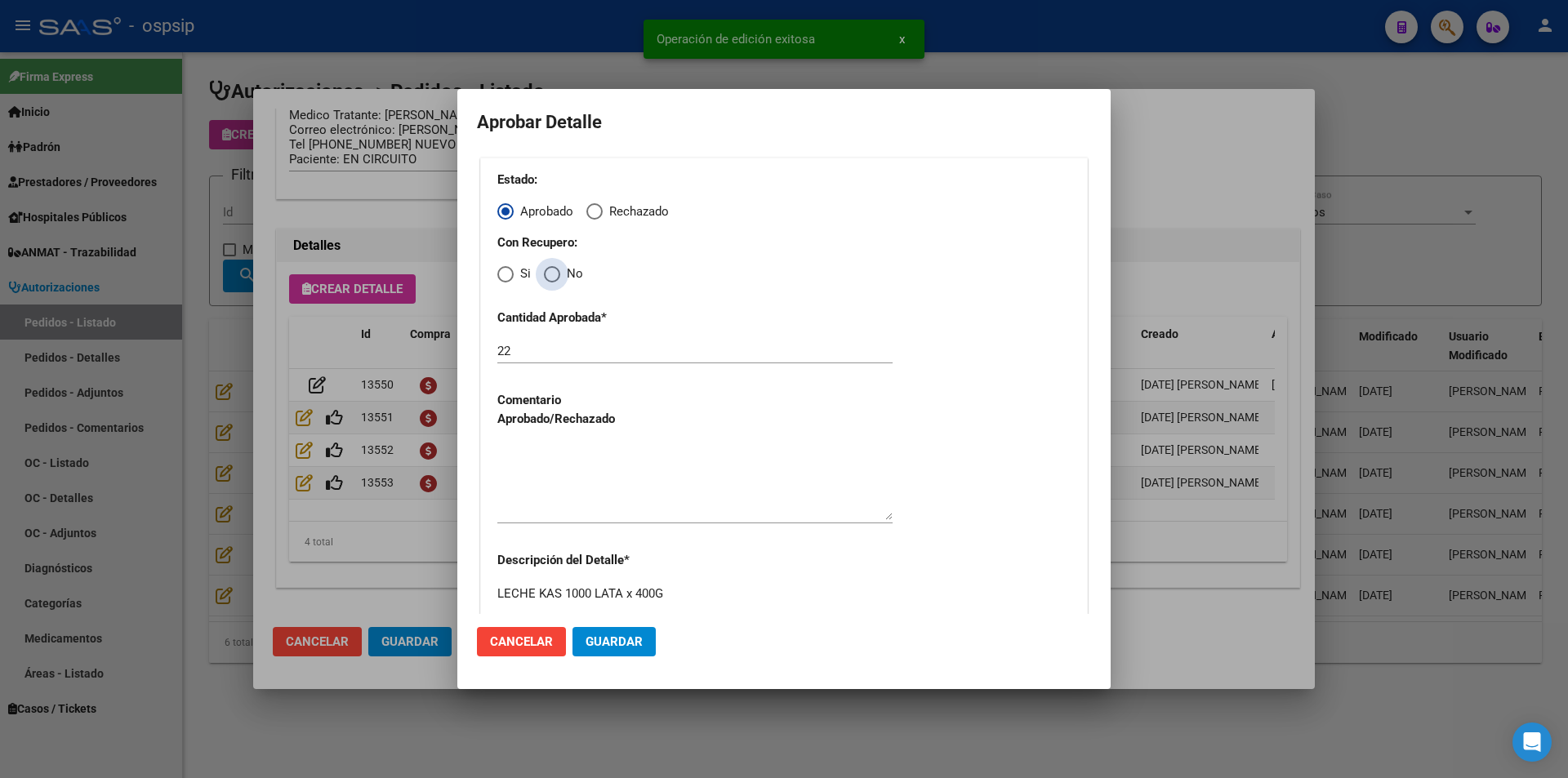
drag, startPoint x: 554, startPoint y: 269, endPoint x: 553, endPoint y: 320, distance: 51.0
click at [553, 270] on span "Elija una opción" at bounding box center [552, 274] width 16 height 16
click at [553, 270] on input "No" at bounding box center [552, 274] width 16 height 16
radio input "true"
click at [573, 497] on textarea at bounding box center [695, 482] width 396 height 77
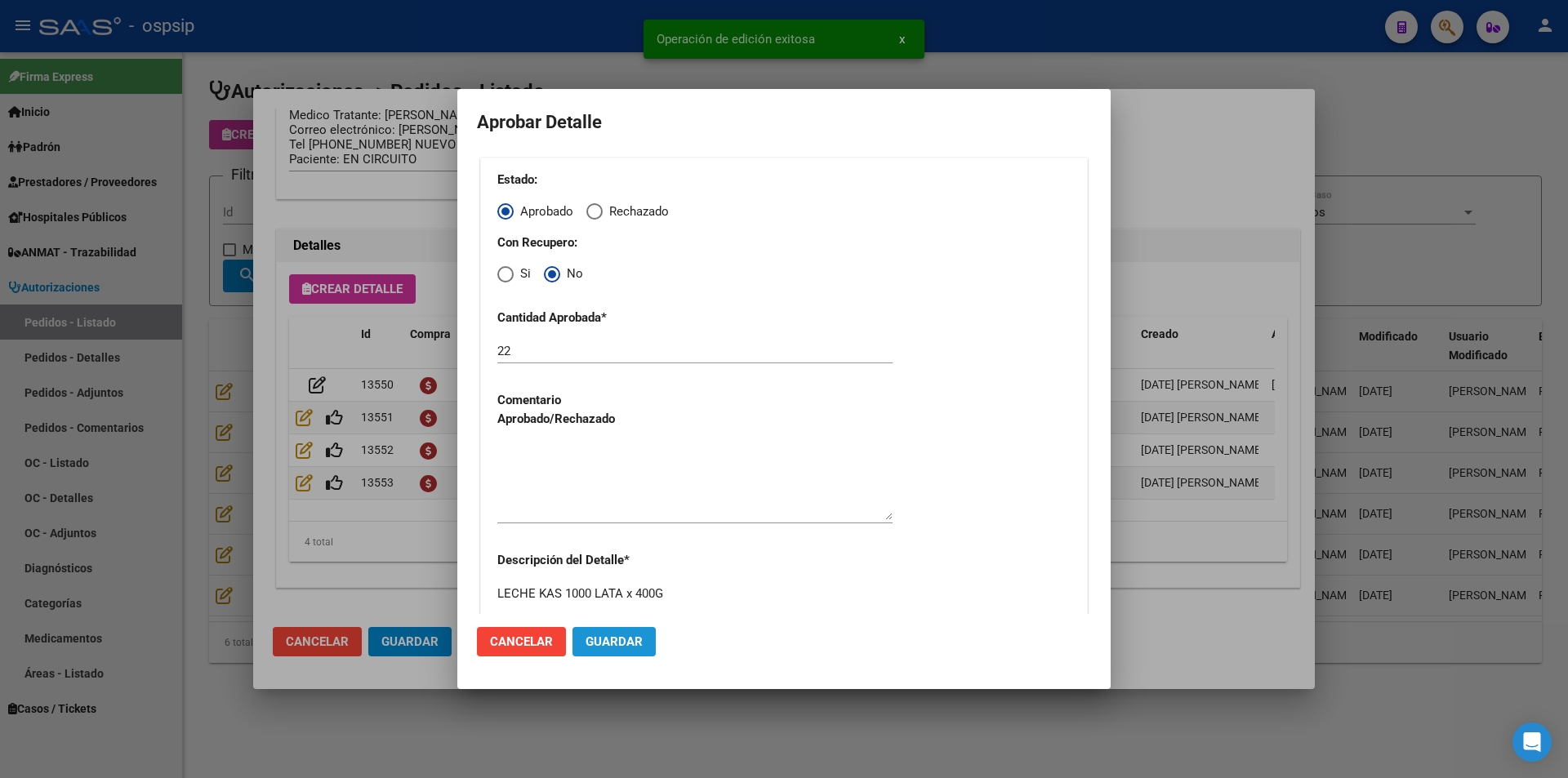
drag, startPoint x: 603, startPoint y: 638, endPoint x: 530, endPoint y: 613, distance: 77.2
click at [602, 638] on span "Guardar" at bounding box center [613, 642] width 57 height 15
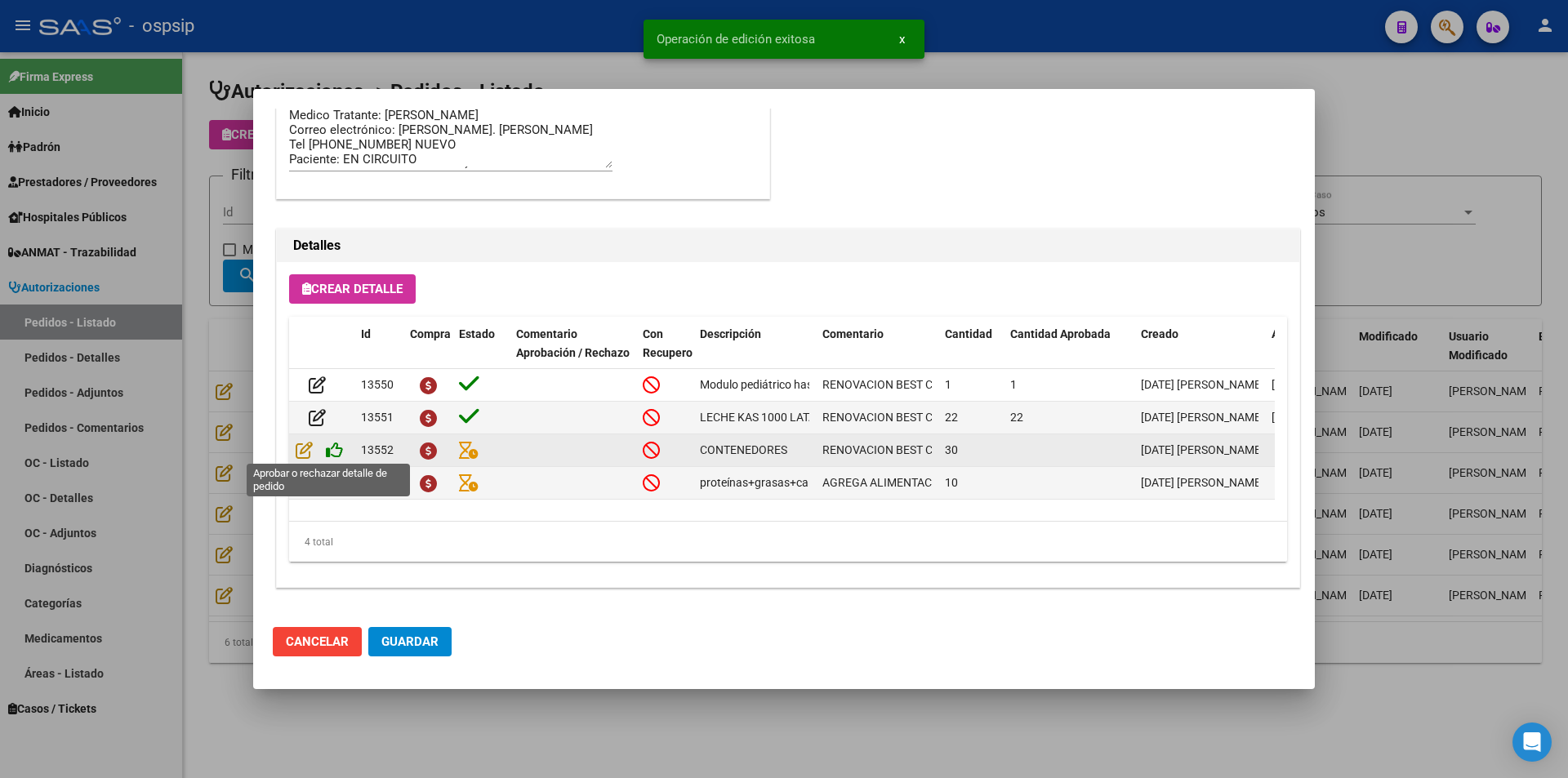
click at [328, 446] on icon at bounding box center [335, 450] width 17 height 18
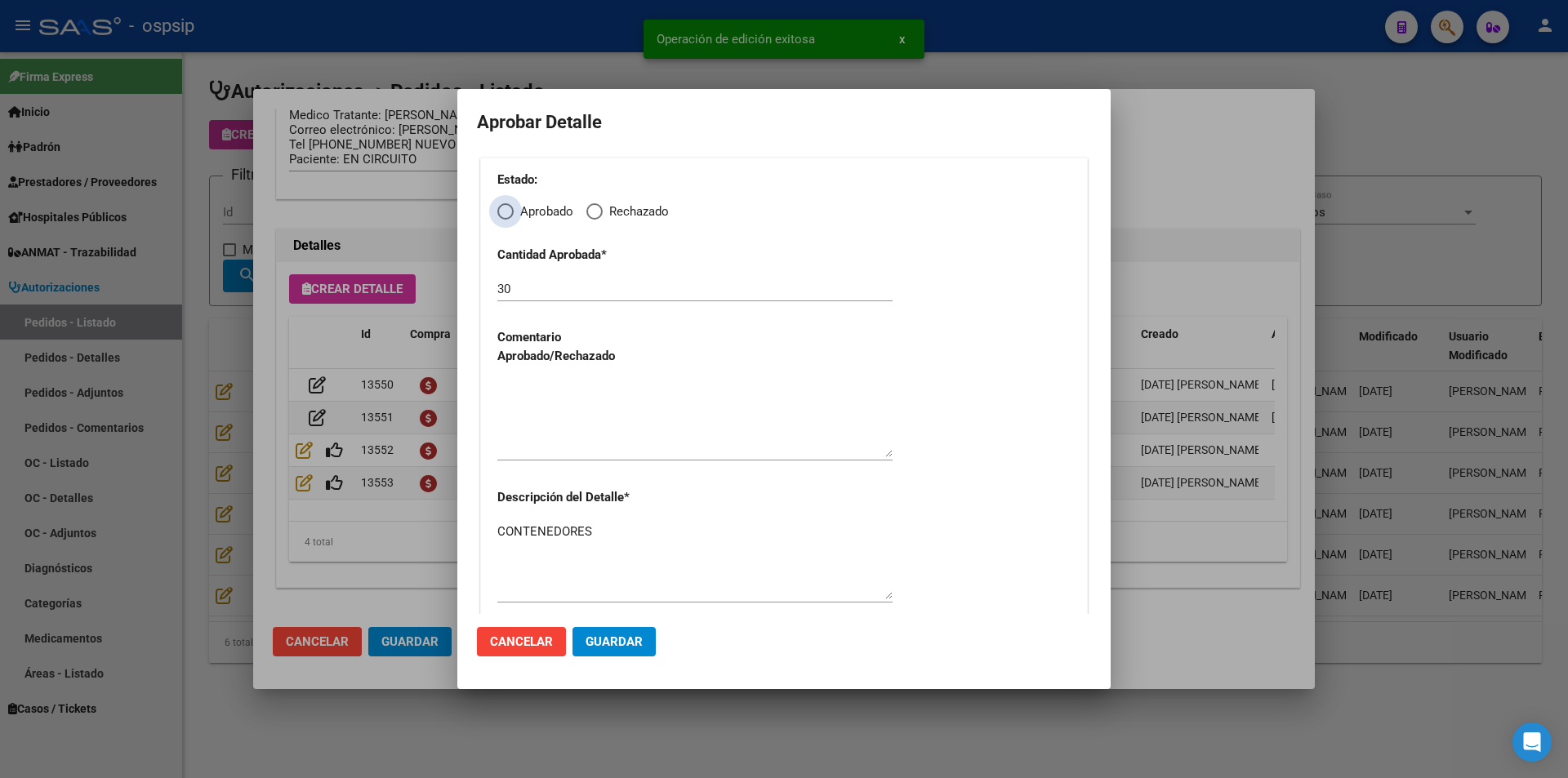
click at [504, 207] on span "Elija una opción" at bounding box center [505, 211] width 16 height 16
click at [504, 207] on input "Aprobado" at bounding box center [505, 211] width 16 height 16
radio input "true"
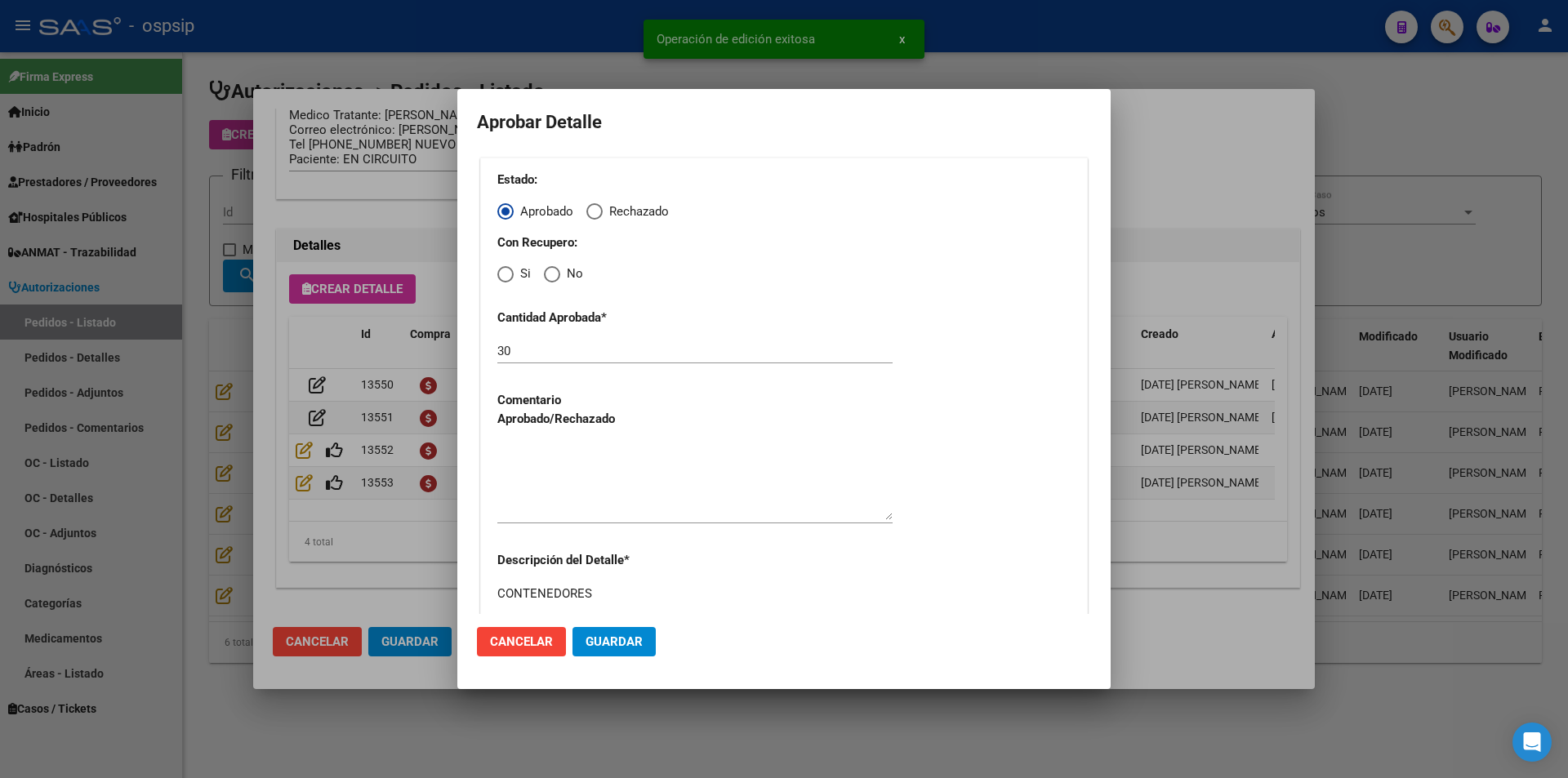
drag, startPoint x: 550, startPoint y: 267, endPoint x: 556, endPoint y: 283, distance: 17.1
click at [550, 268] on span "Elija una opción" at bounding box center [552, 274] width 16 height 16
click at [550, 268] on input "No" at bounding box center [552, 274] width 16 height 16
radio input "true"
click at [578, 475] on textarea at bounding box center [695, 482] width 396 height 77
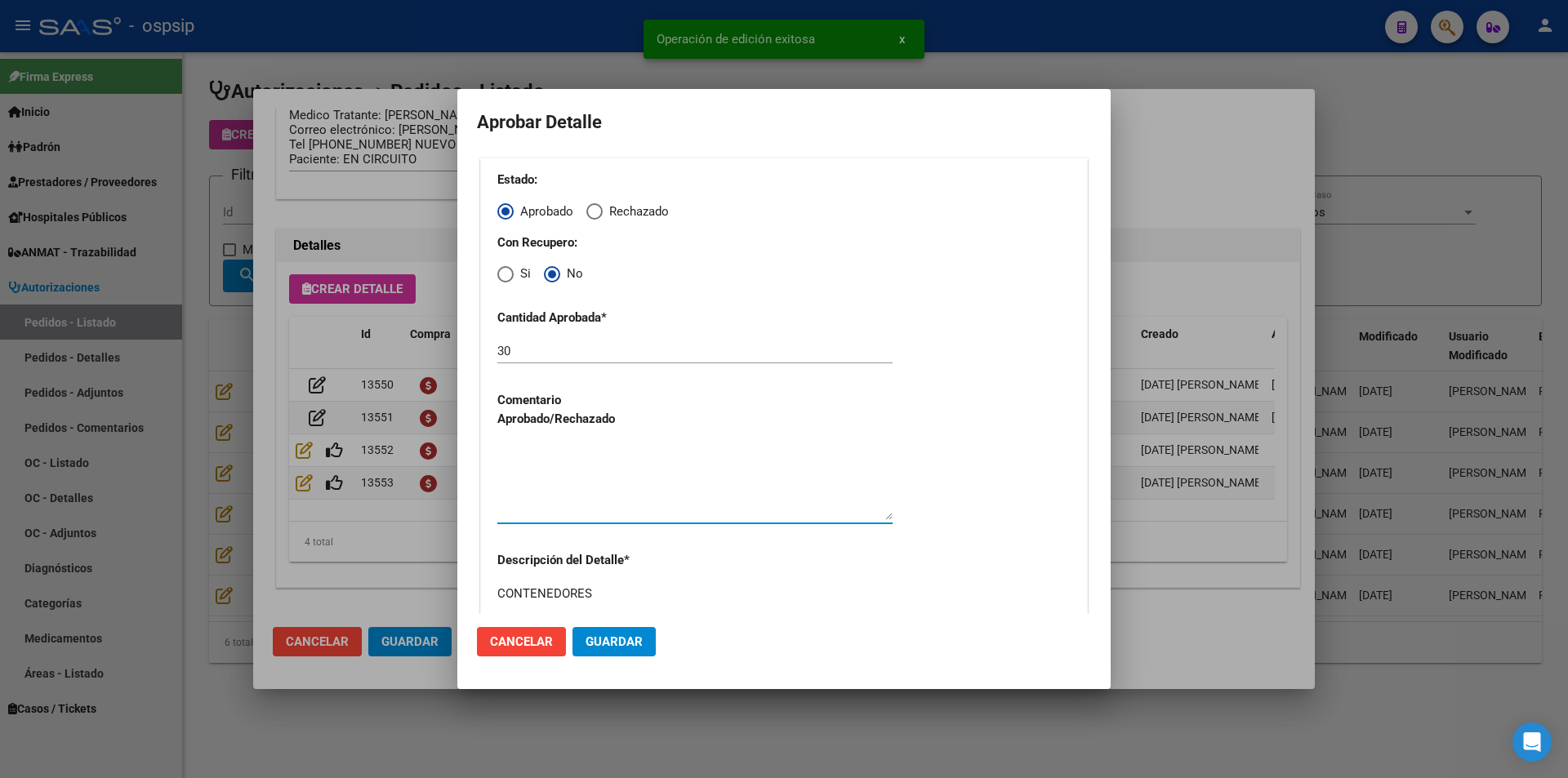
click at [593, 642] on span "Guardar" at bounding box center [613, 642] width 57 height 15
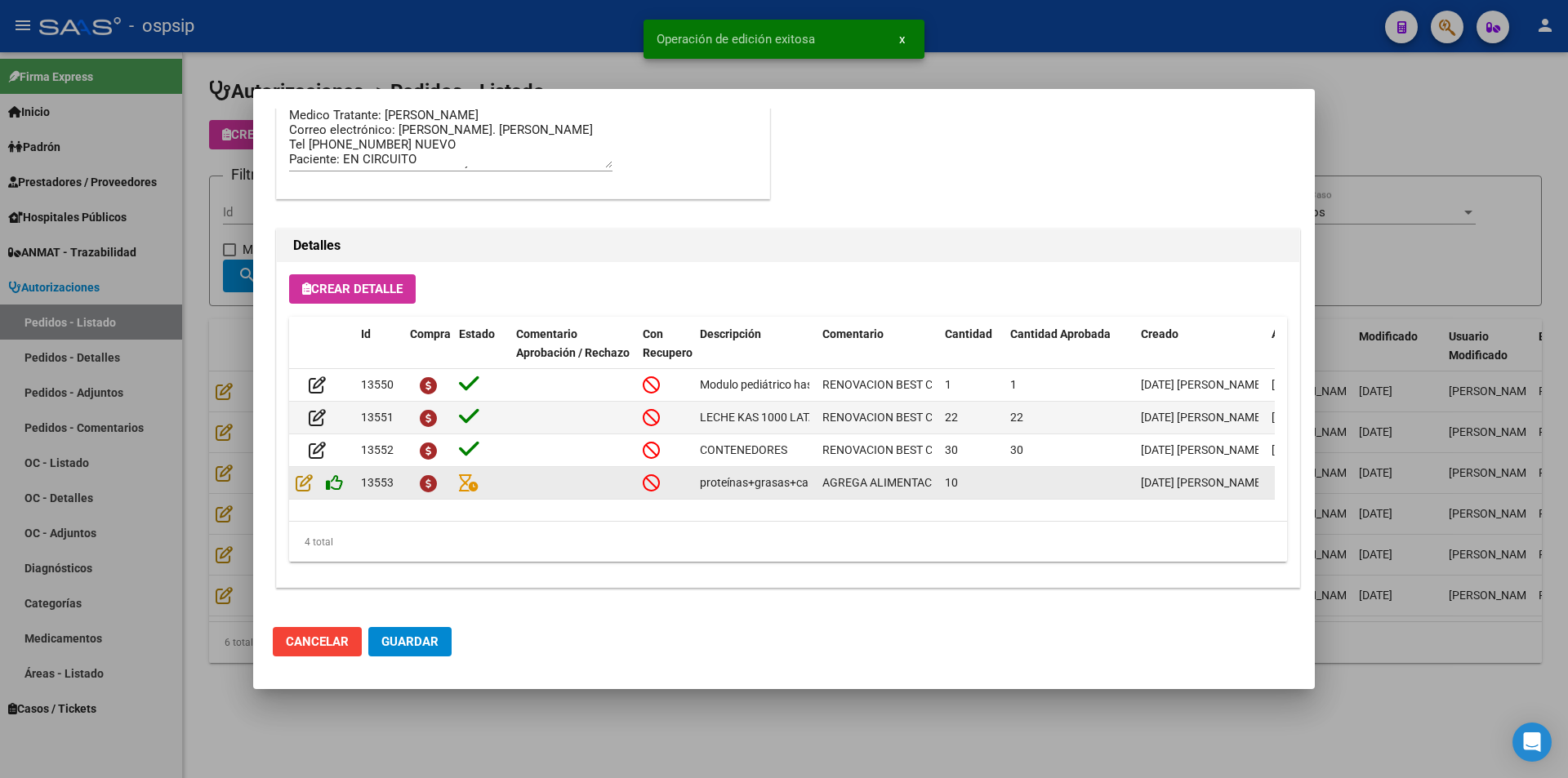
click at [338, 489] on icon at bounding box center [335, 483] width 17 height 18
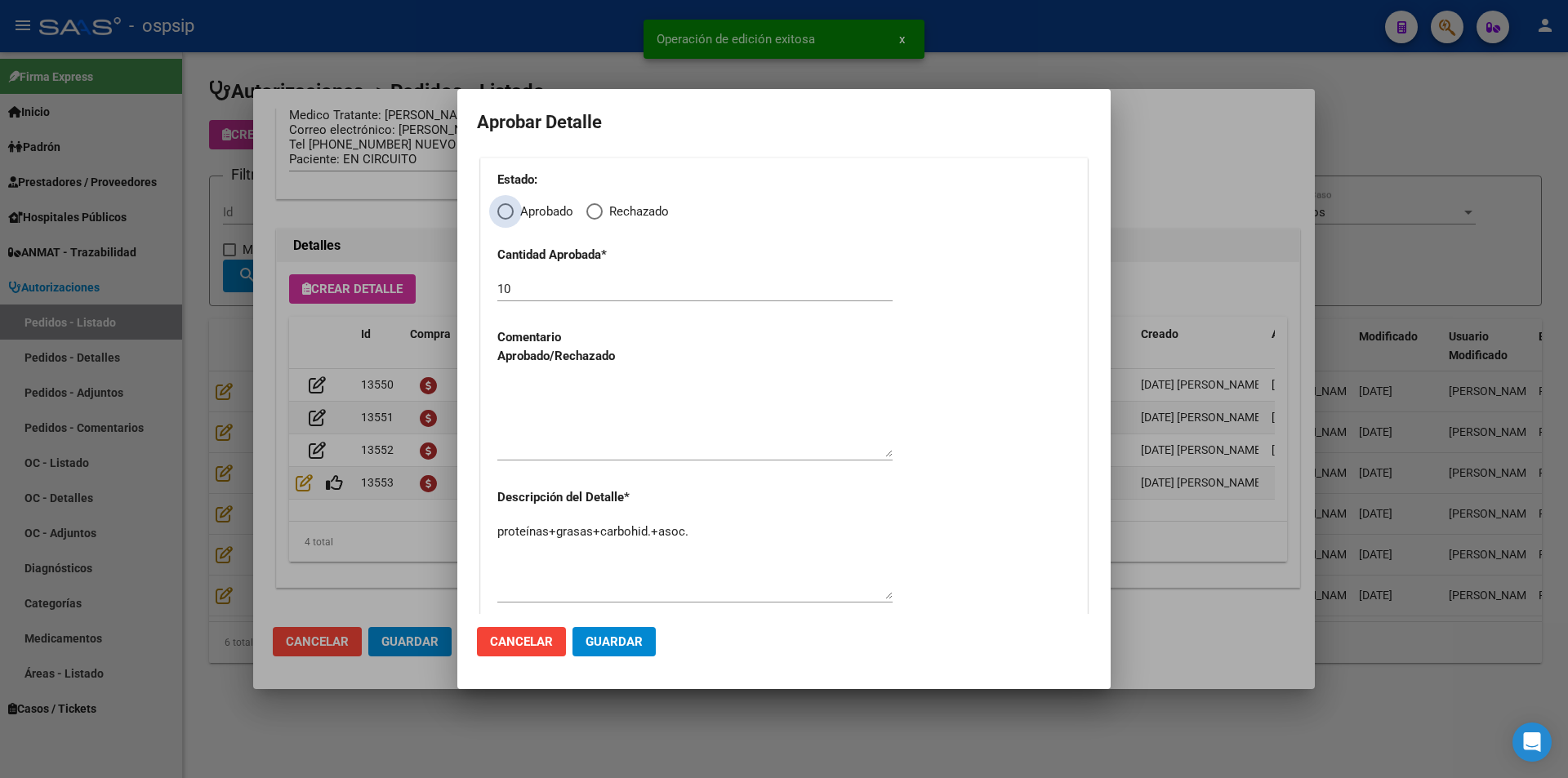
drag, startPoint x: 507, startPoint y: 209, endPoint x: 518, endPoint y: 229, distance: 22.8
click at [507, 210] on span "Elija una opción" at bounding box center [505, 211] width 16 height 16
click at [507, 210] on input "Aprobado" at bounding box center [505, 211] width 16 height 16
radio input "true"
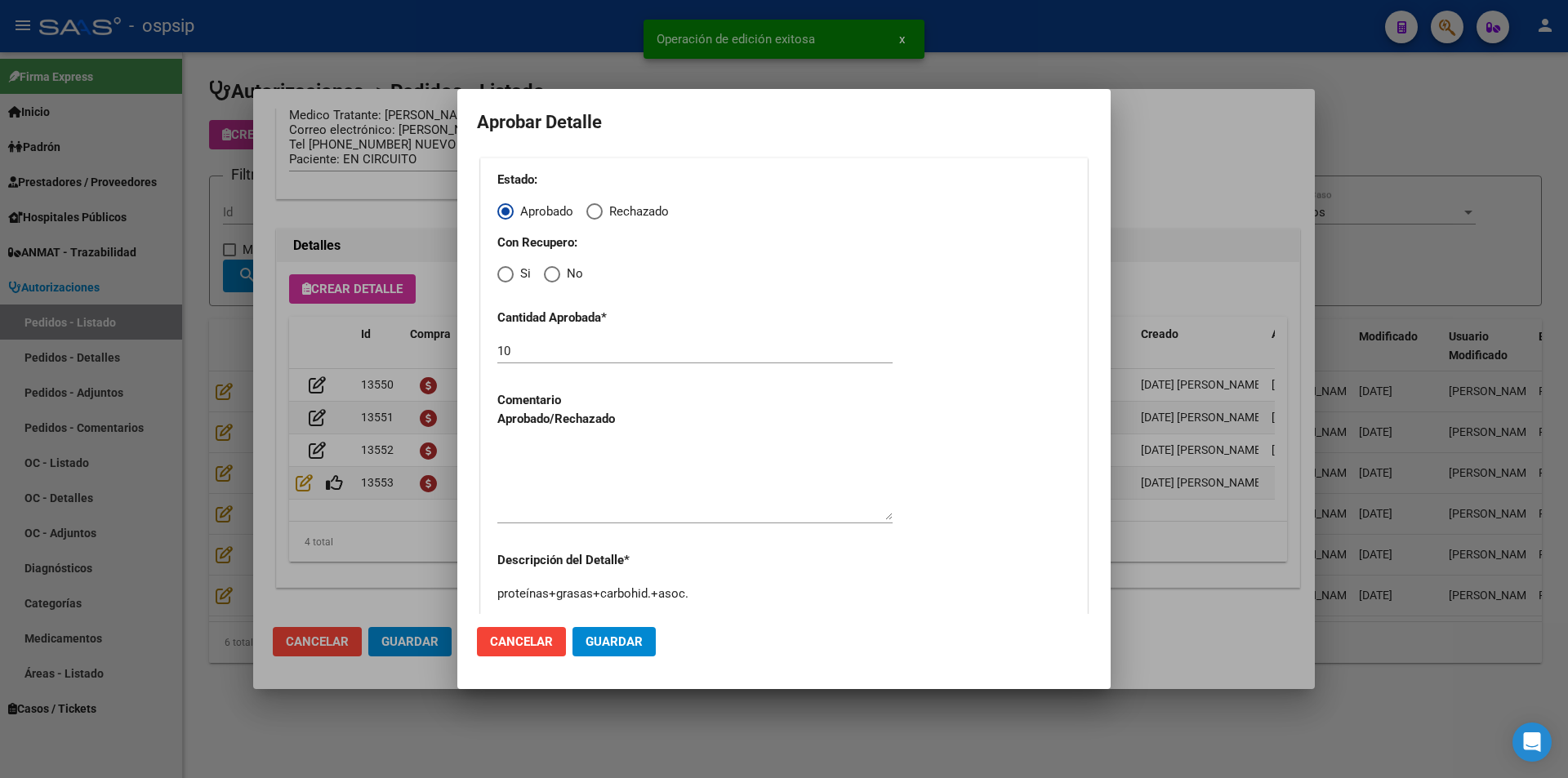
click at [559, 277] on span "Elija una opción" at bounding box center [552, 274] width 16 height 16
click at [559, 277] on input "No" at bounding box center [552, 274] width 16 height 16
radio input "true"
click at [559, 482] on textarea at bounding box center [695, 482] width 396 height 77
click at [620, 634] on button "Guardar" at bounding box center [613, 641] width 83 height 29
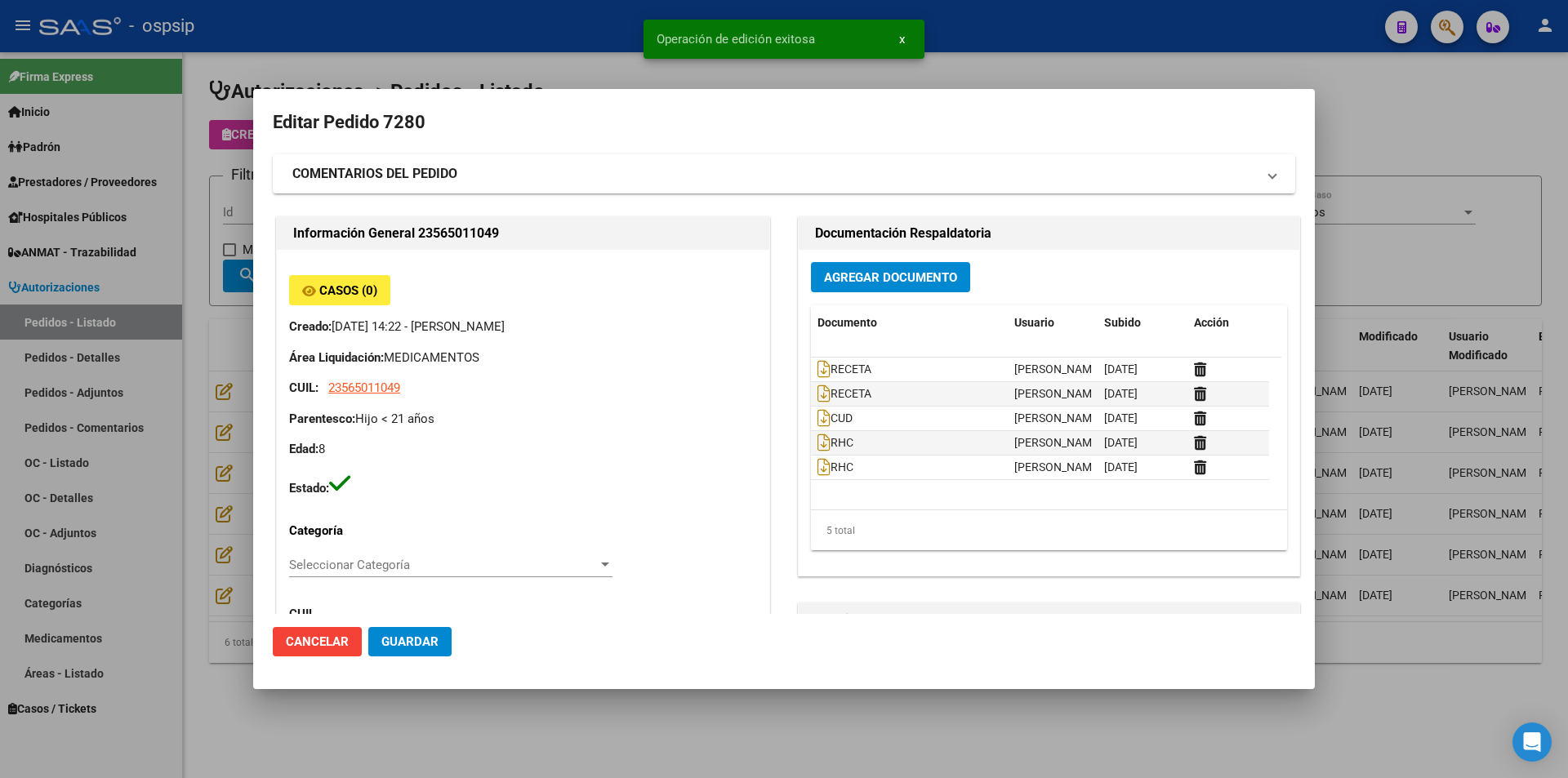
scroll to position [1044, 0]
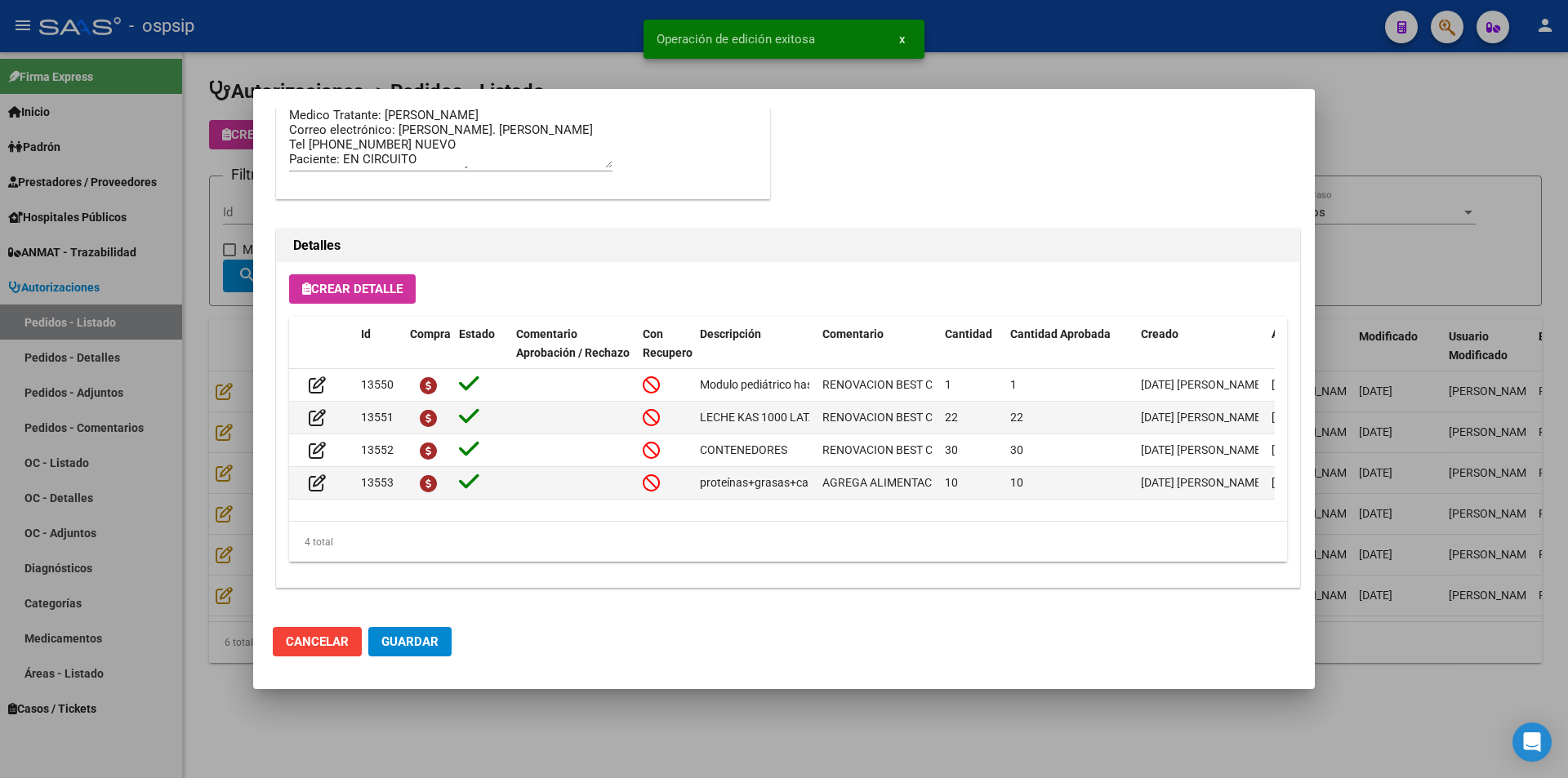
click at [407, 640] on span "Guardar" at bounding box center [410, 642] width 57 height 15
click at [486, 699] on div at bounding box center [784, 389] width 1568 height 778
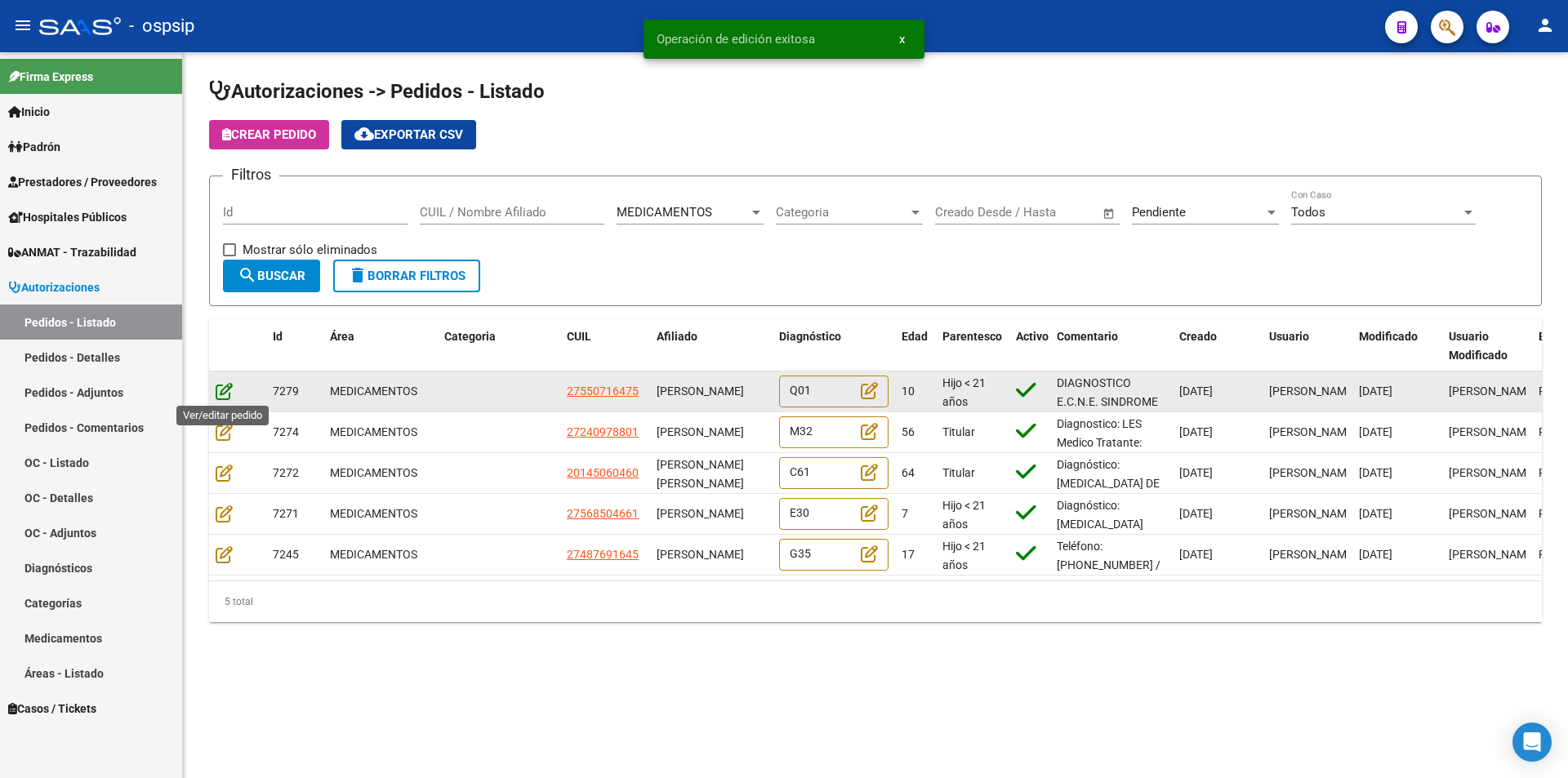
click at [218, 391] on icon at bounding box center [224, 391] width 17 height 18
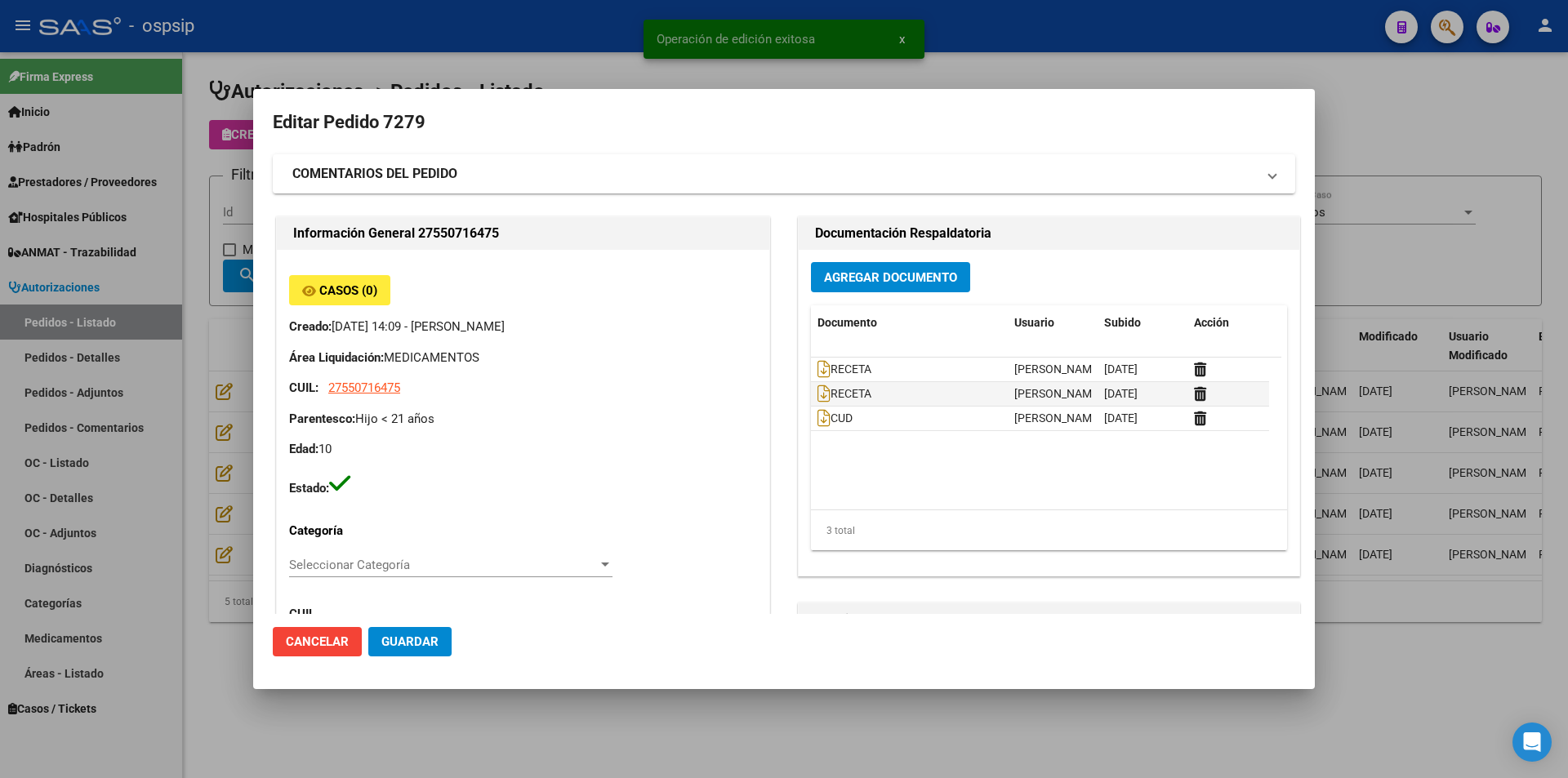
type input "MORA AGOSTINA ROMANO"
type input "Buenos Aires, INGENIERO ADOLF, RAWSON 4986"
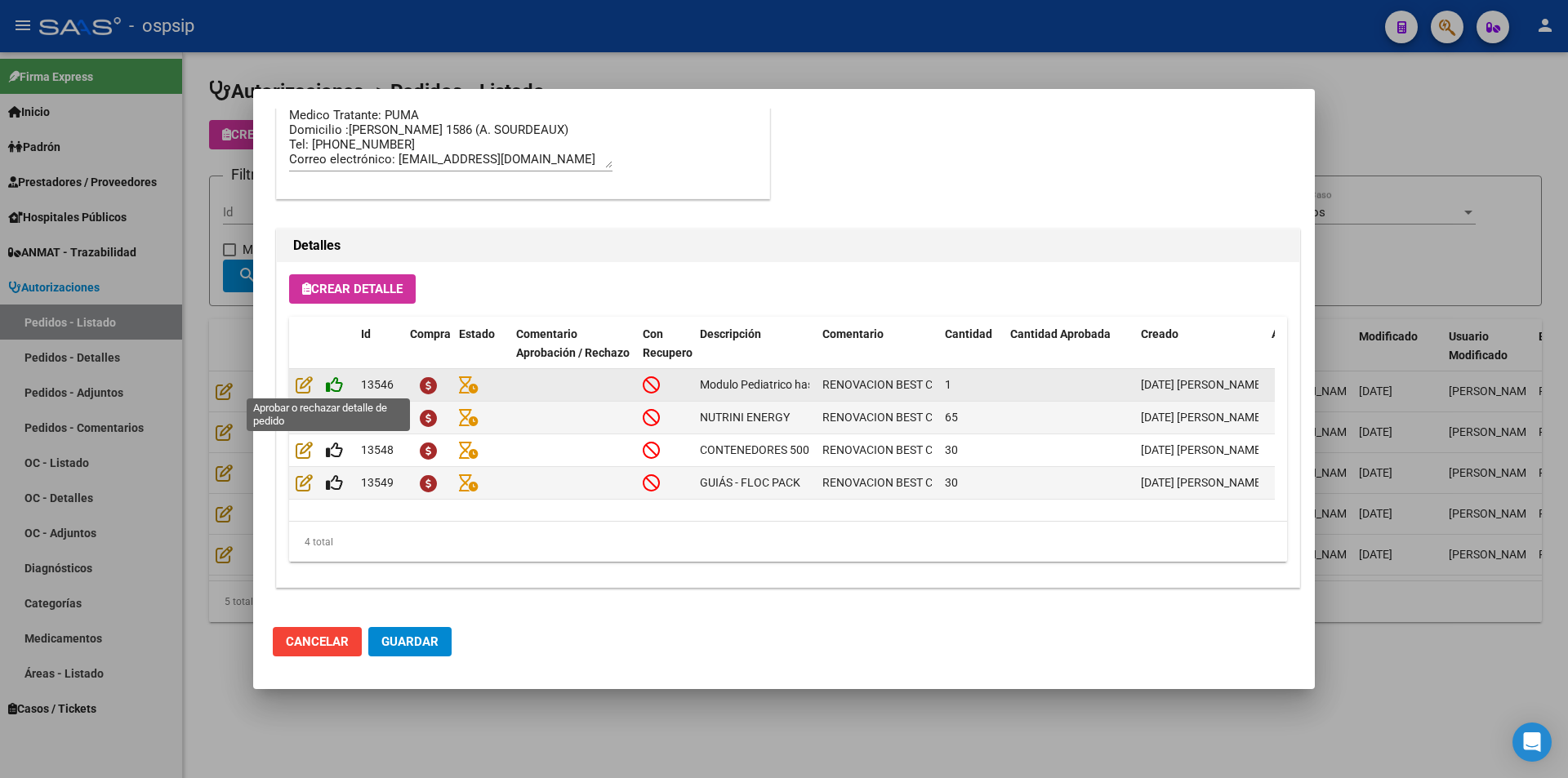
click at [336, 387] on icon at bounding box center [335, 384] width 17 height 18
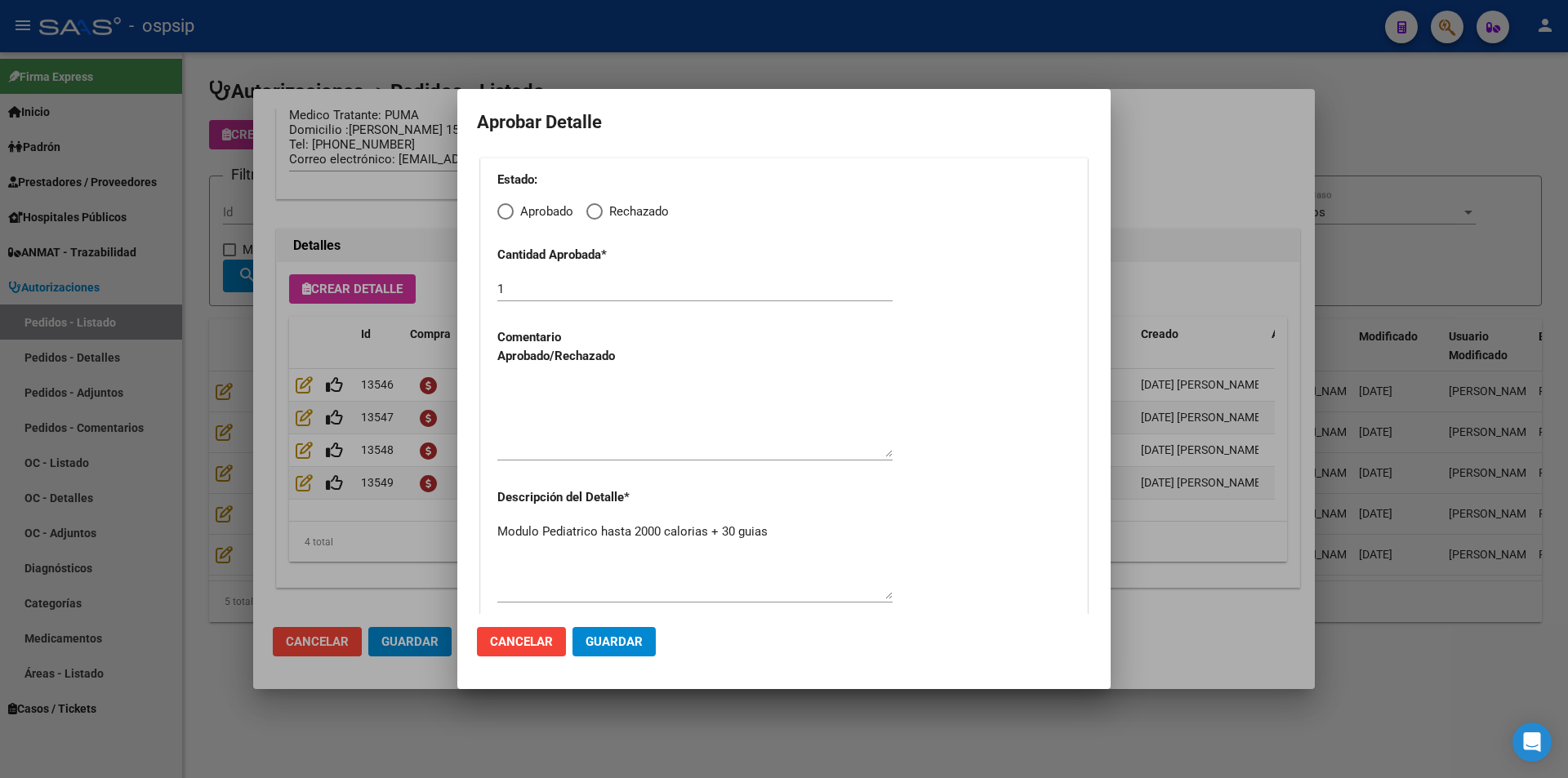
click at [504, 210] on span "Elija una opción" at bounding box center [505, 211] width 16 height 16
click at [504, 210] on input "Aprobado" at bounding box center [505, 211] width 16 height 16
radio input "true"
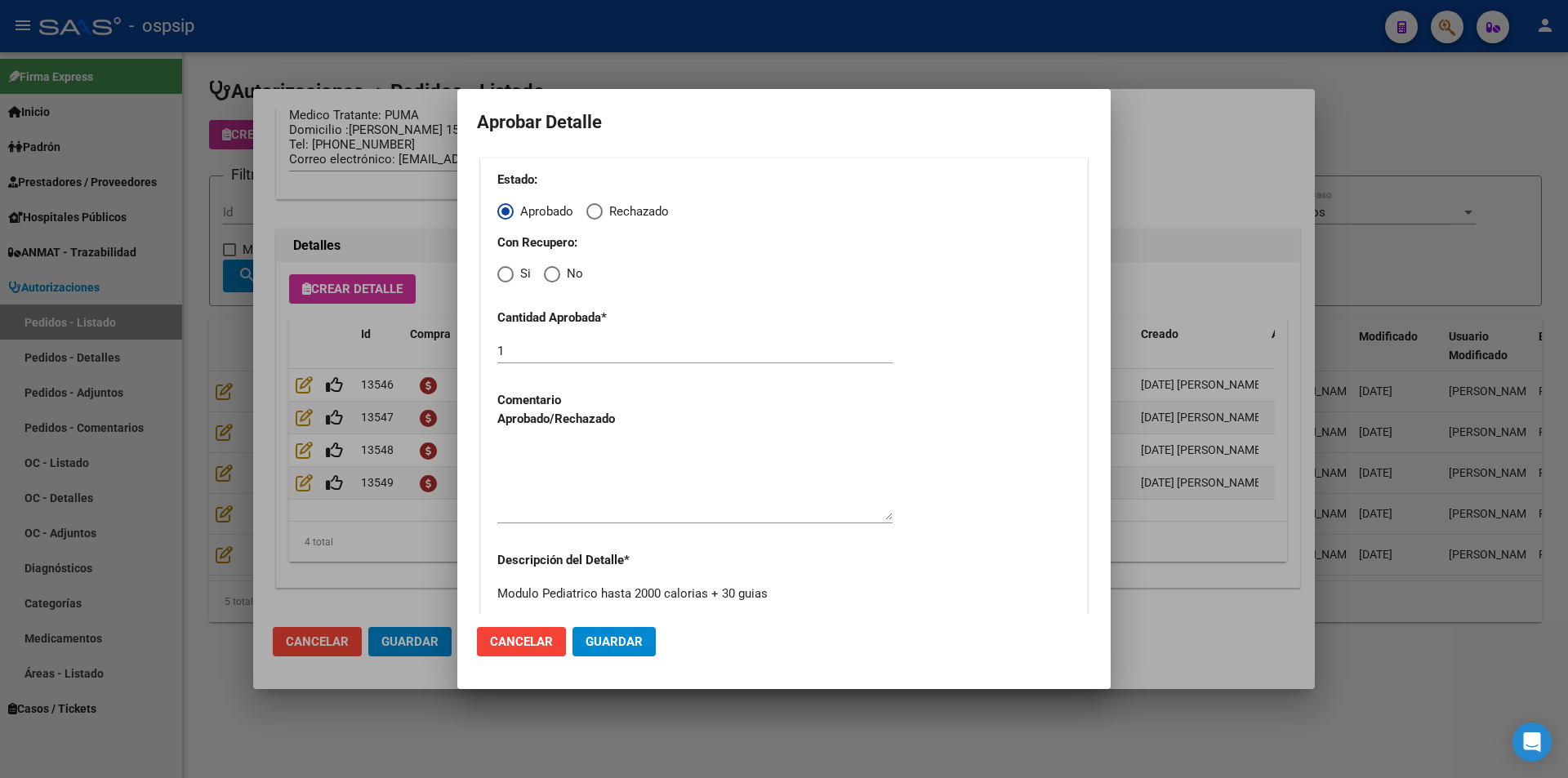
click at [546, 274] on span "Elija una opción" at bounding box center [552, 274] width 16 height 16
click at [546, 274] on input "No" at bounding box center [552, 274] width 16 height 16
radio input "true"
click at [565, 537] on div "Estado: Aprobado Rechazado Con Recupero: Si No Cantidad Aprobada * 1 Comentario…" at bounding box center [784, 420] width 608 height 524
click at [566, 506] on textarea at bounding box center [695, 482] width 396 height 77
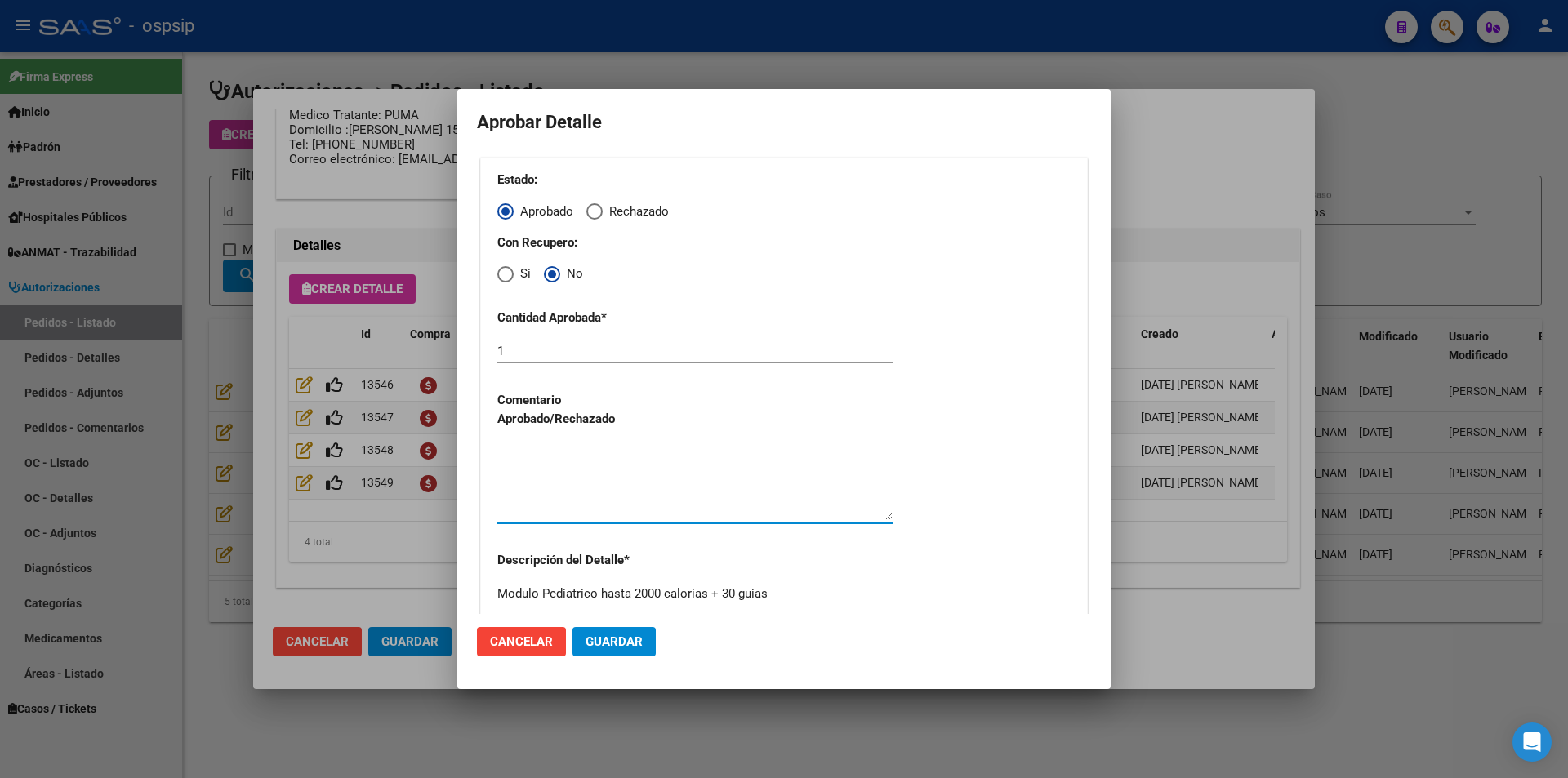
click at [599, 644] on span "Guardar" at bounding box center [613, 642] width 57 height 15
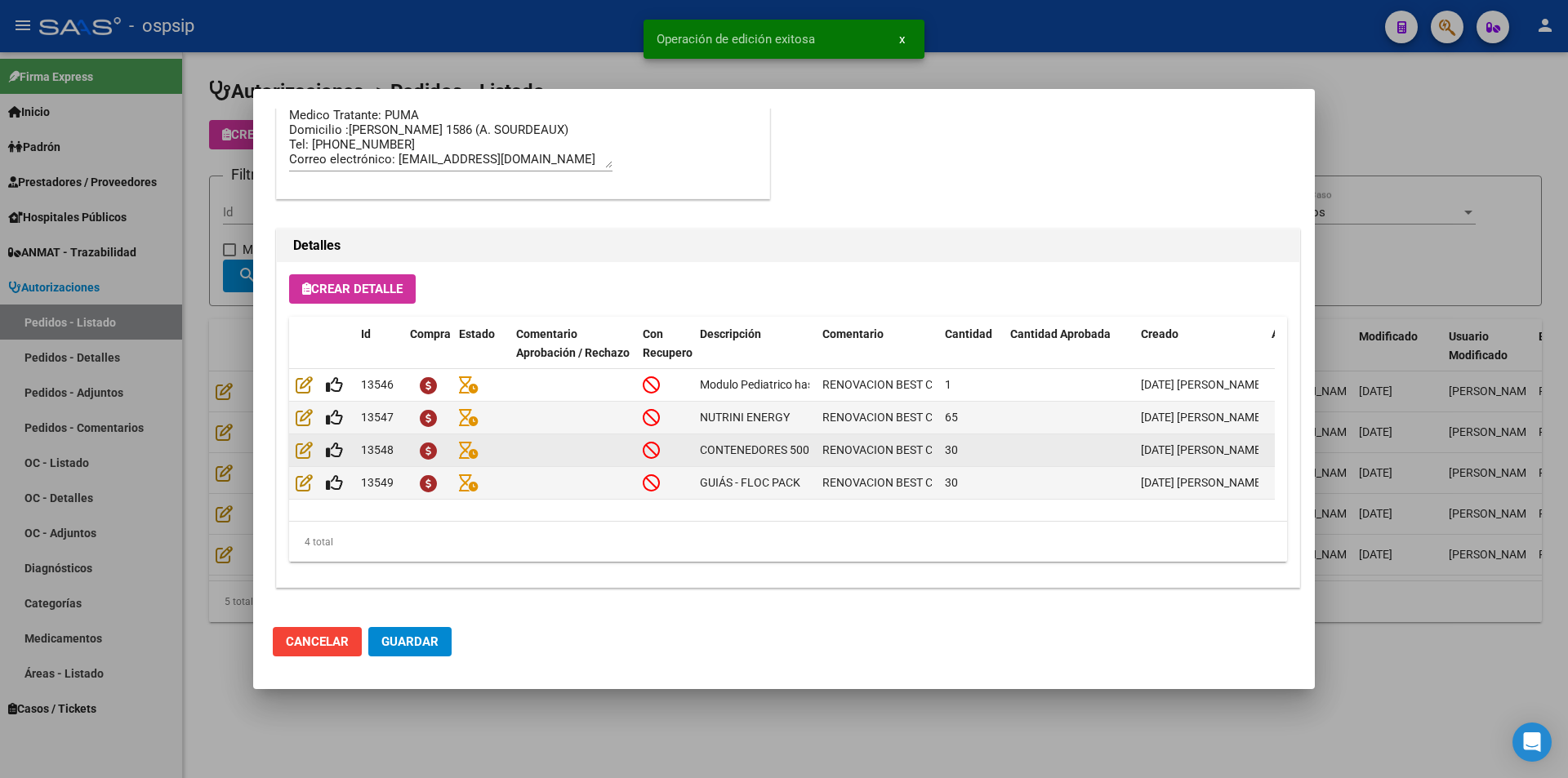
type input "[PERSON_NAME]"
type input "BUENOS AIRES, INGENIERO ADOLF, RAWSON 4986"
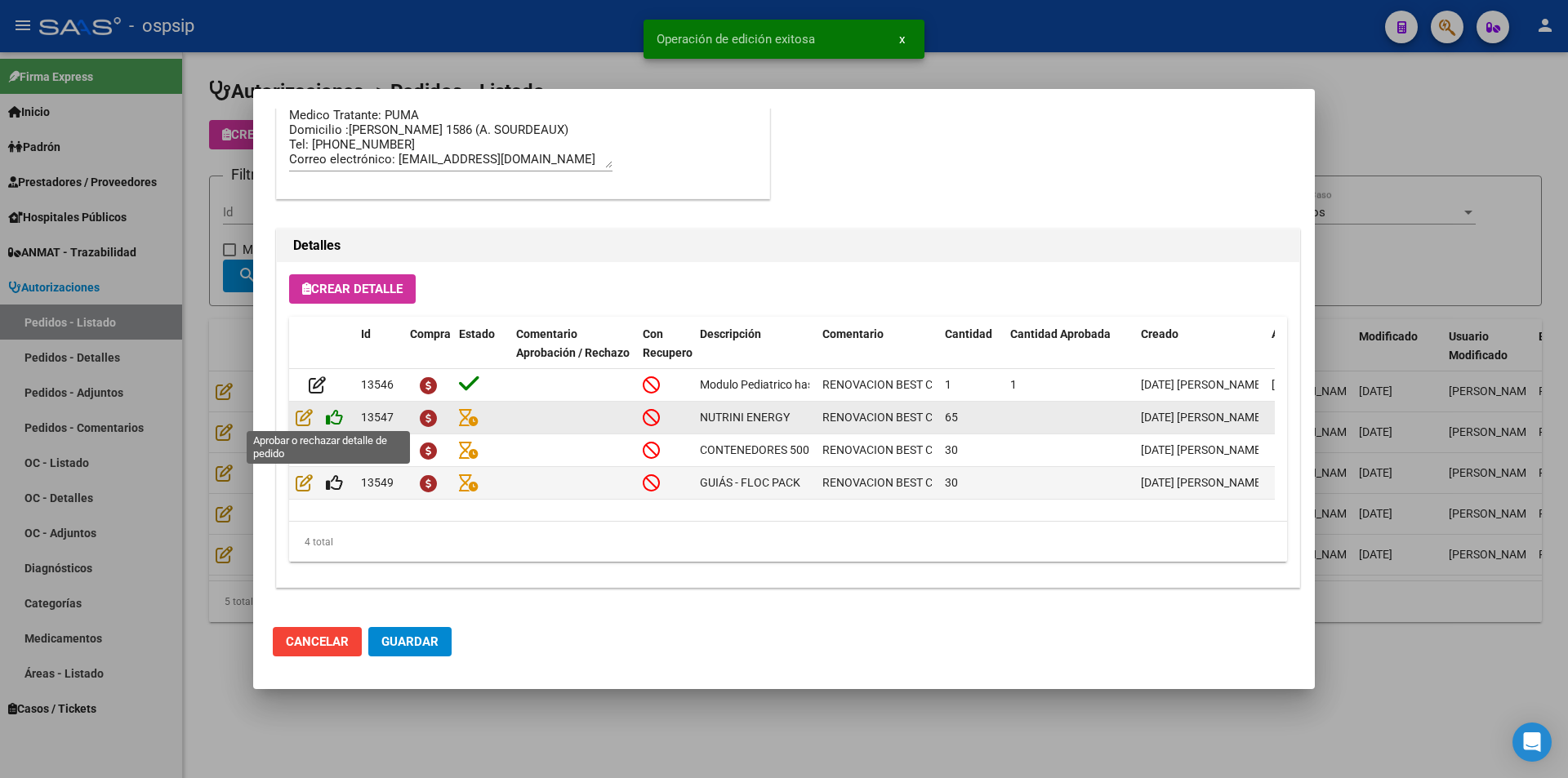
click at [336, 422] on icon at bounding box center [335, 417] width 17 height 18
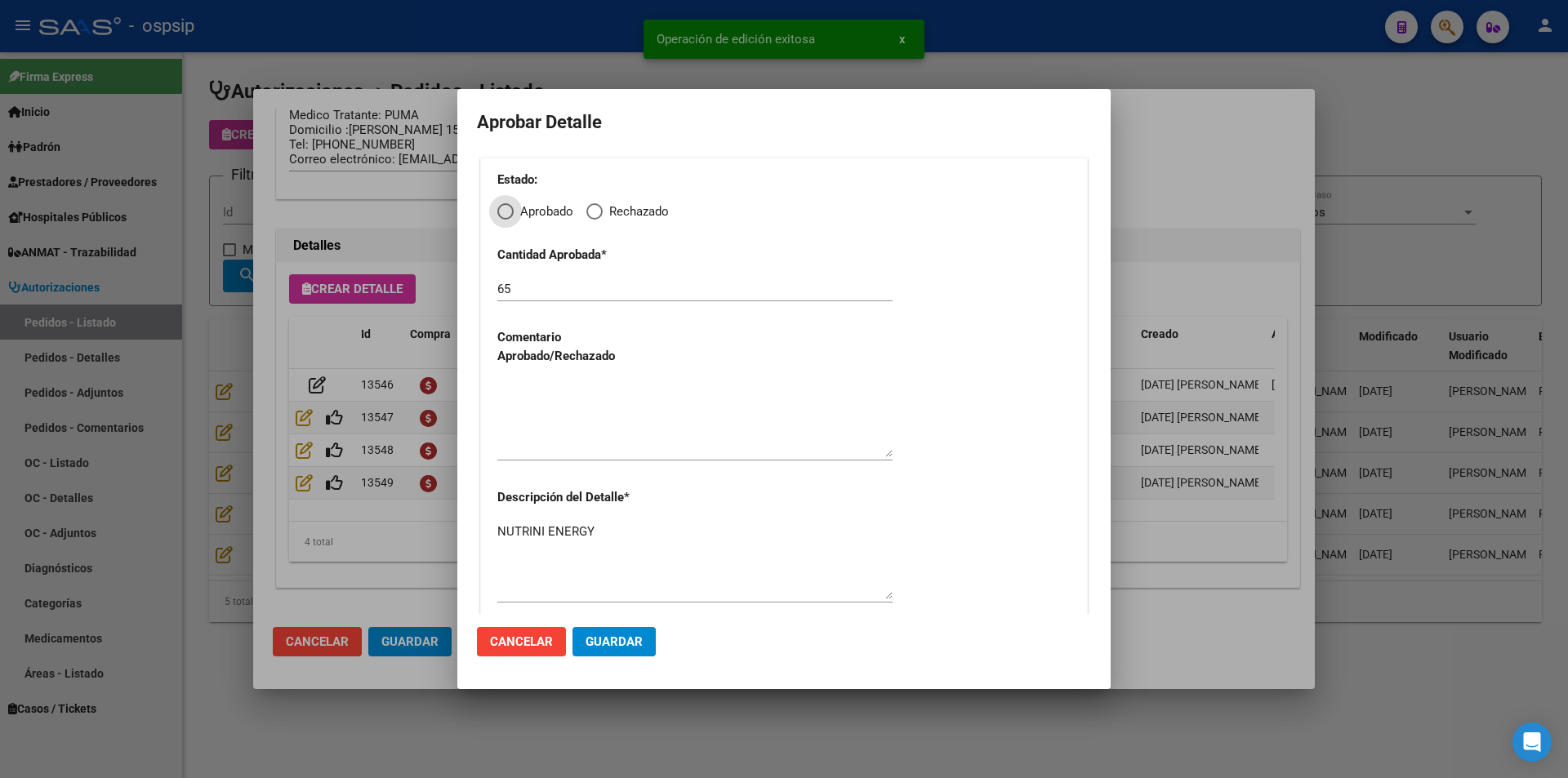
drag, startPoint x: 507, startPoint y: 215, endPoint x: 515, endPoint y: 232, distance: 18.8
click at [509, 219] on span "Elija una opción" at bounding box center [505, 211] width 16 height 16
click at [509, 219] on input "Aprobado" at bounding box center [505, 211] width 16 height 16
radio input "true"
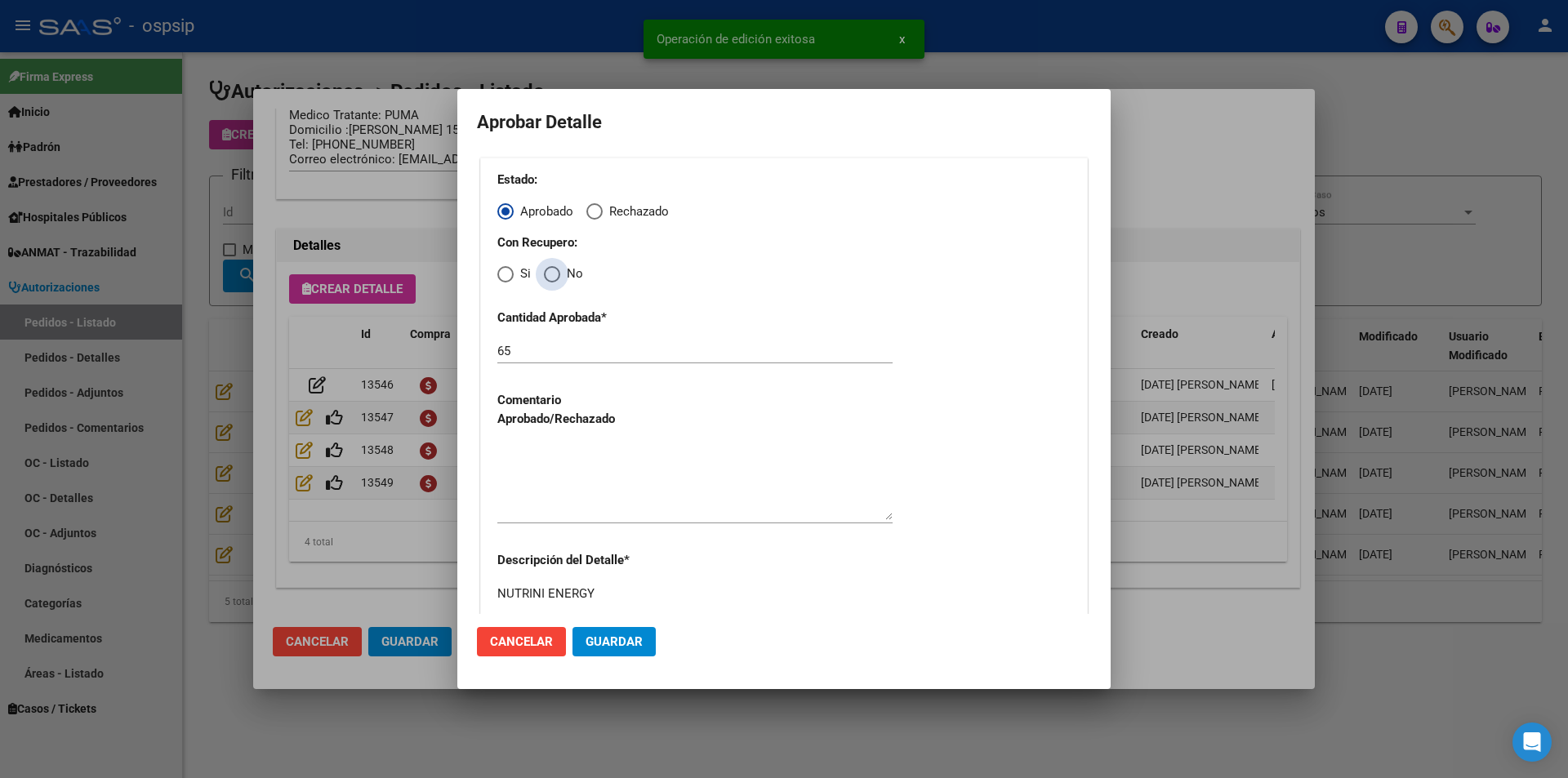
click at [558, 278] on span "Elija una opción" at bounding box center [552, 274] width 16 height 16
click at [558, 278] on input "No" at bounding box center [552, 274] width 16 height 16
radio input "true"
drag, startPoint x: 583, startPoint y: 476, endPoint x: 586, endPoint y: 488, distance: 12.4
click at [584, 483] on textarea at bounding box center [695, 482] width 396 height 77
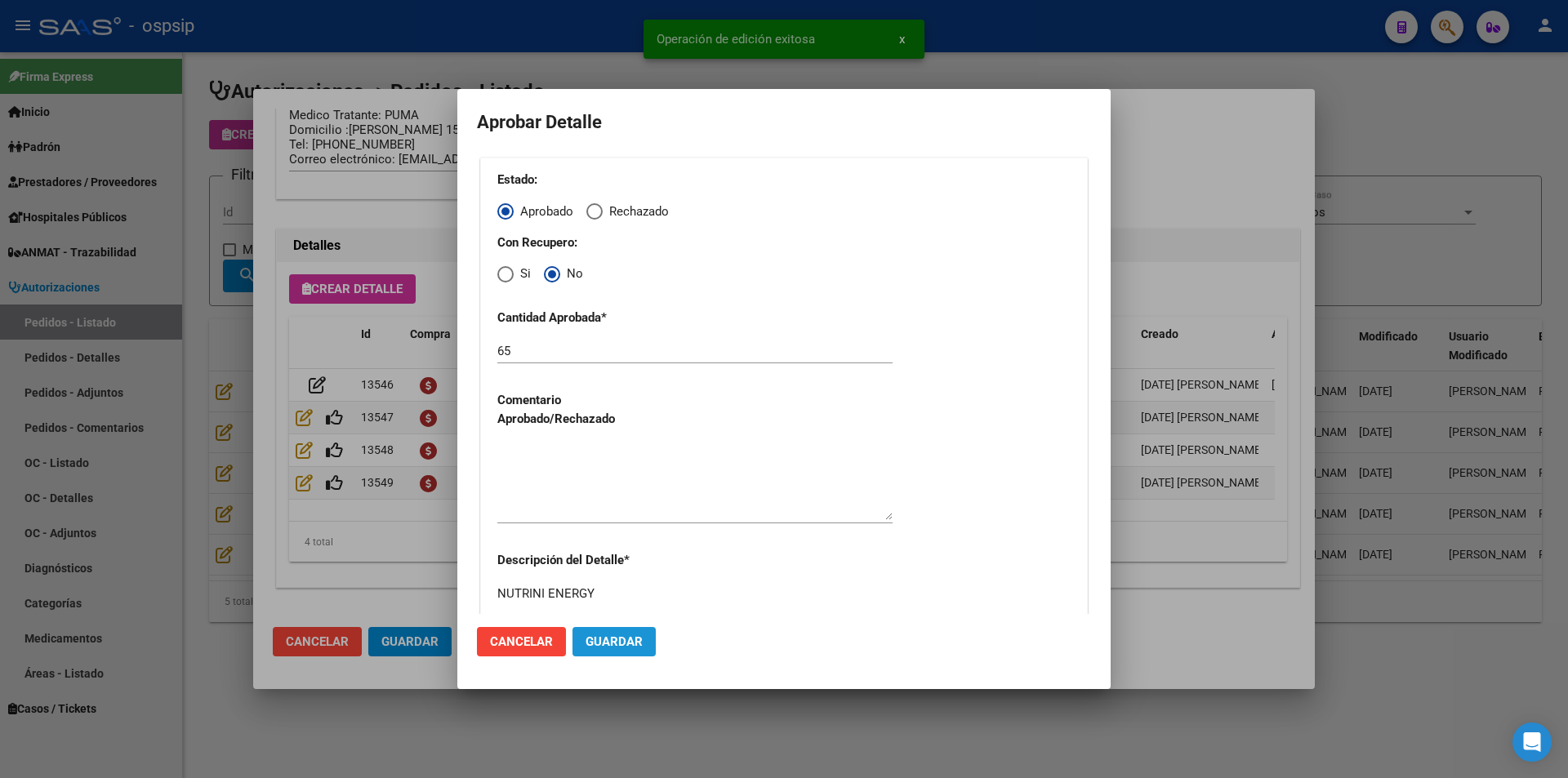
drag, startPoint x: 639, startPoint y: 653, endPoint x: 571, endPoint y: 653, distance: 68.0
click at [638, 653] on button "Guardar" at bounding box center [613, 641] width 83 height 29
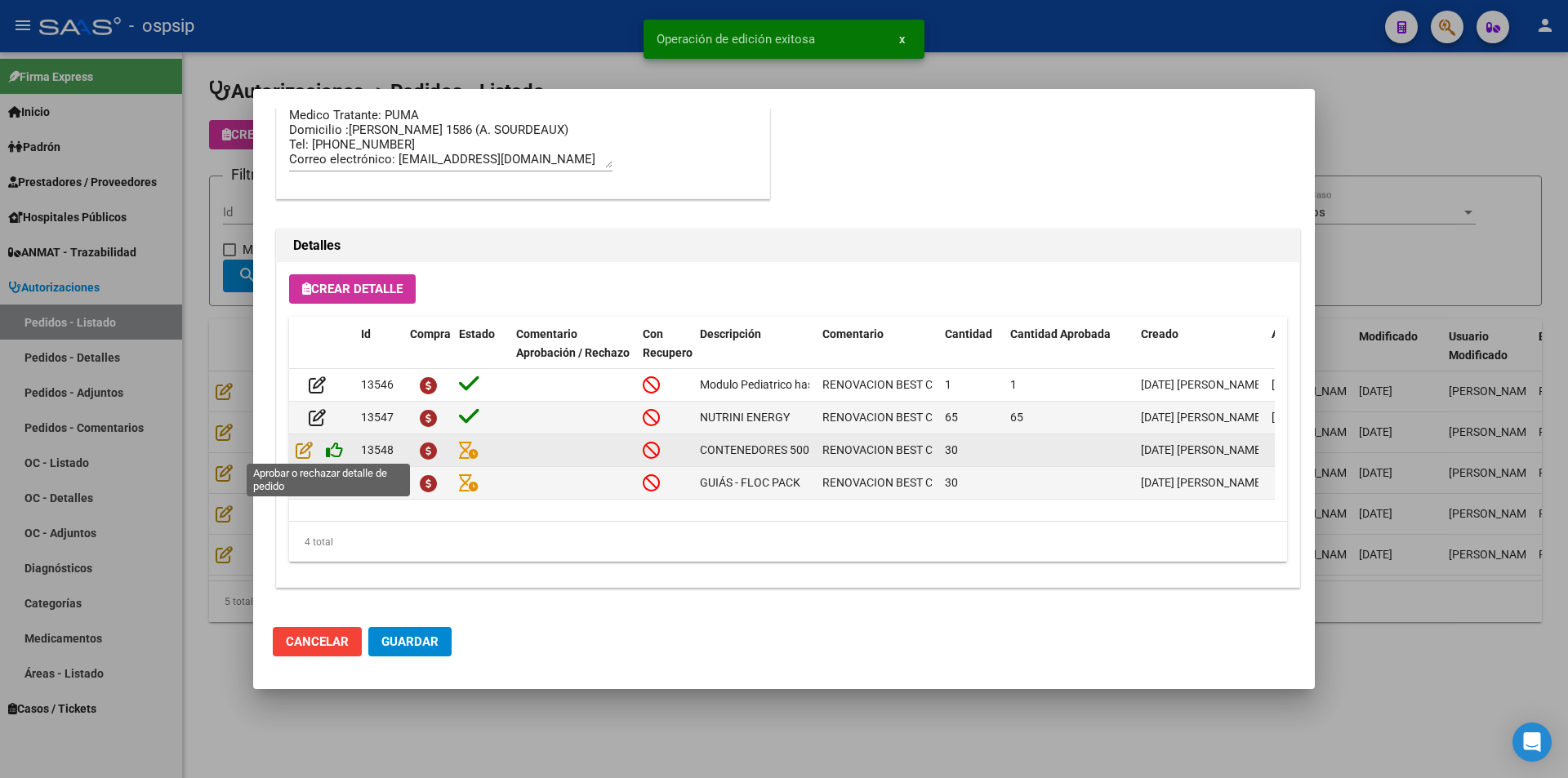
click at [339, 445] on icon at bounding box center [335, 450] width 17 height 18
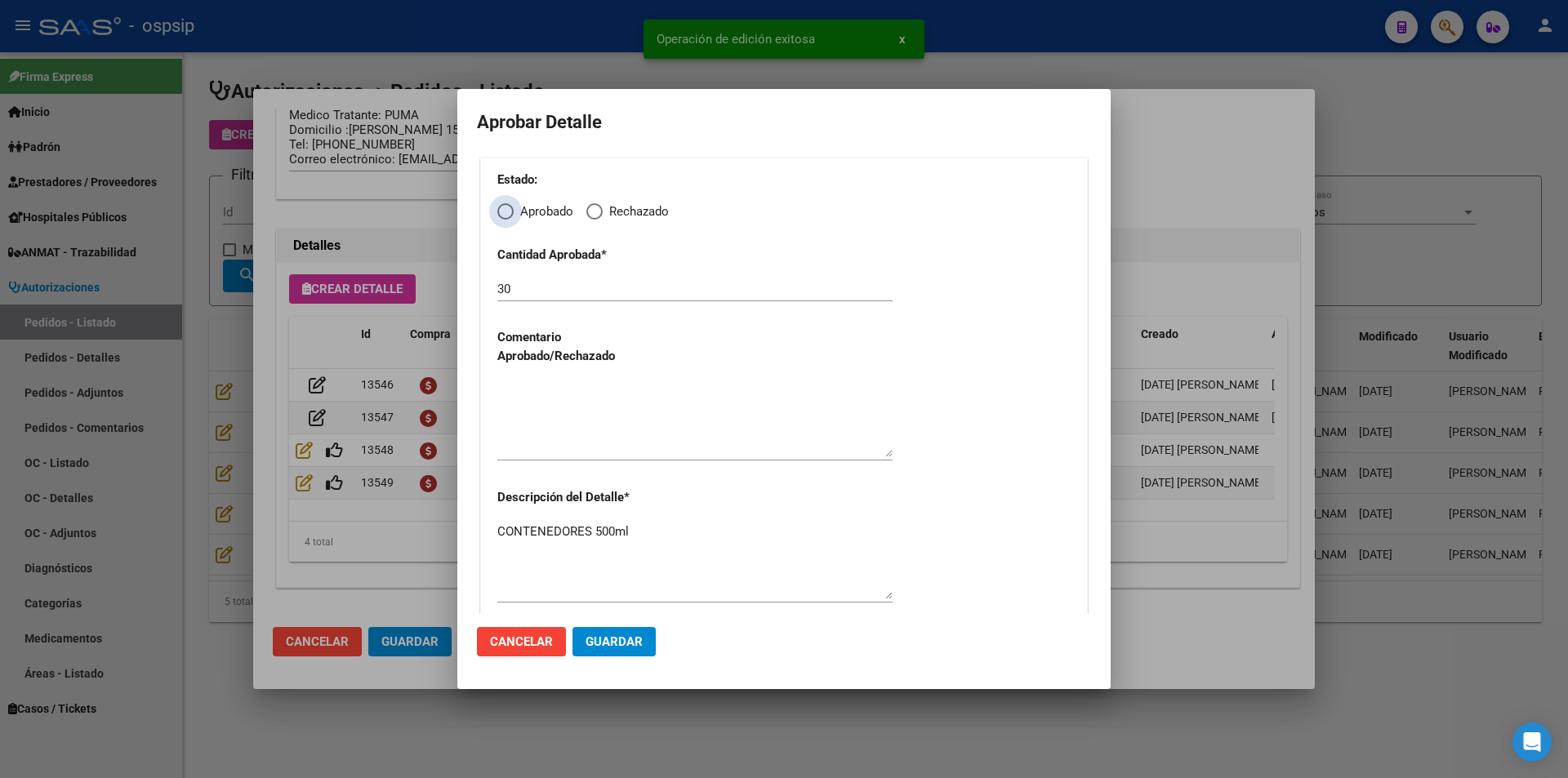
click at [509, 208] on span "Elija una opción" at bounding box center [505, 211] width 16 height 16
click at [509, 208] on input "Aprobado" at bounding box center [505, 211] width 16 height 16
radio input "true"
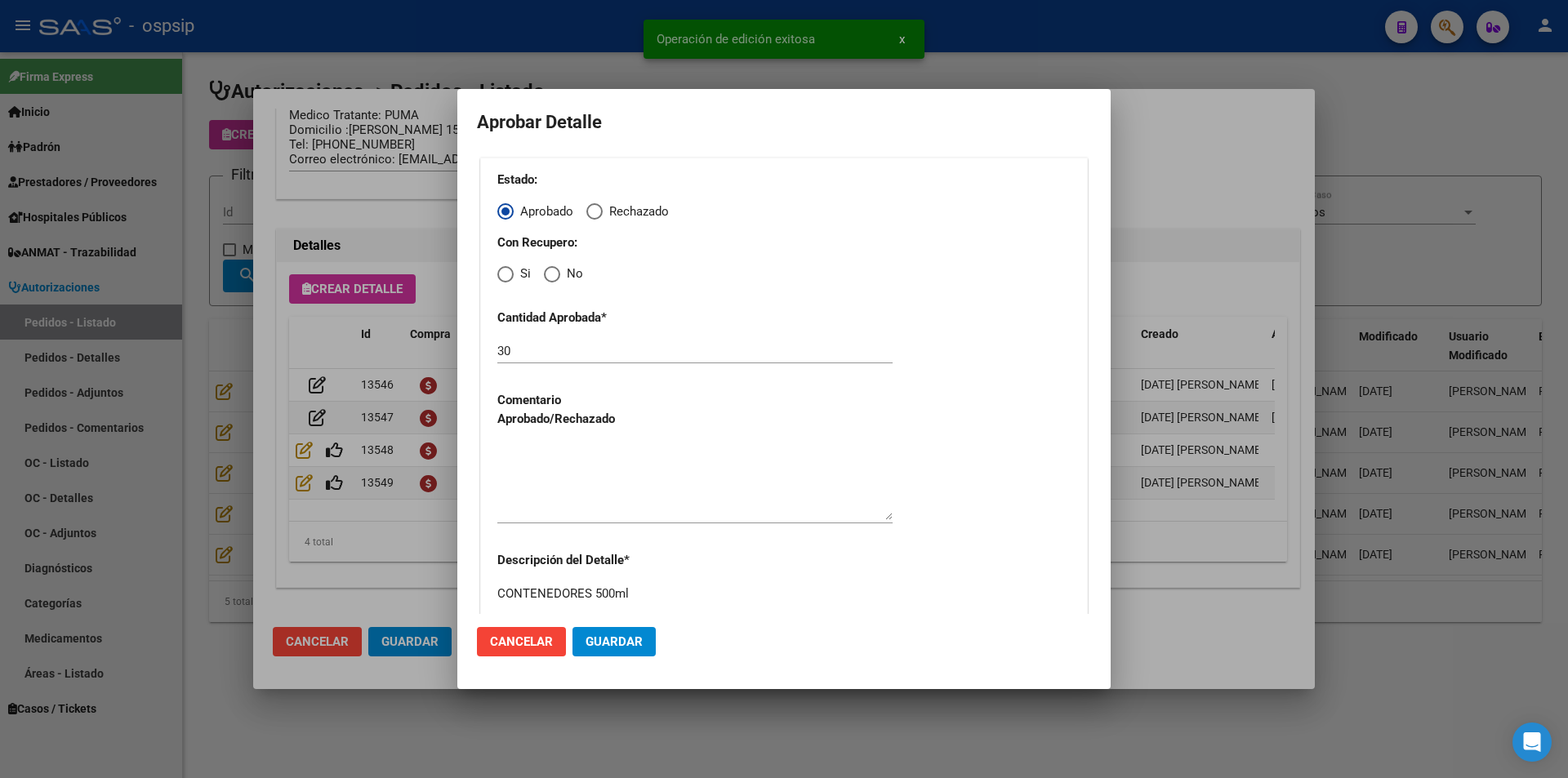
drag, startPoint x: 552, startPoint y: 266, endPoint x: 559, endPoint y: 294, distance: 28.9
click at [553, 269] on span "Elija una opción" at bounding box center [552, 274] width 16 height 16
click at [553, 269] on input "No" at bounding box center [552, 274] width 16 height 16
radio input "true"
click at [561, 488] on textarea at bounding box center [695, 482] width 396 height 77
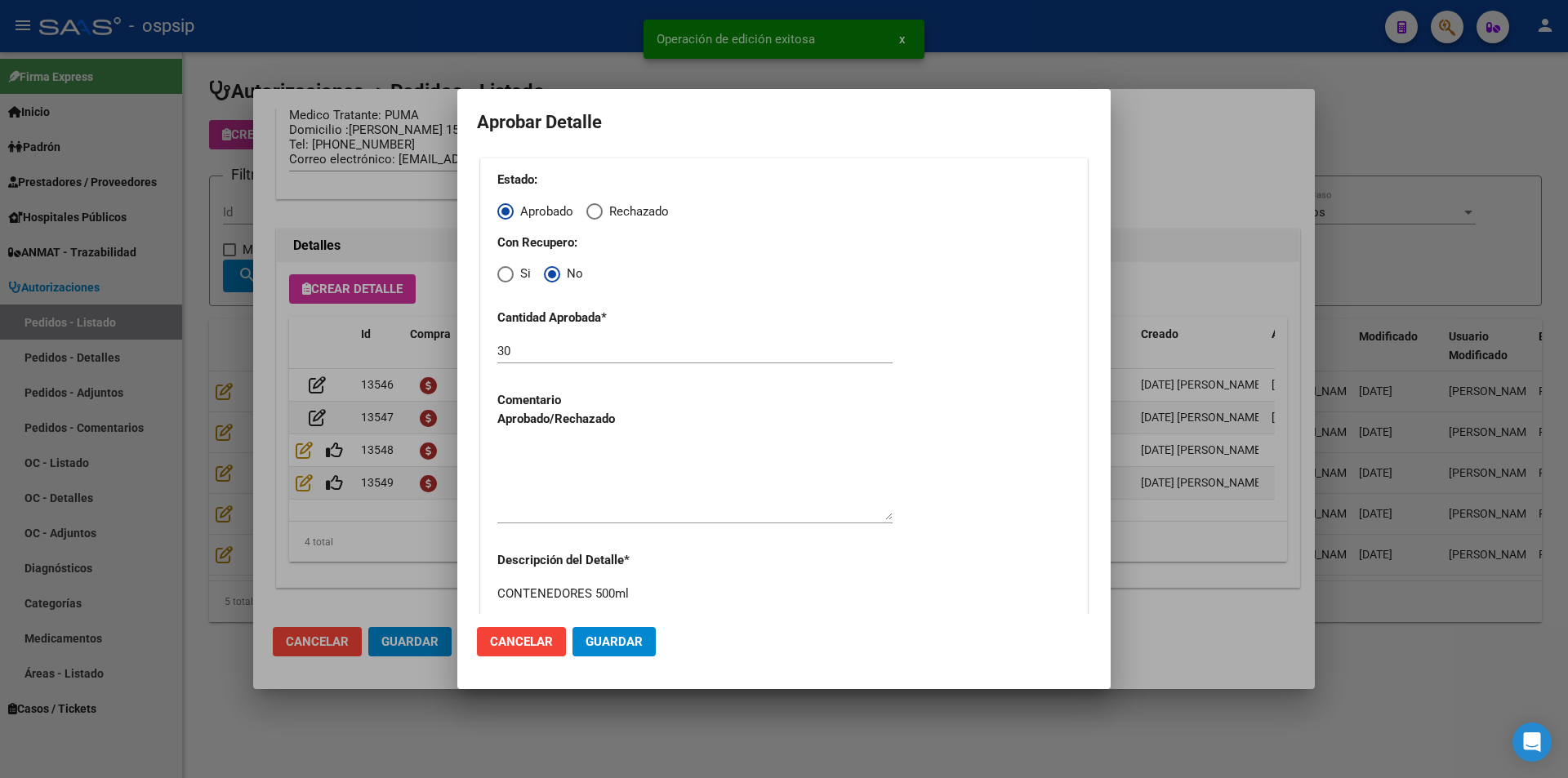
click at [603, 628] on mat-dialog-actions "Cancelar Guardar" at bounding box center [784, 641] width 614 height 55
click at [603, 635] on span "Guardar" at bounding box center [613, 642] width 57 height 15
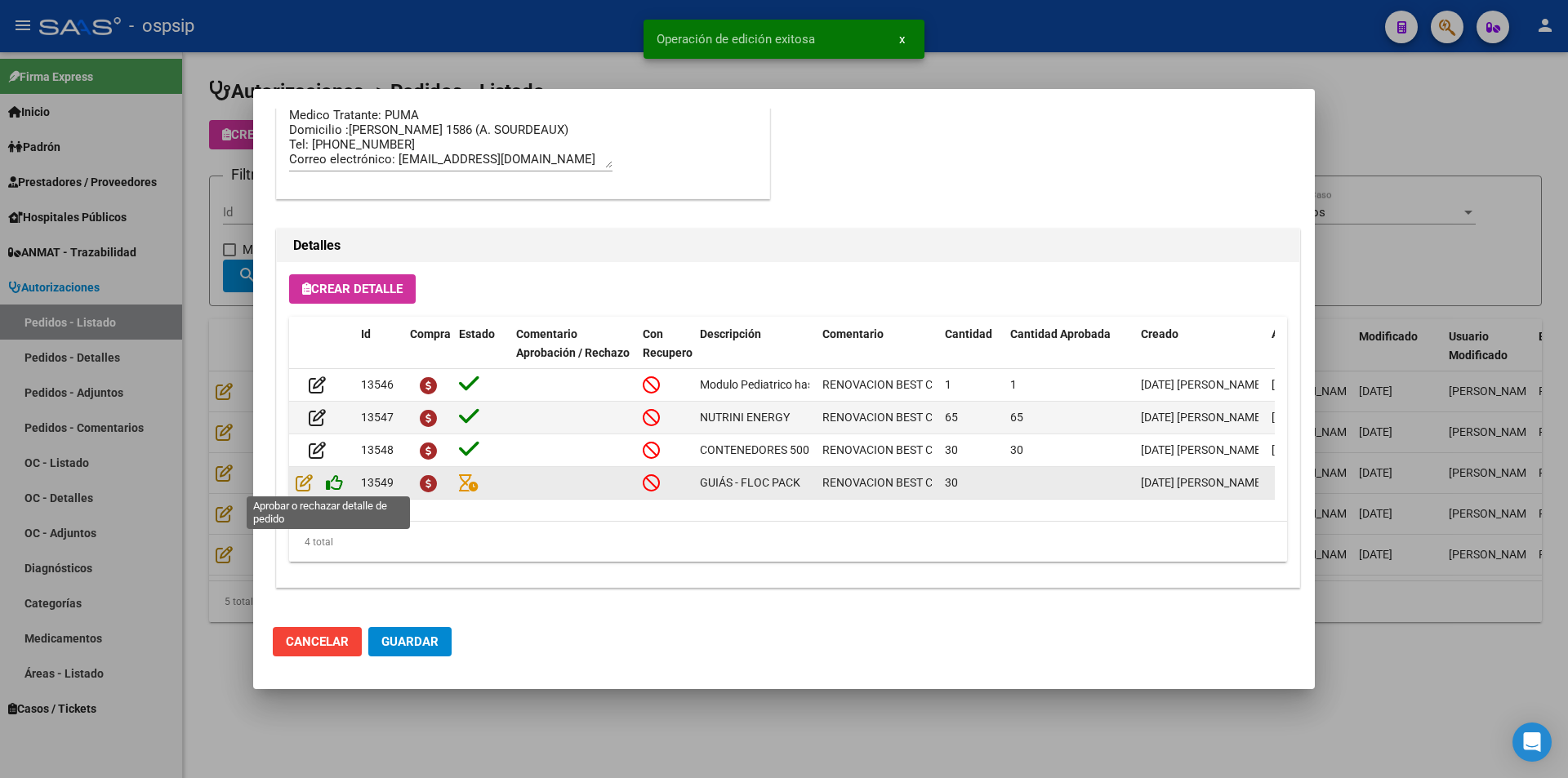
click at [335, 483] on icon at bounding box center [335, 483] width 17 height 18
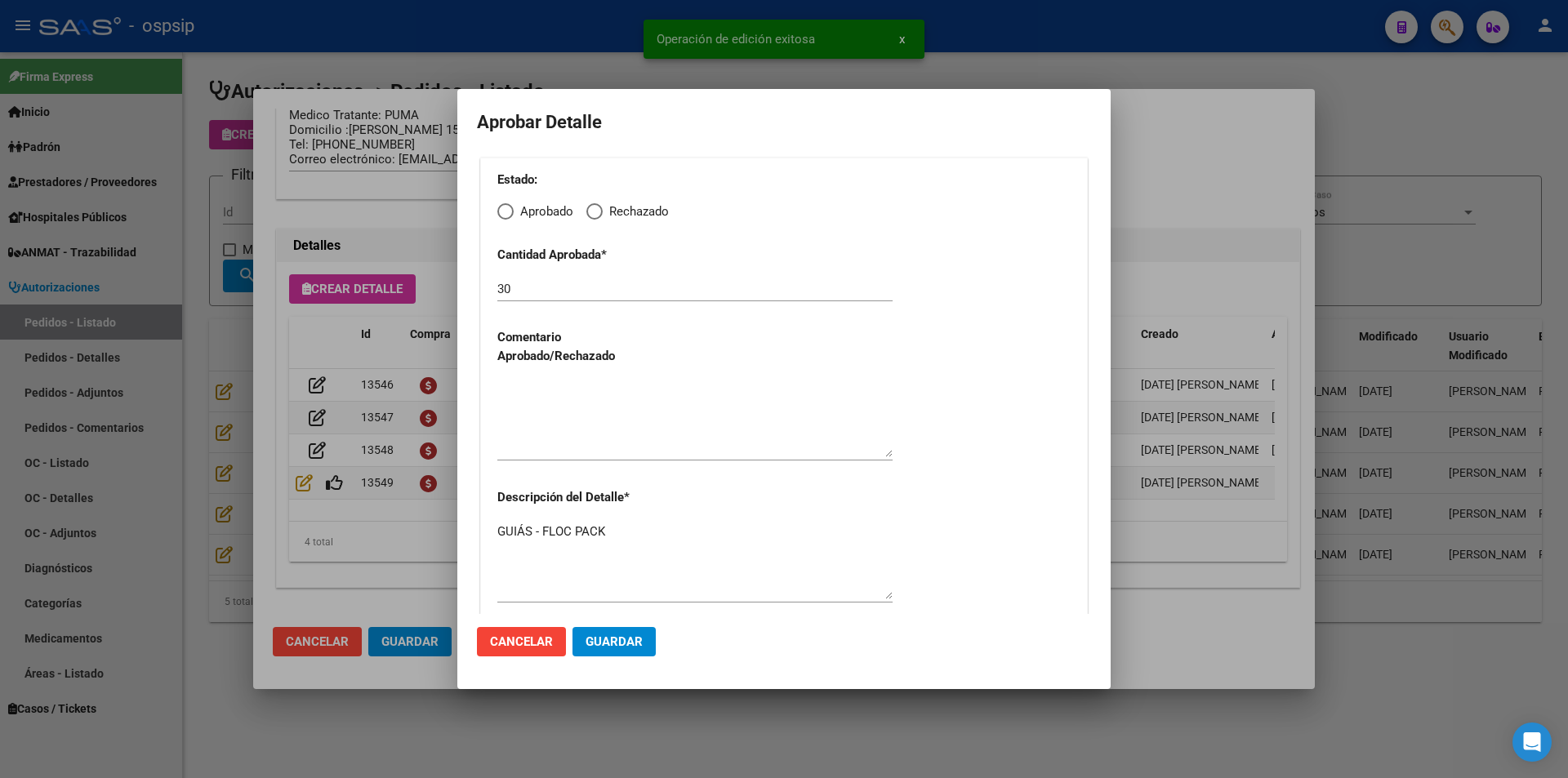
drag, startPoint x: 513, startPoint y: 215, endPoint x: 515, endPoint y: 223, distance: 8.2
click at [513, 217] on span "Elija una opción" at bounding box center [505, 211] width 16 height 16
click at [513, 217] on input "Aprobado" at bounding box center [505, 211] width 16 height 16
radio input "true"
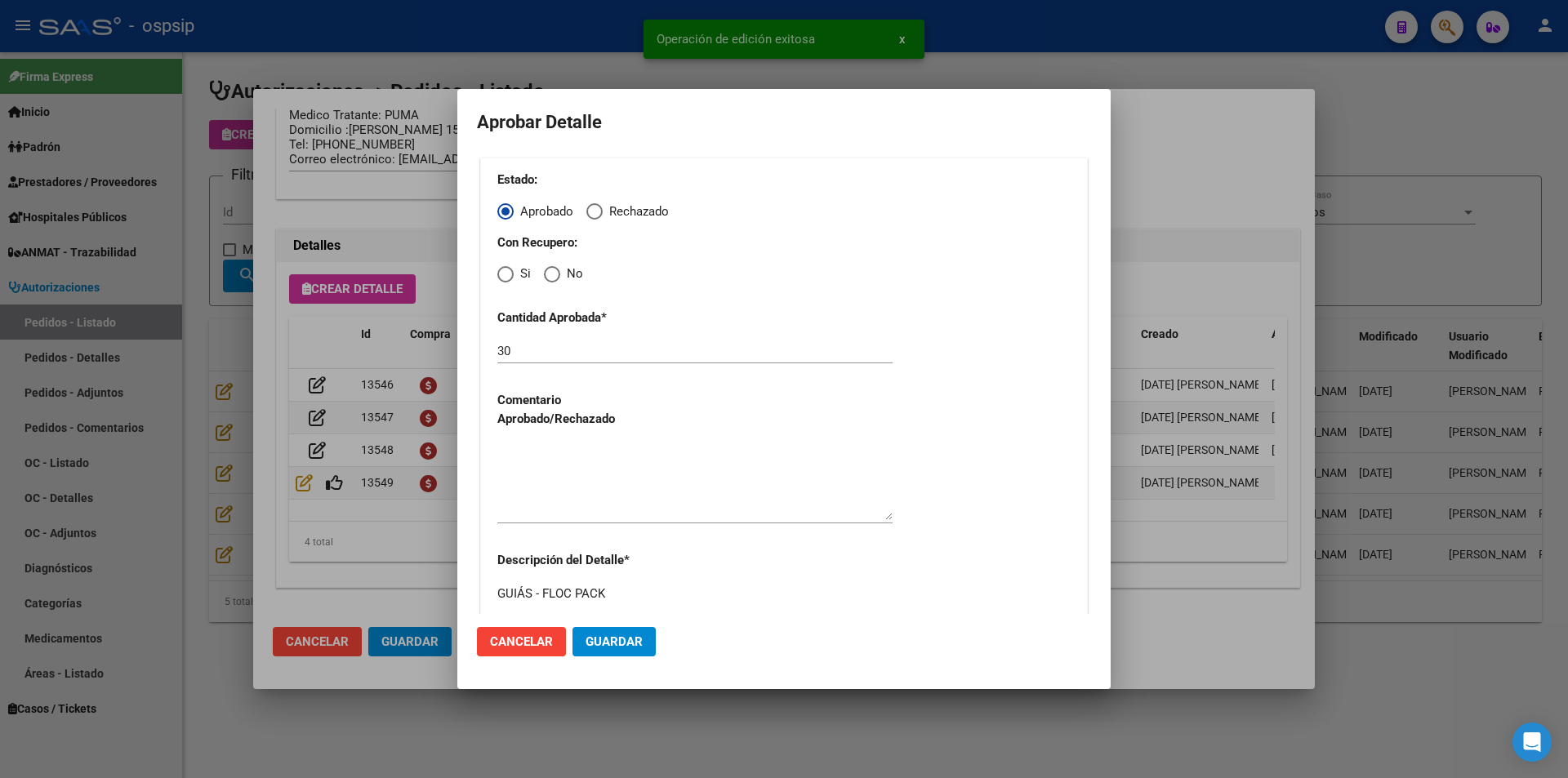
click at [555, 270] on span "Elija una opción" at bounding box center [552, 274] width 16 height 16
click at [555, 270] on input "No" at bounding box center [552, 274] width 16 height 16
radio input "true"
click at [600, 468] on textarea at bounding box center [695, 482] width 396 height 77
click at [610, 633] on button "Guardar" at bounding box center [613, 641] width 83 height 29
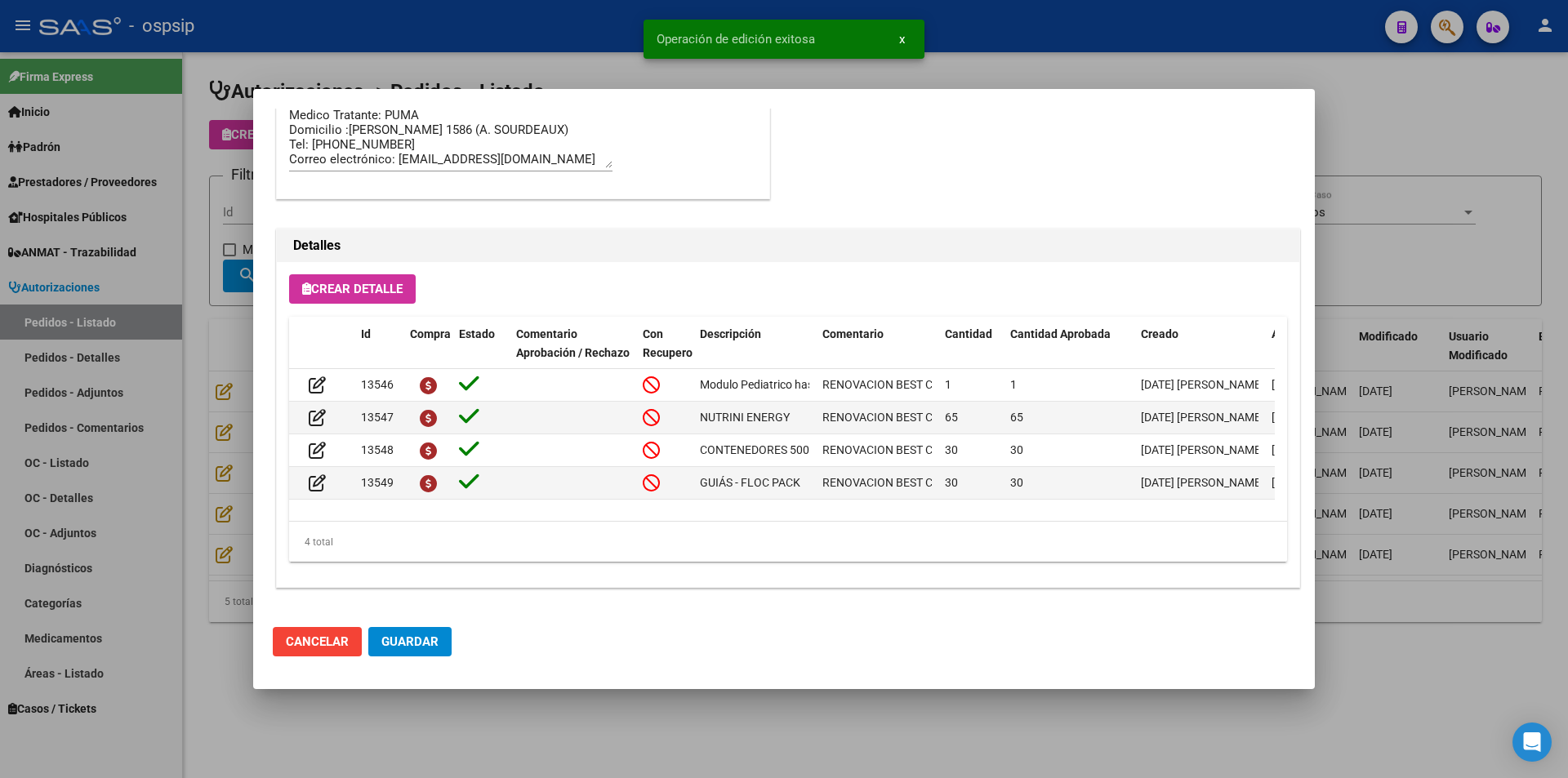
click at [386, 643] on span "Guardar" at bounding box center [410, 642] width 57 height 15
click at [448, 712] on div at bounding box center [784, 389] width 1568 height 778
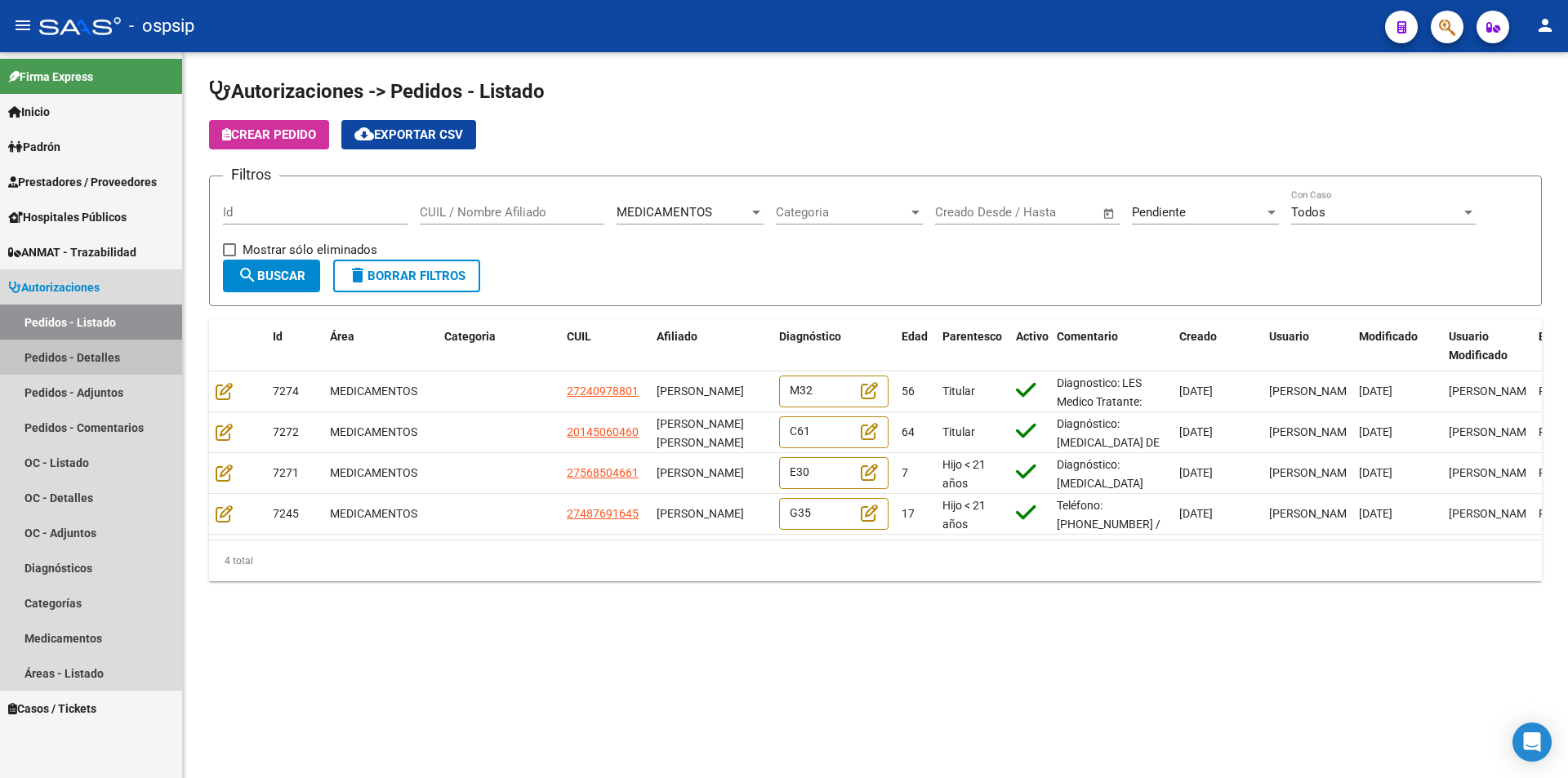
click at [80, 360] on link "Pedidos - Detalles" at bounding box center [91, 357] width 182 height 36
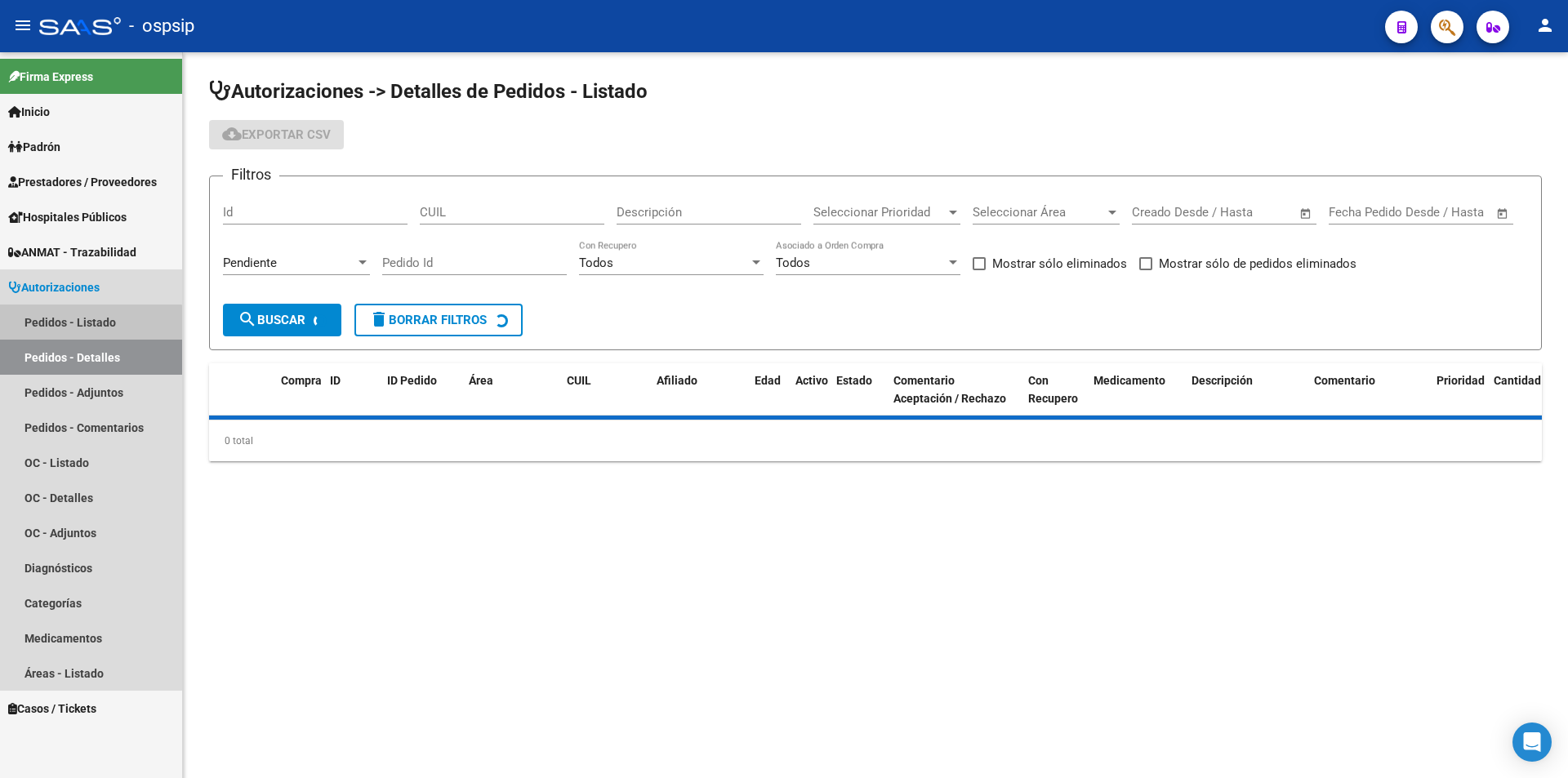
click at [87, 327] on link "Pedidos - Listado" at bounding box center [91, 323] width 182 height 36
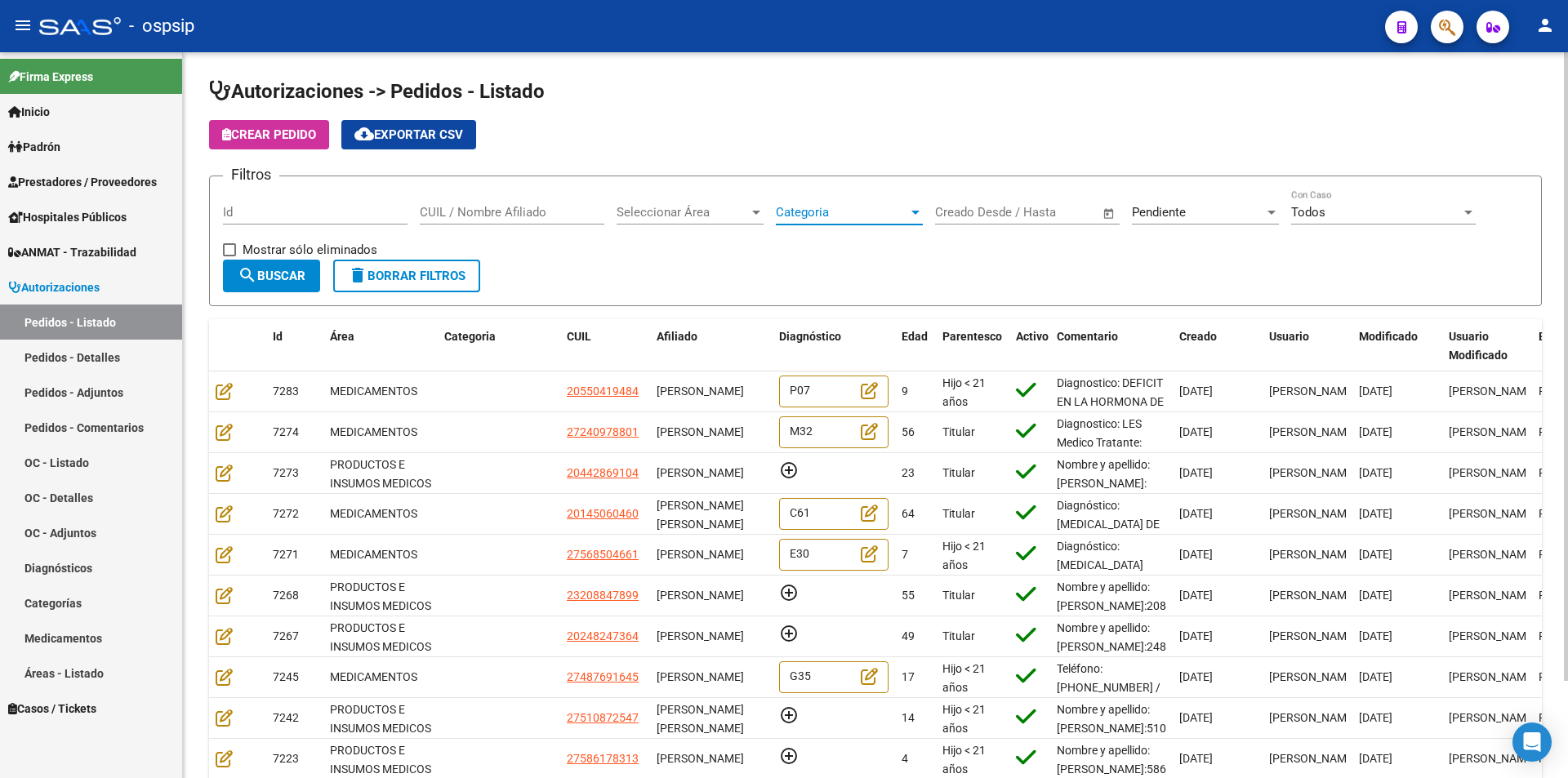
click at [870, 219] on span "Categoria" at bounding box center [842, 212] width 133 height 15
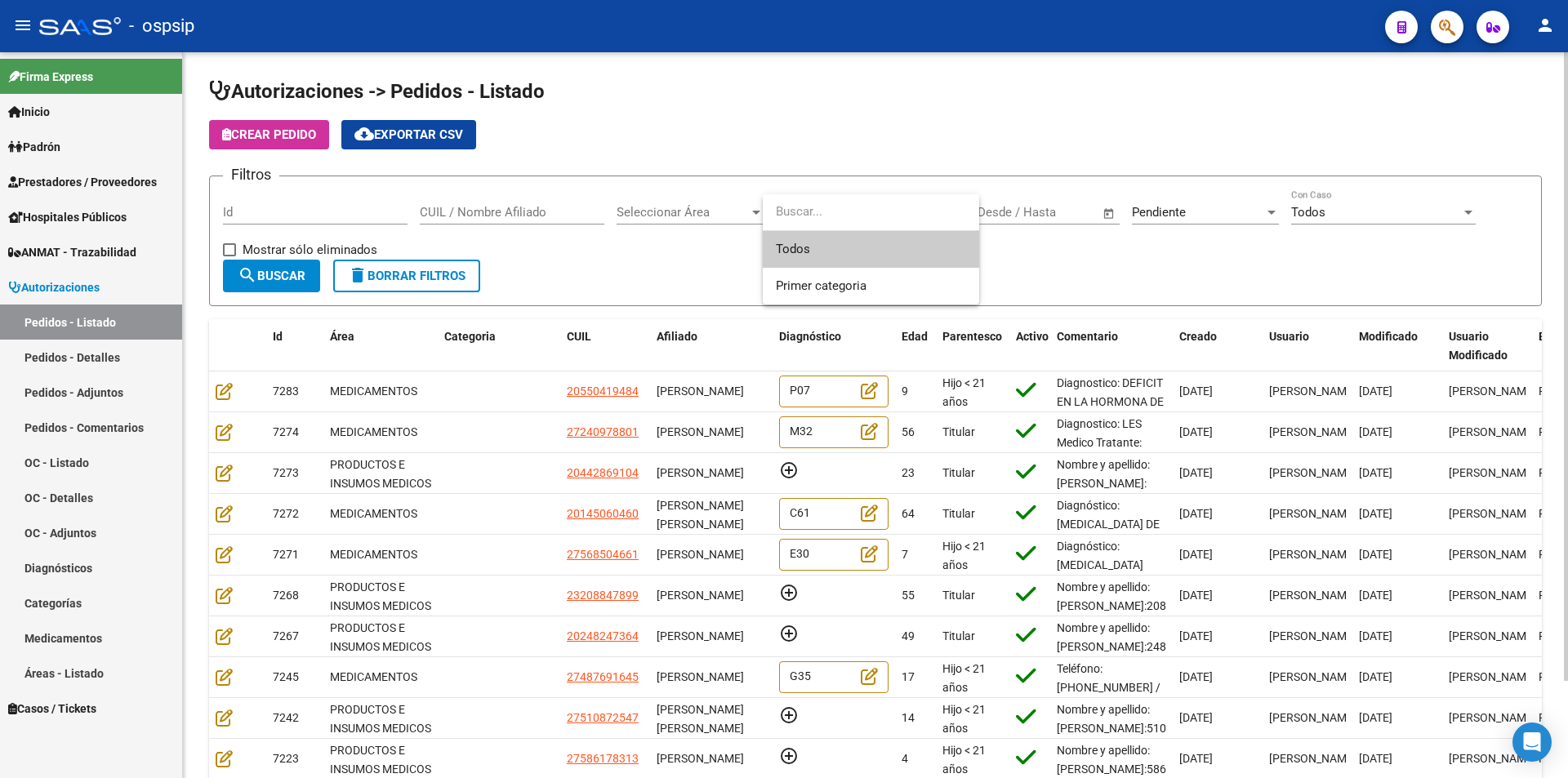
click at [673, 209] on div at bounding box center [784, 389] width 1568 height 778
click at [669, 213] on span "Seleccionar Área" at bounding box center [683, 212] width 133 height 15
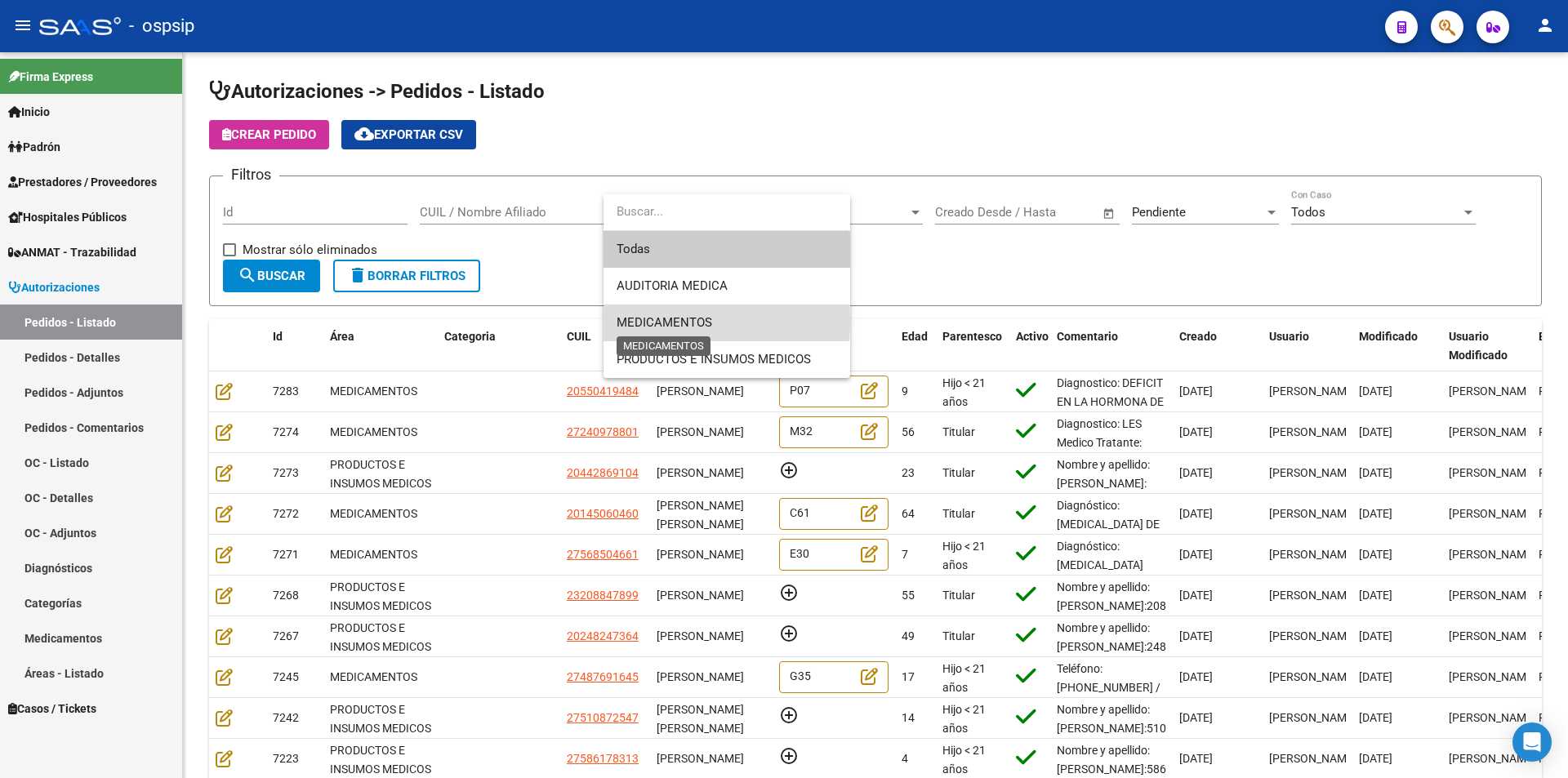
click at [676, 321] on span "MEDICAMENTOS" at bounding box center [665, 323] width 95 height 15
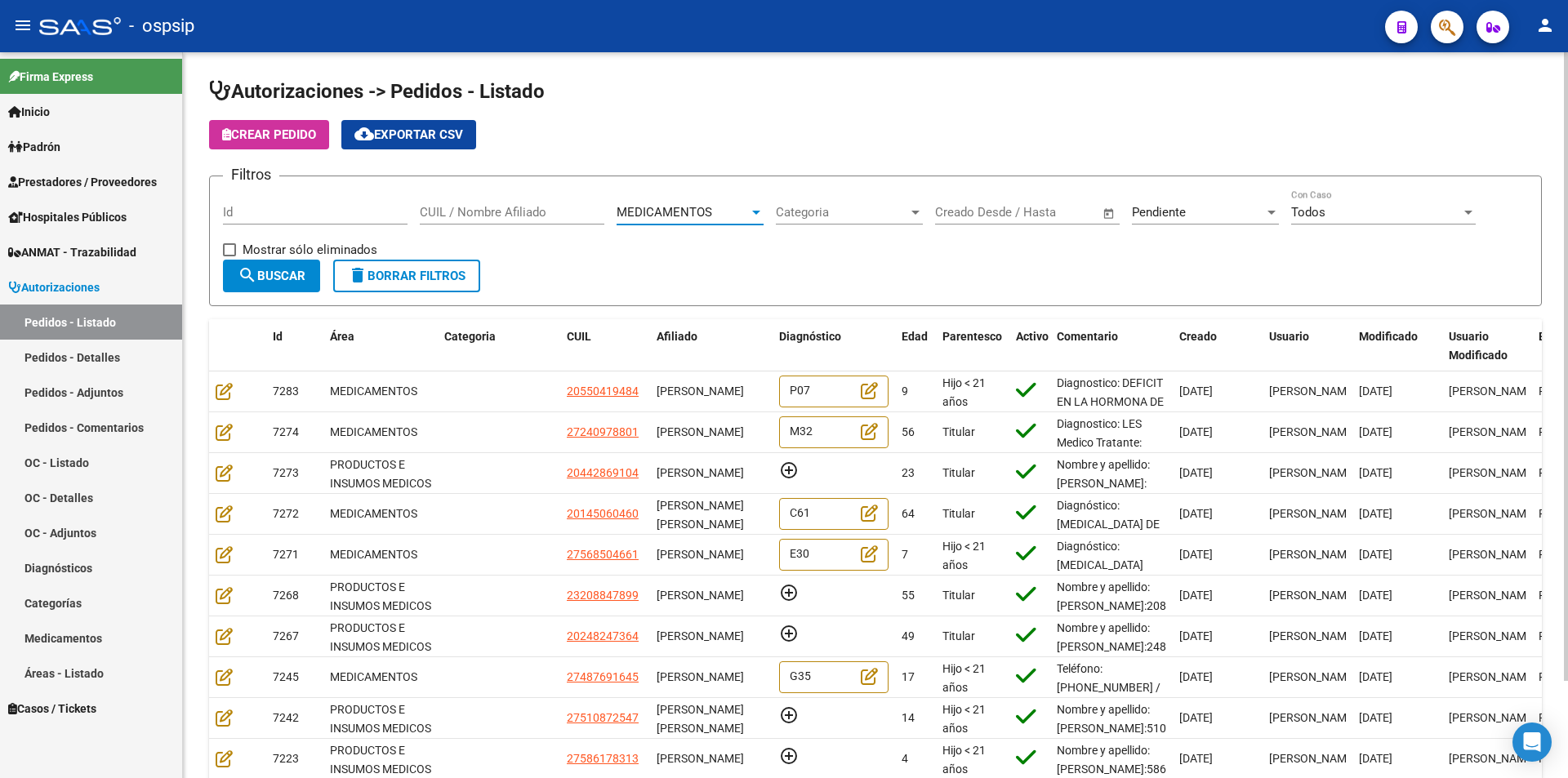
click at [283, 275] on span "search Buscar" at bounding box center [271, 276] width 68 height 15
